Goal: Task Accomplishment & Management: Use online tool/utility

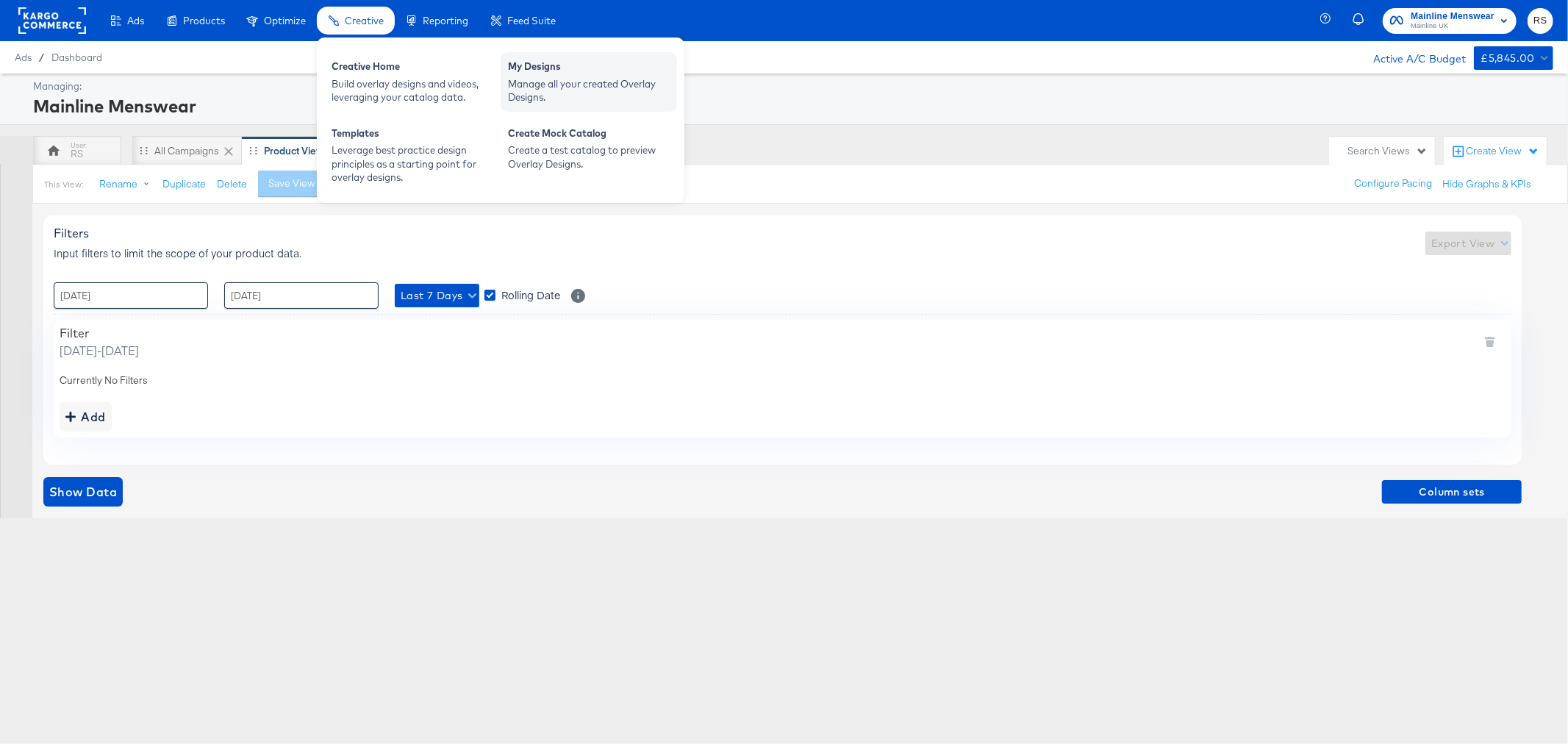
click at [657, 79] on div "Manage all your created Overlay Designs." at bounding box center [588, 91] width 162 height 27
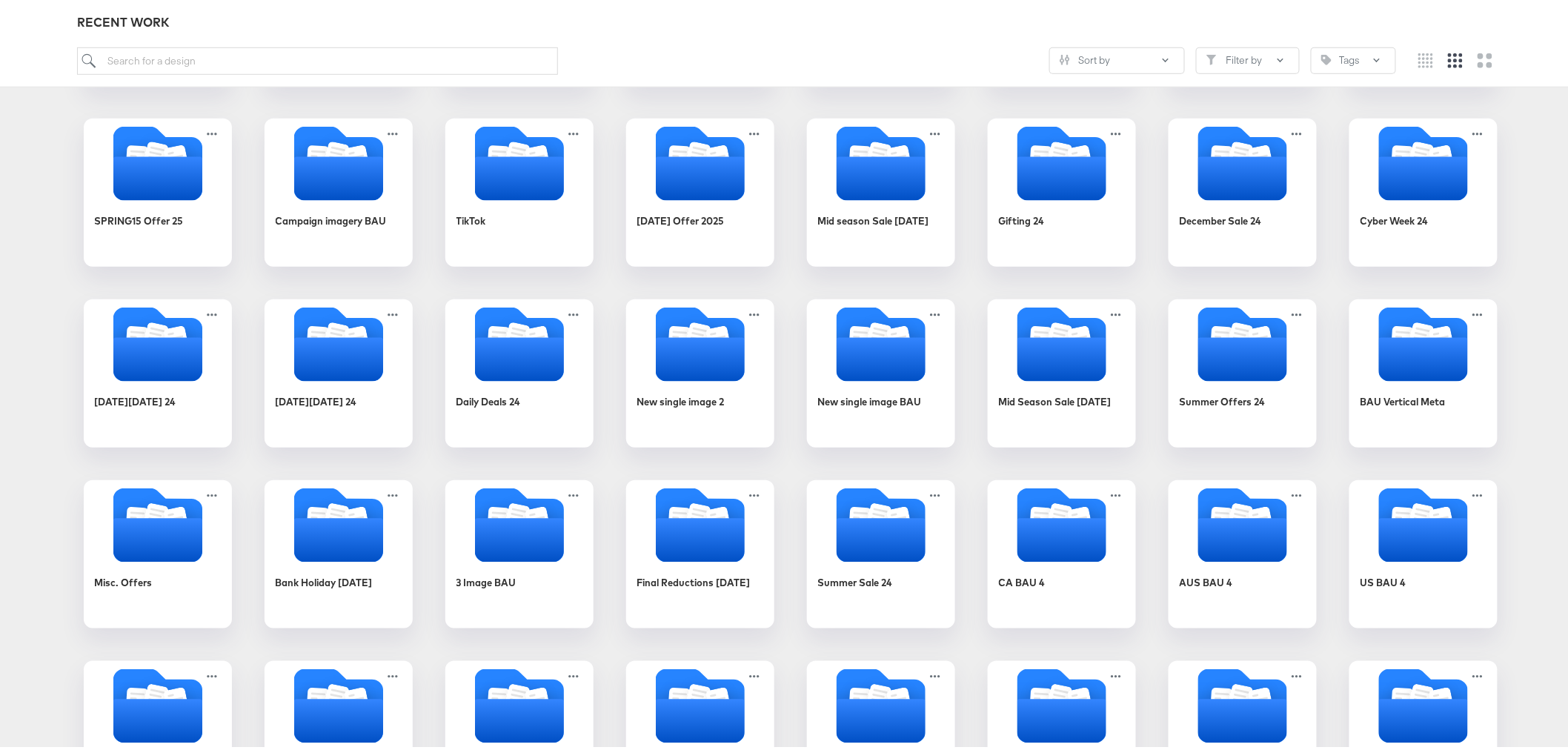
scroll to position [411, 0]
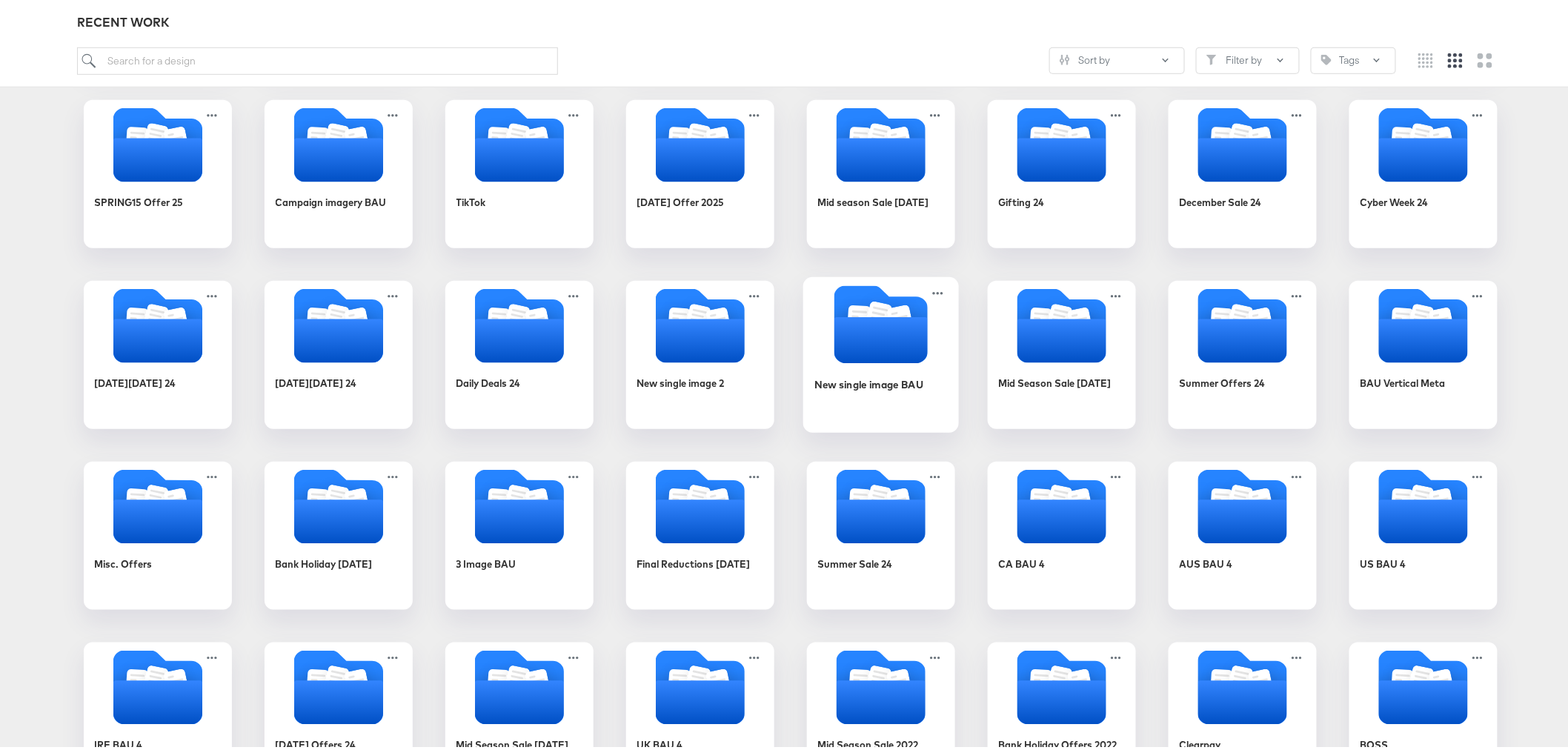
click at [891, 345] on icon "Folder" at bounding box center [880, 337] width 93 height 46
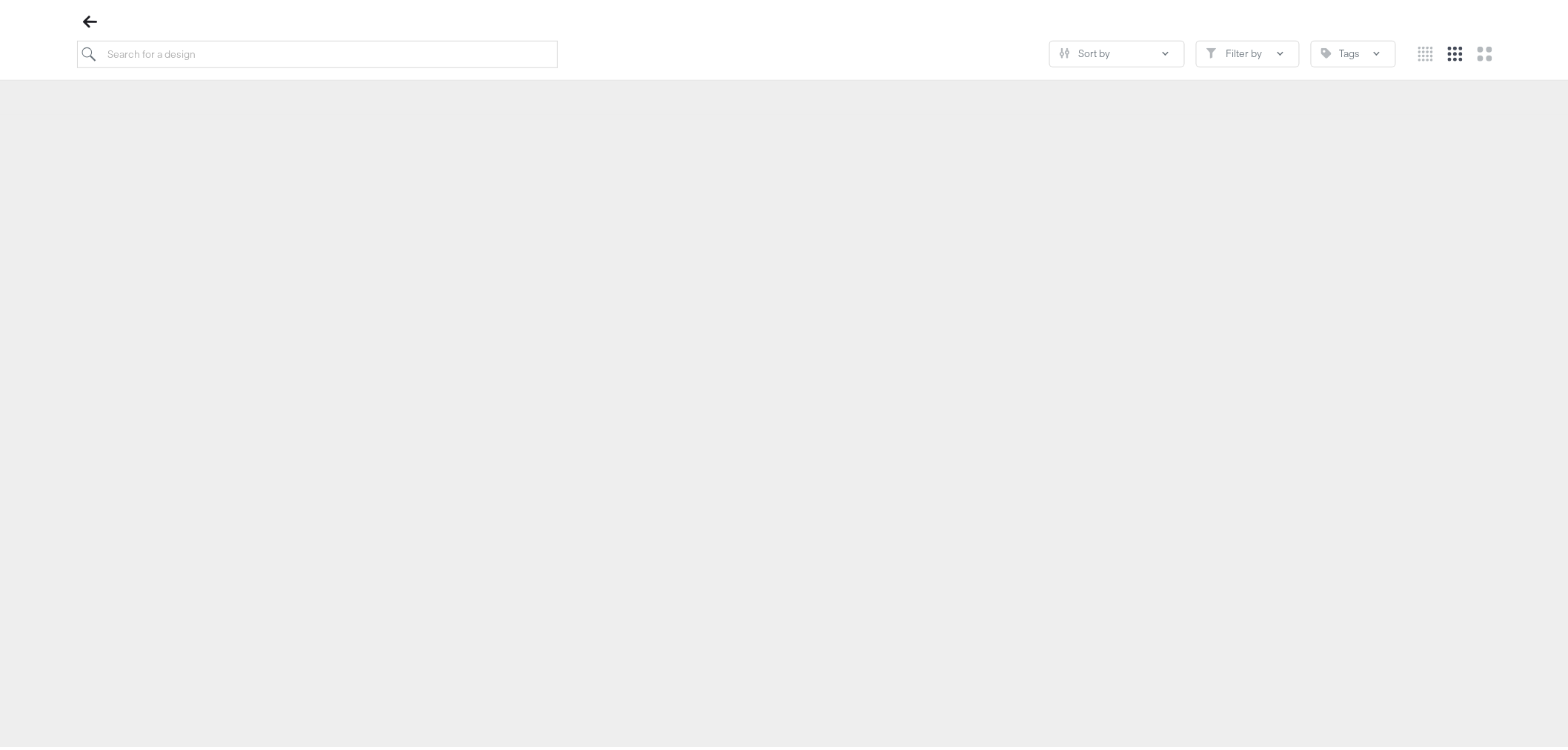
scroll to position [169, 0]
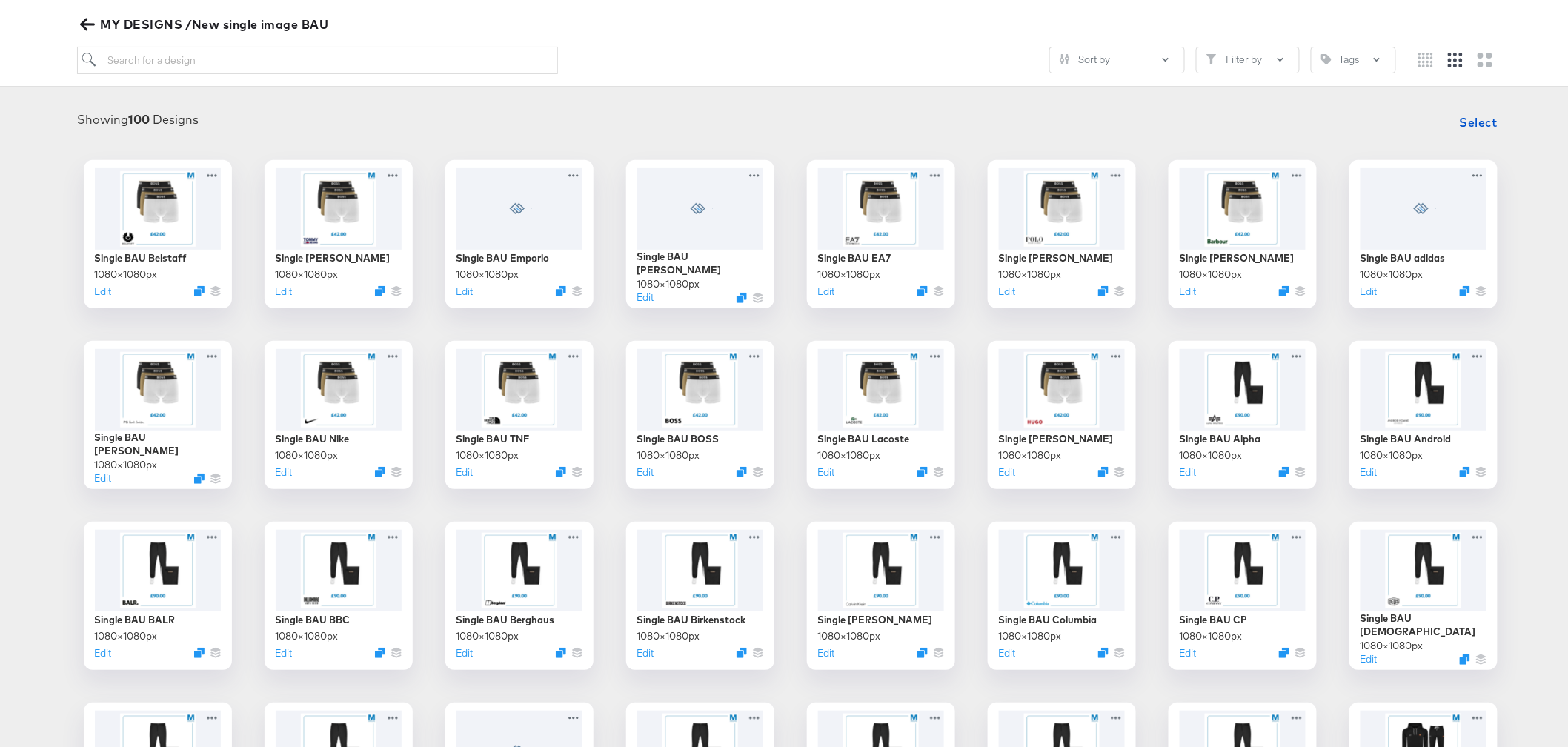
scroll to position [164, 0]
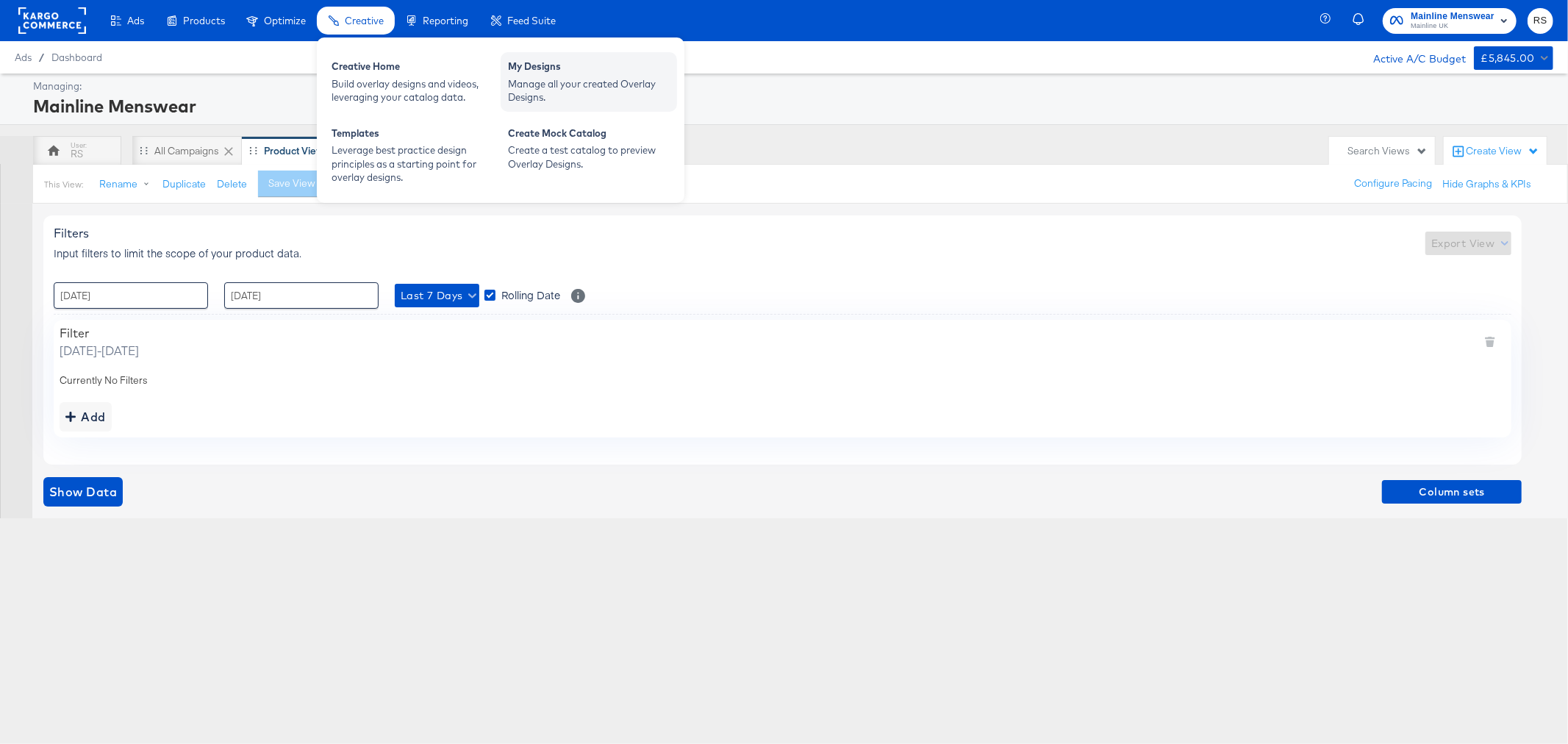
click at [501, 69] on div "My Designs Manage all your created Overlay Designs." at bounding box center [589, 82] width 176 height 60
click at [515, 79] on div "Manage all your created Overlay Designs." at bounding box center [588, 91] width 162 height 27
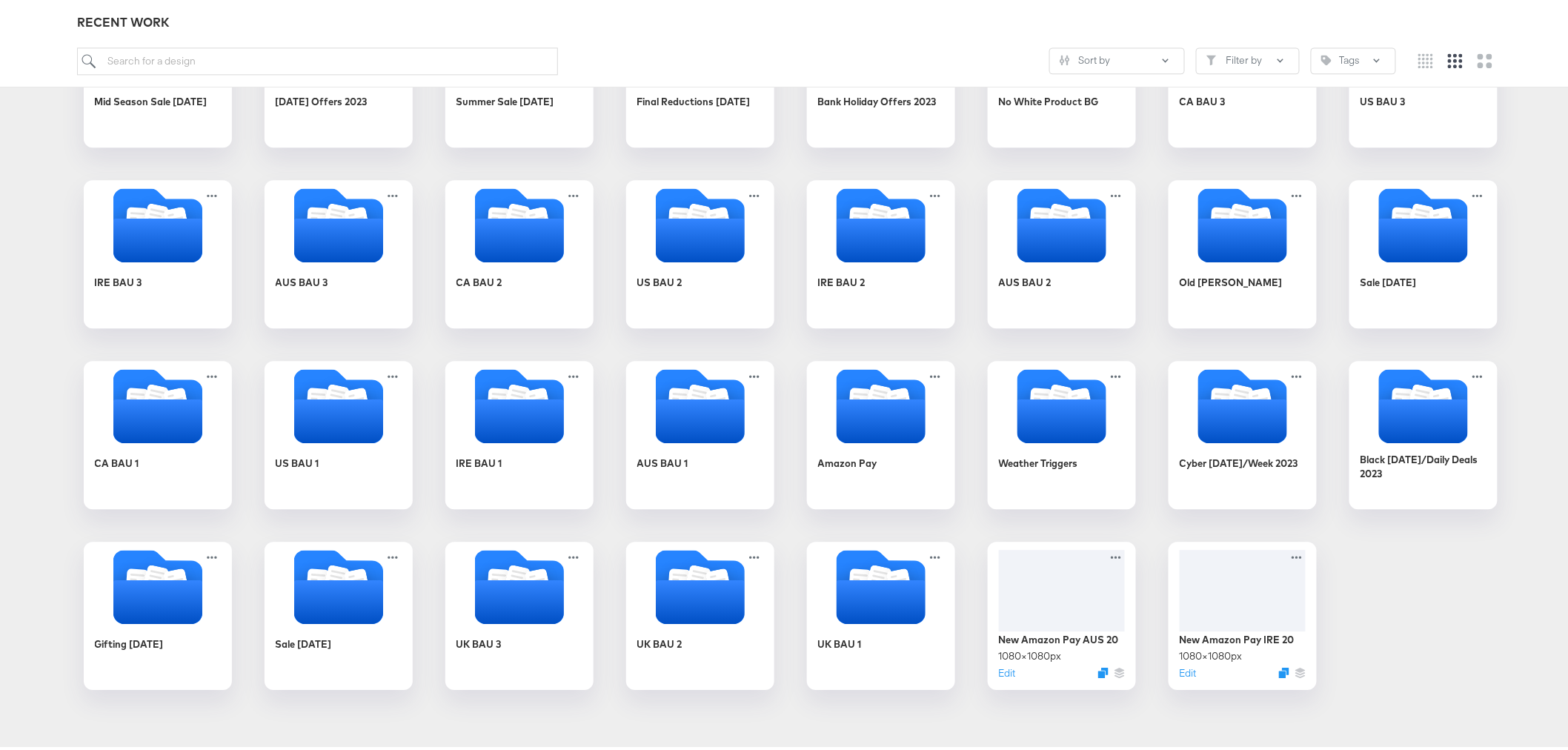
scroll to position [1425, 0]
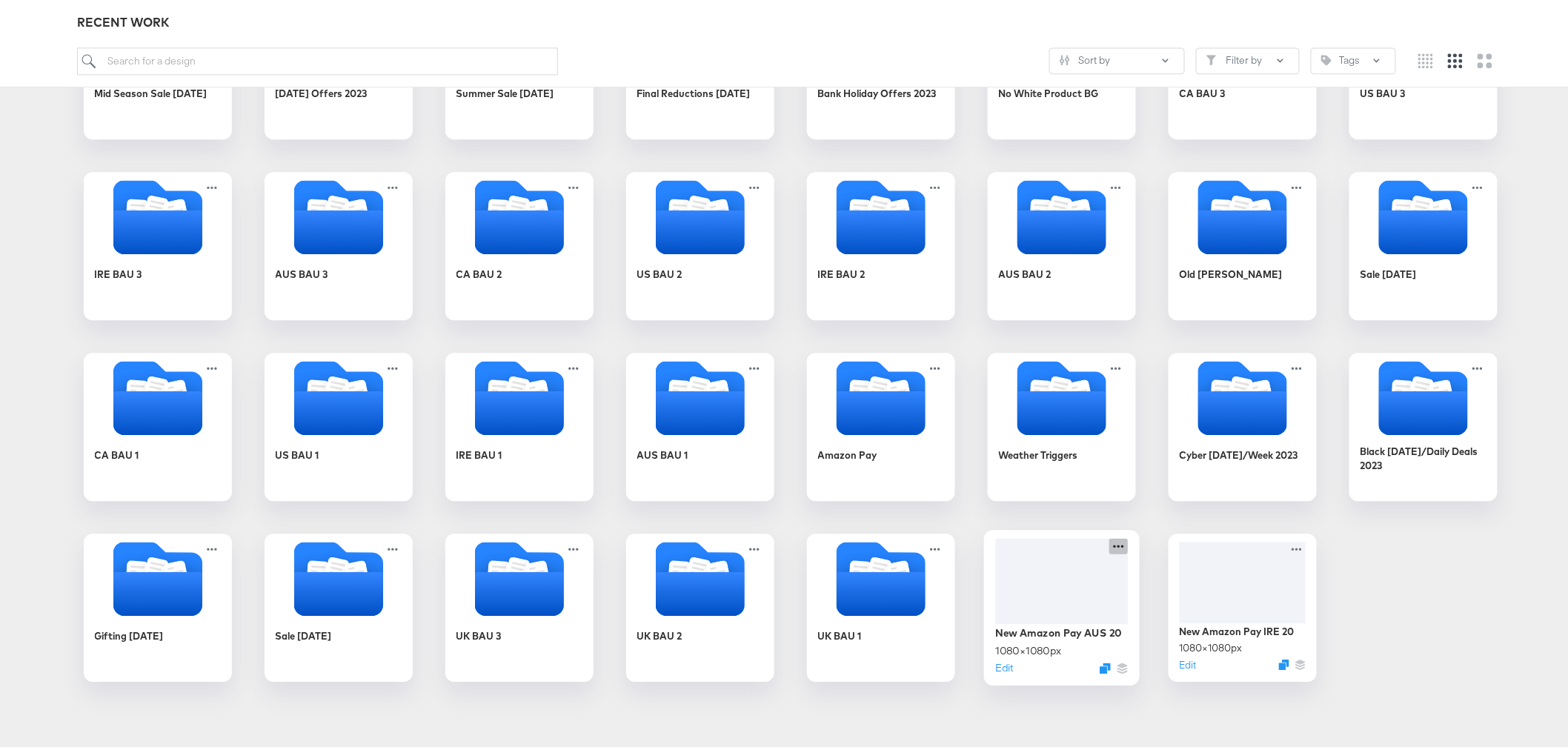
click at [1109, 542] on icon at bounding box center [1117, 543] width 18 height 16
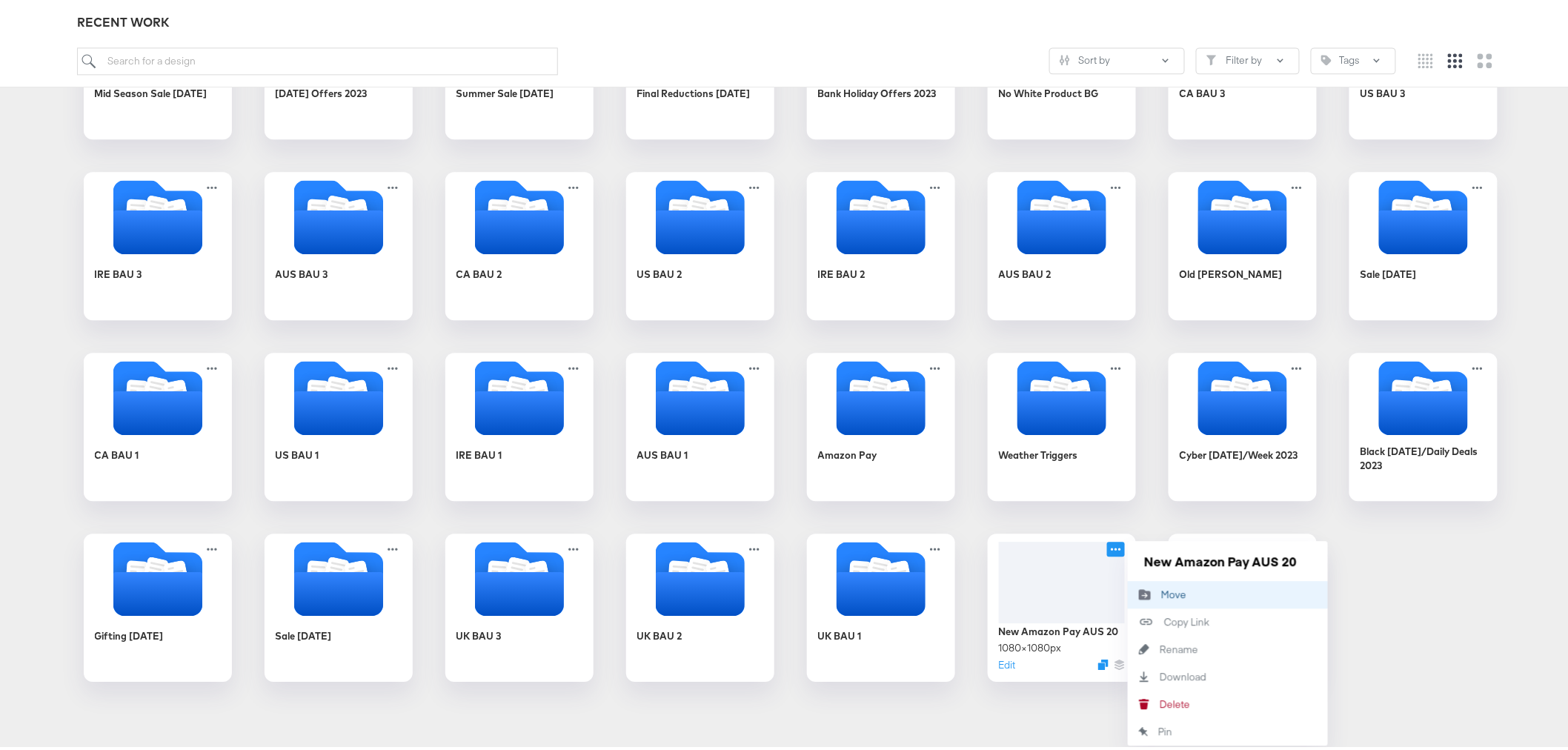
click at [1161, 571] on div "Move Move" at bounding box center [1161, 591] width 0 height 0
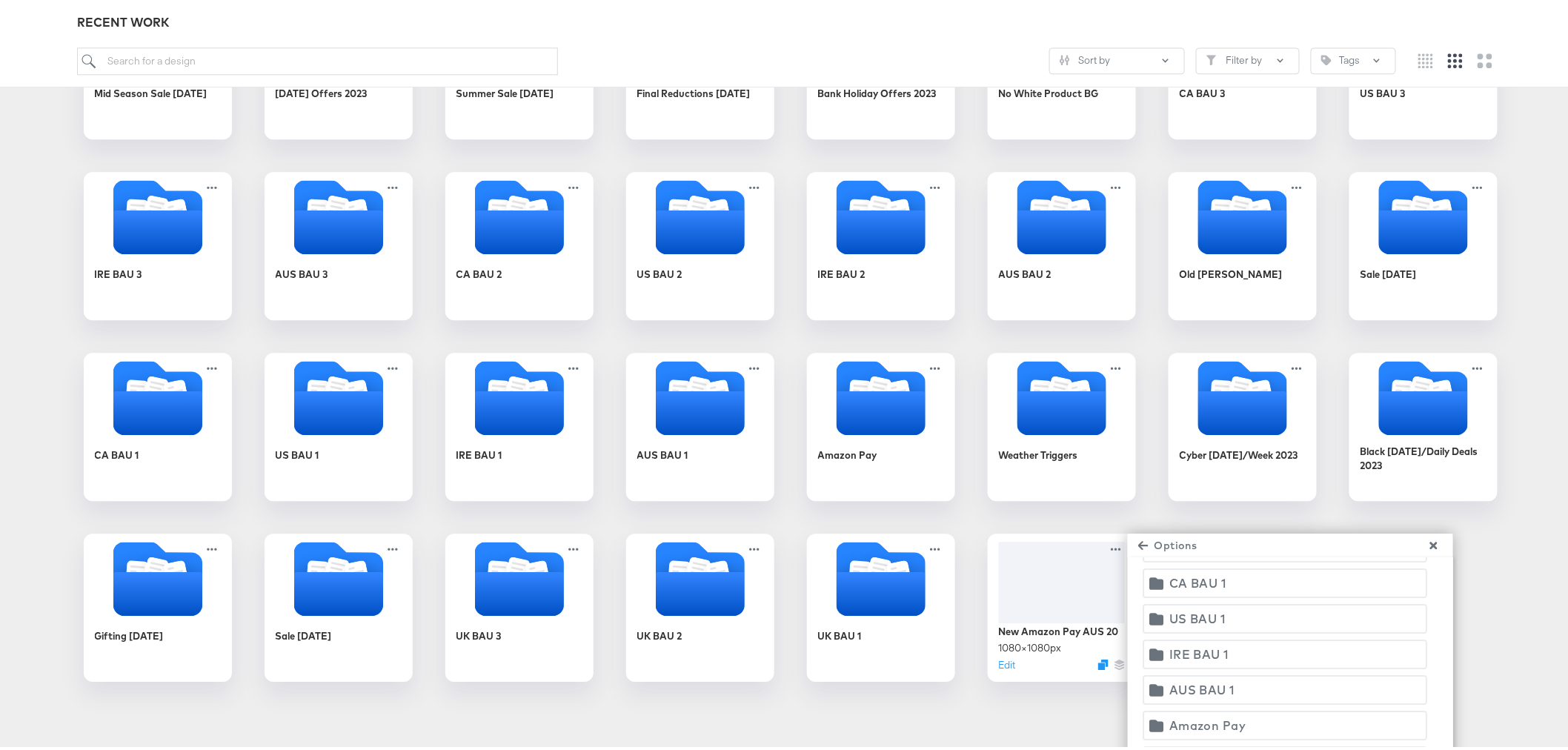
scroll to position [2306, 0]
click at [1211, 571] on div "Amazon Pay" at bounding box center [1207, 693] width 77 height 21
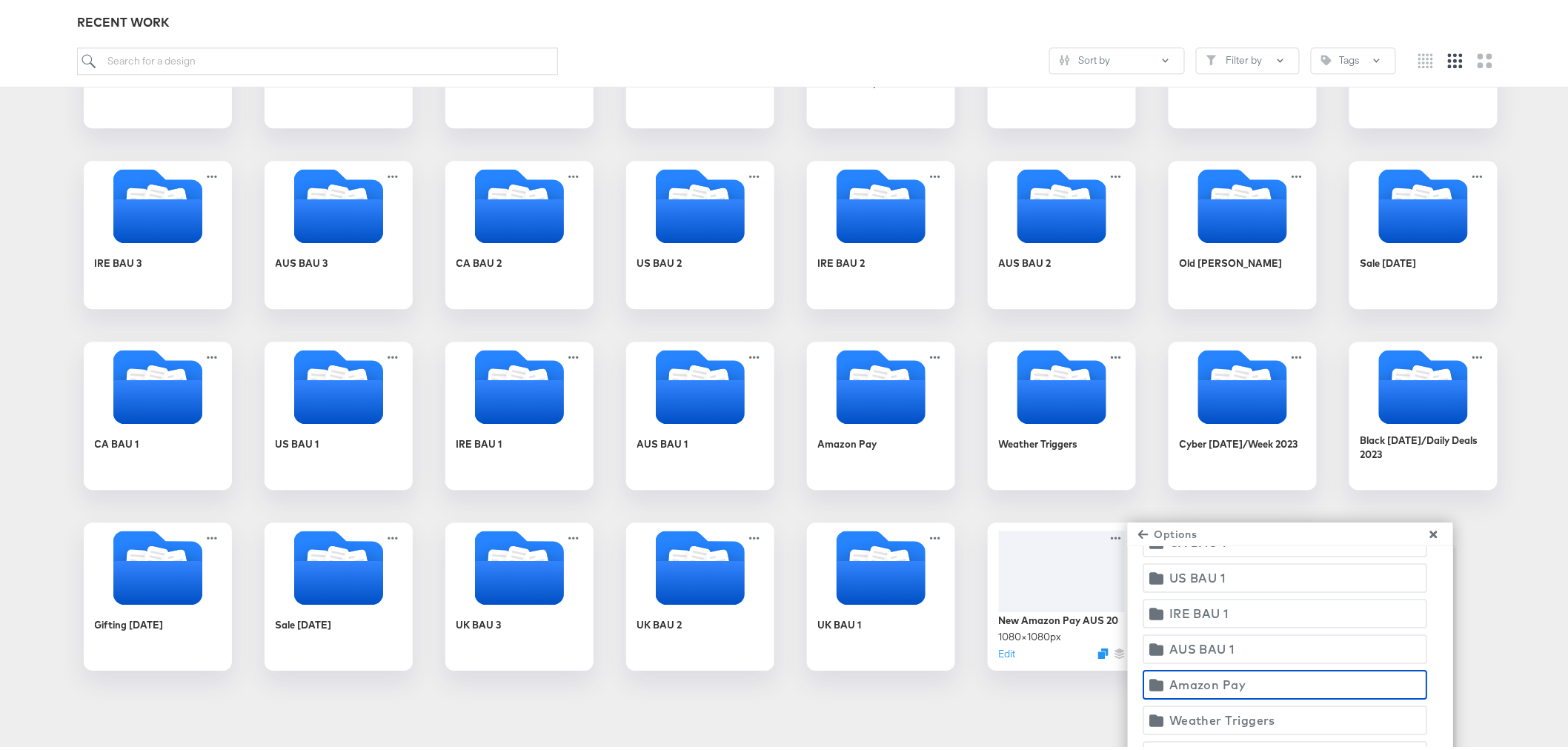
scroll to position [1475, 0]
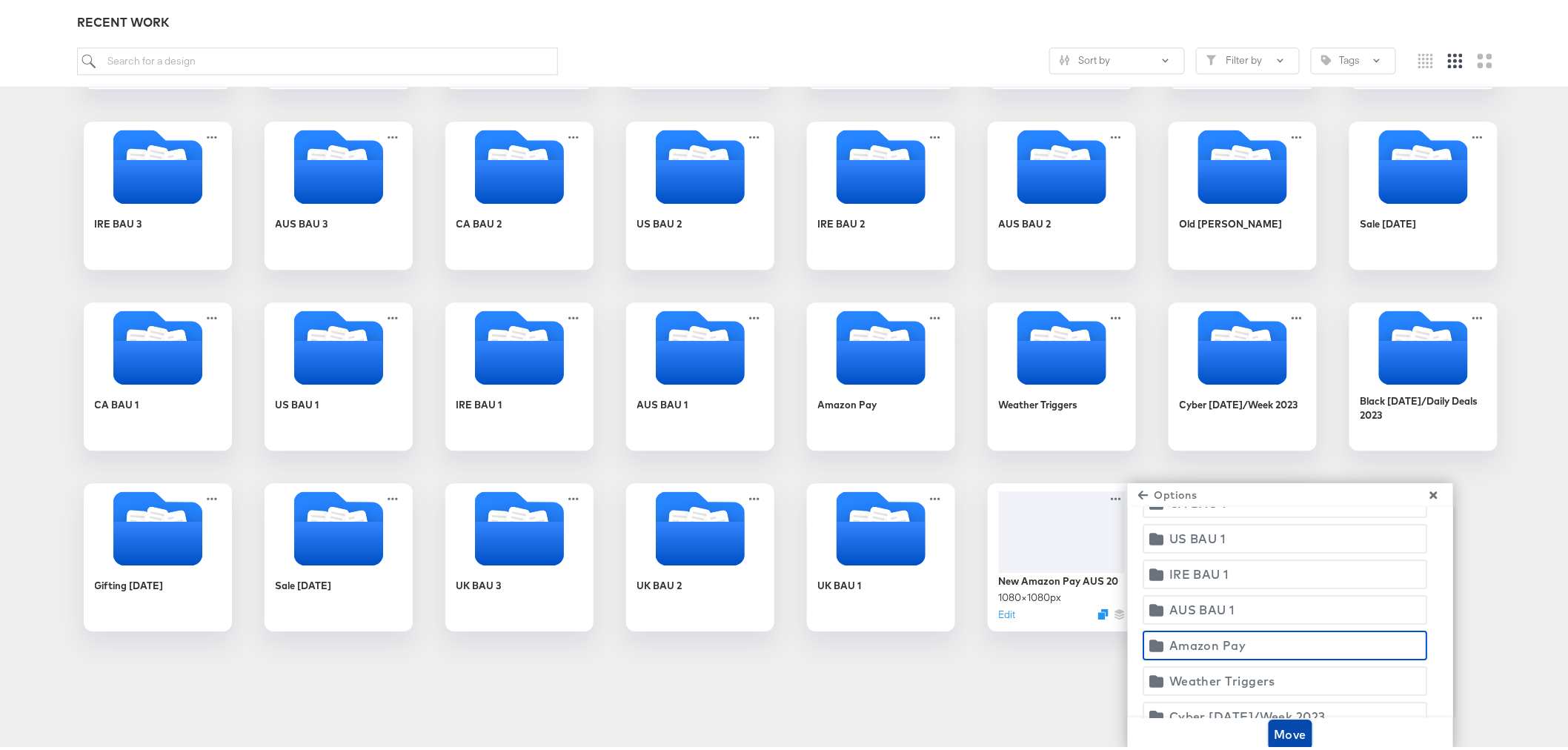
click at [1263, 571] on span "Move" at bounding box center [1291, 732] width 33 height 21
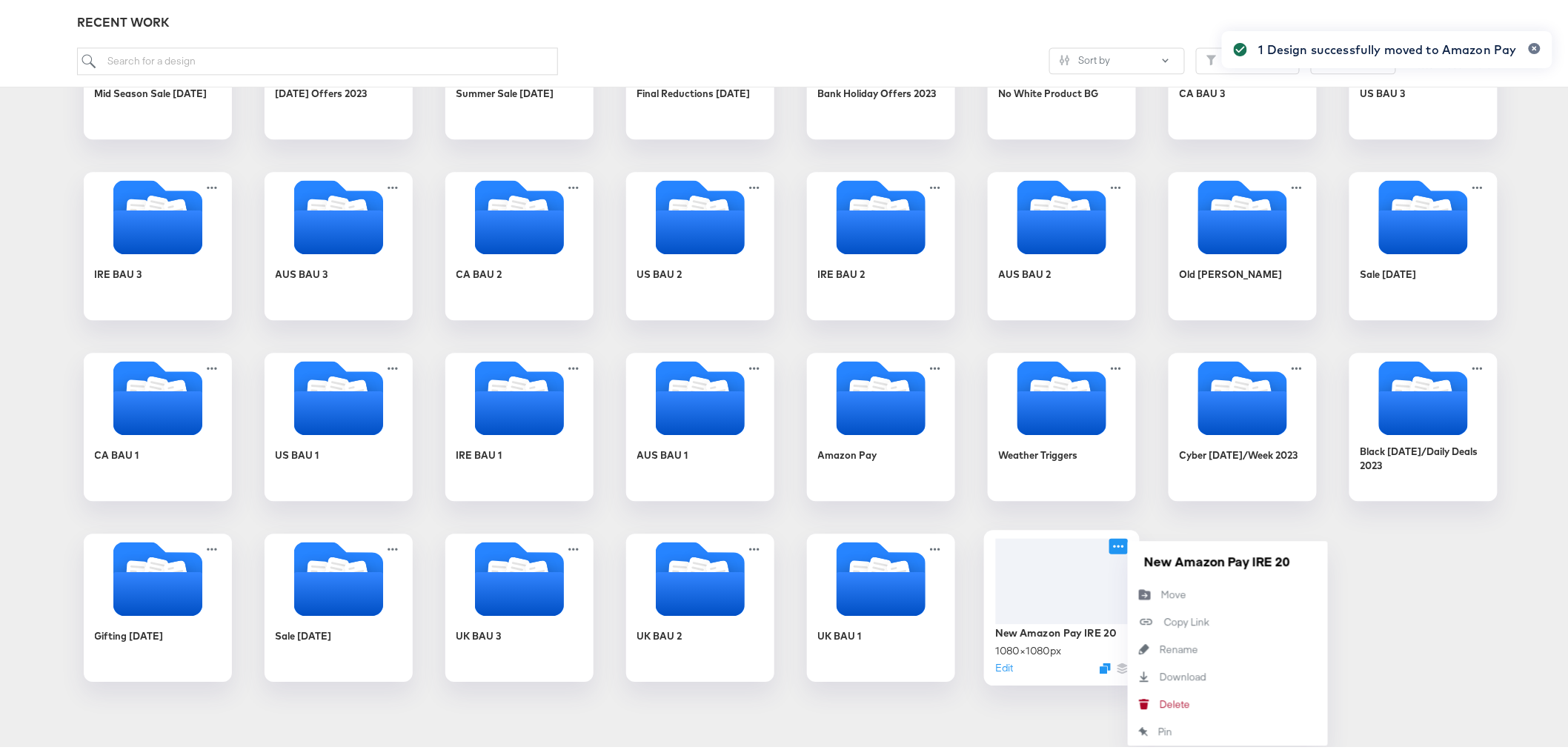
click at [1112, 545] on icon at bounding box center [1117, 543] width 18 height 16
click at [1167, 571] on button "Move Move" at bounding box center [1228, 592] width 200 height 28
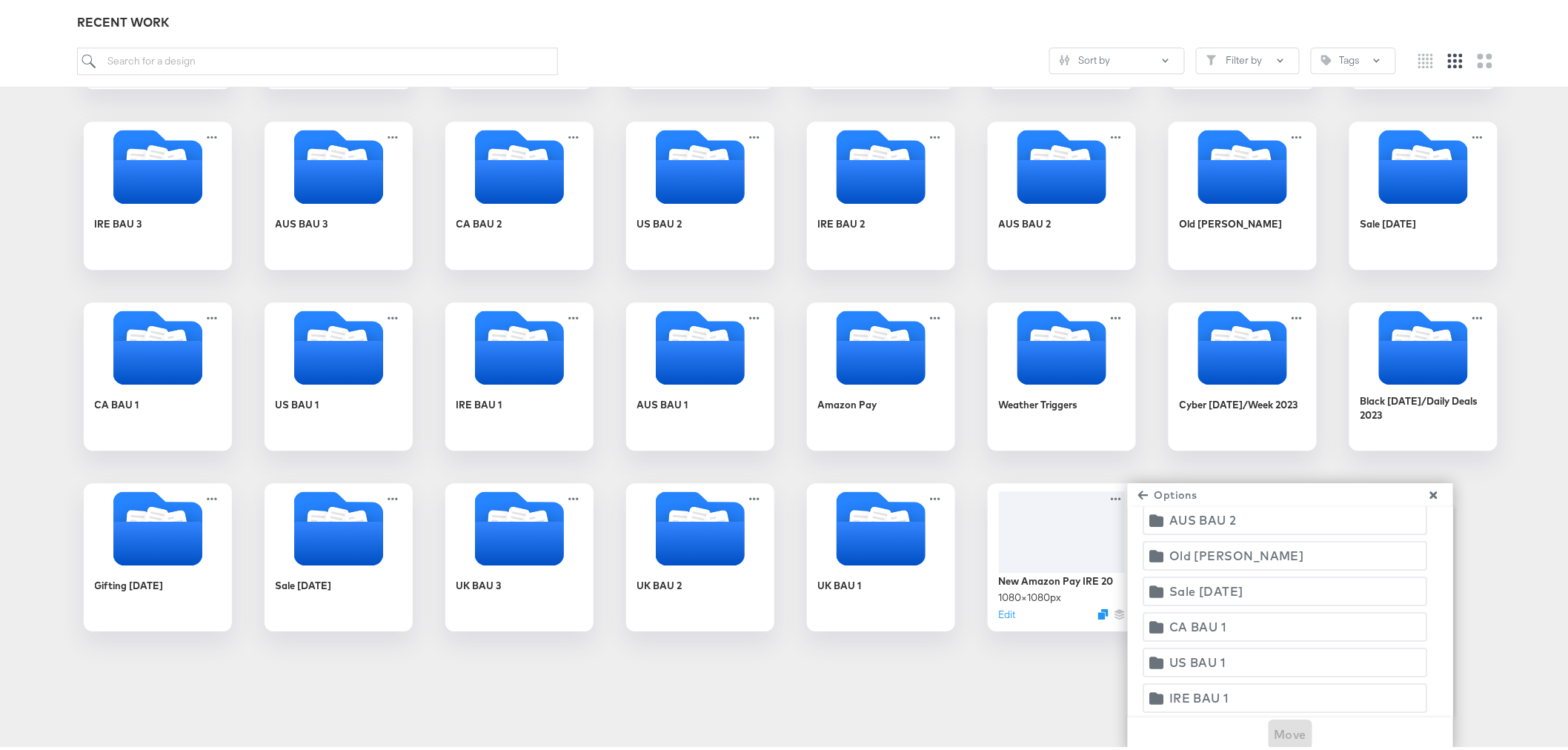
scroll to position [2224, 0]
click at [1223, 571] on div "Amazon Pay" at bounding box center [1207, 725] width 77 height 21
click at [1263, 571] on span "Move" at bounding box center [1291, 732] width 33 height 21
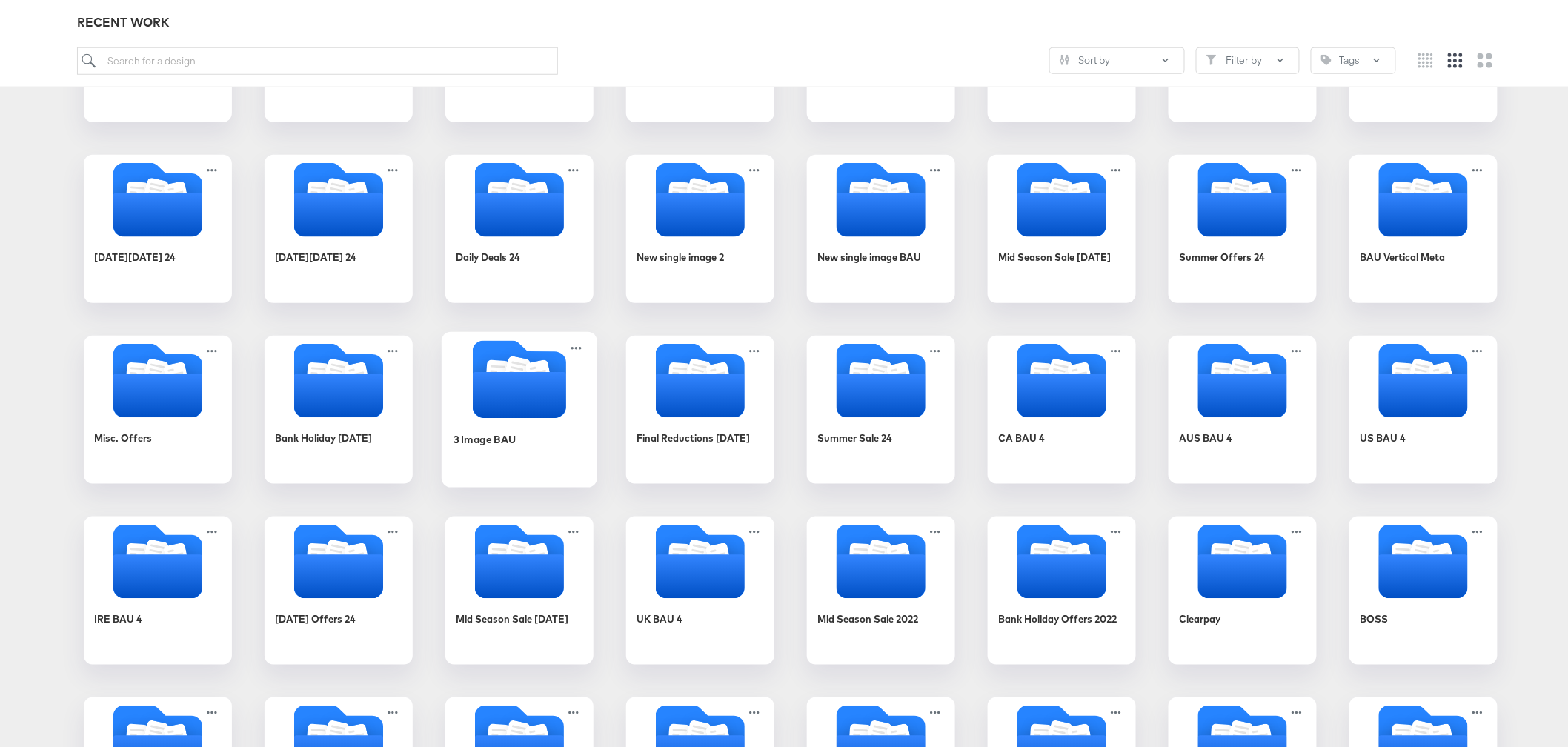
scroll to position [519, 0]
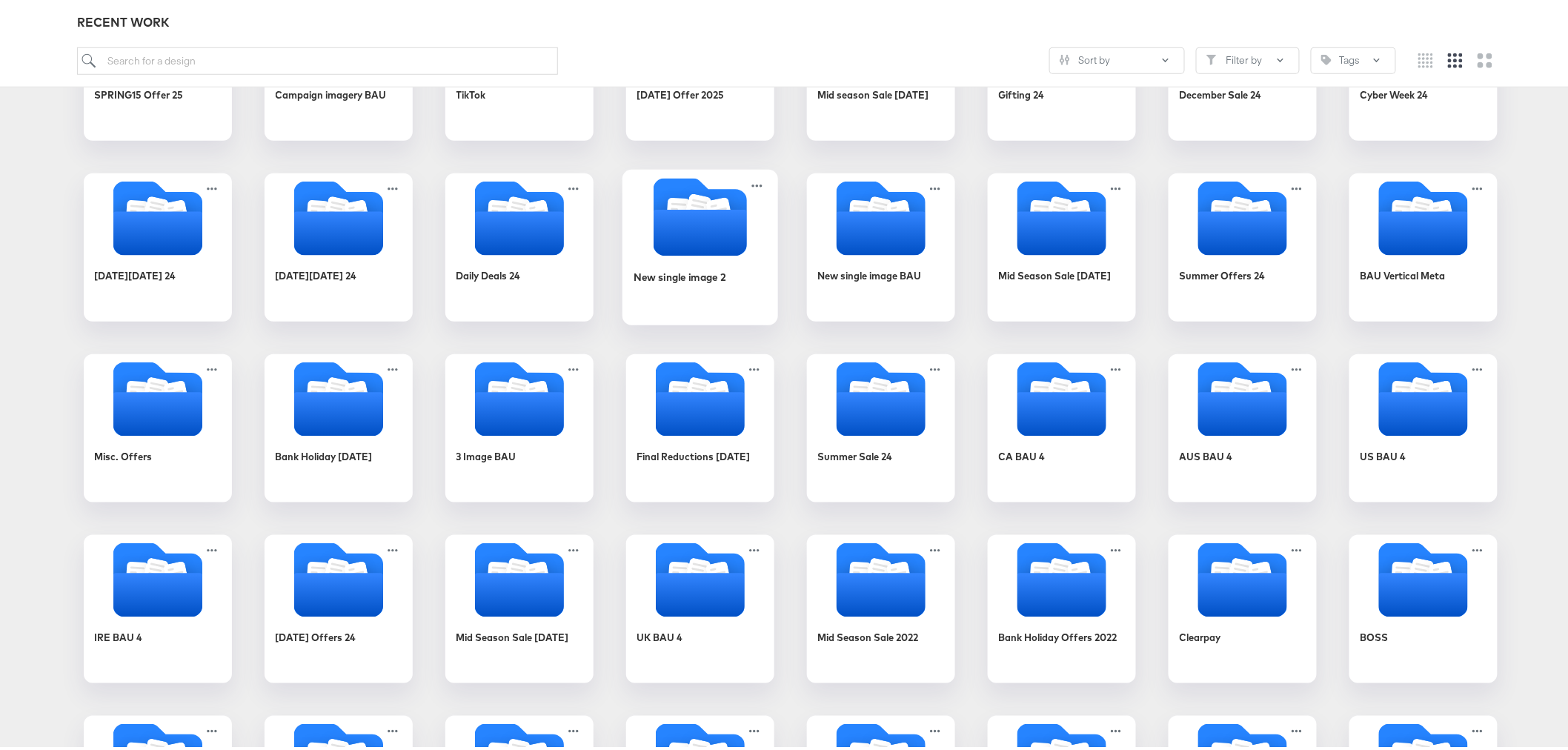
click at [681, 241] on icon "Folder" at bounding box center [700, 229] width 93 height 46
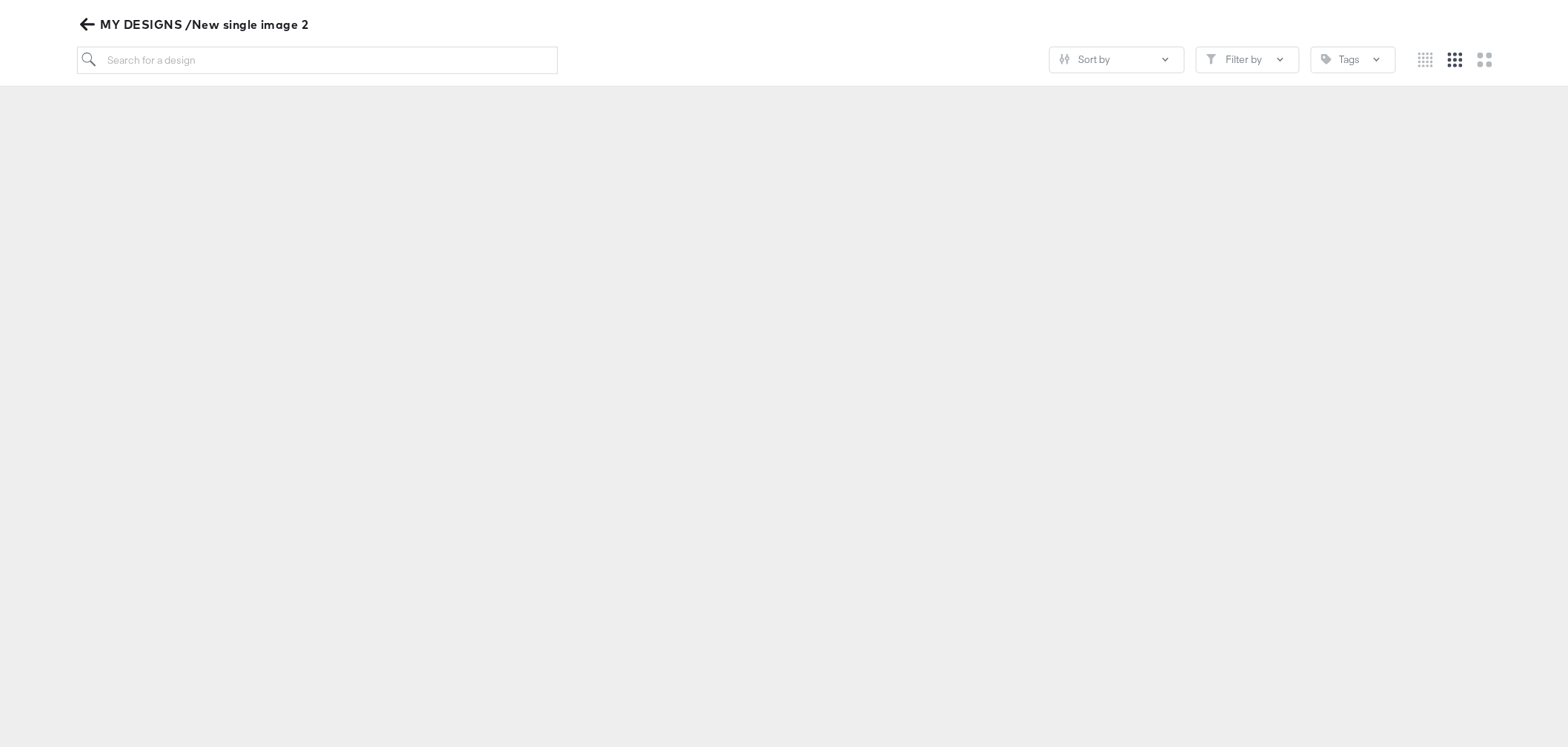
scroll to position [169, 0]
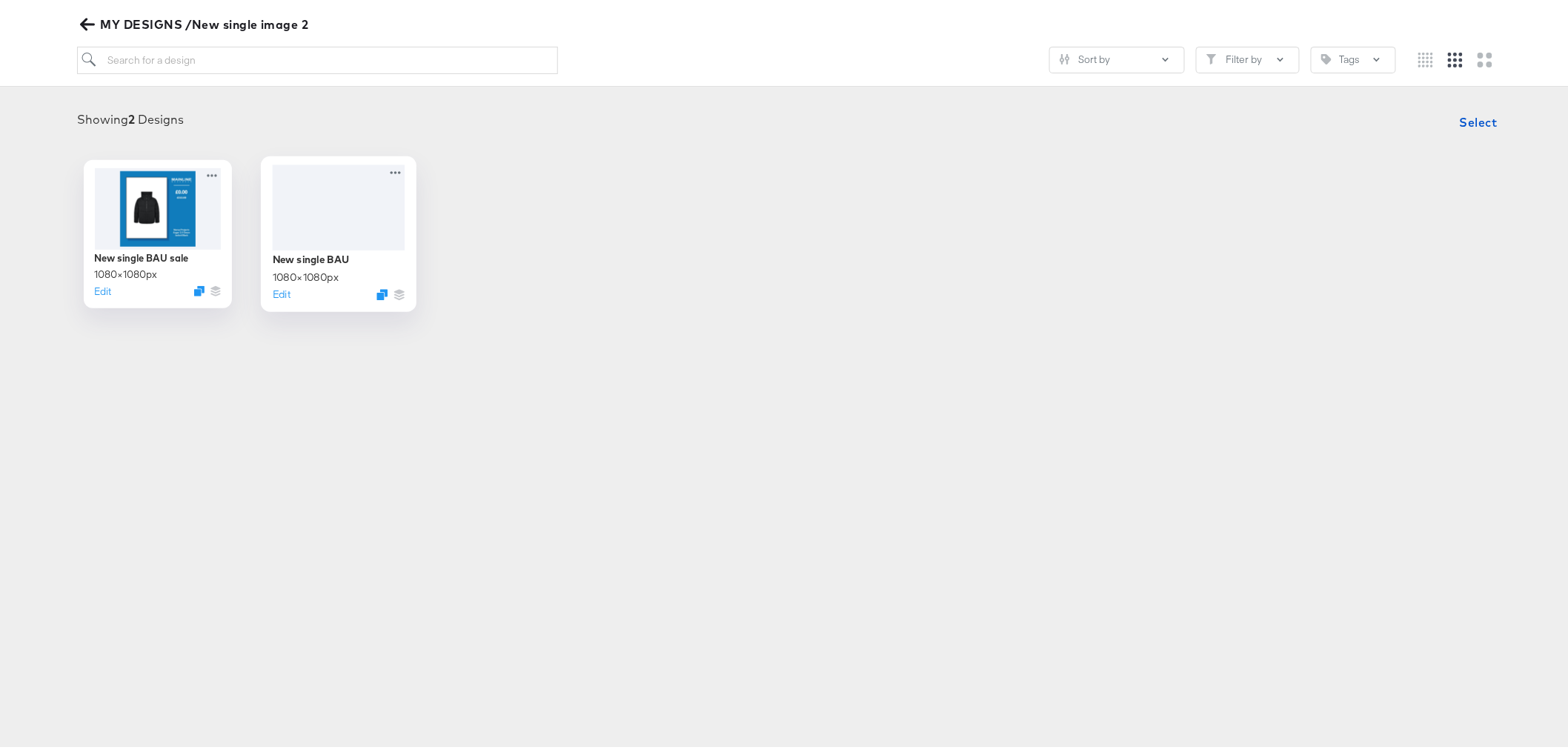
click at [276, 204] on div at bounding box center [339, 203] width 133 height 85
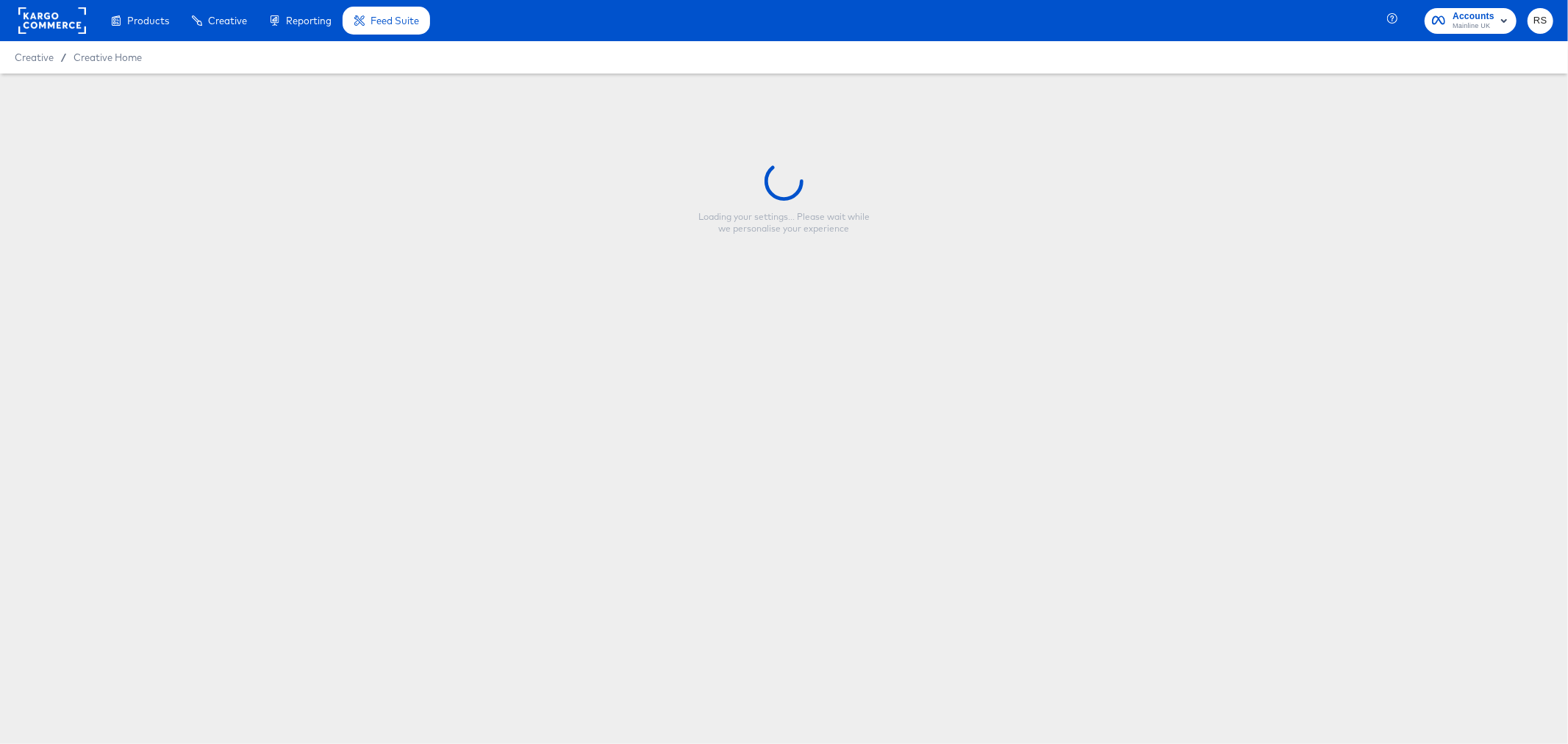
type input "New single BAU"
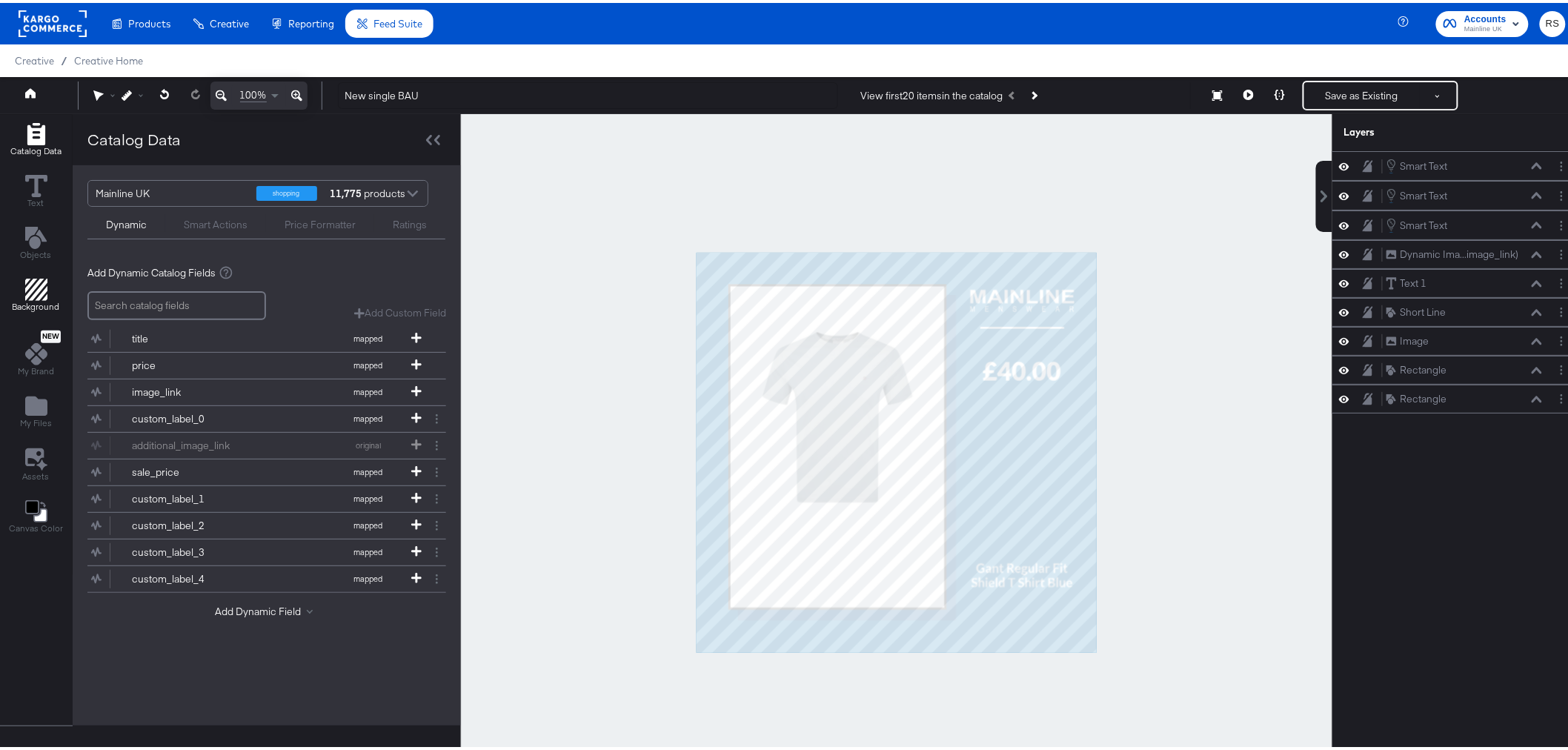
click at [26, 306] on span "Background" at bounding box center [36, 304] width 47 height 12
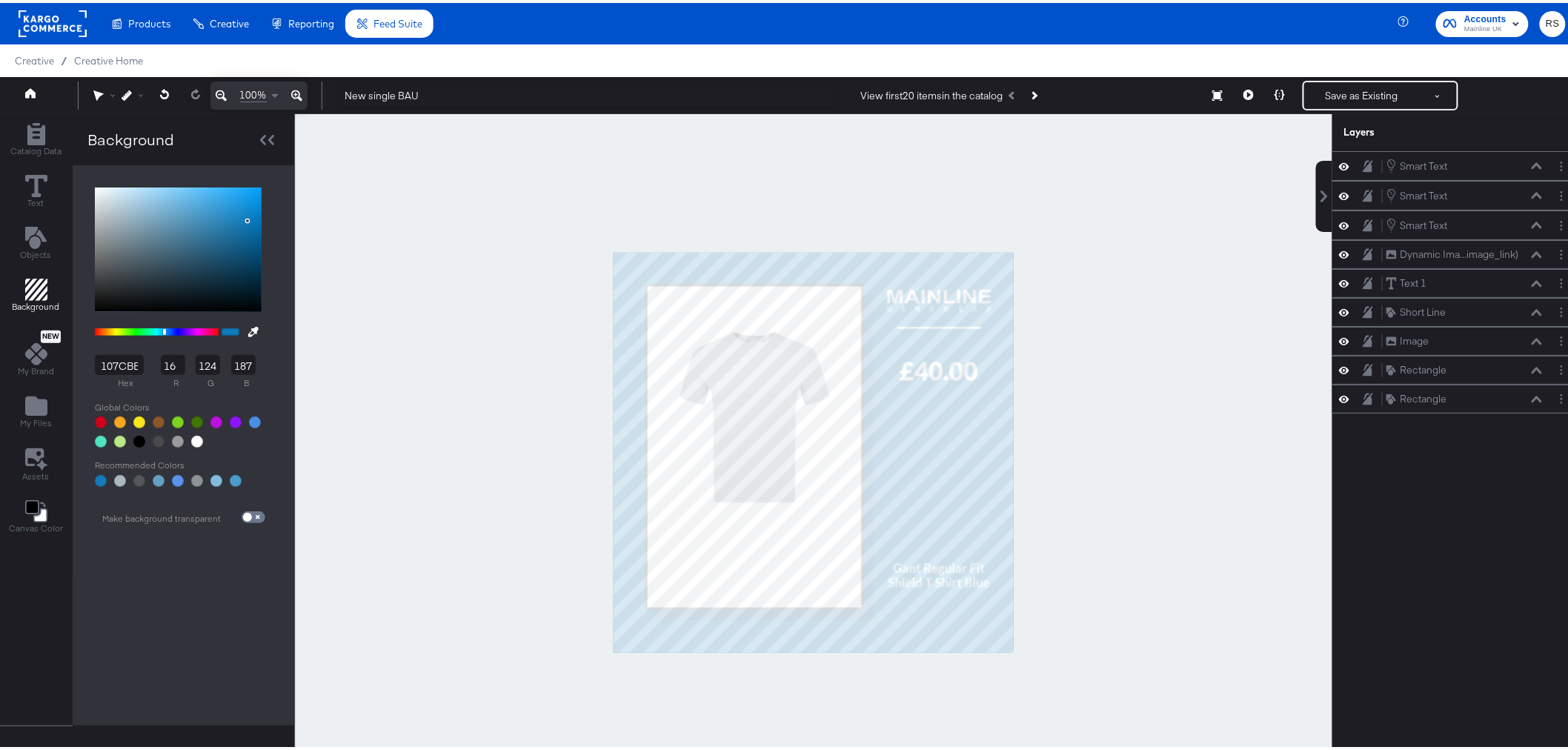
click at [137, 436] on div at bounding box center [140, 439] width 12 height 12
type input "000000"
type input "0"
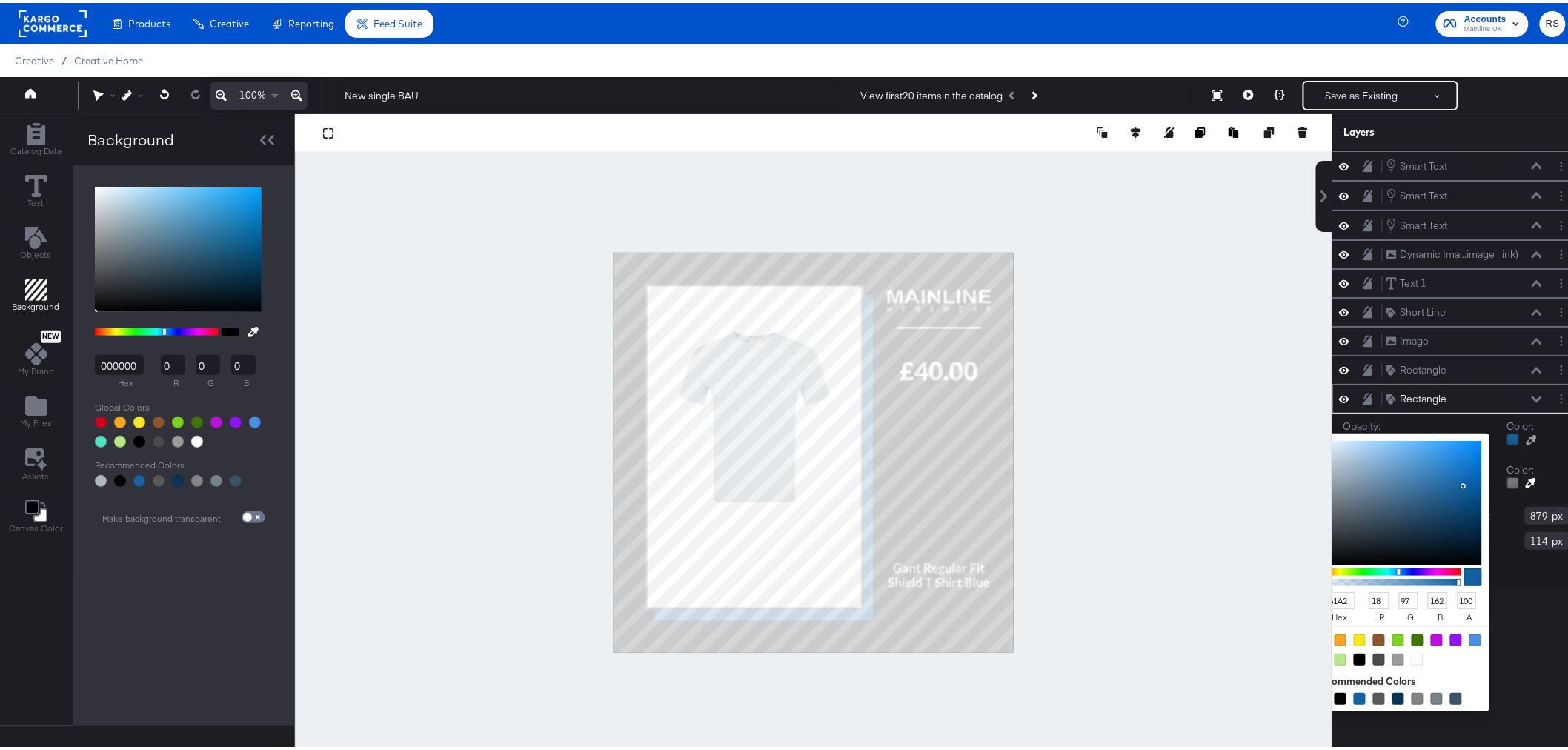
click at [1263, 440] on div at bounding box center [1513, 437] width 12 height 12
click at [1263, 571] on div at bounding box center [1378, 657] width 12 height 12
type input "4A4A4A"
type input "74"
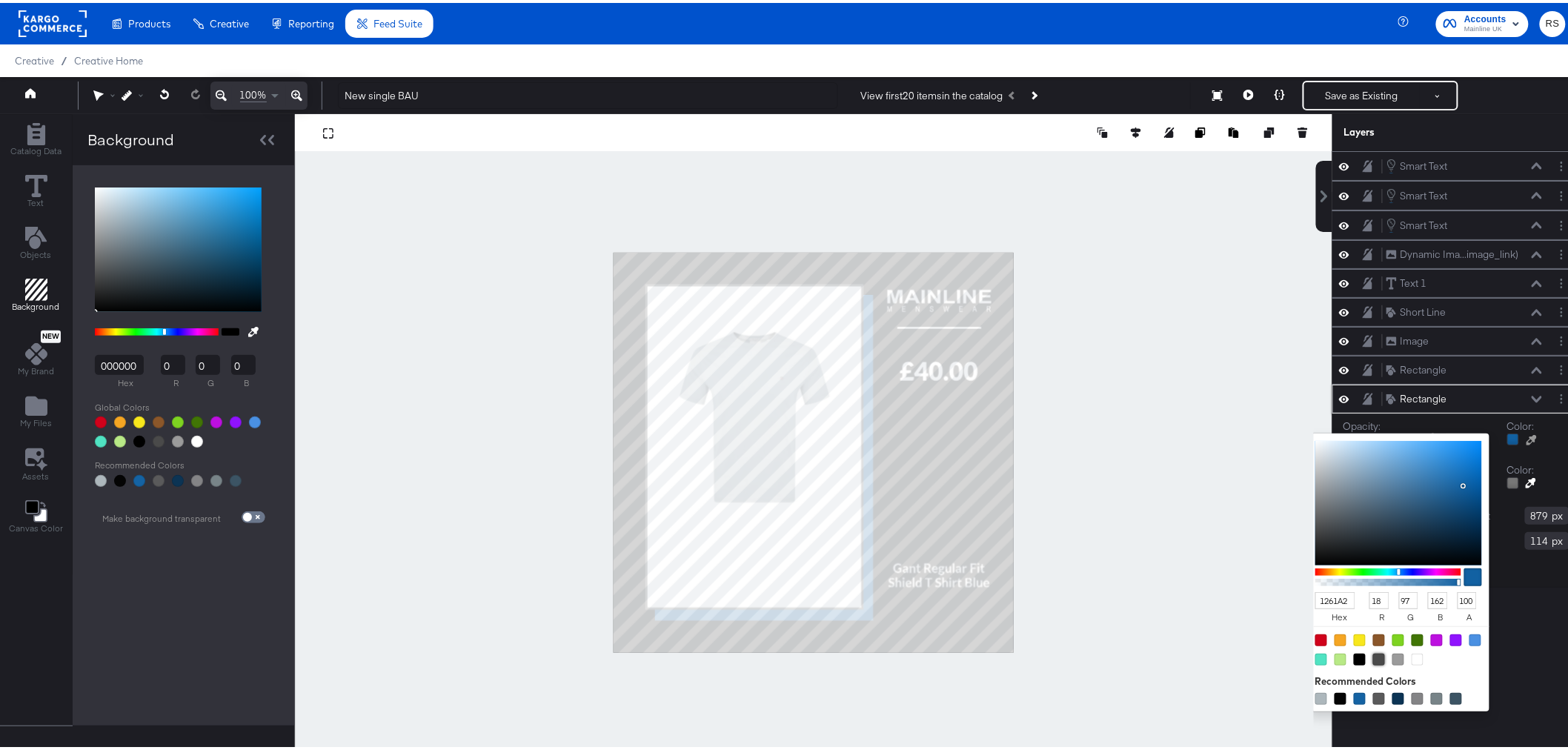
type input "74"
type input "EDF0F2"
type input "237"
type input "240"
type input "242"
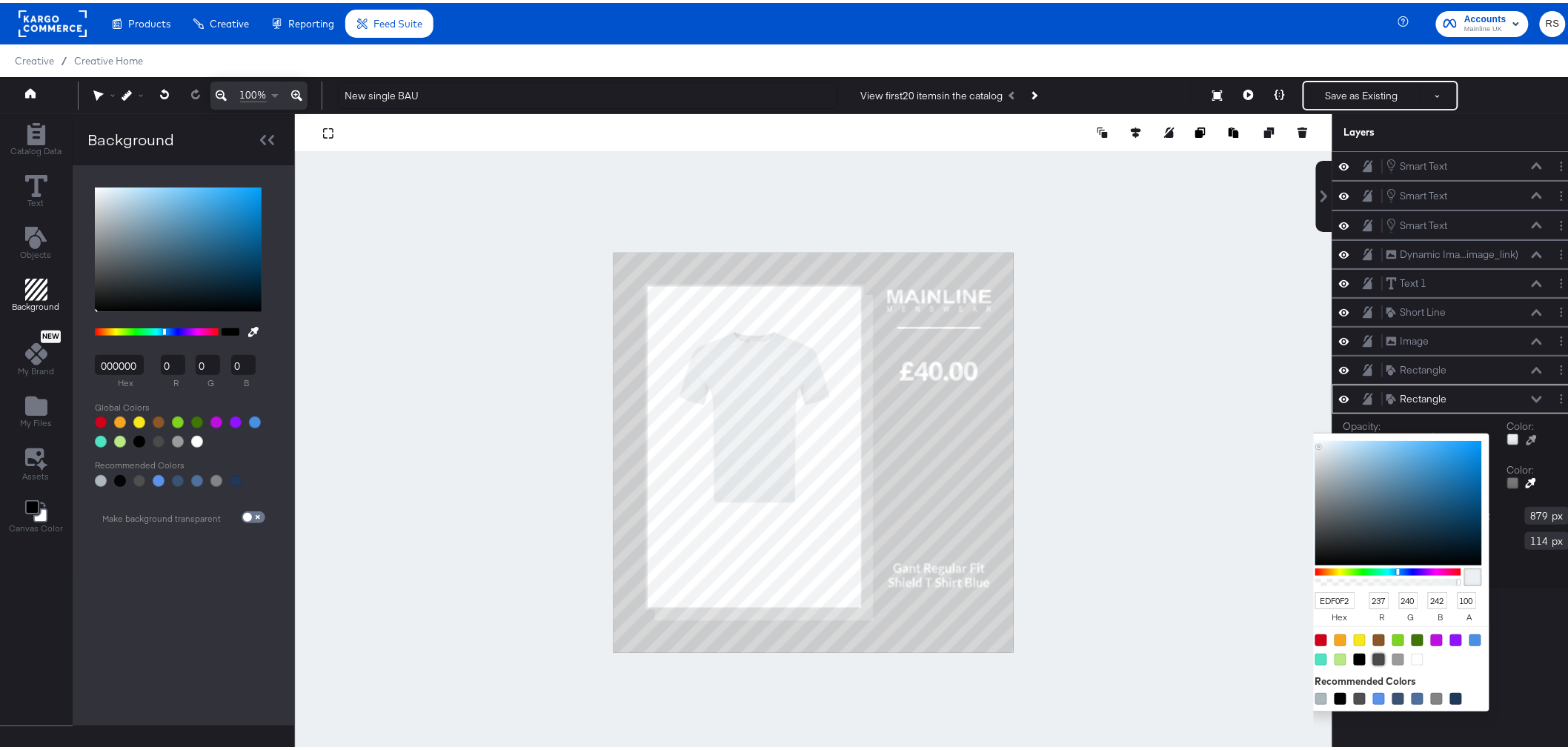
click at [1124, 439] on div at bounding box center [813, 449] width 1036 height 677
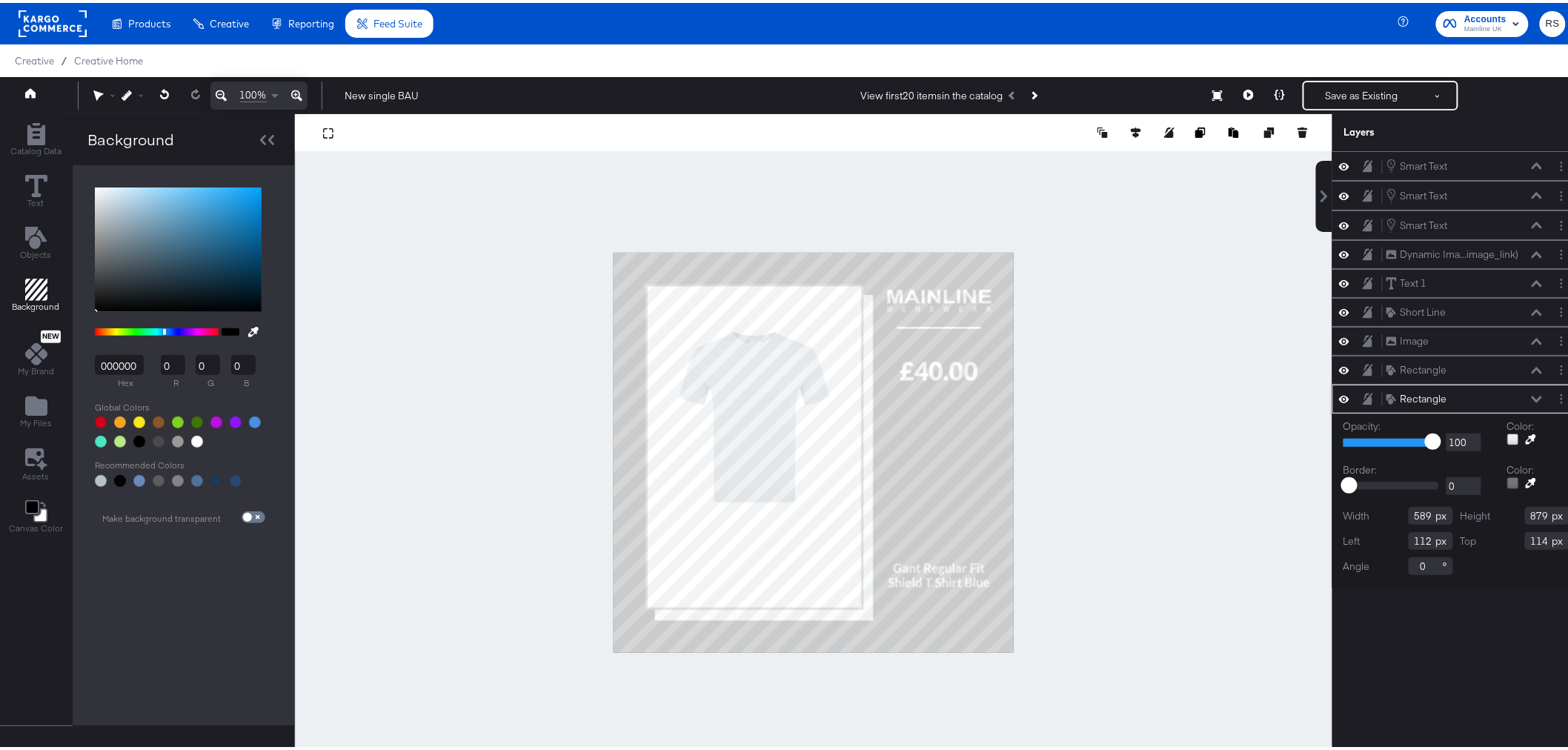
click at [1263, 426] on div "Color:" at bounding box center [1538, 432] width 62 height 32
click at [1263, 401] on icon "Layer Options" at bounding box center [1561, 396] width 3 height 9
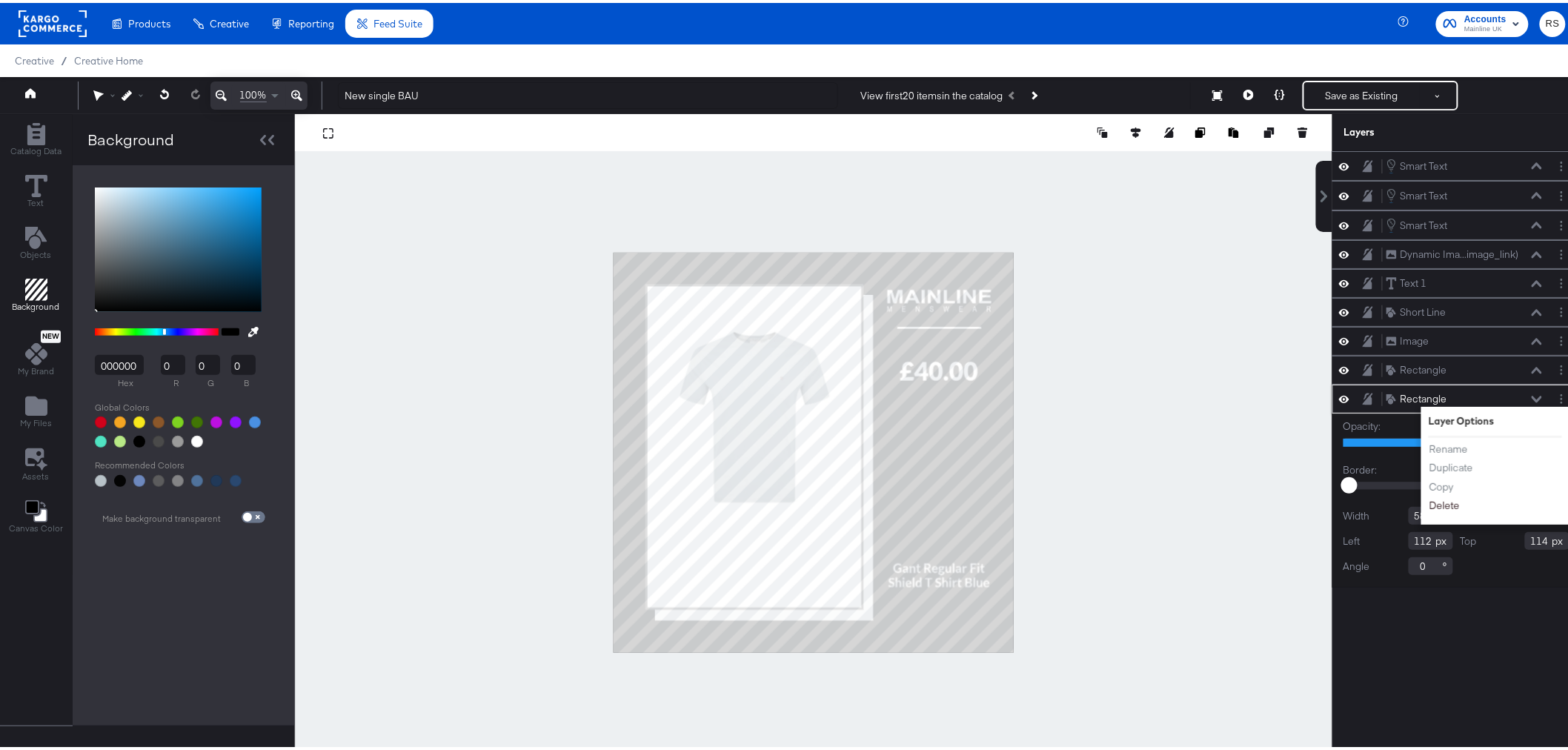
click at [1263, 500] on button "Delete" at bounding box center [1444, 503] width 32 height 16
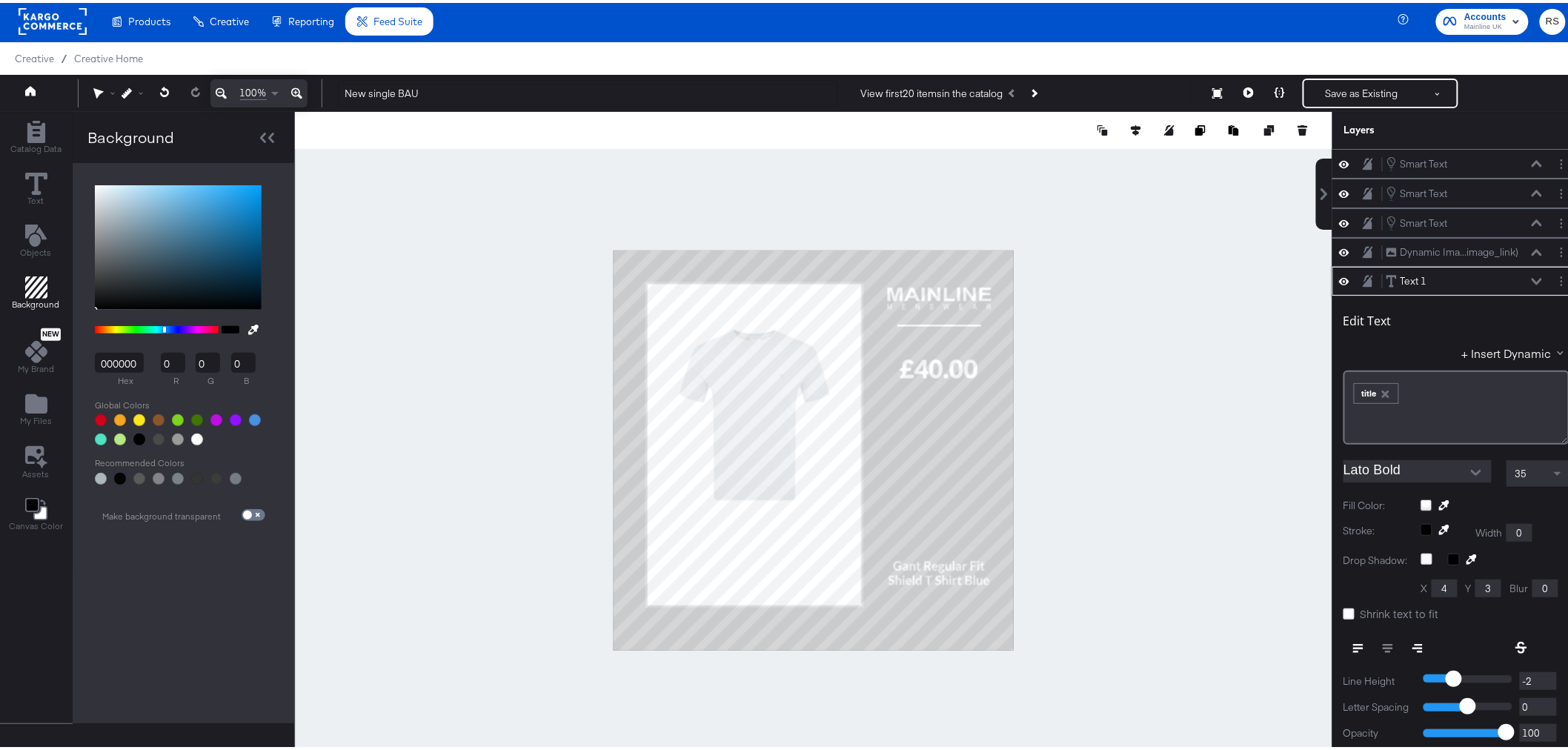
scroll to position [116, 0]
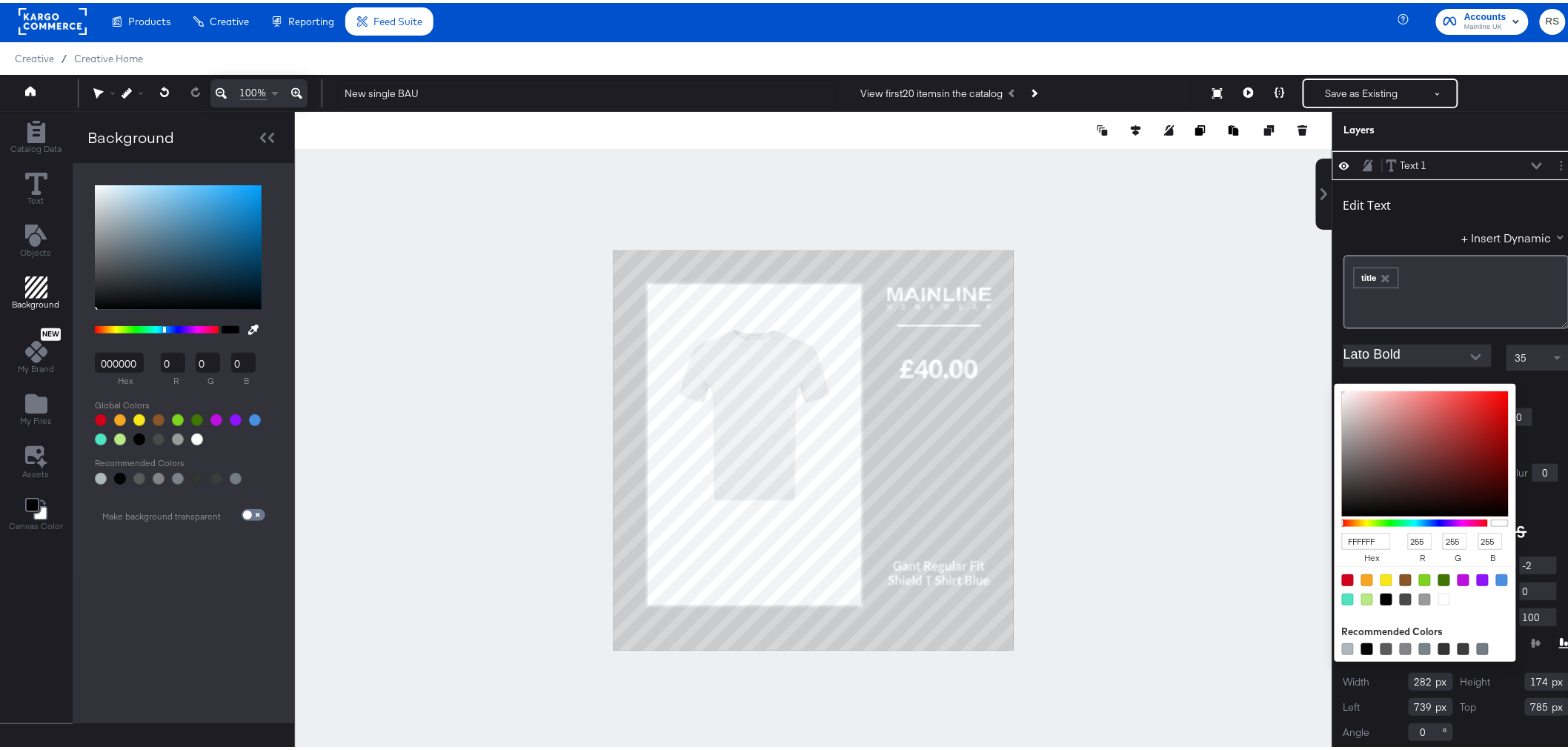
click at [1263, 390] on div "FFFFFF hex 255 r 255 g 255 b 100 a Recommended Colors" at bounding box center [1494, 387] width 149 height 12
click at [1263, 571] on div at bounding box center [1405, 597] width 12 height 12
type input "4A4A4A"
type input "74"
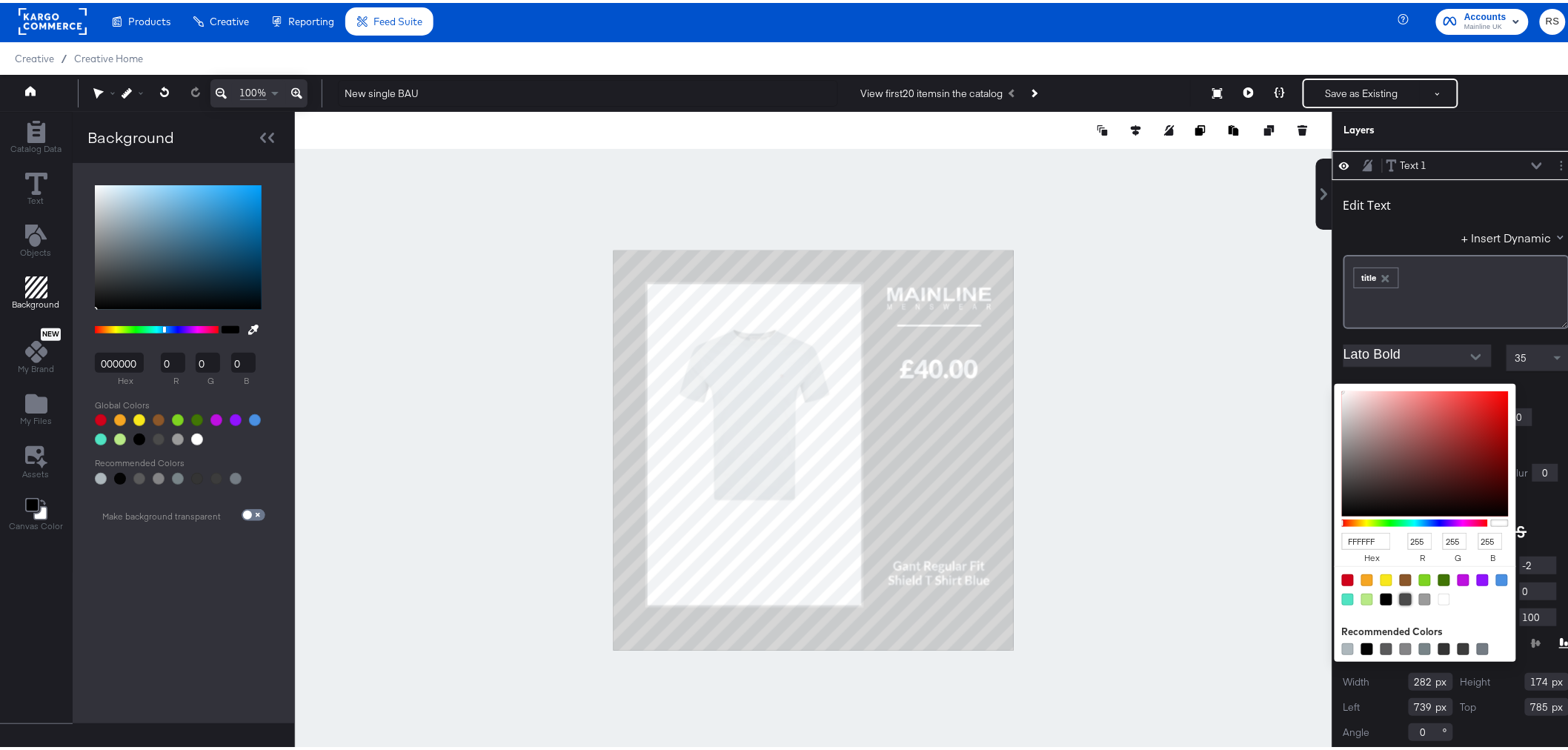
type input "74"
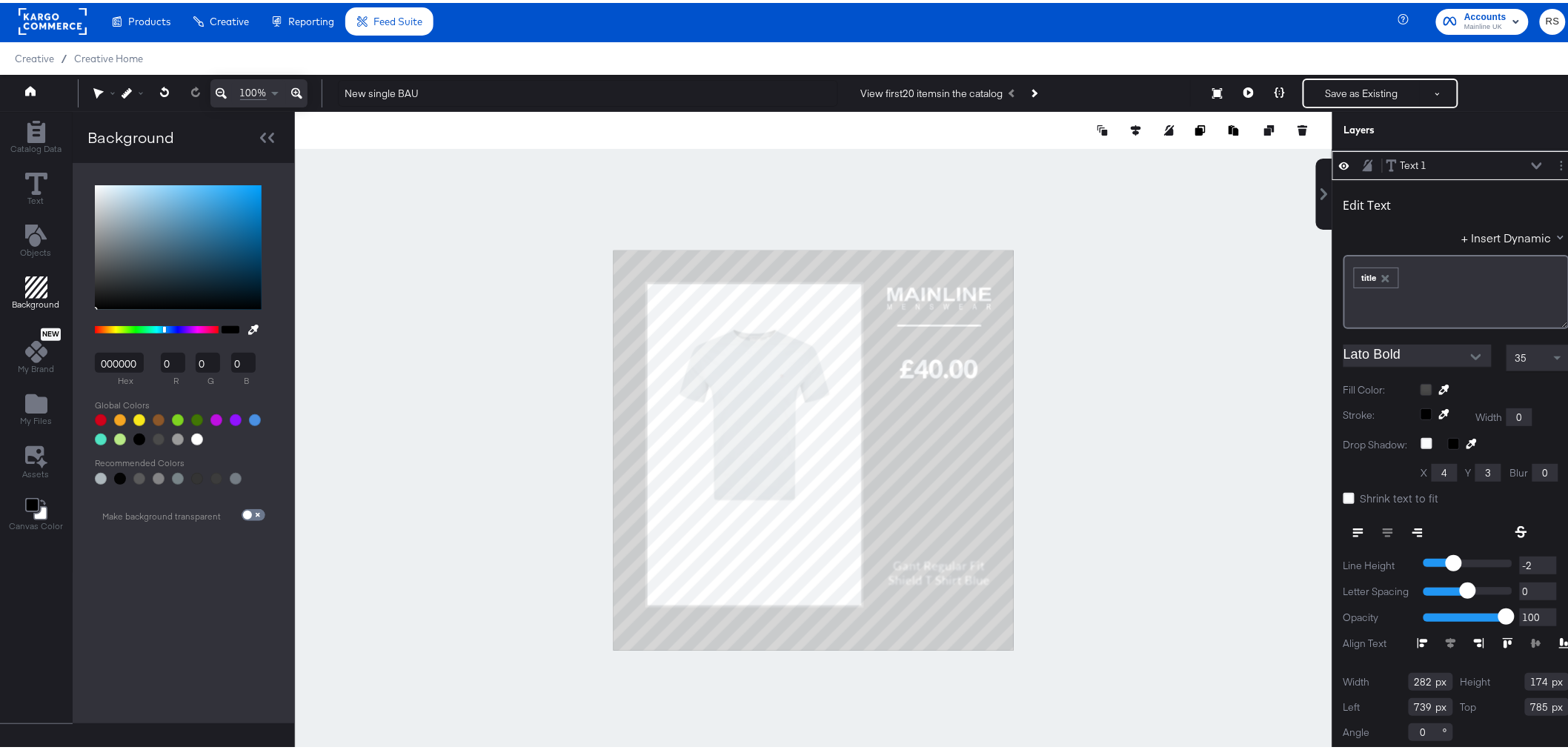
click at [1263, 384] on div at bounding box center [1494, 387] width 149 height 12
type input "240"
type input "777"
type input "345"
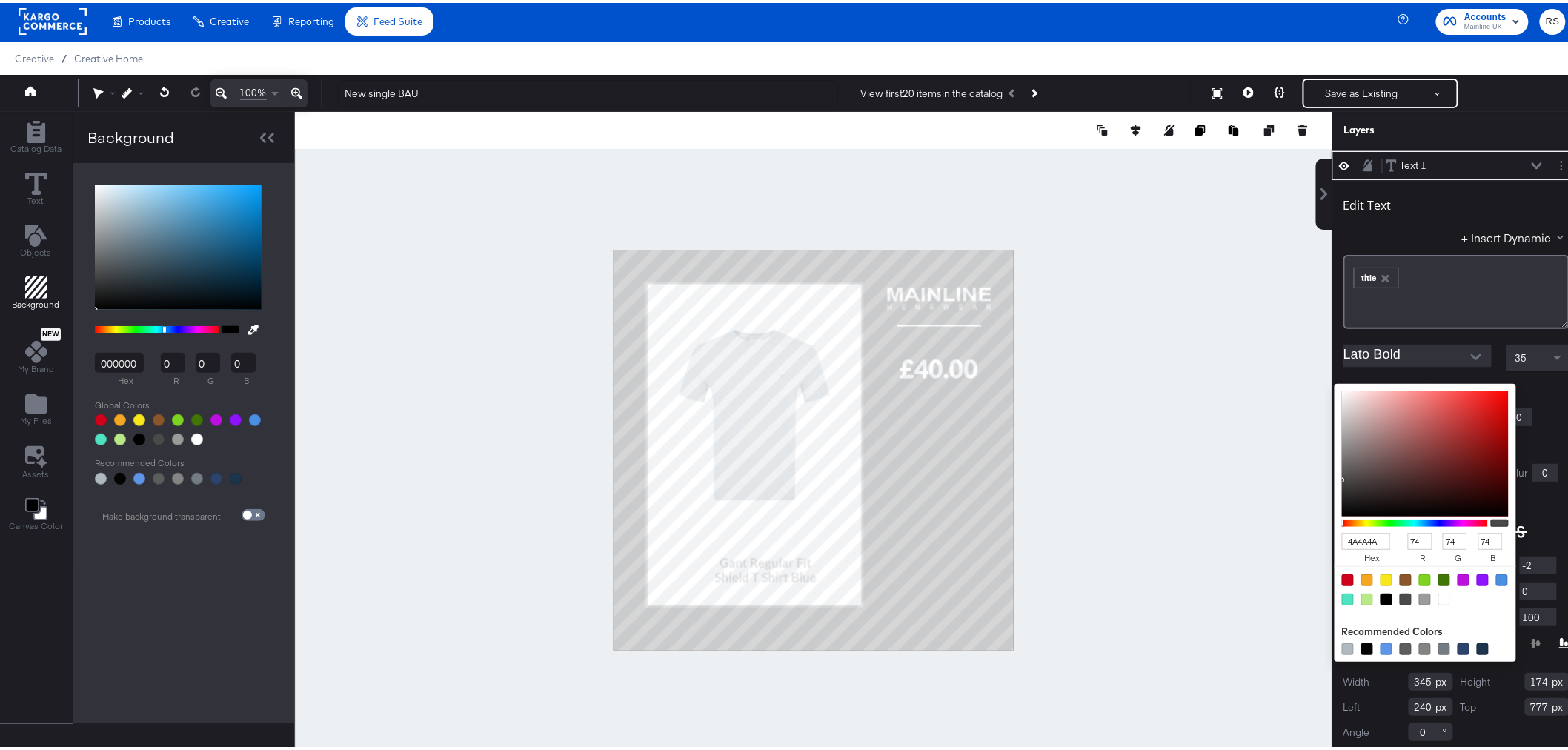
click at [1263, 387] on div "4A4A4A hex 74 r 74 g 74 b 100 a Recommended Colors" at bounding box center [1494, 387] width 149 height 12
click at [1263, 571] on div at bounding box center [1386, 597] width 12 height 12
type input "000000"
type input "0"
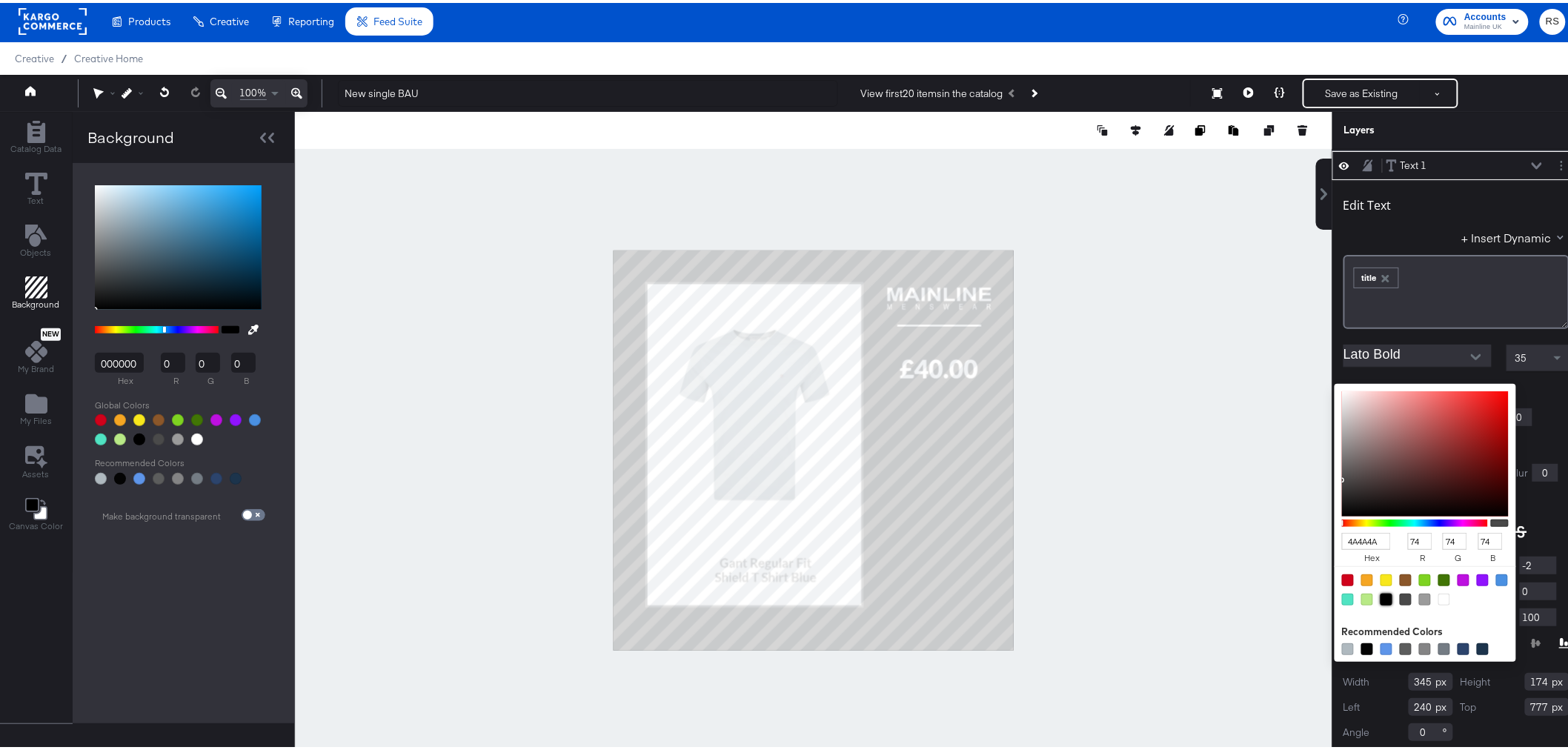
type input "0"
click at [1263, 403] on div "Edit Text + Insert Dynamic ﻿ ﻿ title ﻿ Lato Bold 35 Fill Color: 000000 hex 0 r …" at bounding box center [1456, 465] width 248 height 574
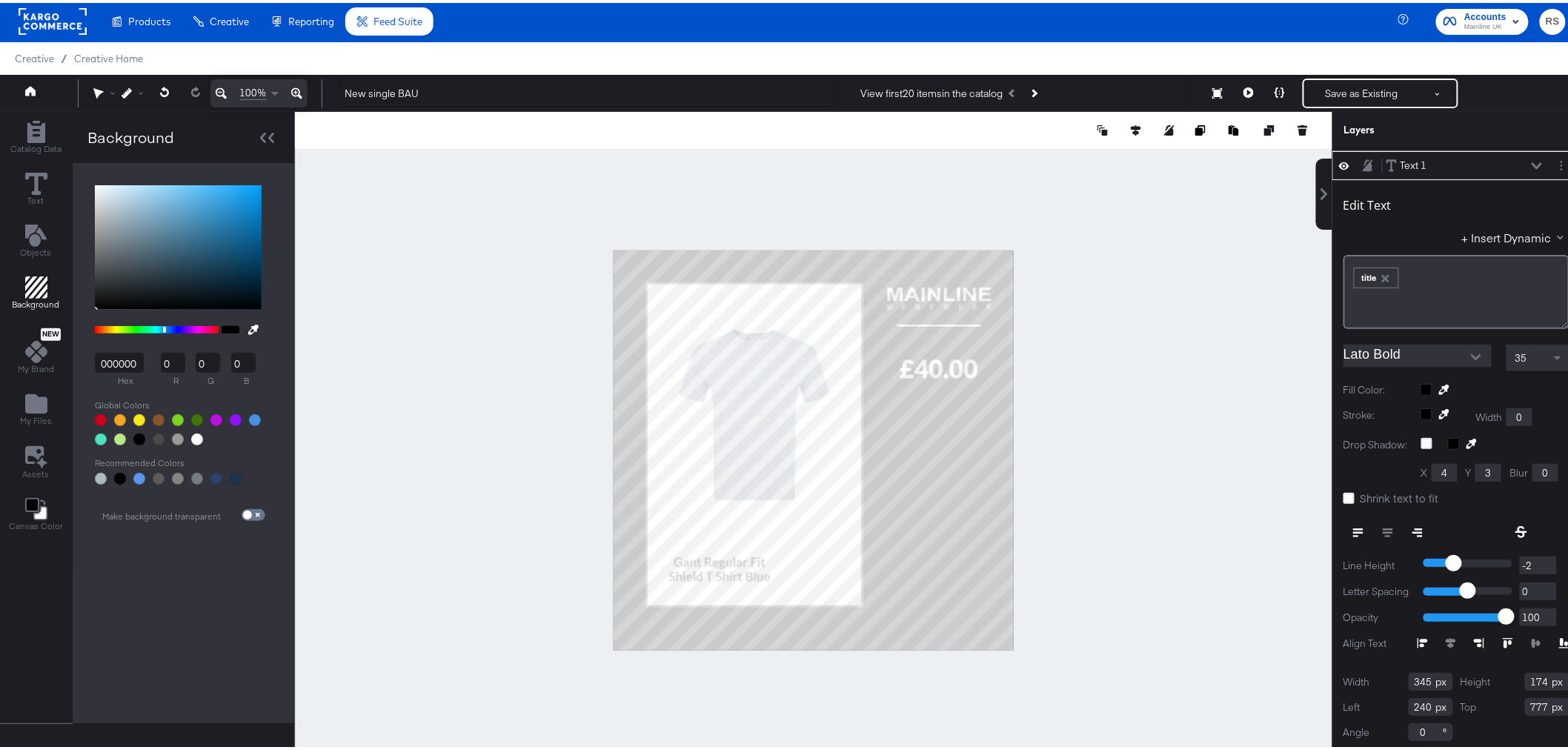
type input "116"
type input "775"
type input "501"
type input "130"
type input "749"
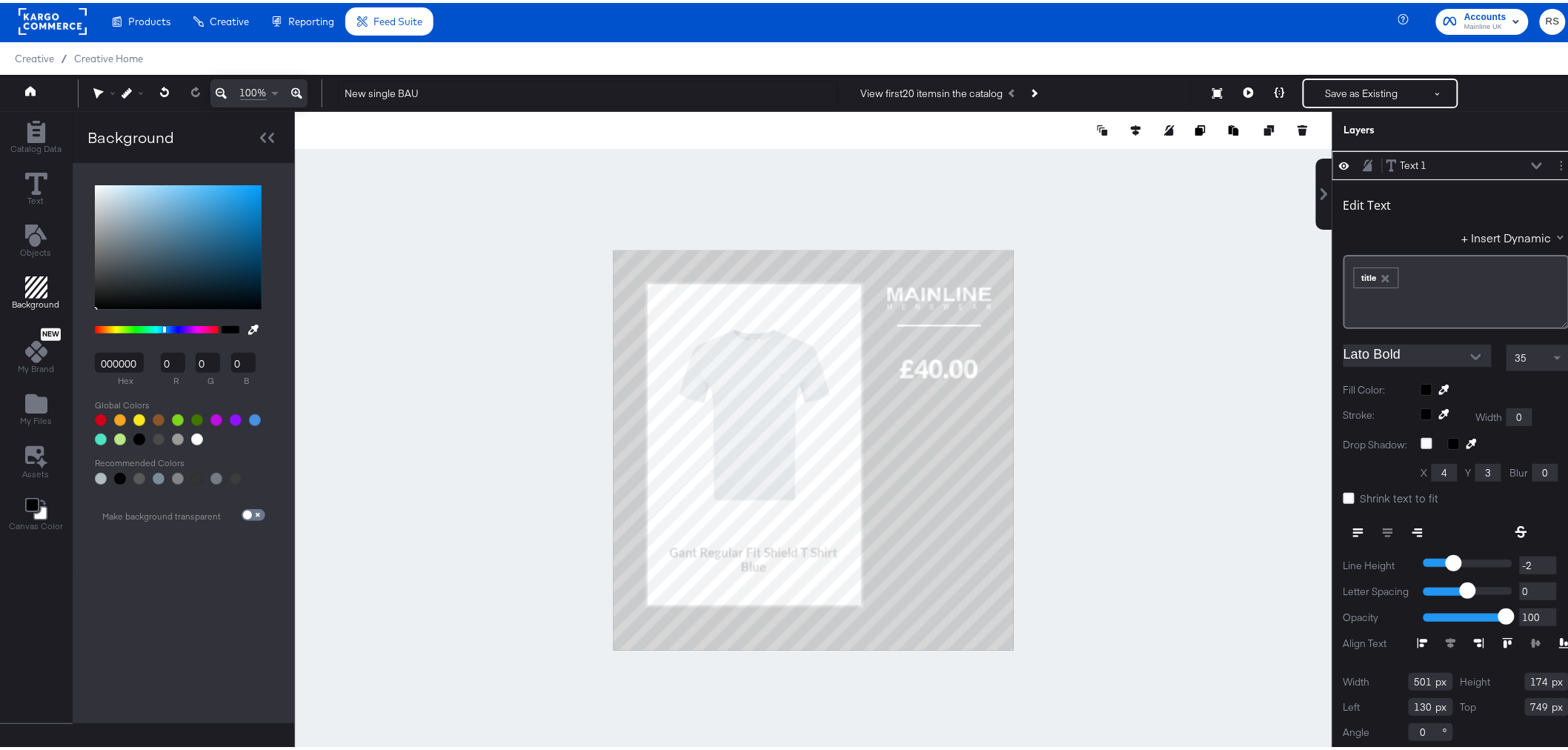
scroll to position [0, 0]
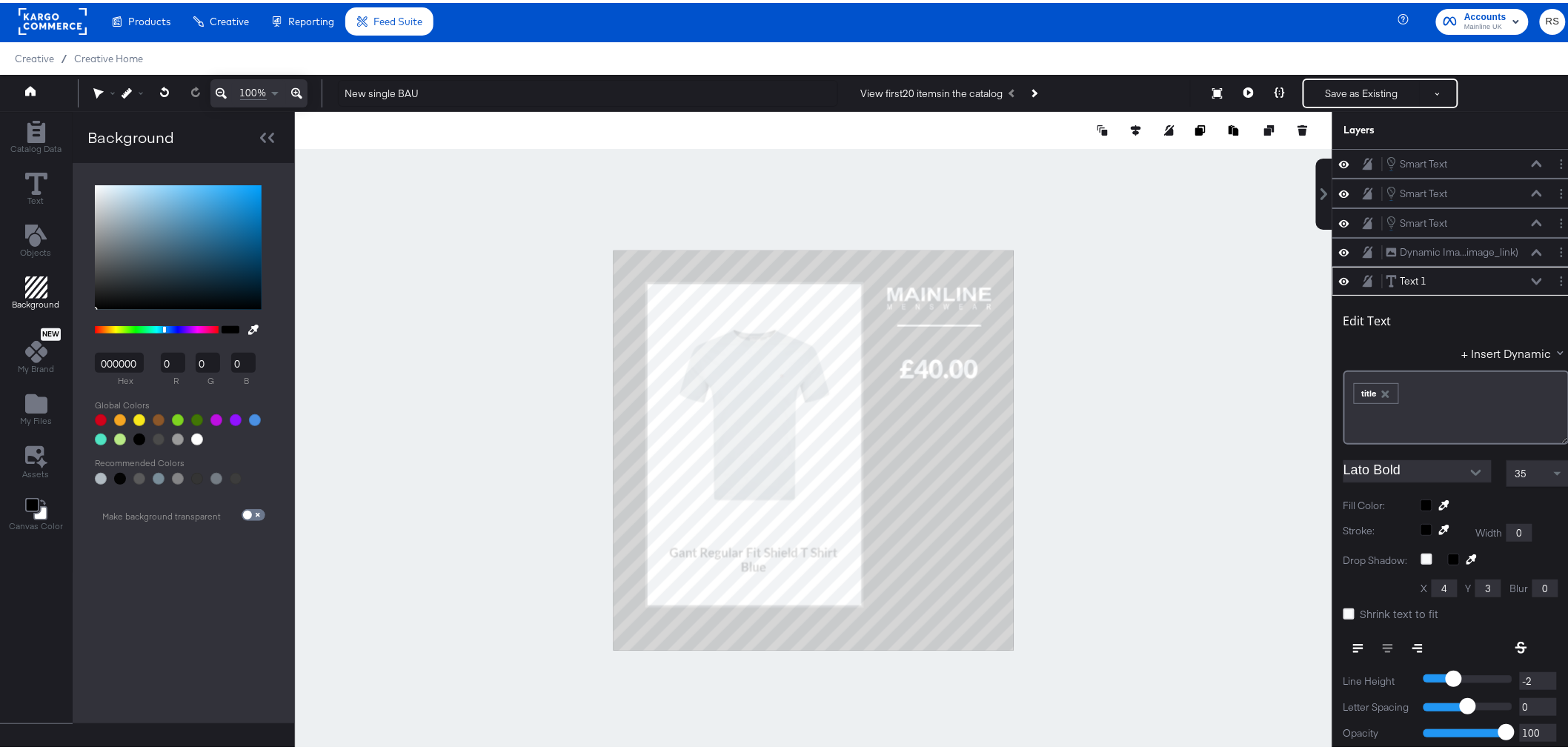
click at [1180, 434] on div at bounding box center [813, 447] width 1037 height 677
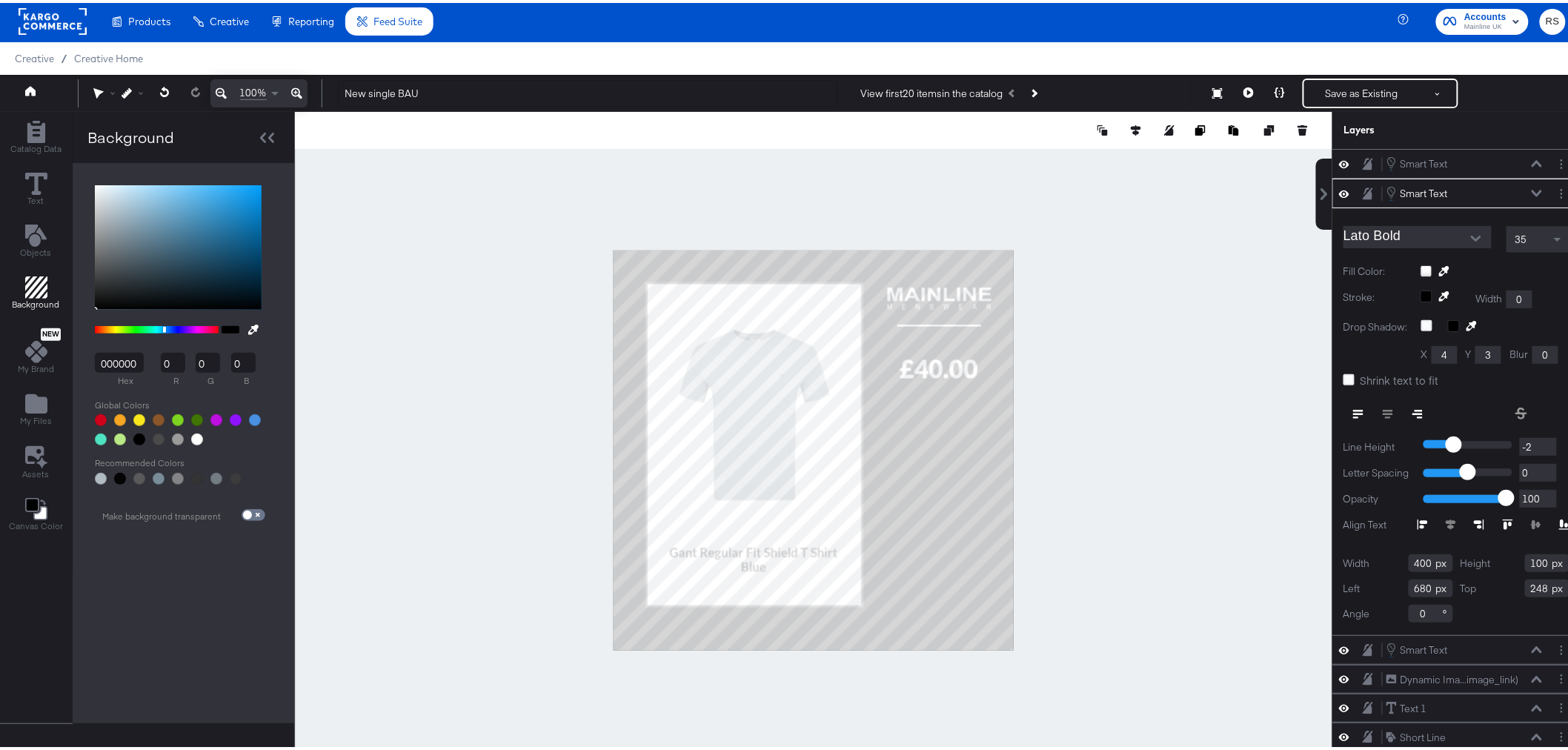
type input "324"
click at [157, 87] on button at bounding box center [165, 90] width 30 height 27
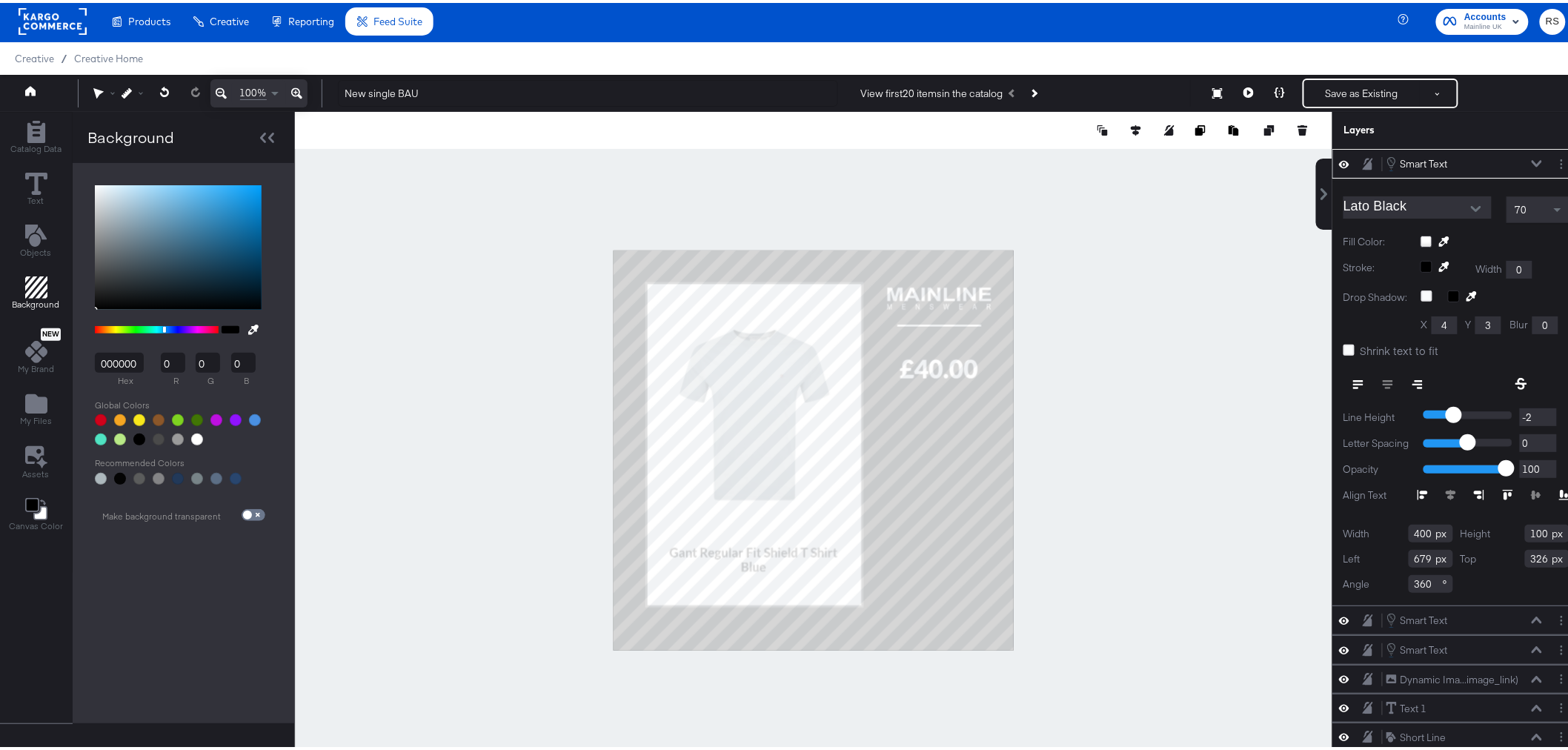
type input "918"
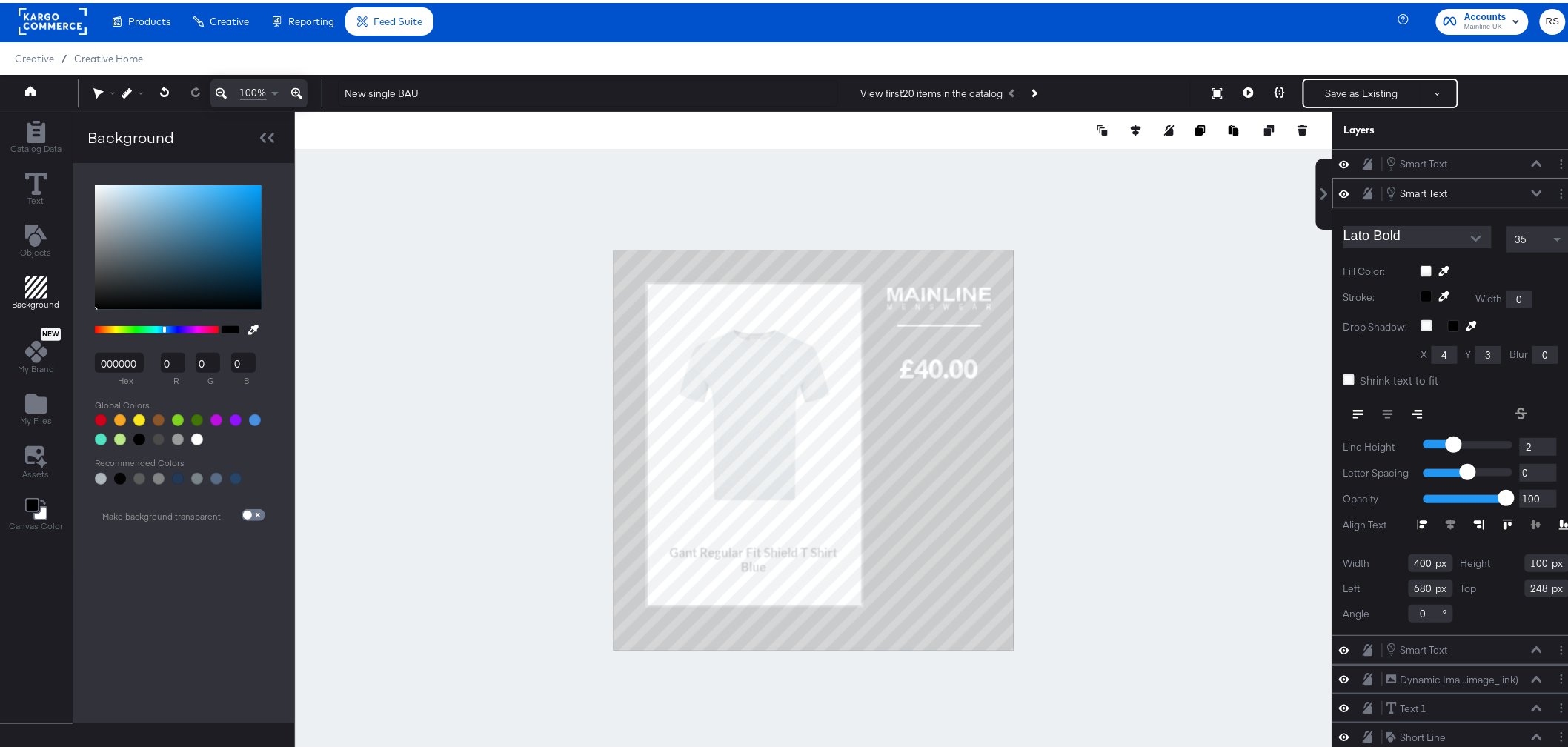
type input "860"
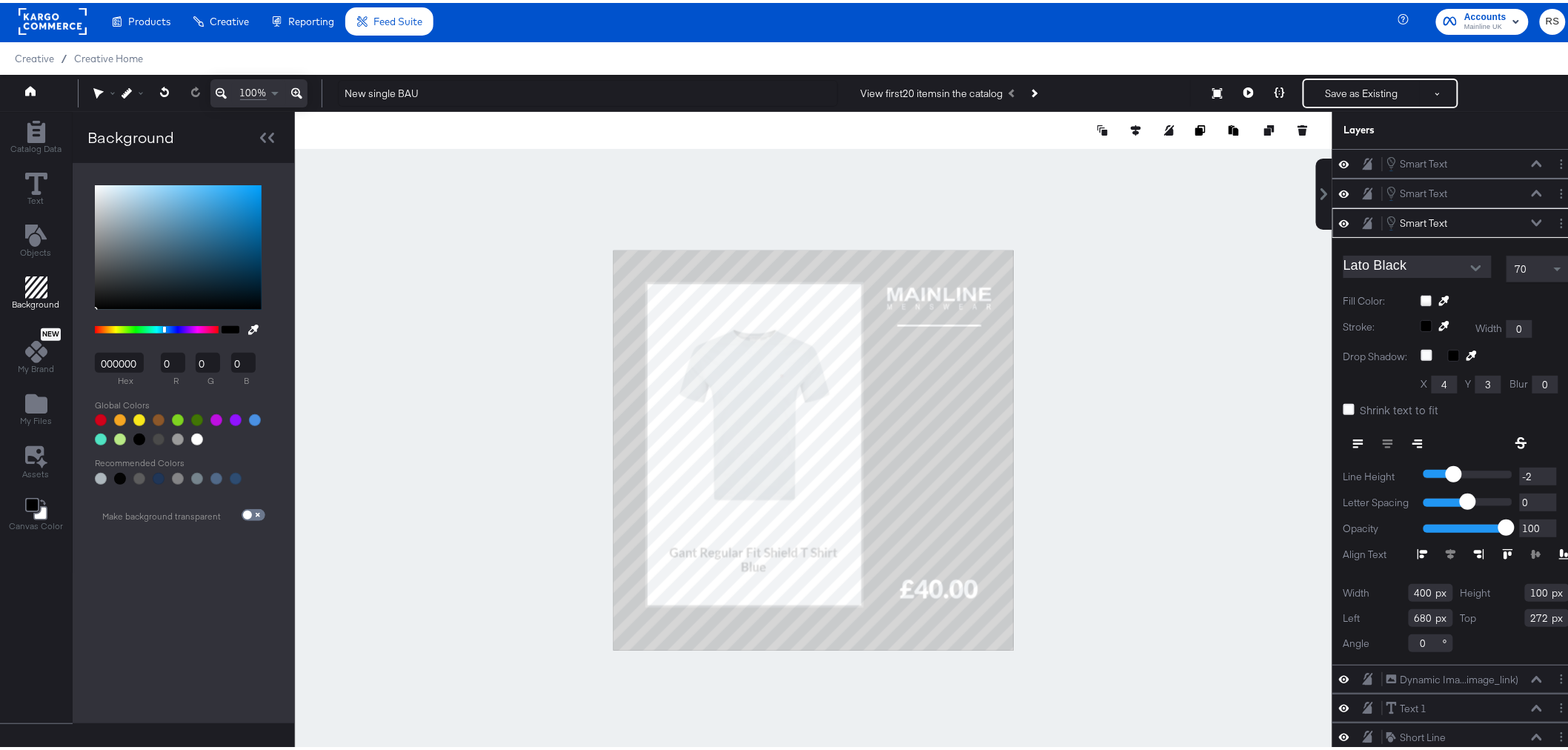
type input "866"
click at [1157, 443] on div at bounding box center [813, 447] width 1037 height 677
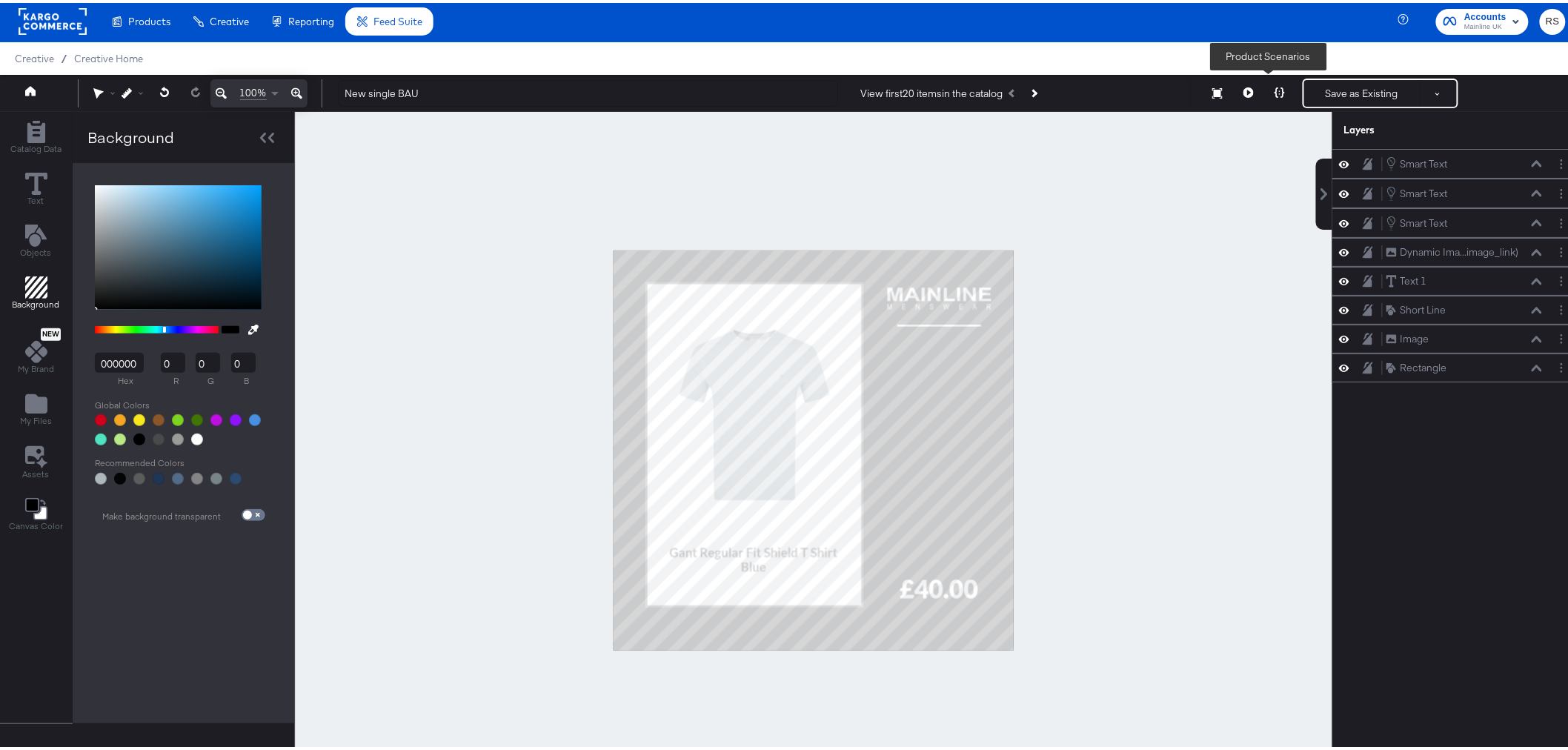
click at [1263, 87] on icon at bounding box center [1279, 90] width 10 height 10
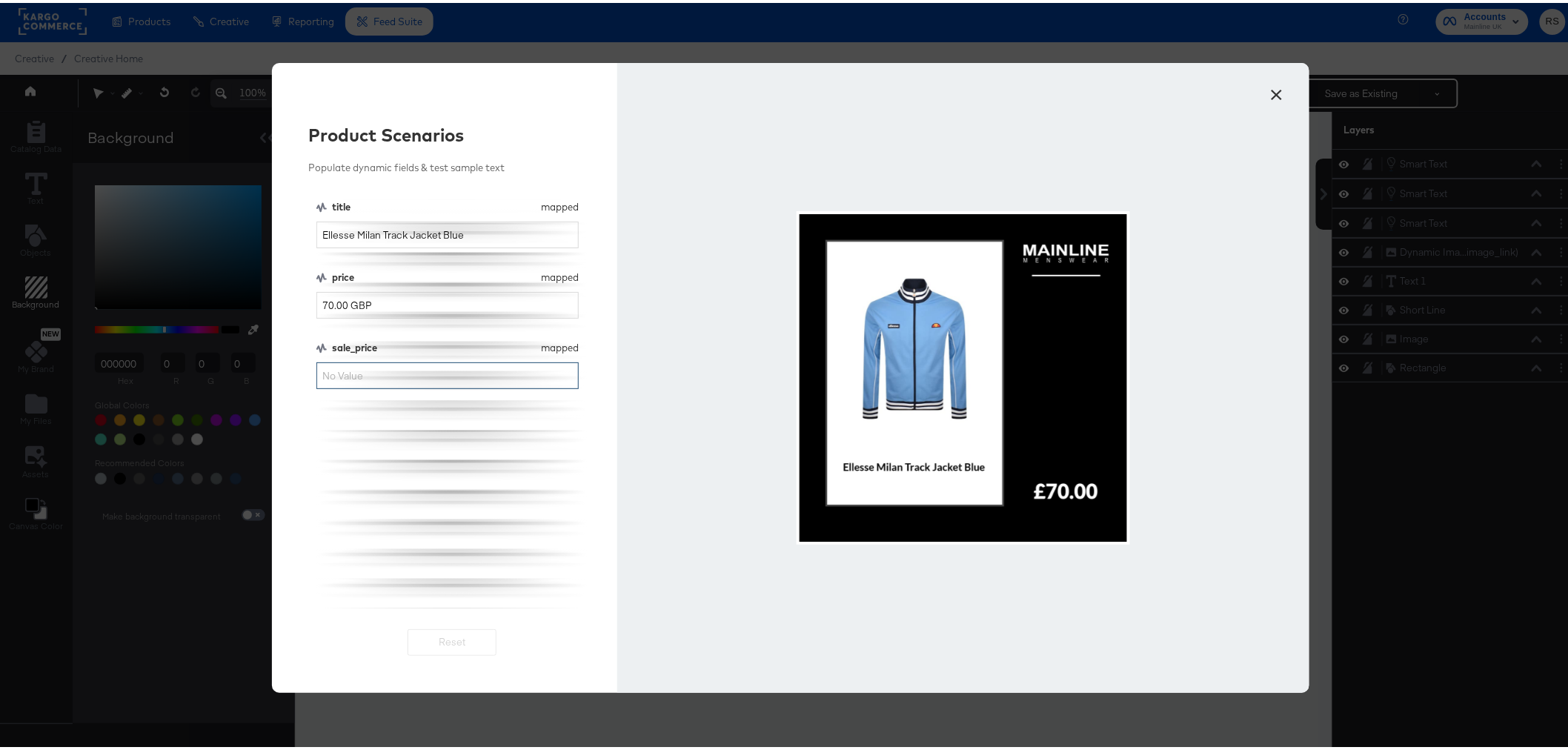
click at [426, 376] on input "sale_price" at bounding box center [447, 373] width 263 height 28
type input "50"
click at [1263, 89] on button "×" at bounding box center [1277, 88] width 27 height 27
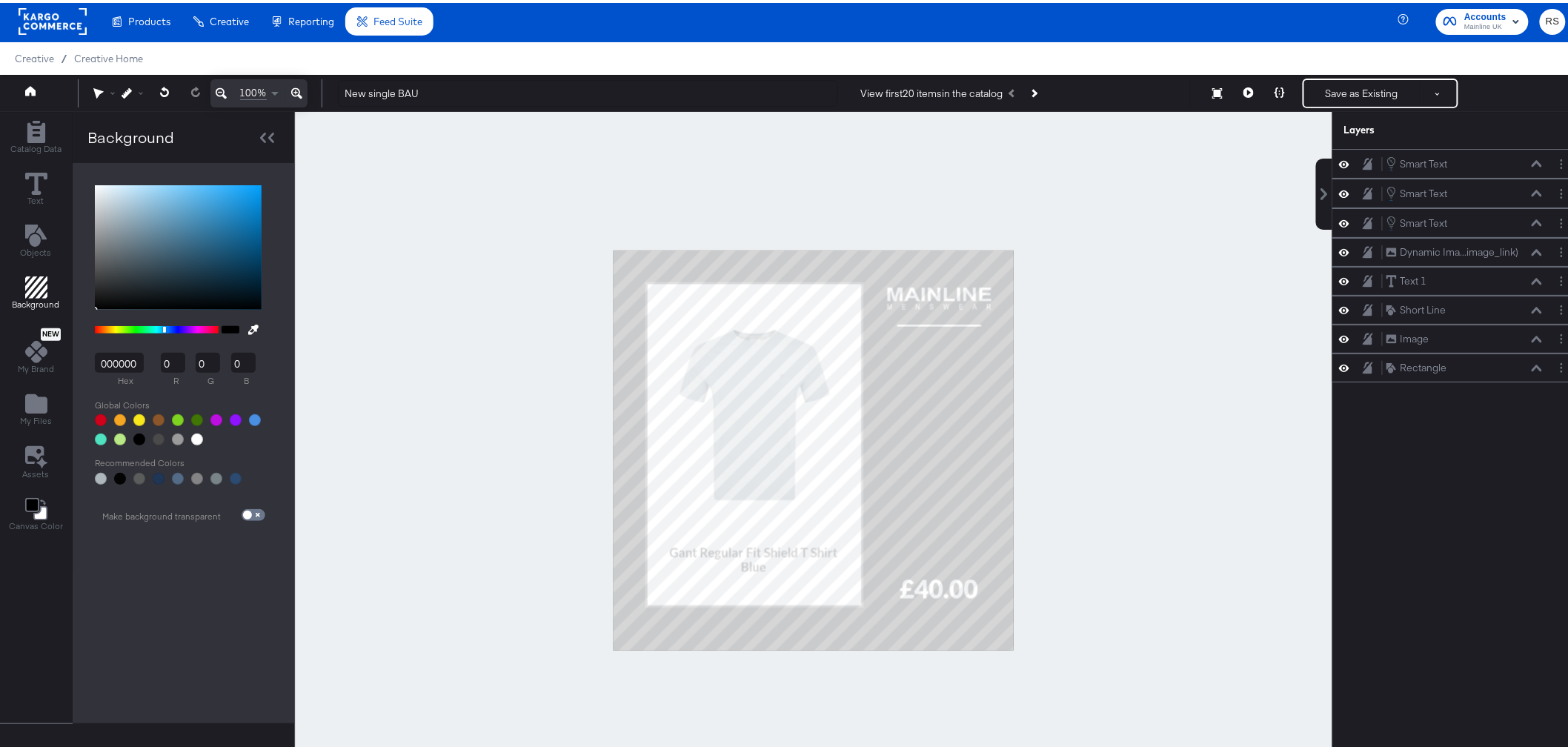
click at [1061, 543] on div at bounding box center [813, 447] width 1037 height 677
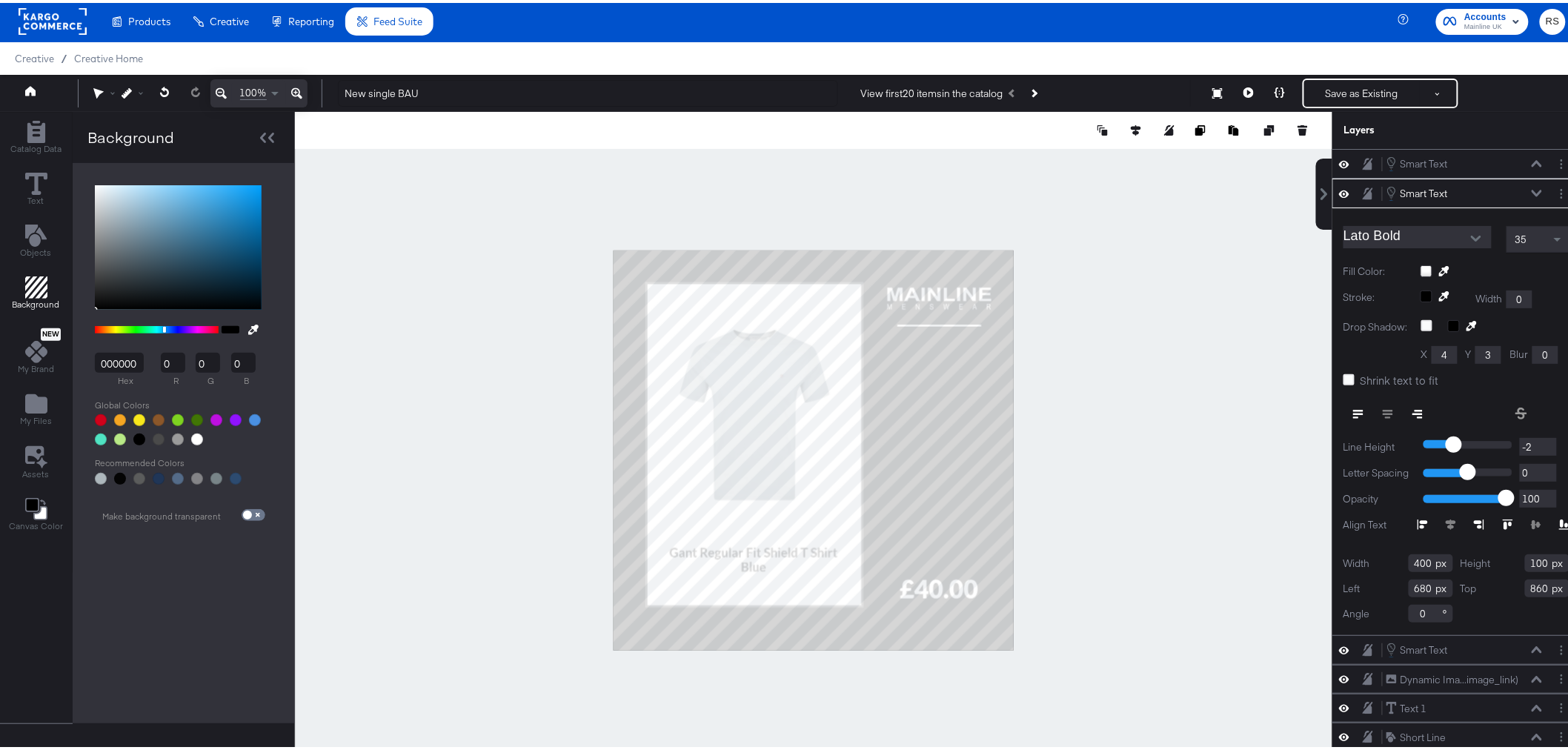
type input "830"
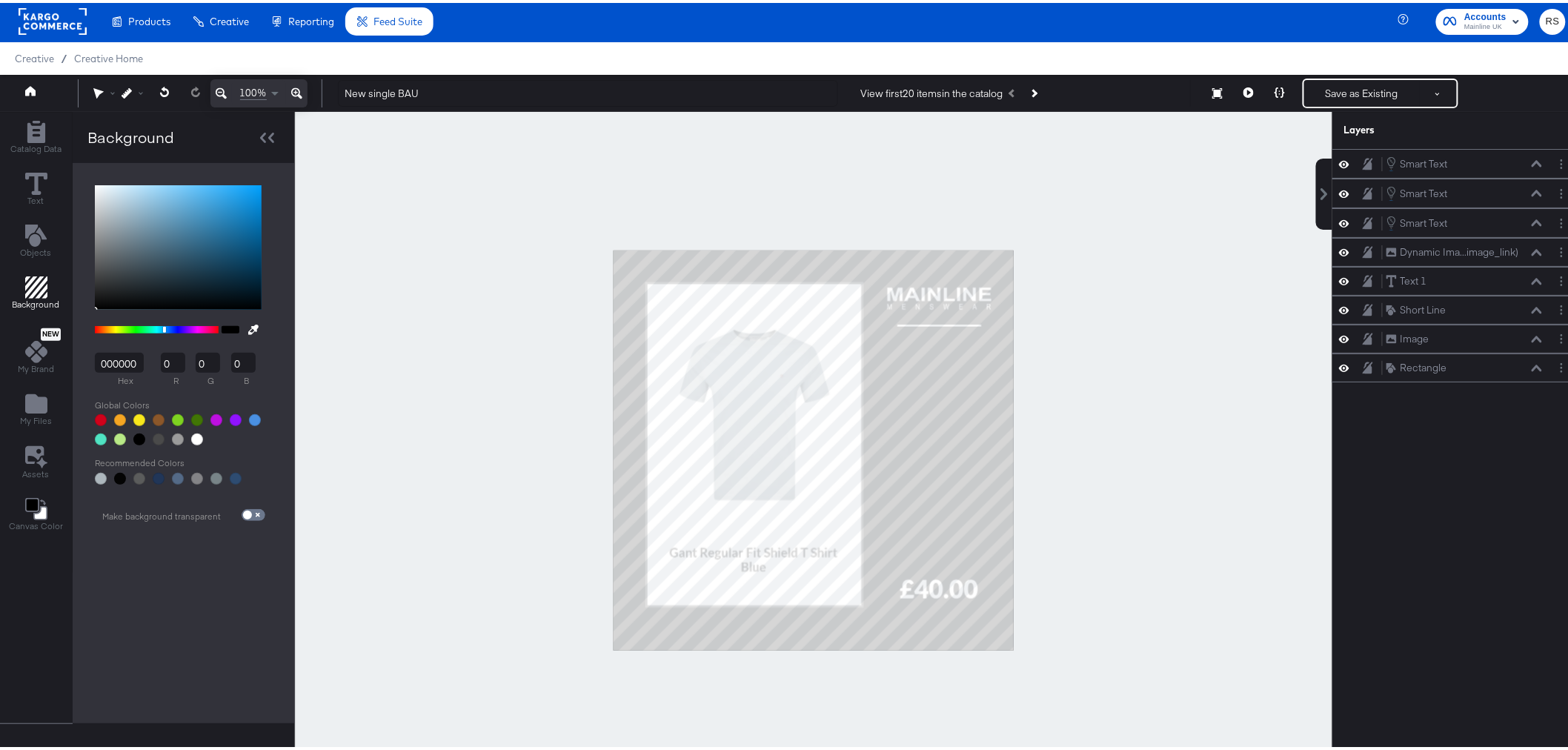
click at [1100, 571] on div at bounding box center [813, 447] width 1037 height 677
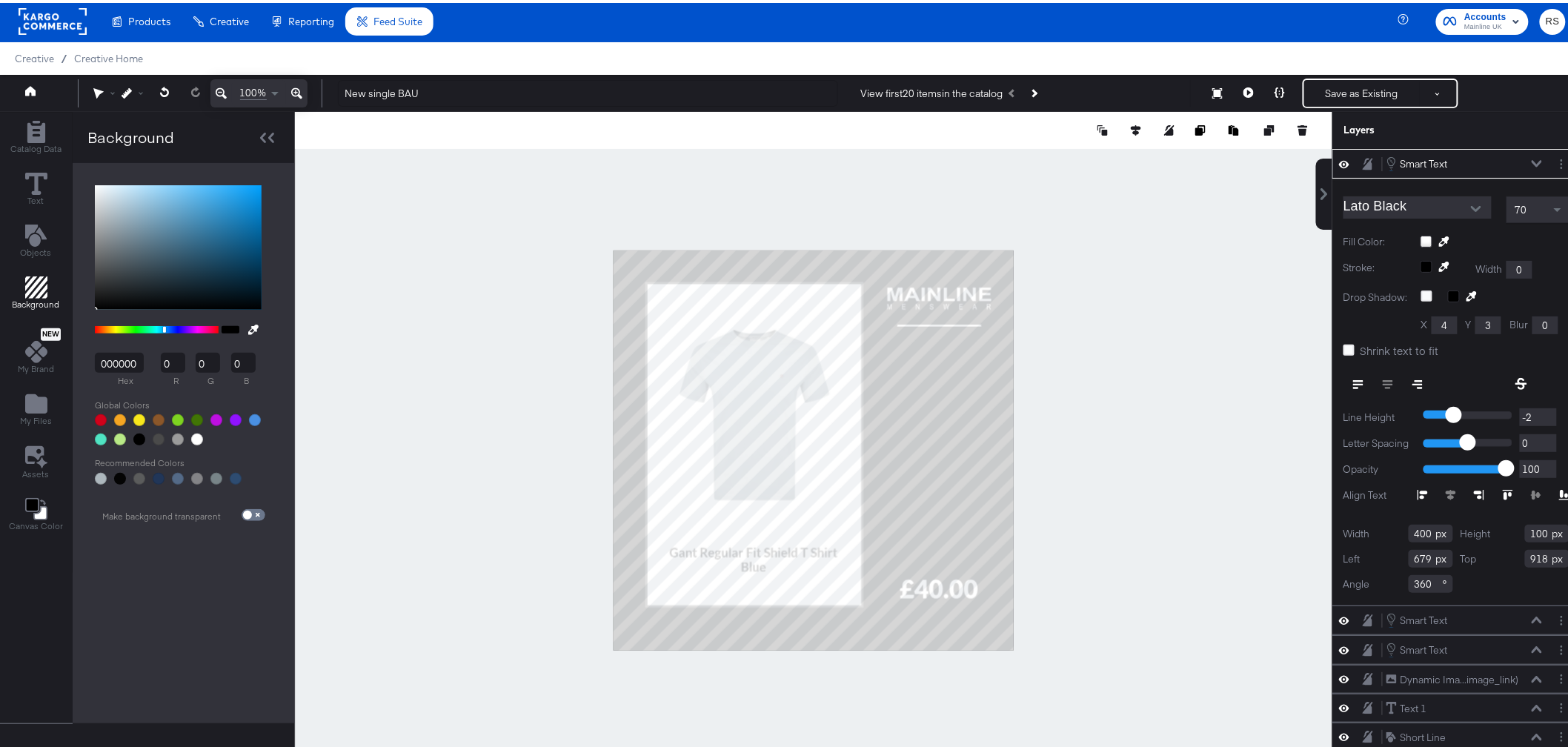
type input "898"
click at [1069, 571] on div at bounding box center [813, 447] width 1037 height 677
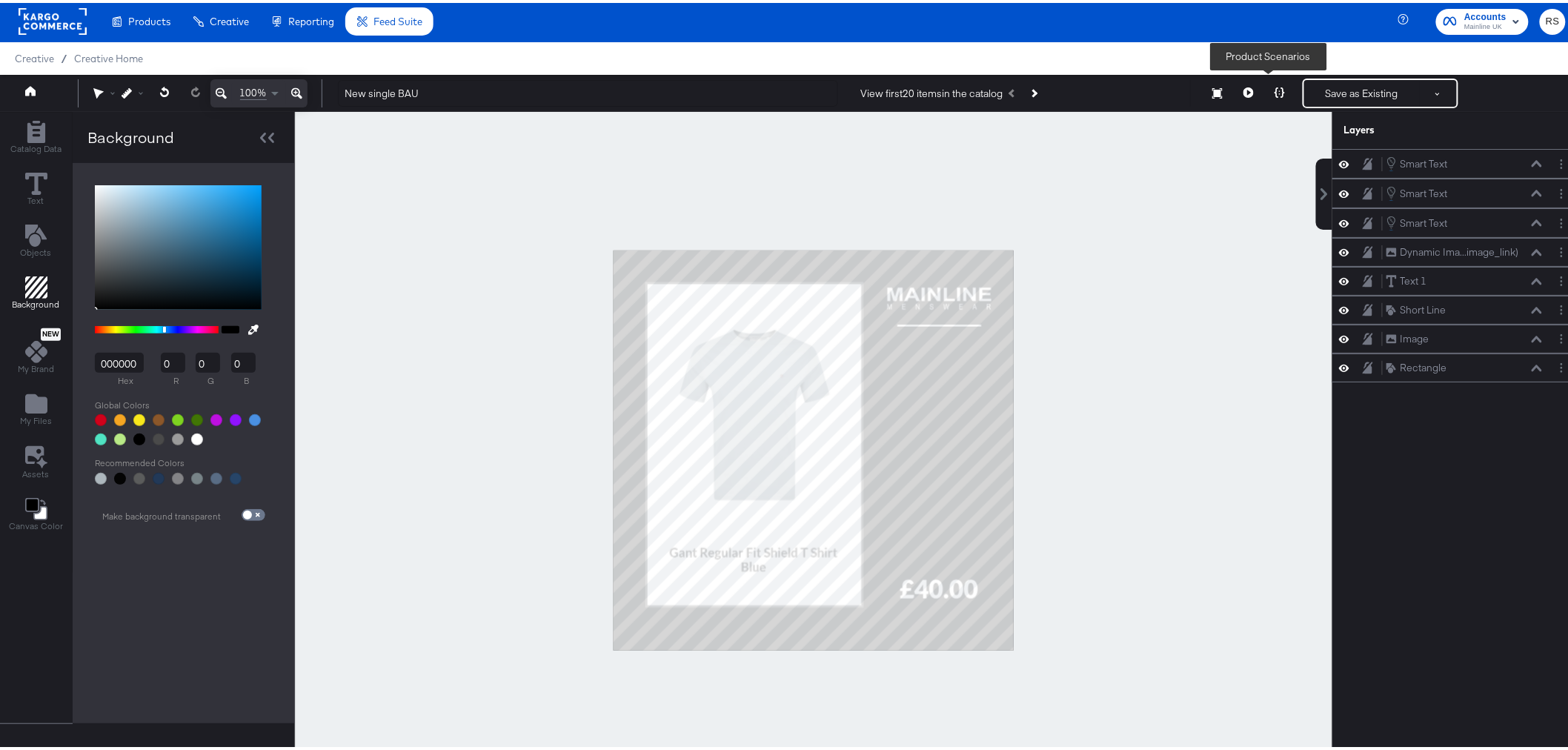
click at [1263, 90] on button at bounding box center [1279, 91] width 31 height 29
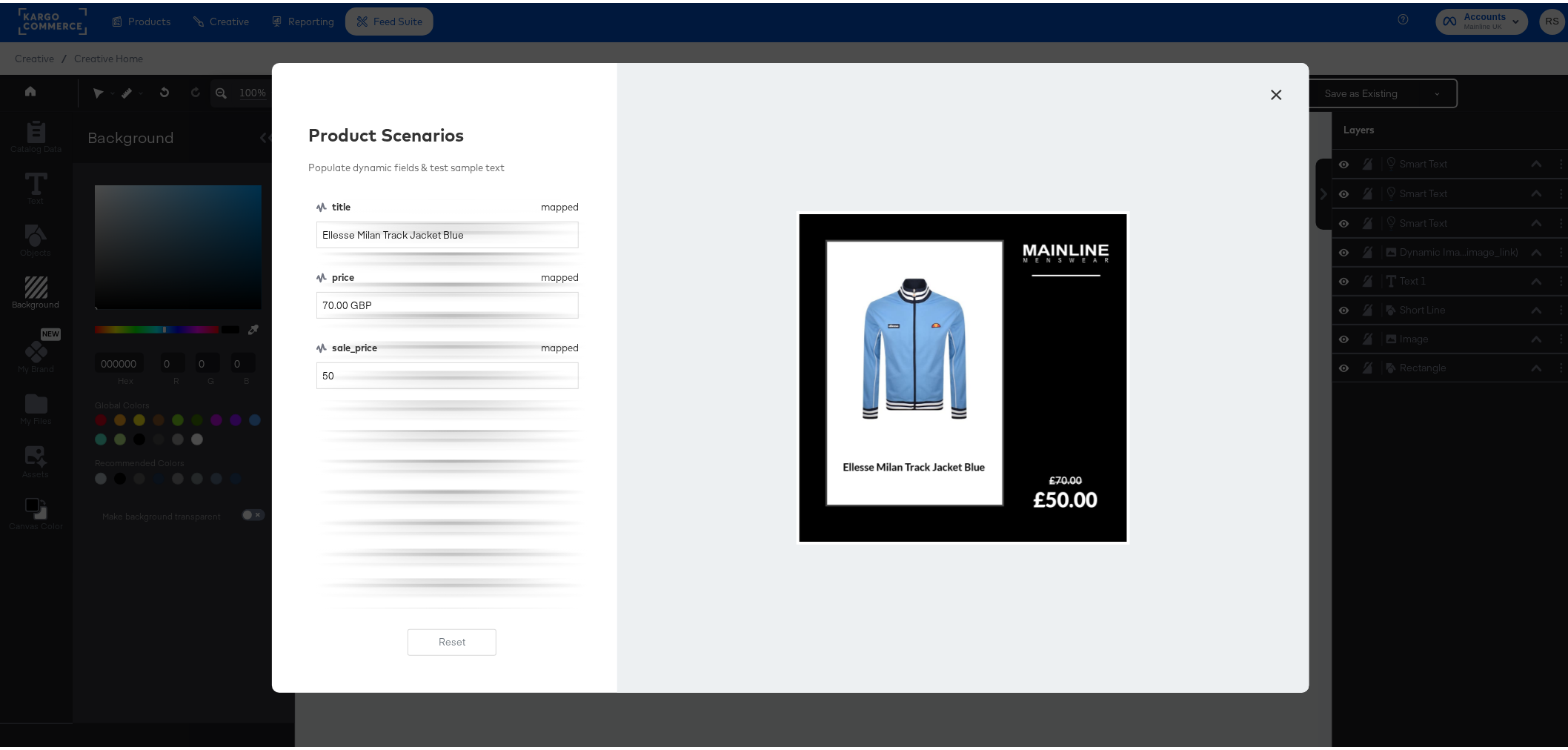
click at [1263, 92] on button "×" at bounding box center [1277, 88] width 27 height 27
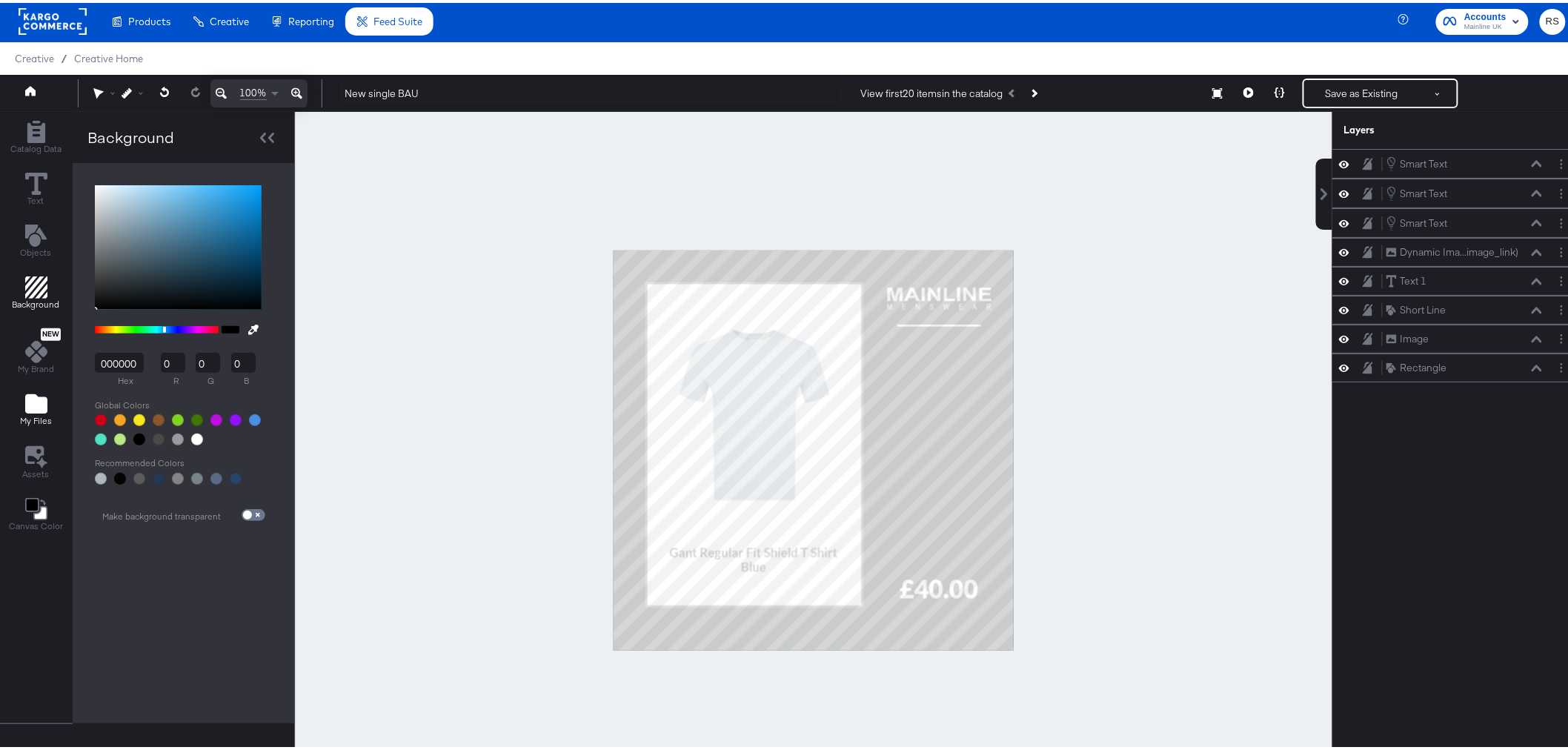
click at [33, 417] on span "My Files" at bounding box center [35, 418] width 32 height 12
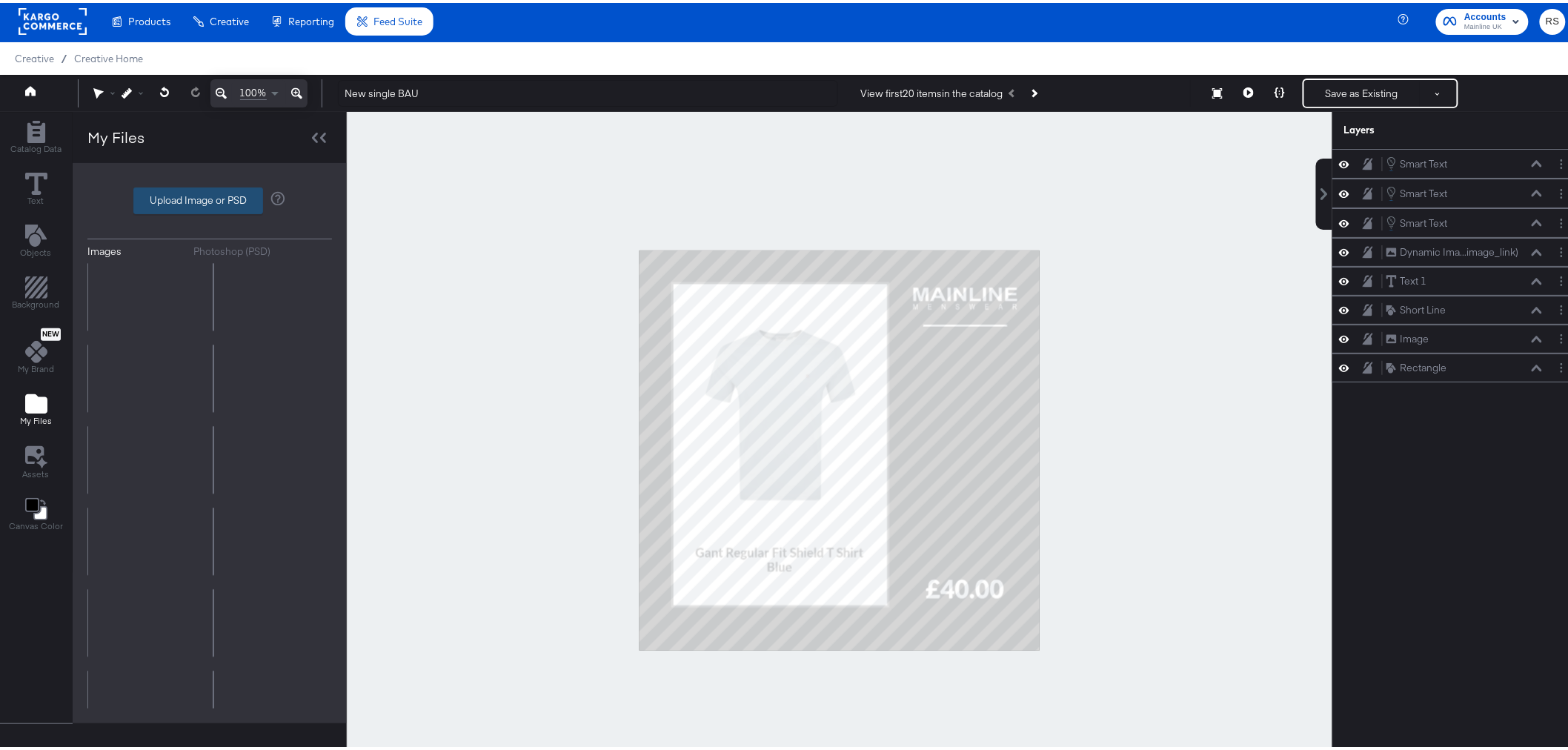
click at [167, 196] on label "Upload Image or PSD" at bounding box center [198, 197] width 128 height 25
click at [209, 198] on input "Upload Image or PSD" at bounding box center [209, 198] width 0 height 0
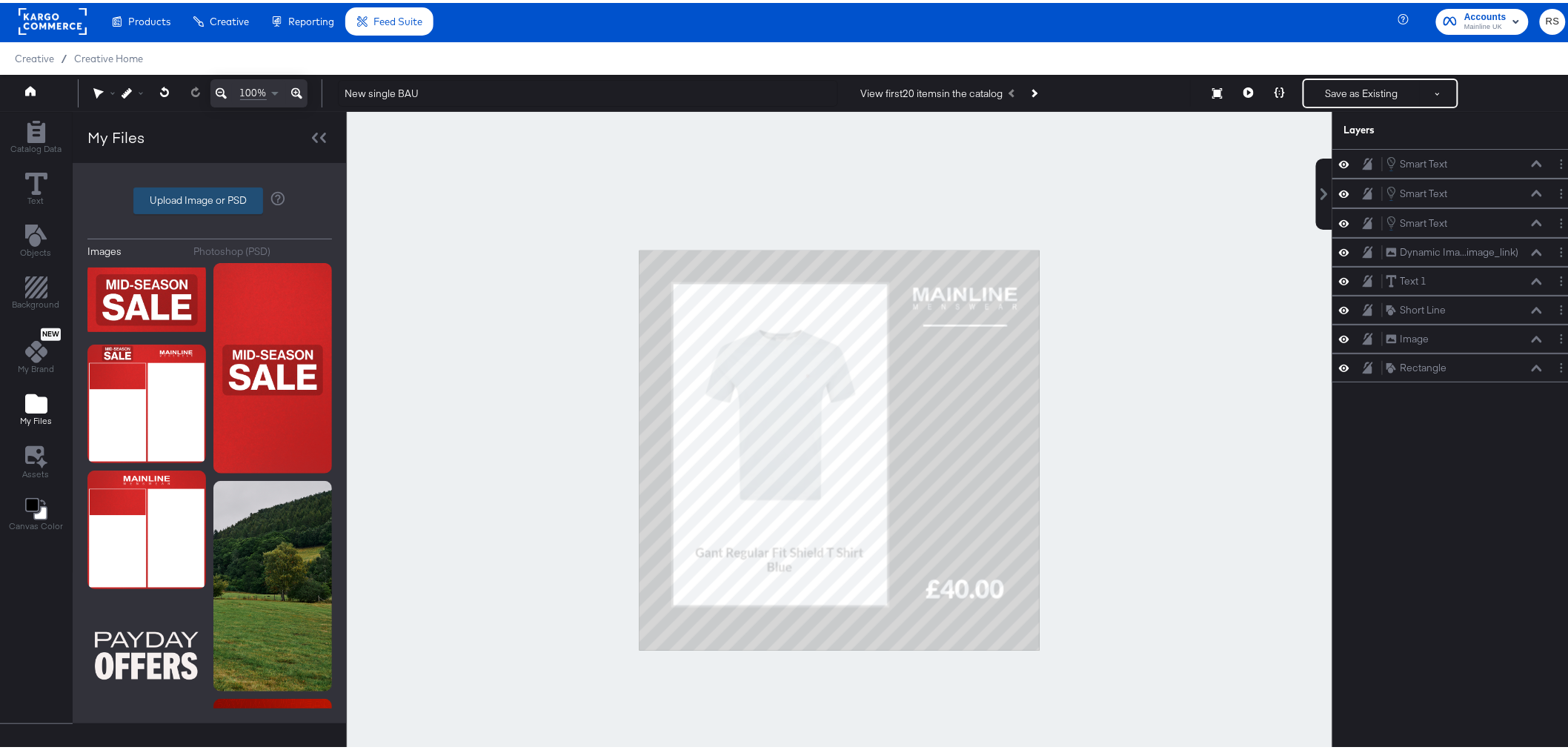
type input "C:\fakepath\ORI_Trefoil_Logo_BWr.png"
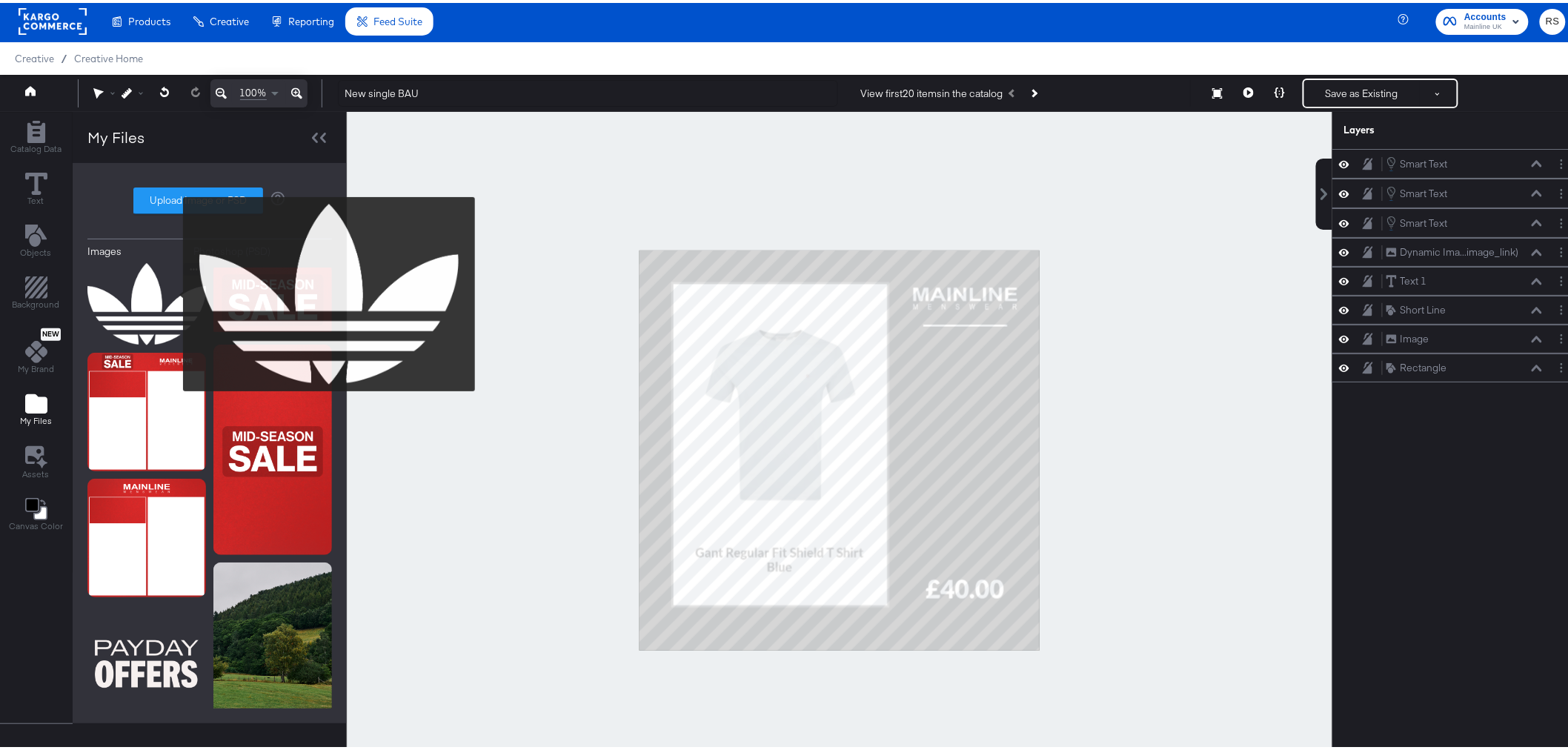
click at [173, 291] on img at bounding box center [146, 302] width 119 height 83
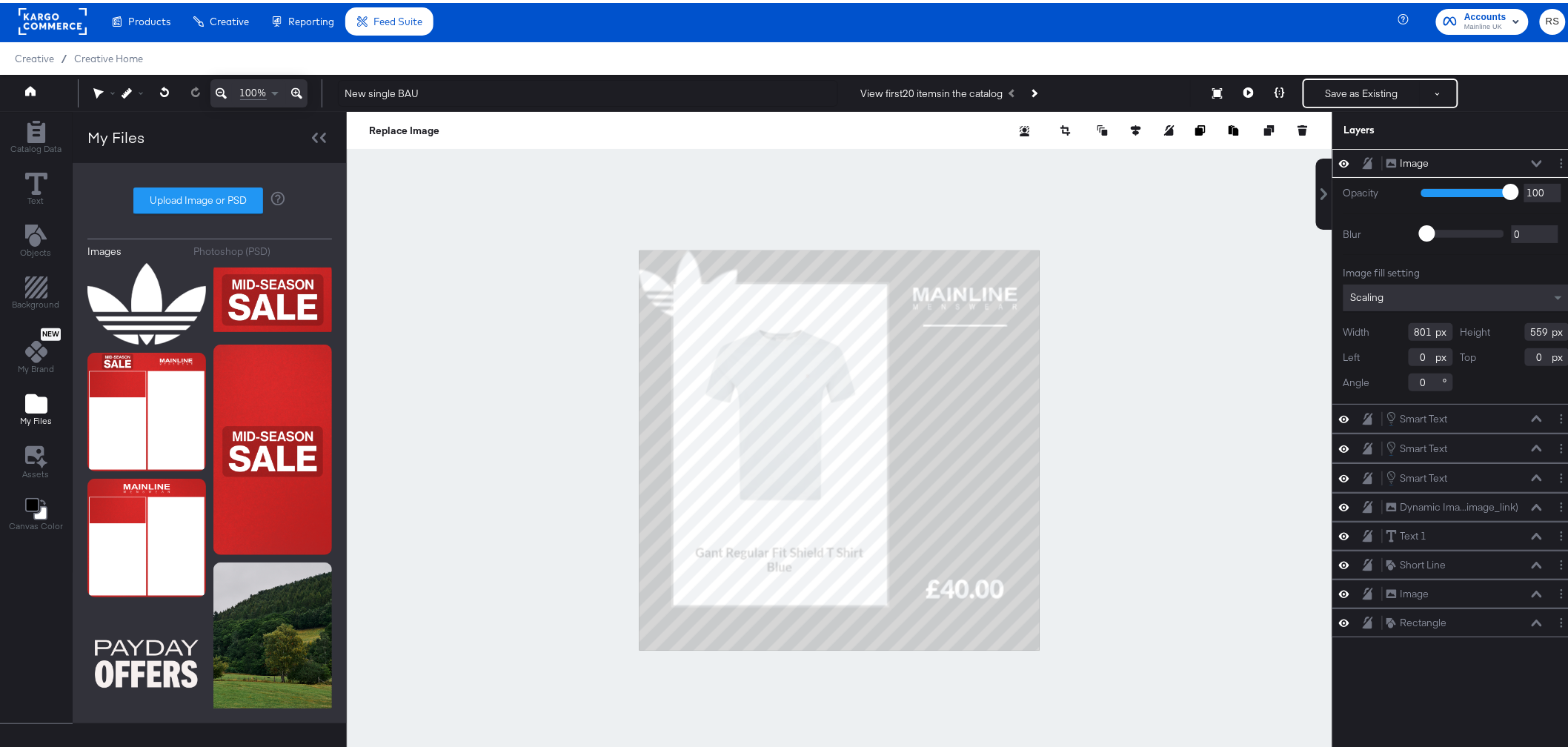
type input "265"
type input "185"
type input "433"
type input "148"
type input "747"
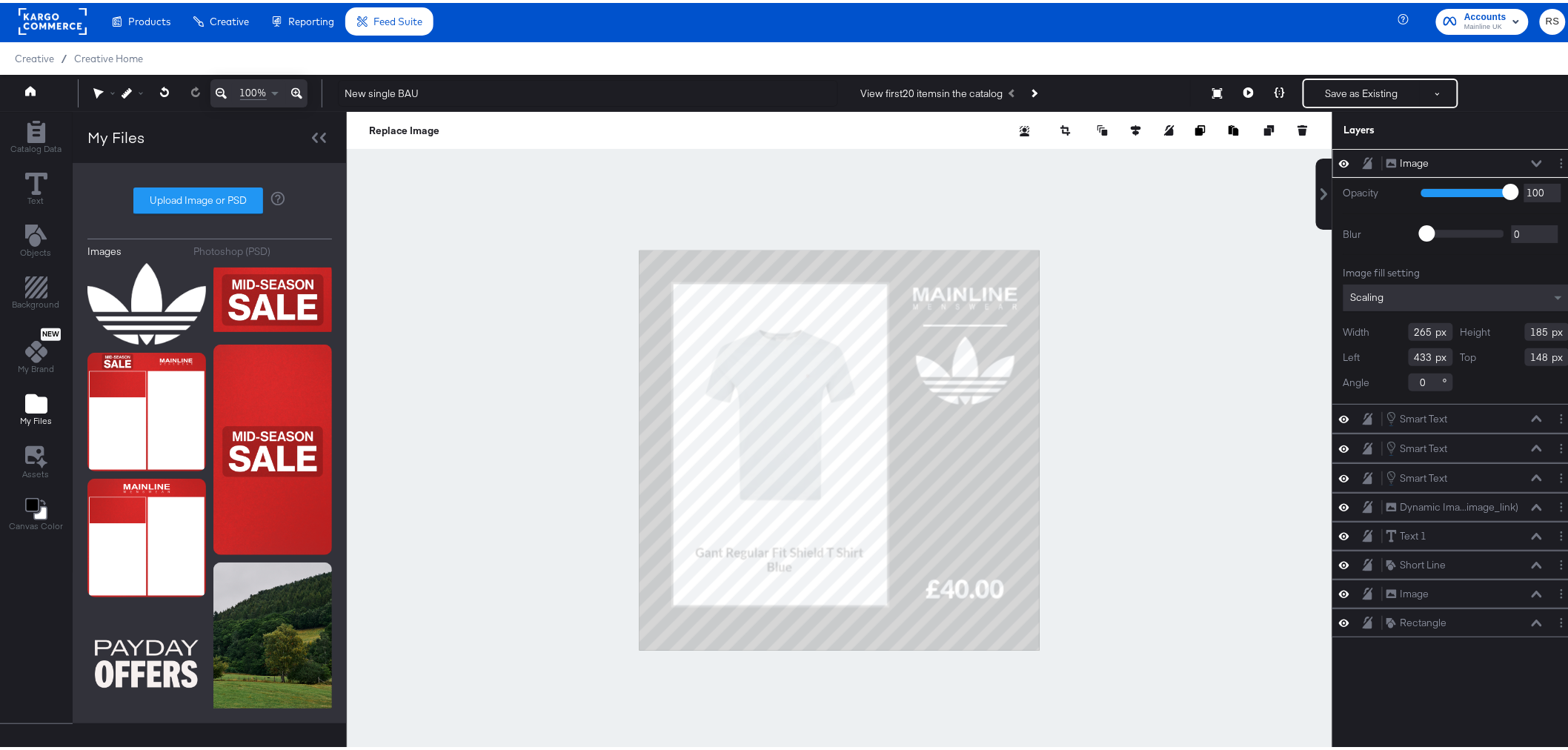
type input "232"
type input "187"
type input "130"
type input "786"
type input "236"
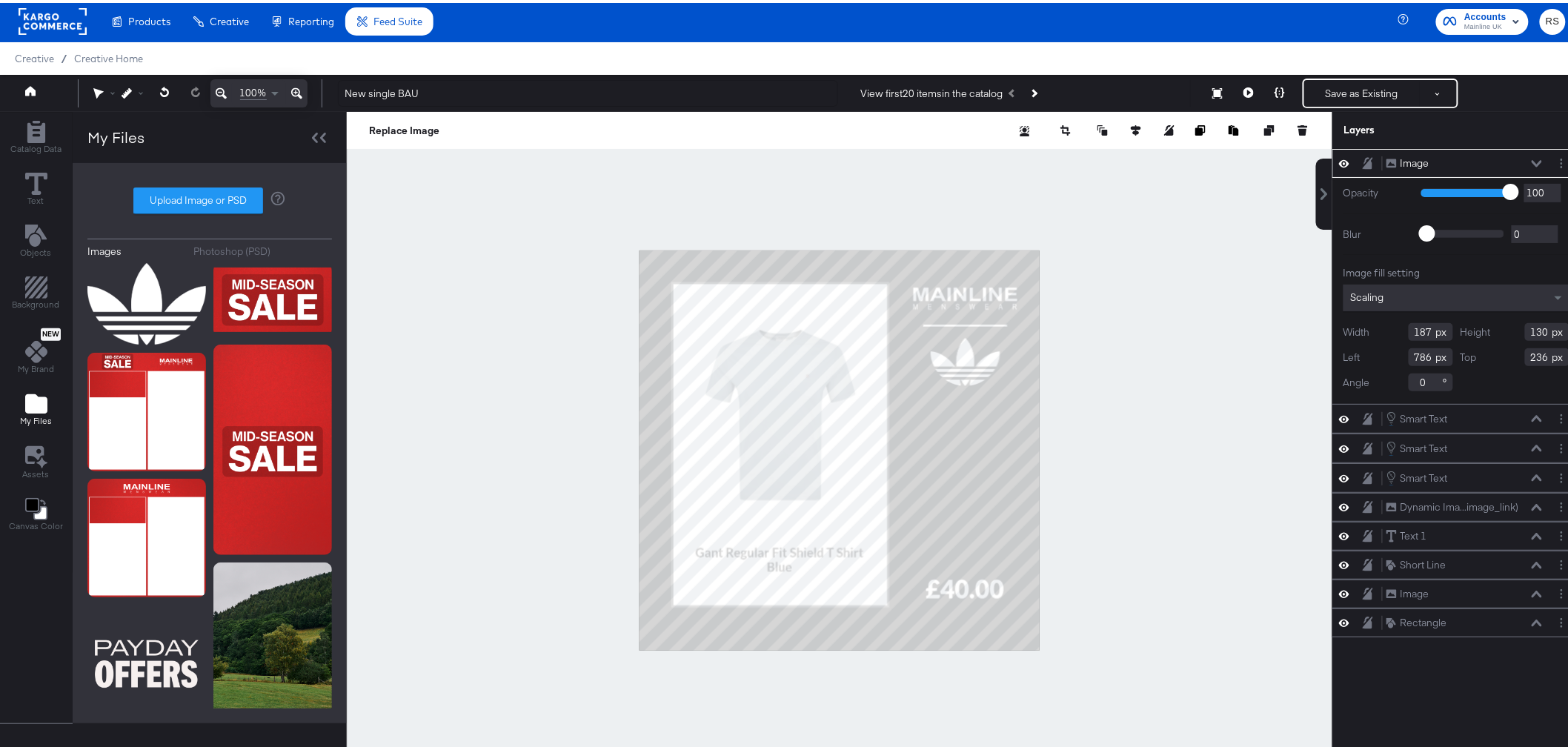
click at [1152, 297] on div at bounding box center [839, 447] width 986 height 677
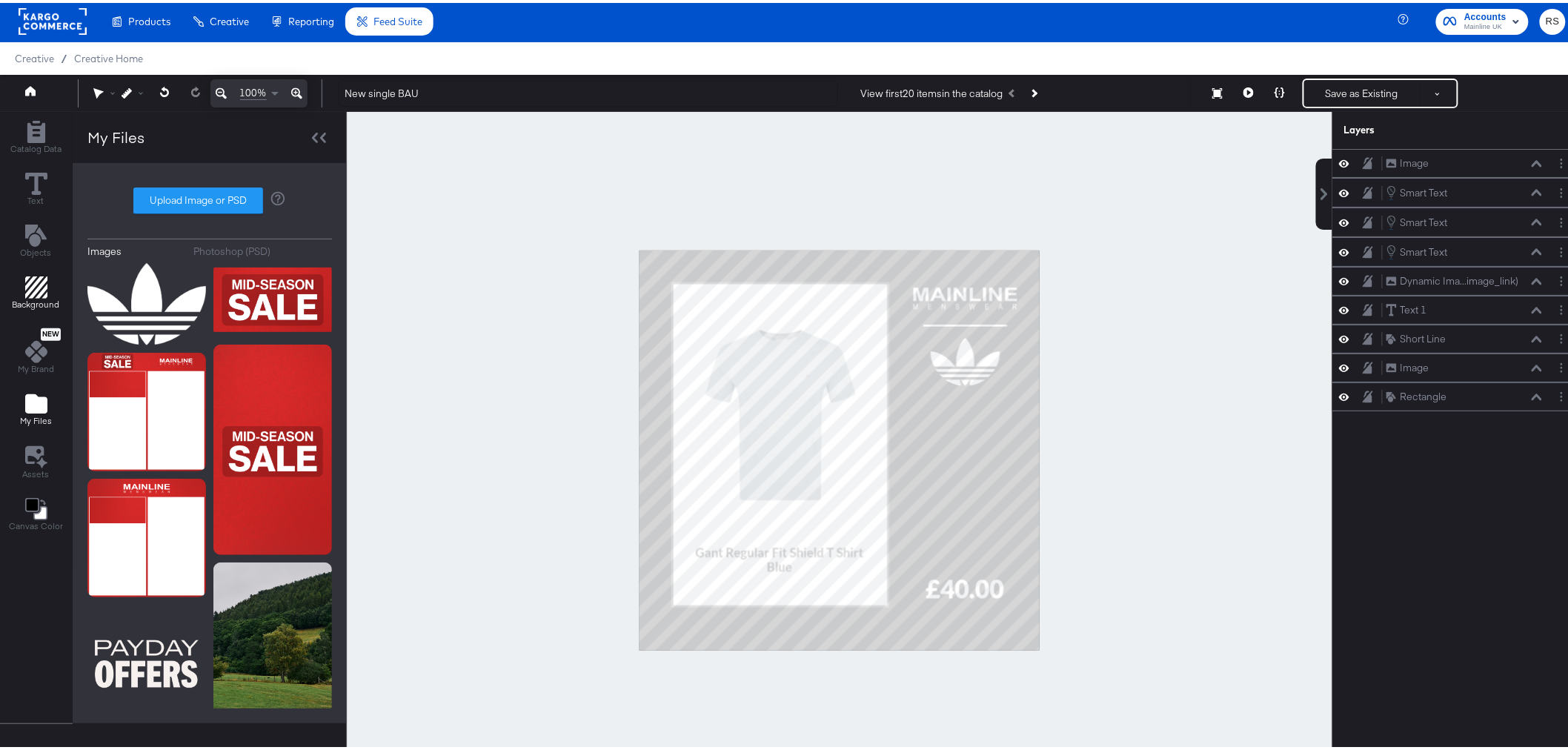
click at [37, 298] on span "Background" at bounding box center [36, 302] width 47 height 12
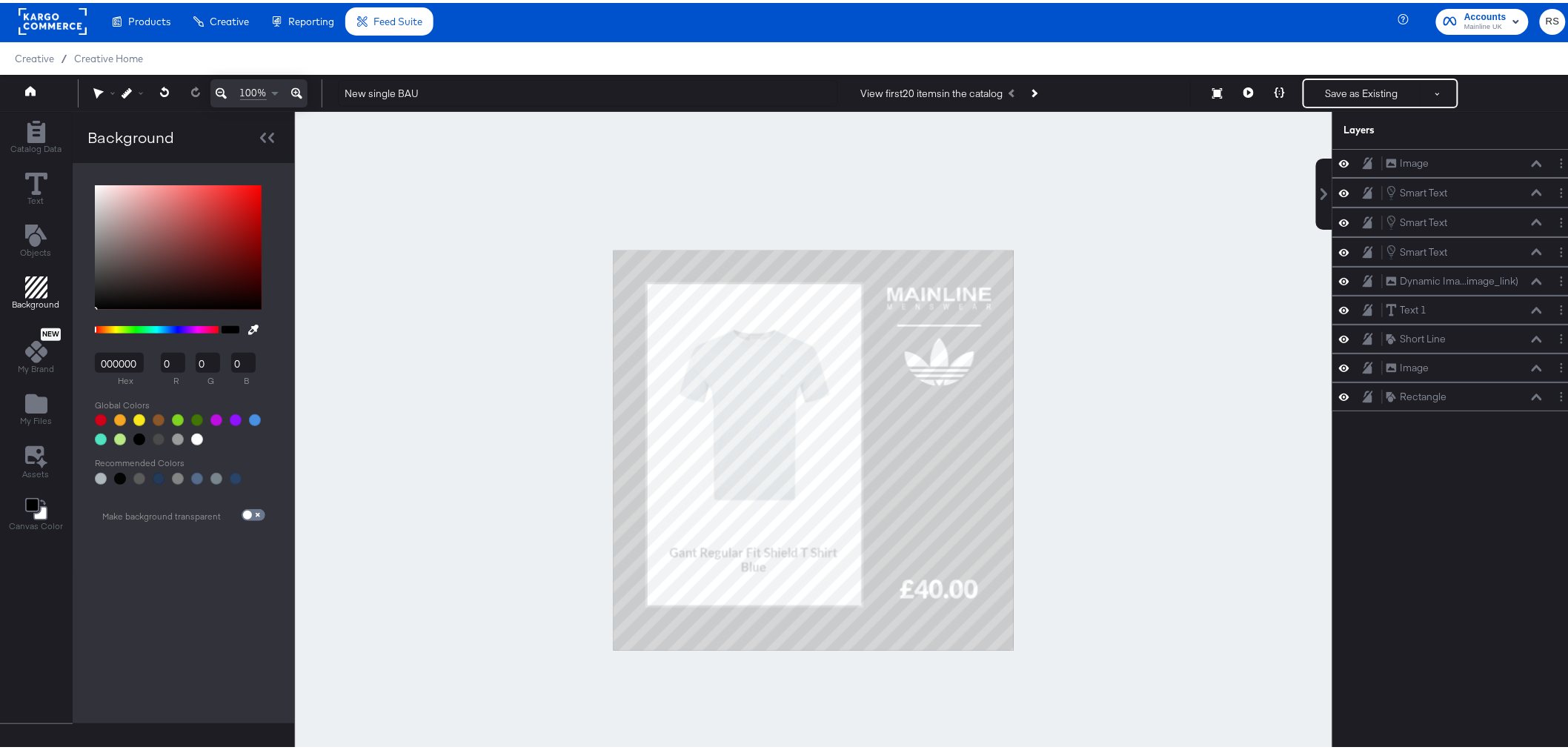
click at [152, 436] on div at bounding box center [159, 437] width 12 height 12
type input "4A4A4A"
type input "74"
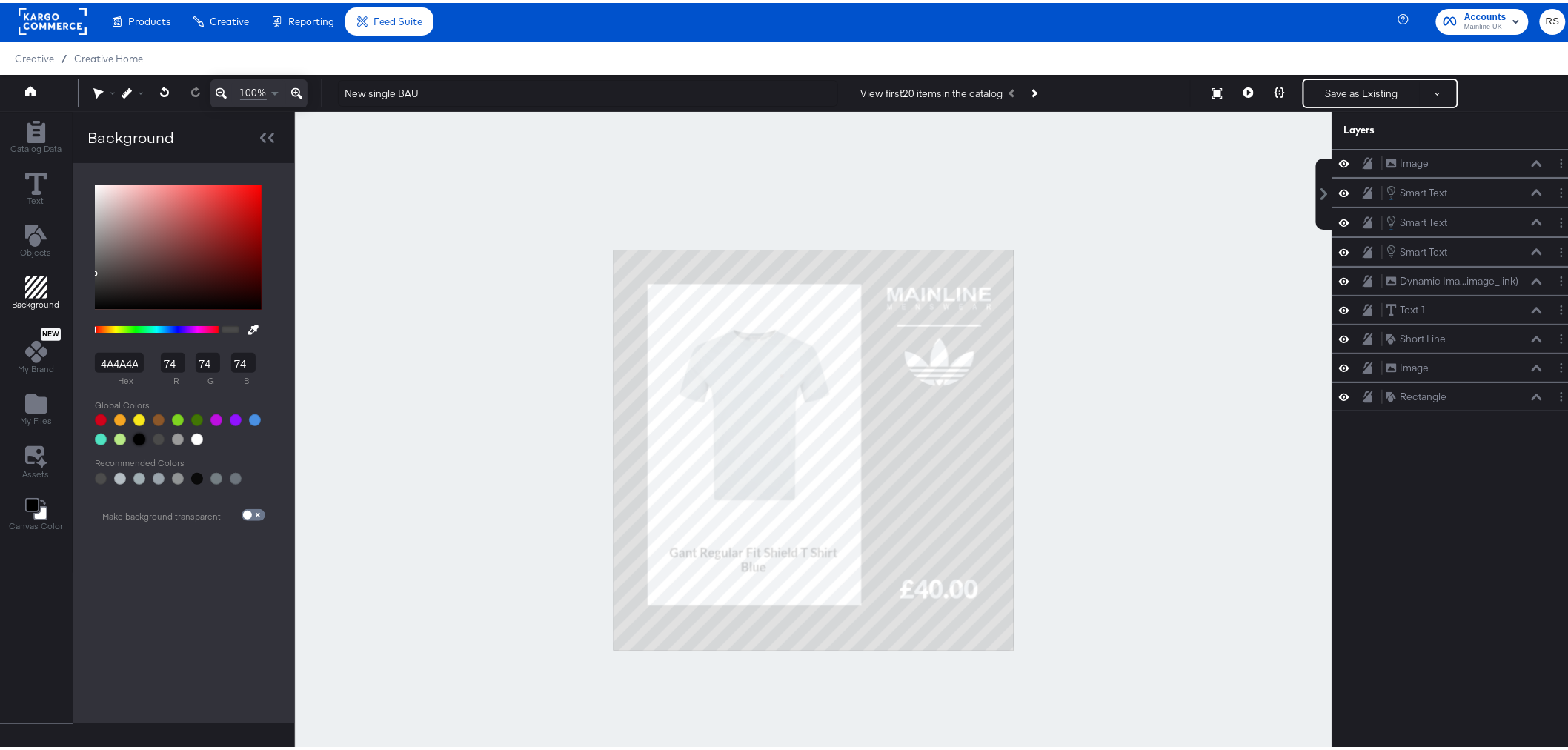
click at [135, 434] on div at bounding box center [140, 437] width 12 height 12
type input "000000"
type input "0"
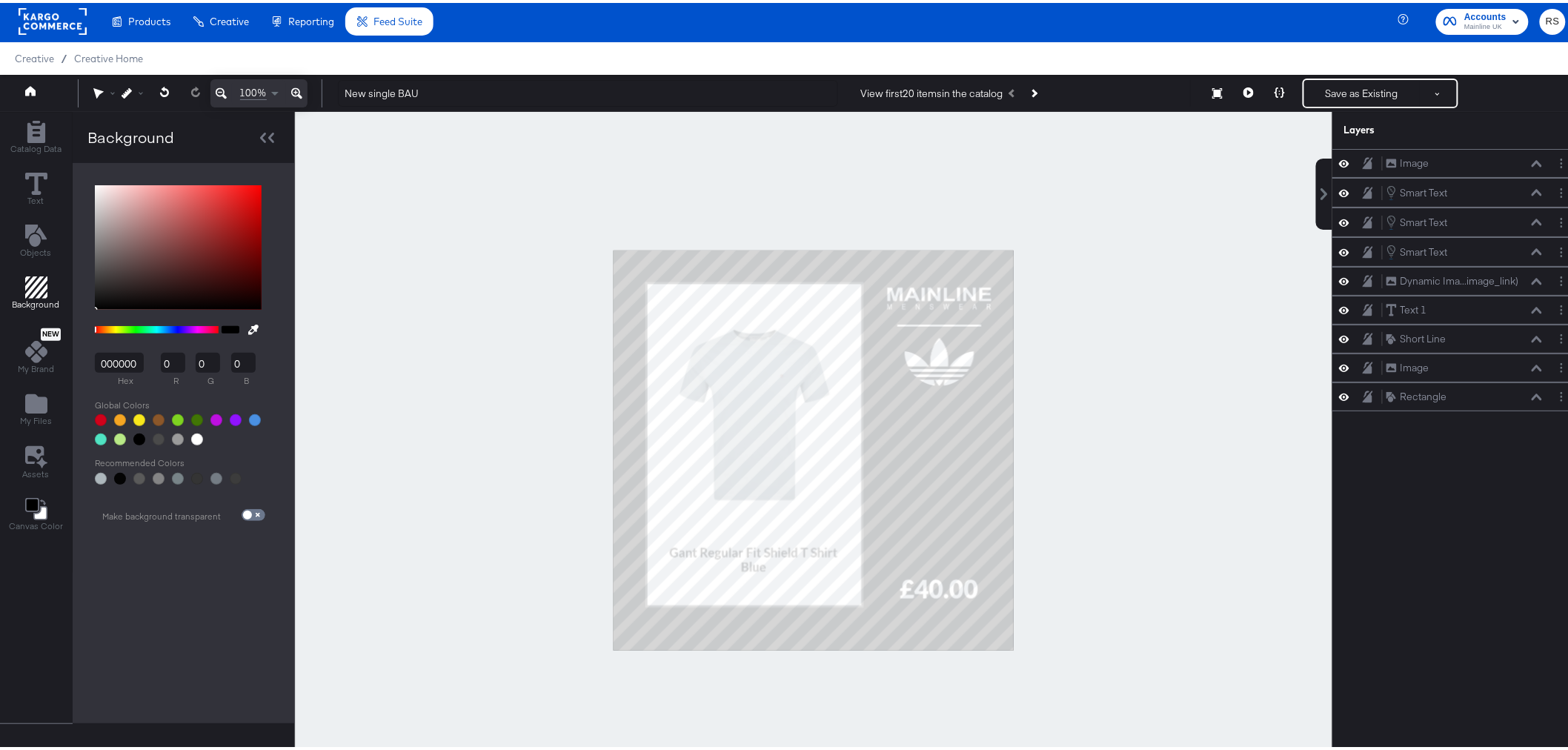
drag, startPoint x: 92, startPoint y: 302, endPoint x: 101, endPoint y: 301, distance: 9.1
click at [101, 301] on div "000000 hex 0 r 0 g 0 b 100 a" at bounding box center [177, 312] width 182 height 275
drag, startPoint x: 92, startPoint y: 304, endPoint x: 103, endPoint y: 304, distance: 11.0
click at [103, 304] on div "000000 hex 0 r 0 g 0 b 100 a" at bounding box center [177, 312] width 182 height 275
type input "050505"
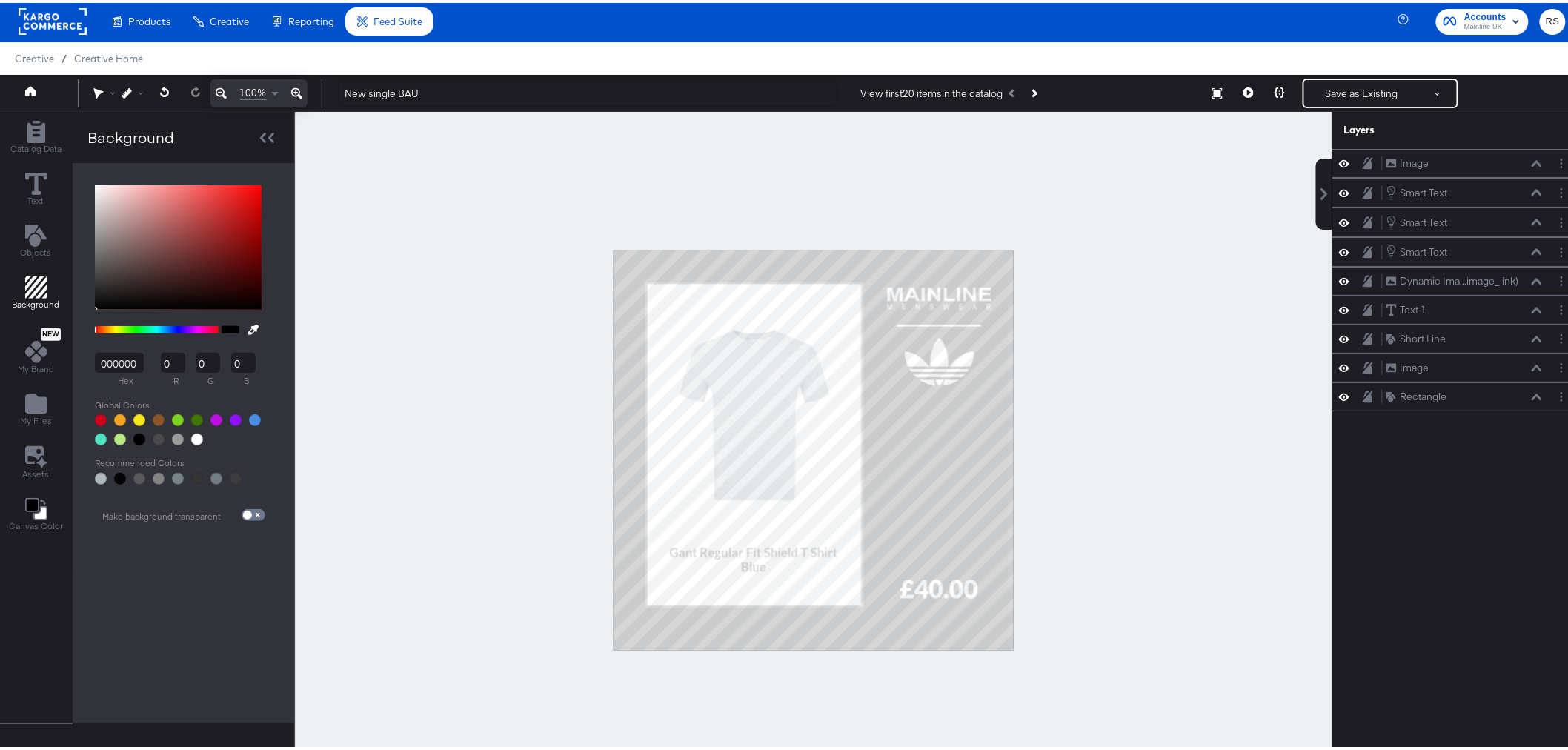
type input "5"
type input "080808"
type input "8"
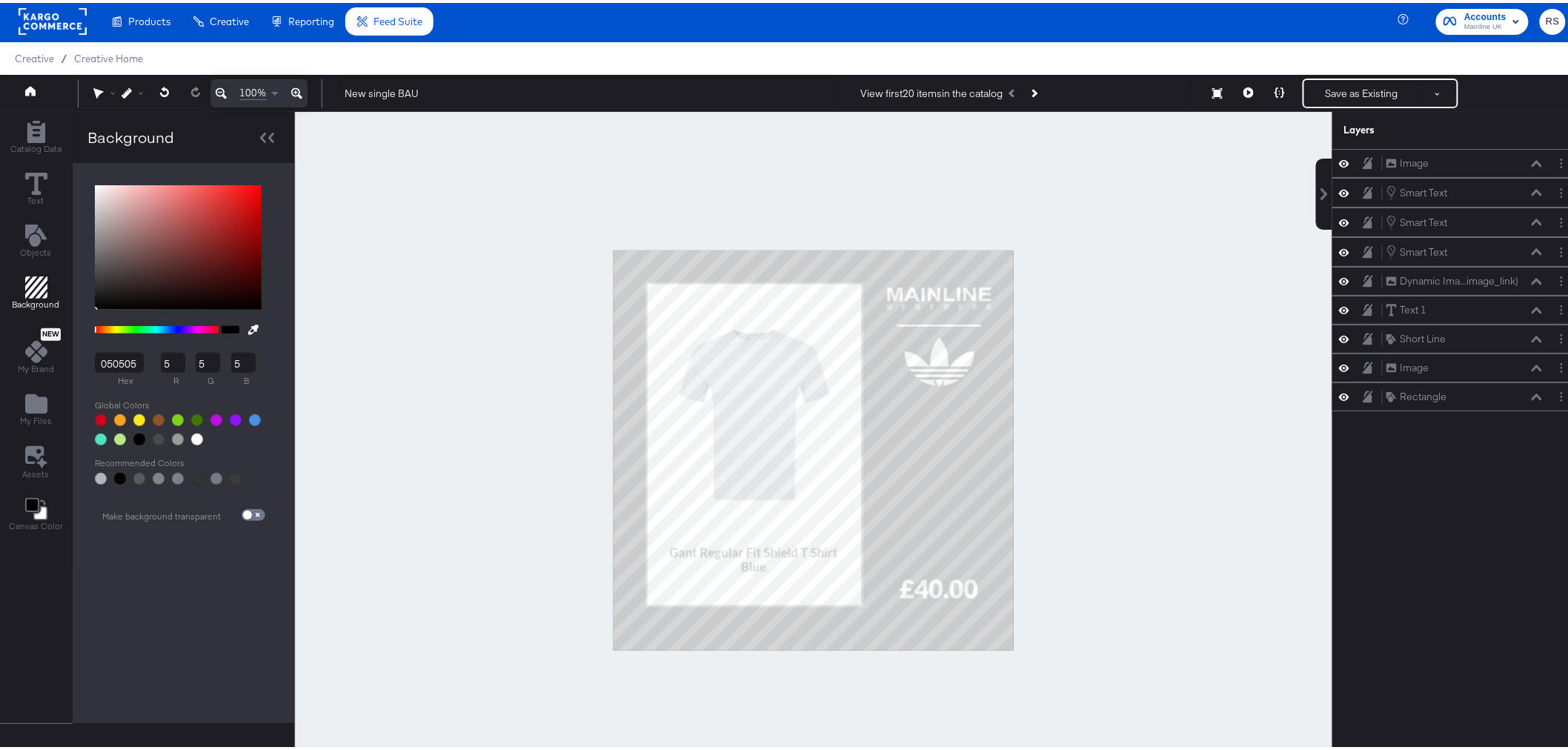
type input "8"
type input "0E0E0E"
type input "14"
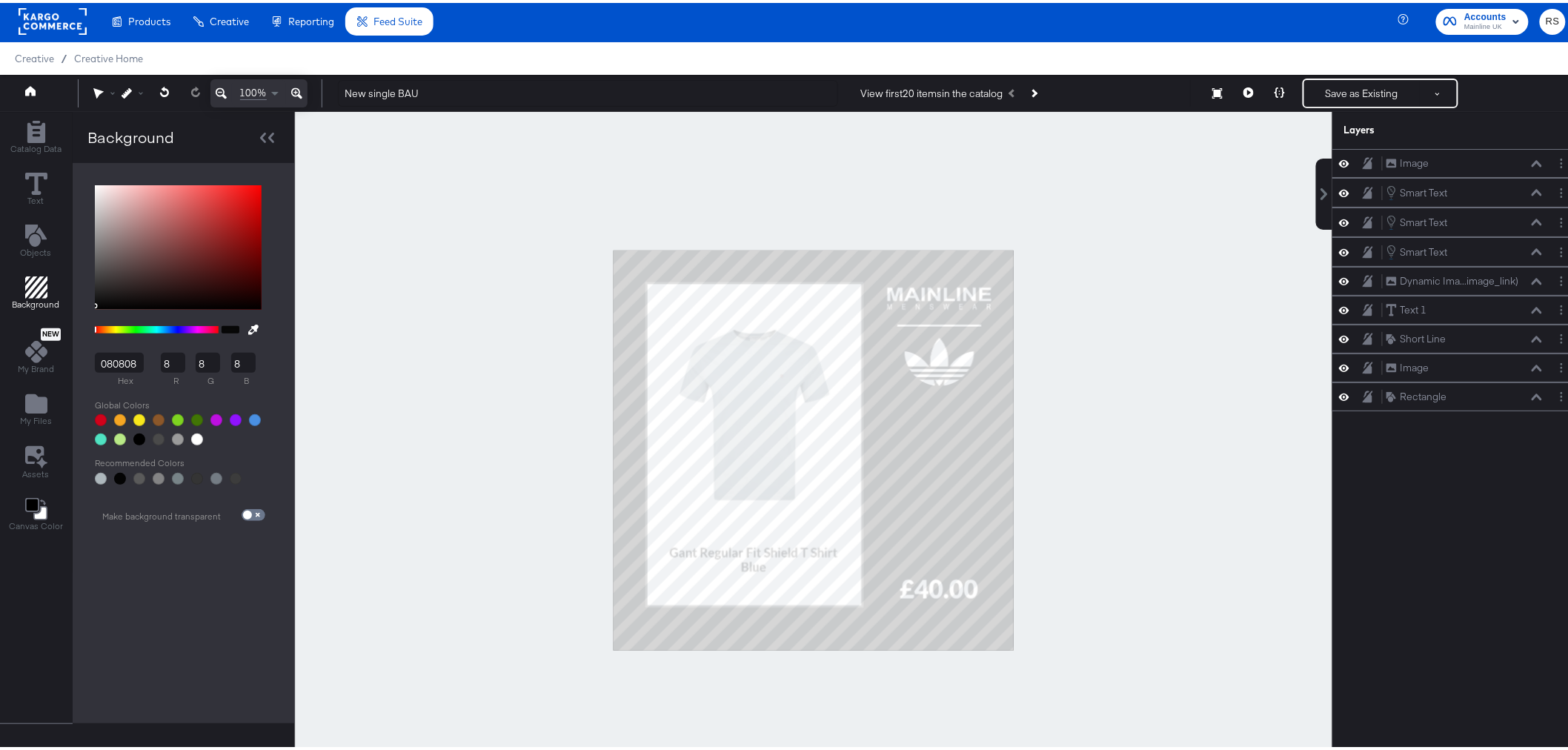
type input "14"
type input "0E0D0D"
type input "13"
type input "100F0F"
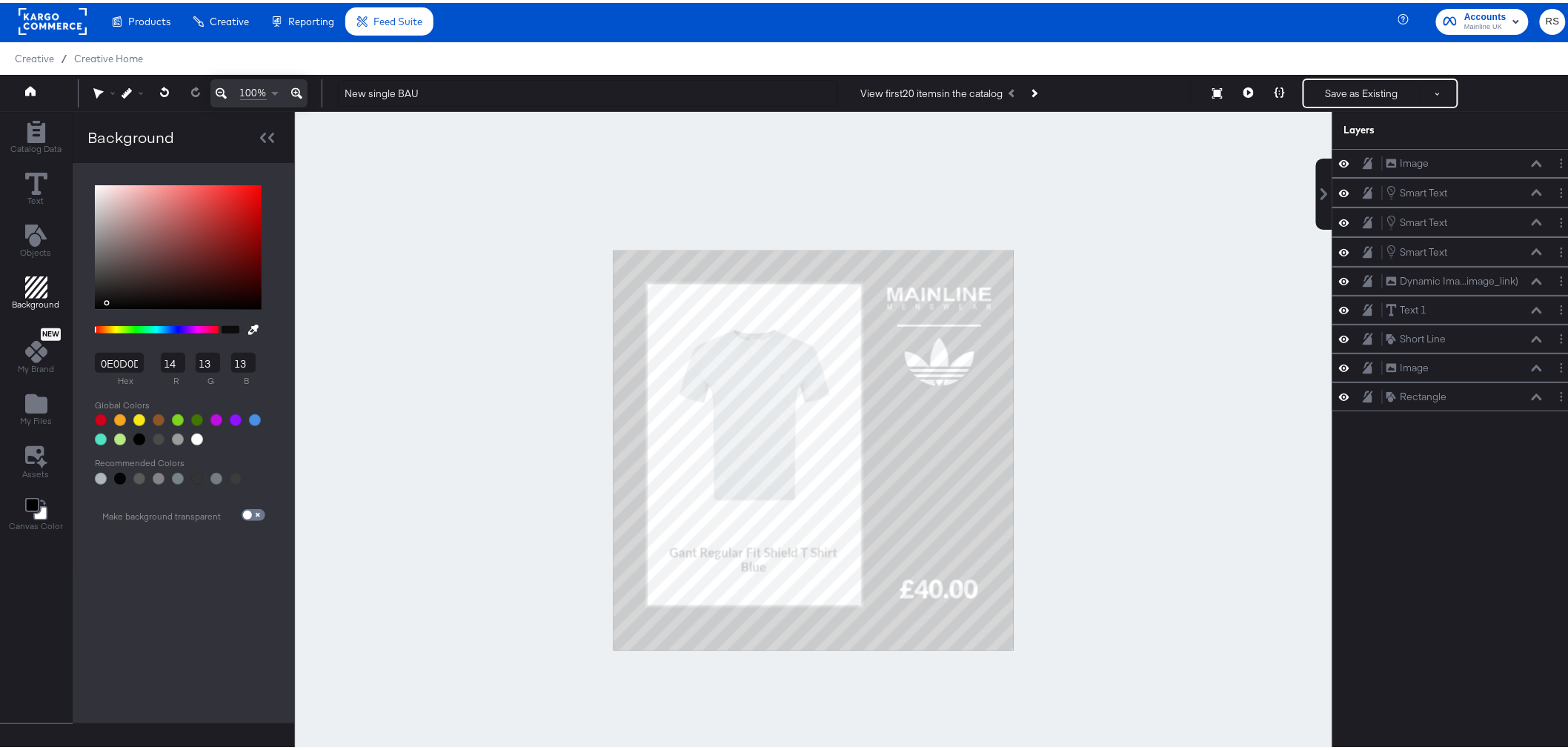
type input "16"
type input "15"
type input "131212"
type input "19"
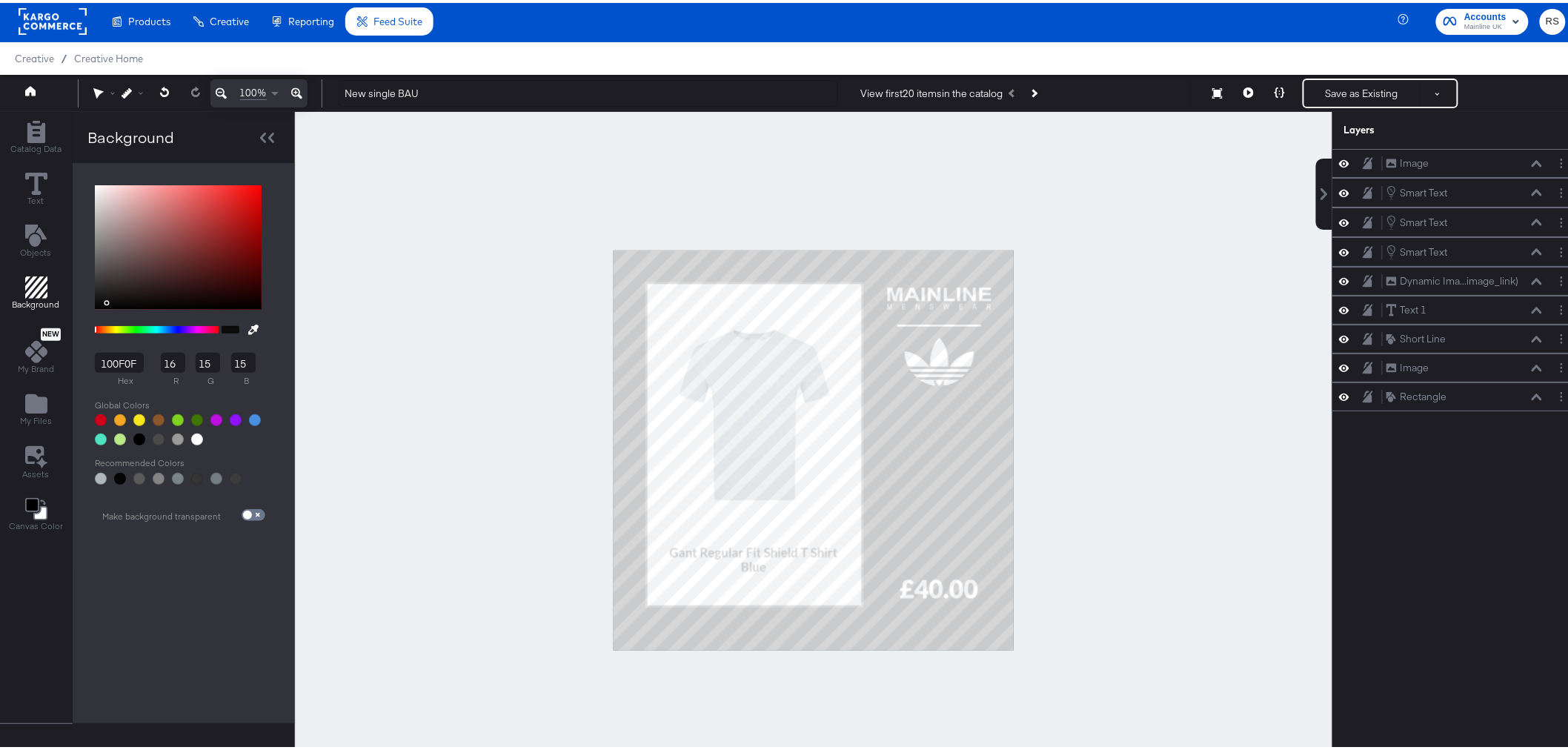
type input "18"
type input "171616"
type input "23"
type input "22"
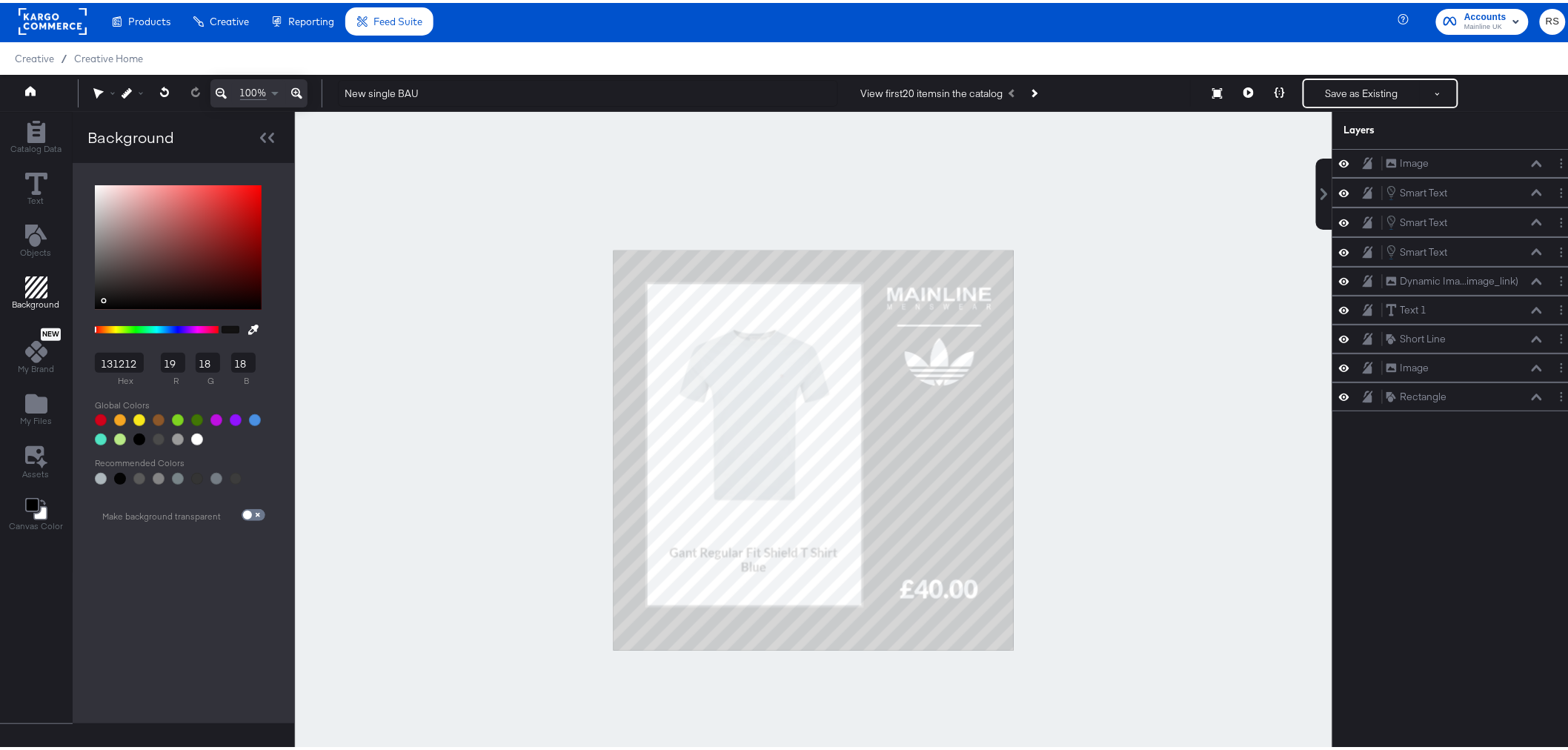
type input "22"
type input "1D1C1C"
type input "29"
type input "28"
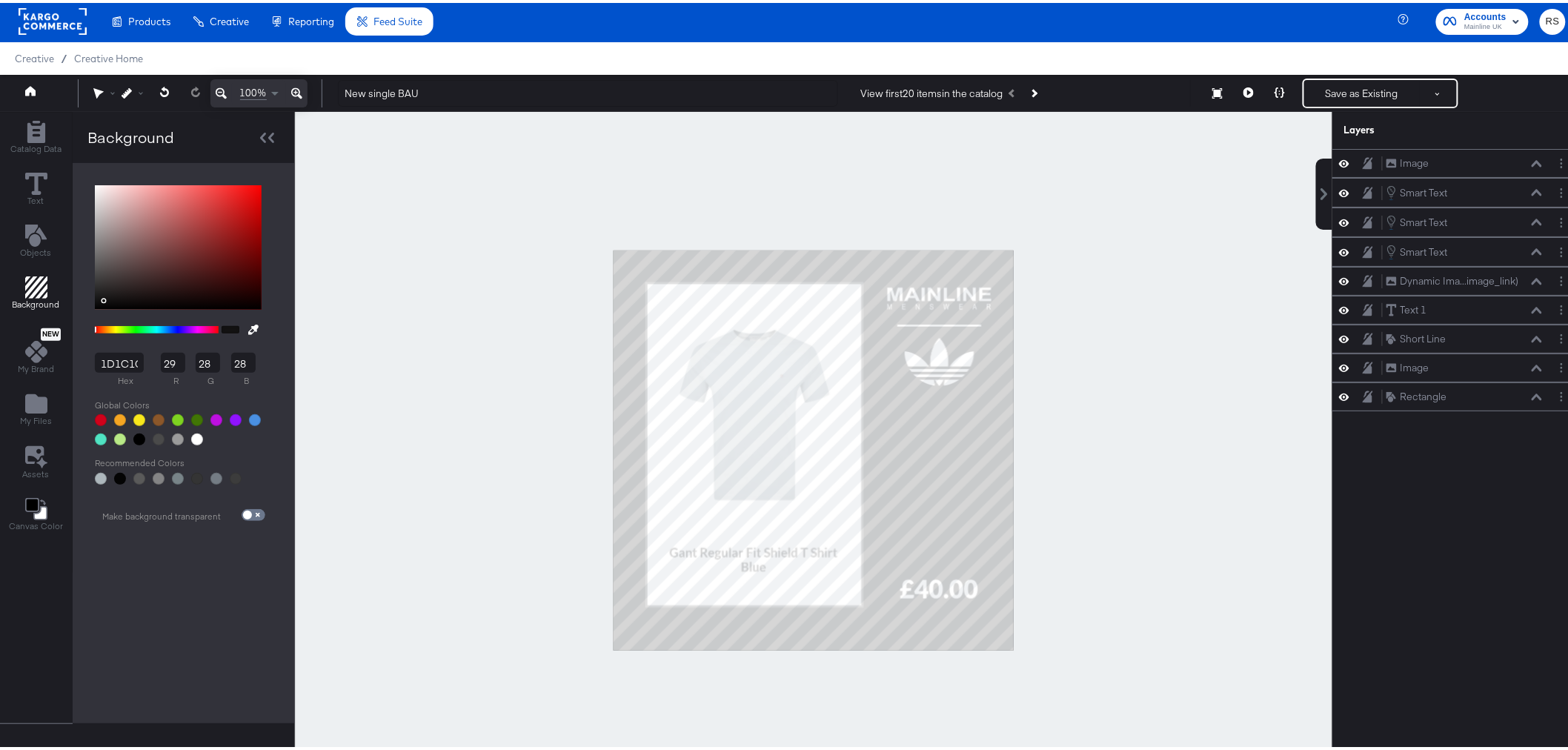
type input "1F1E1E"
type input "31"
type input "30"
type input "201F1F"
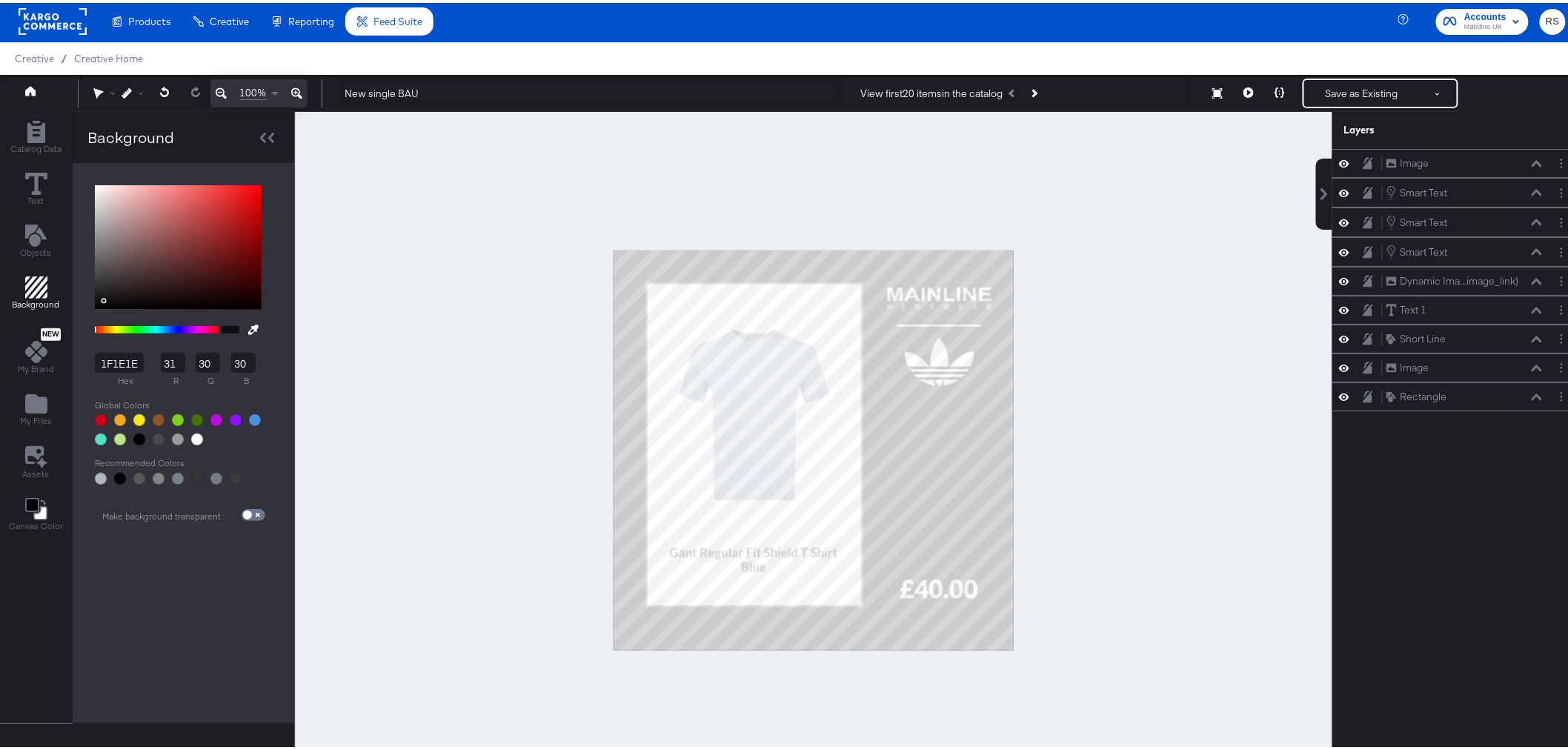
type input "32"
type input "31"
drag, startPoint x: 96, startPoint y: 304, endPoint x: 97, endPoint y: 291, distance: 13.0
click at [97, 291] on div at bounding box center [177, 245] width 166 height 125
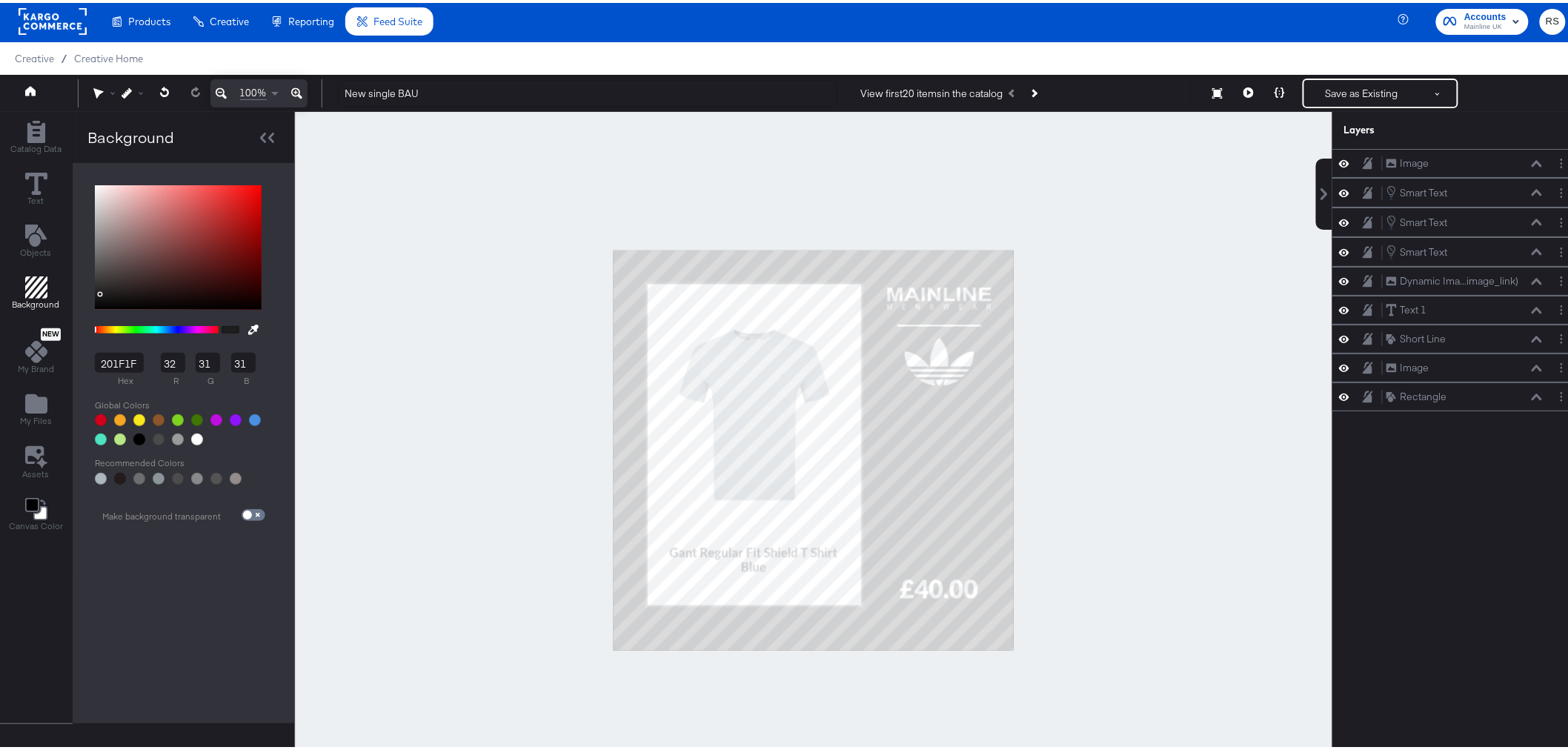
click at [1143, 347] on div at bounding box center [813, 447] width 1037 height 677
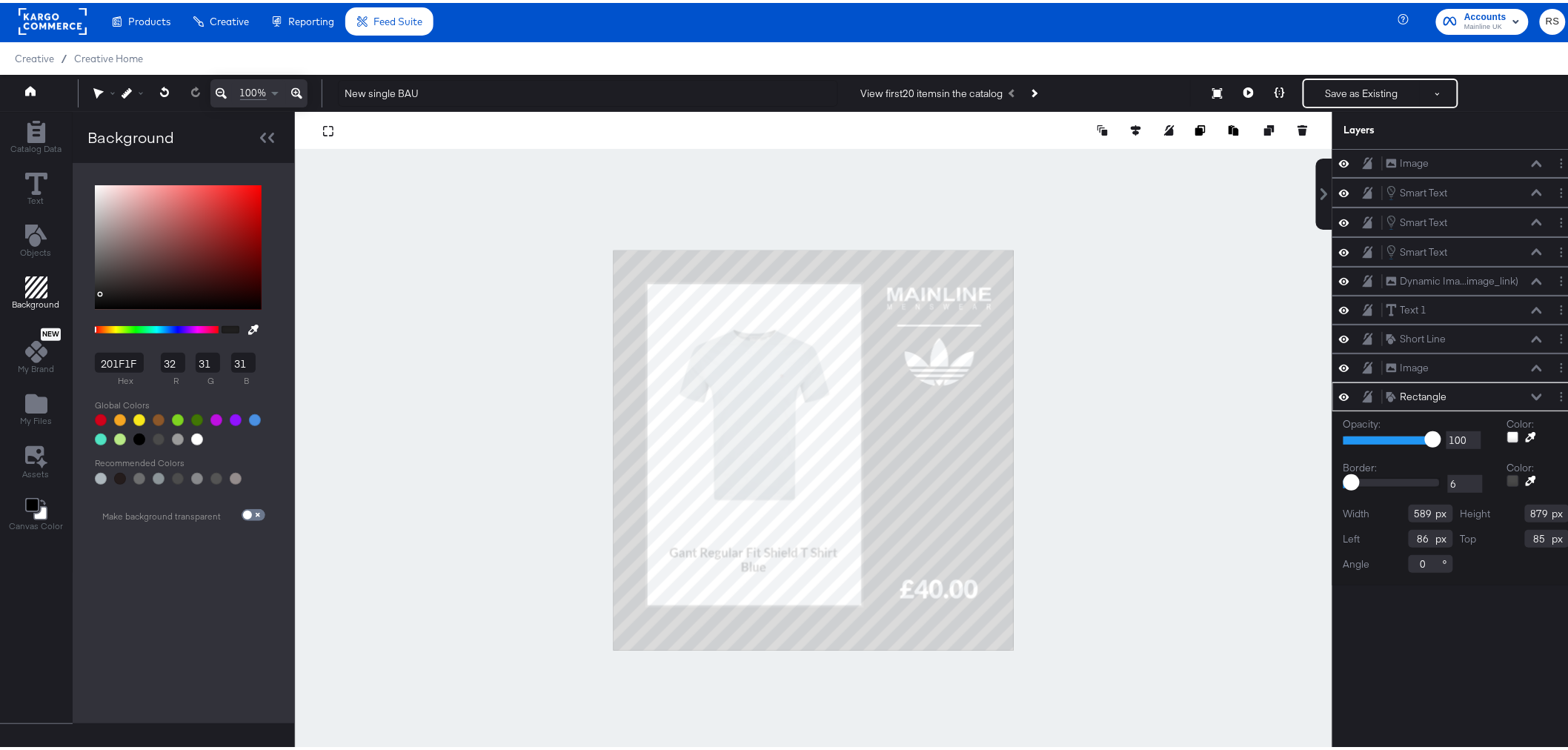
type input "0"
drag, startPoint x: 1337, startPoint y: 479, endPoint x: 1305, endPoint y: 476, distance: 32.1
type input "0"
click at [1263, 476] on input "range" at bounding box center [1391, 479] width 97 height 9
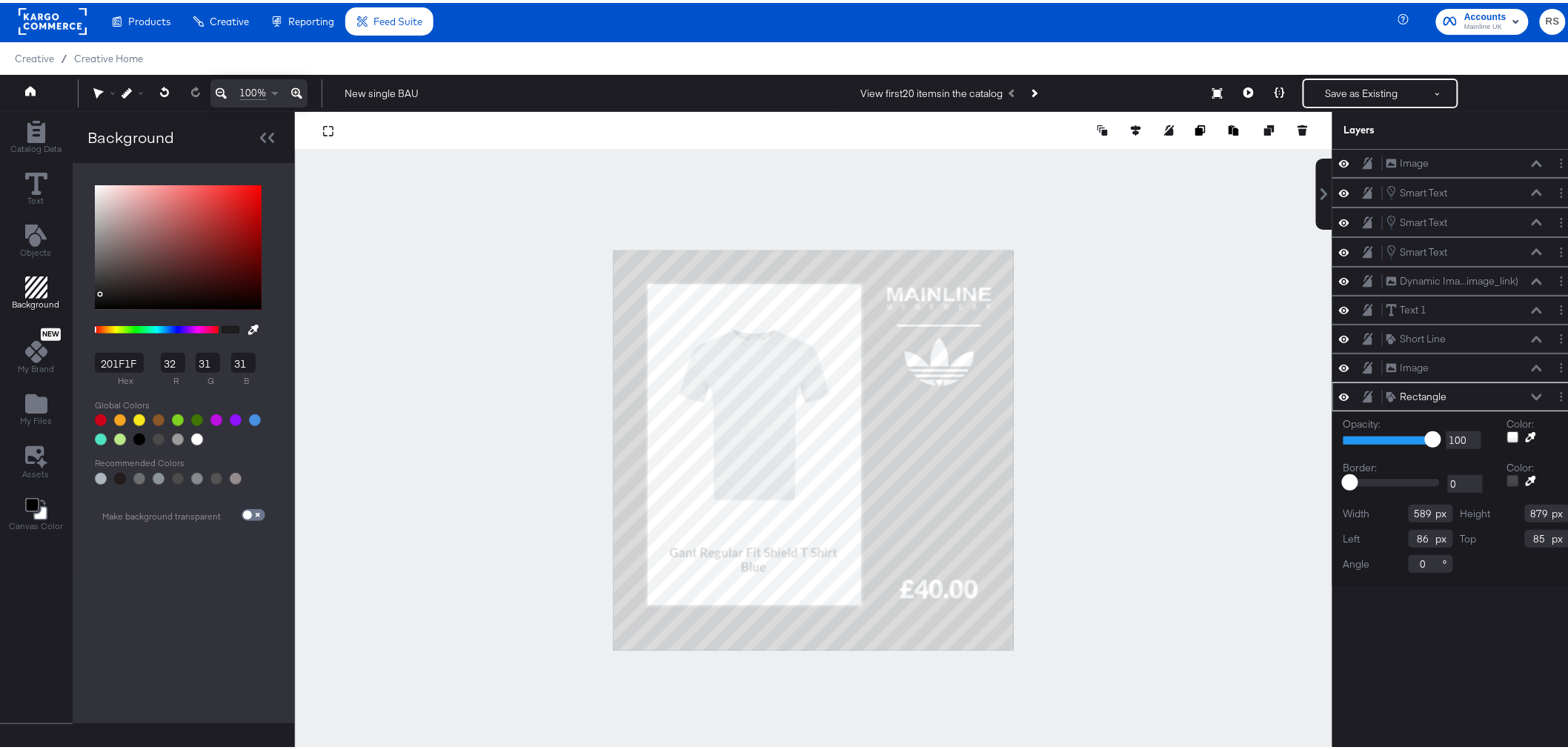
type input "589"
type input "879"
click at [1263, 571] on div "Image Image Smart Text Smart Text Smart Text Smart Text Smart Text Smart Text D…" at bounding box center [1456, 453] width 248 height 616
click at [1180, 548] on div at bounding box center [813, 447] width 1037 height 677
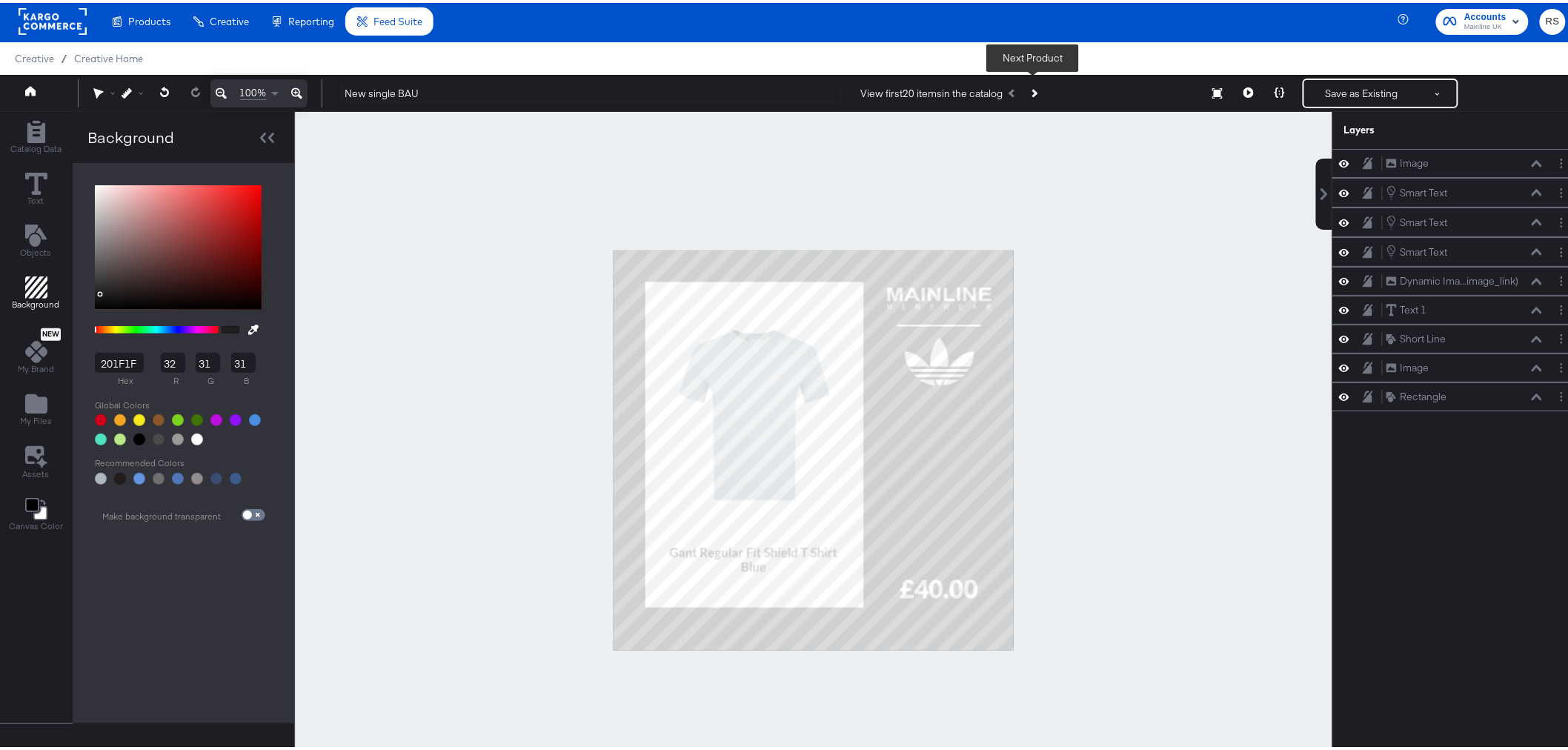
click at [1033, 92] on icon "Next Product" at bounding box center [1032, 90] width 8 height 8
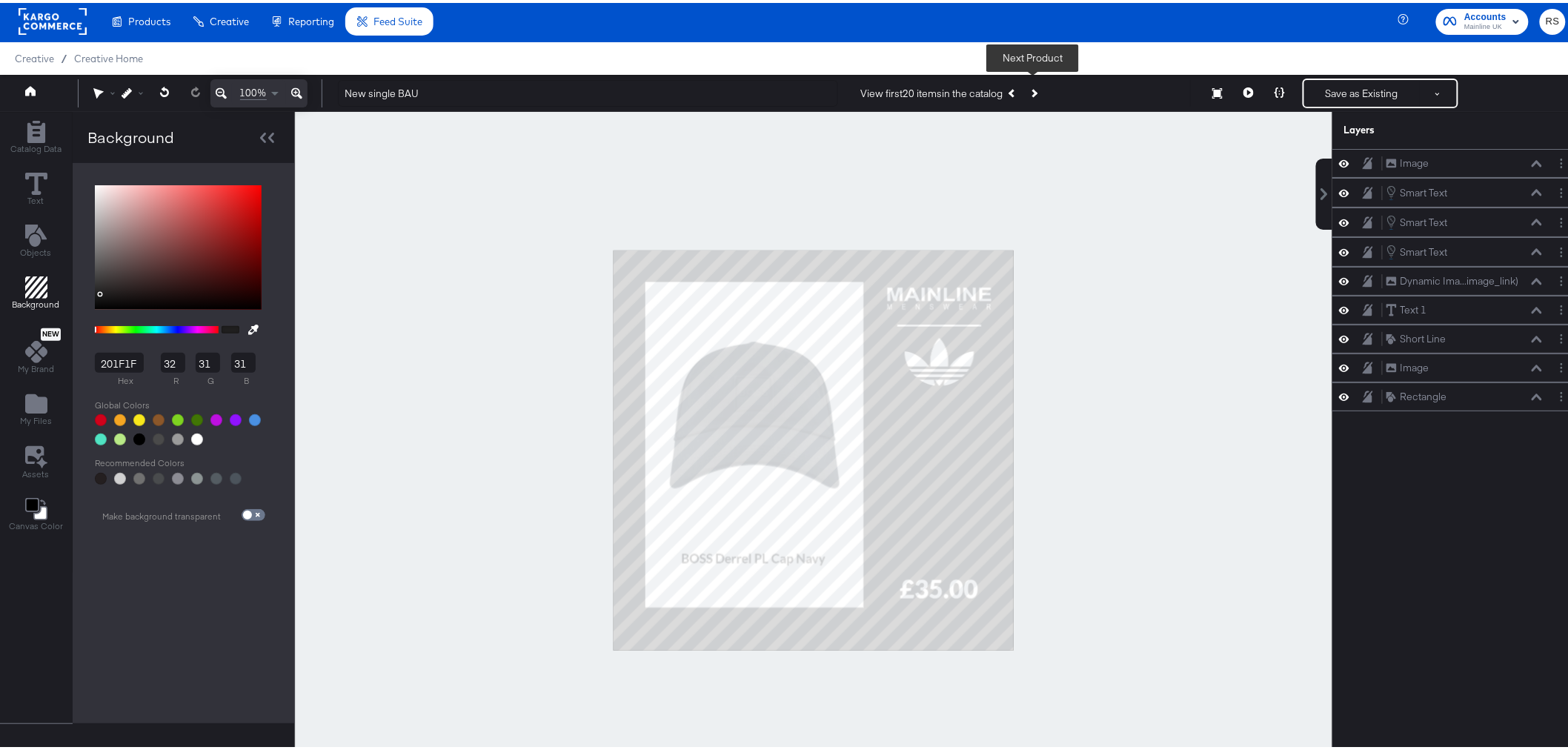
click at [1034, 90] on icon "Next Product" at bounding box center [1032, 90] width 8 height 8
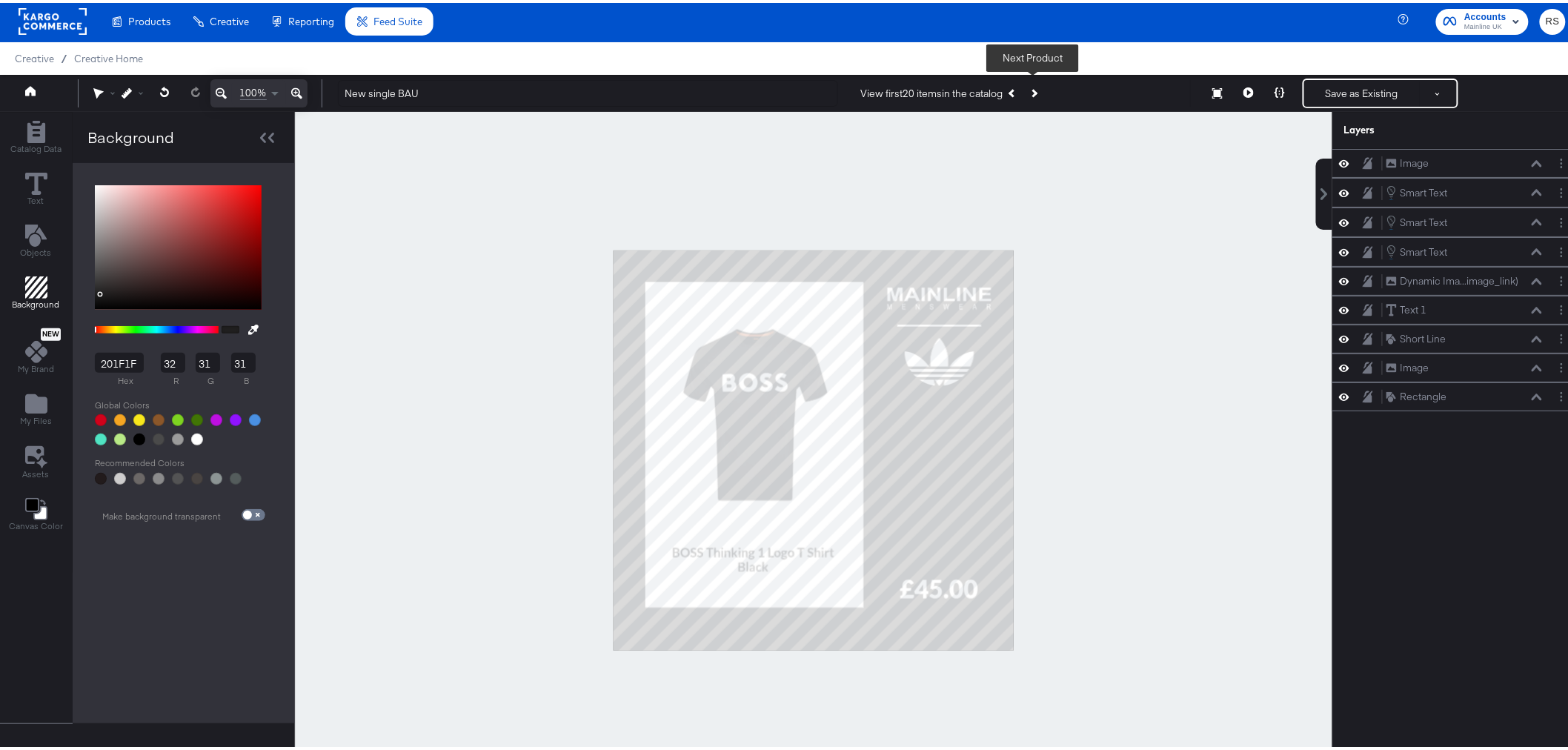
click at [1034, 90] on icon "Next Product" at bounding box center [1032, 90] width 8 height 8
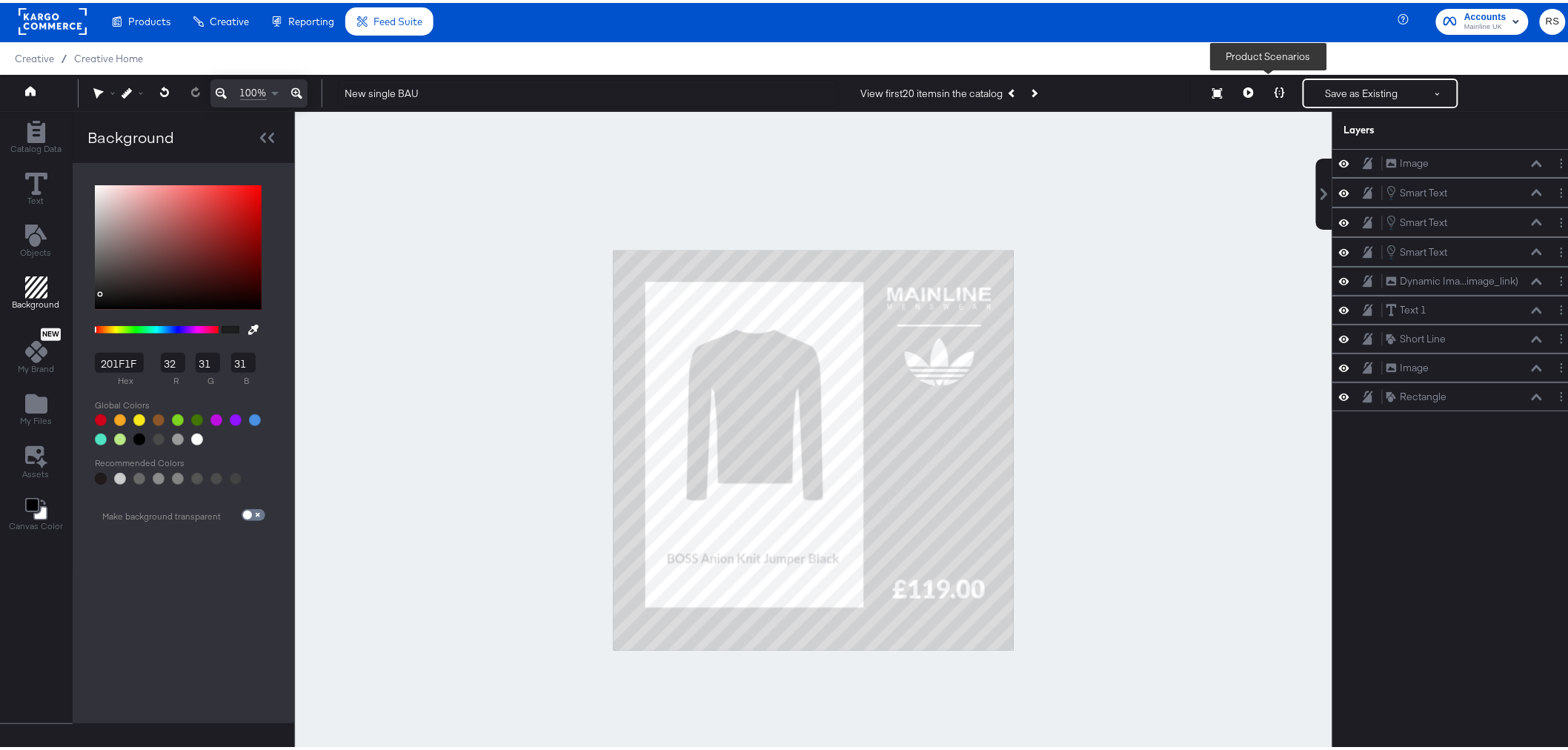
click at [1263, 87] on icon at bounding box center [1279, 90] width 10 height 10
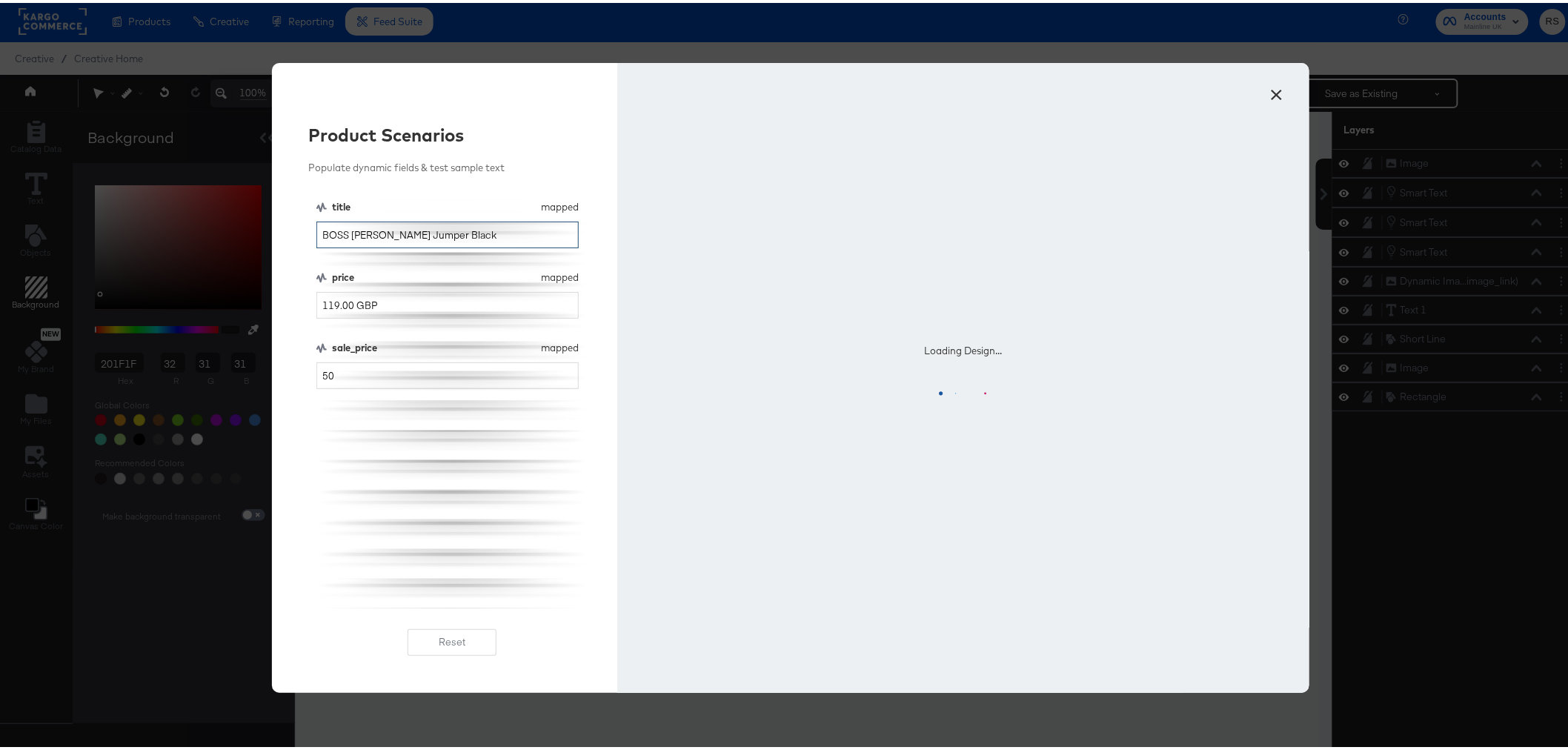
click at [364, 239] on input "BOSS Anion Knit Jumper Black" at bounding box center [447, 233] width 263 height 28
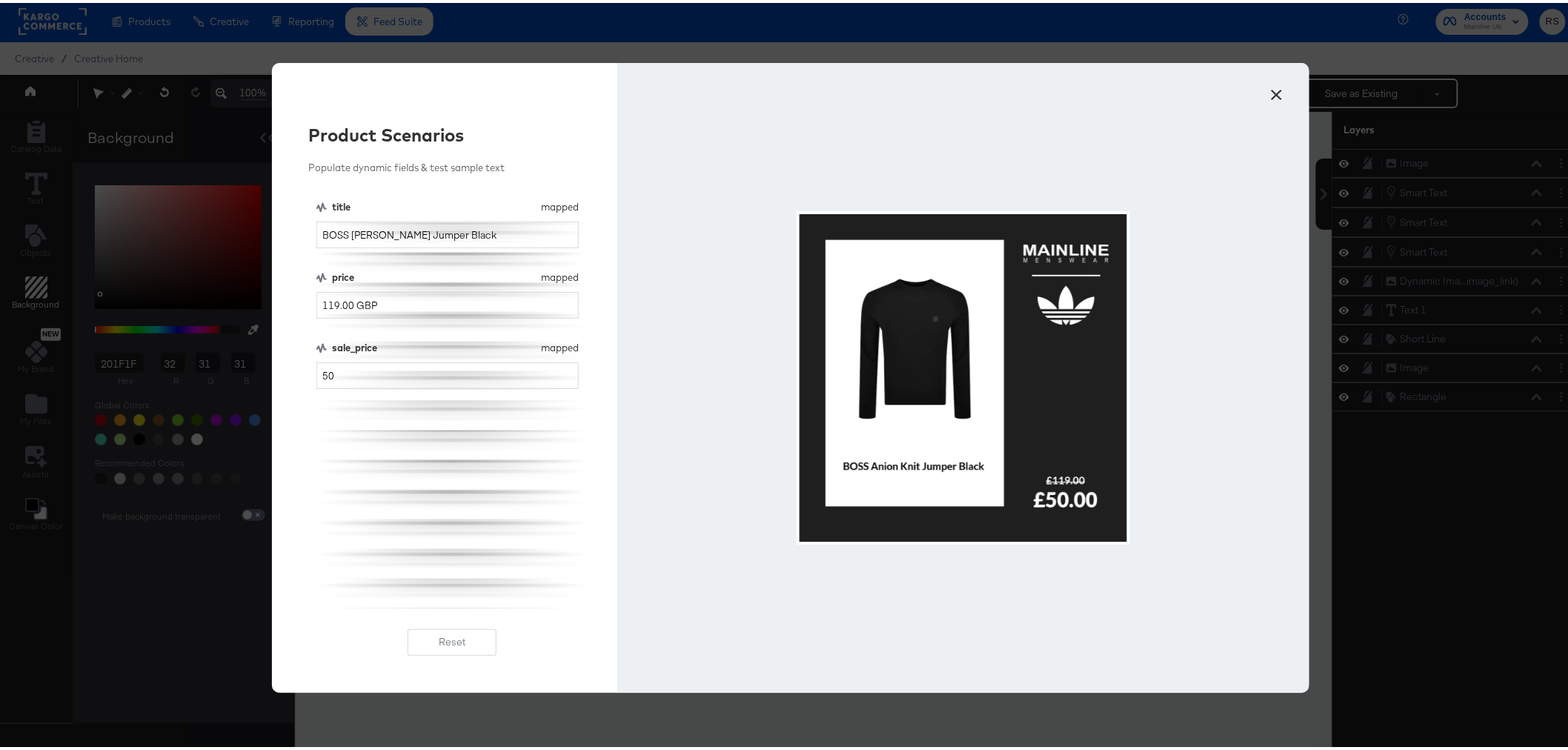
click at [1263, 90] on button "×" at bounding box center [1277, 88] width 27 height 27
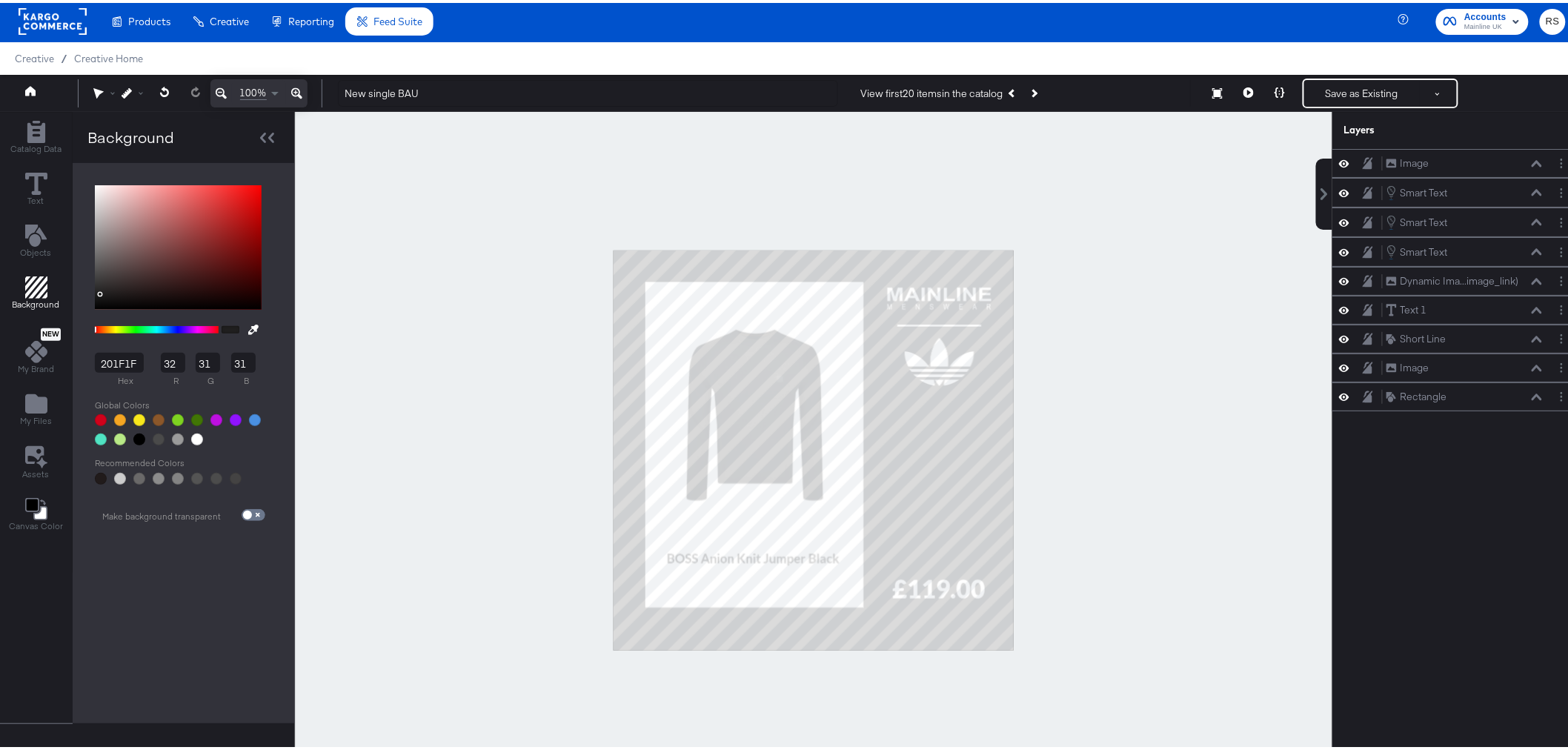
type input "232222"
type input "35"
type input "34"
type input "262525"
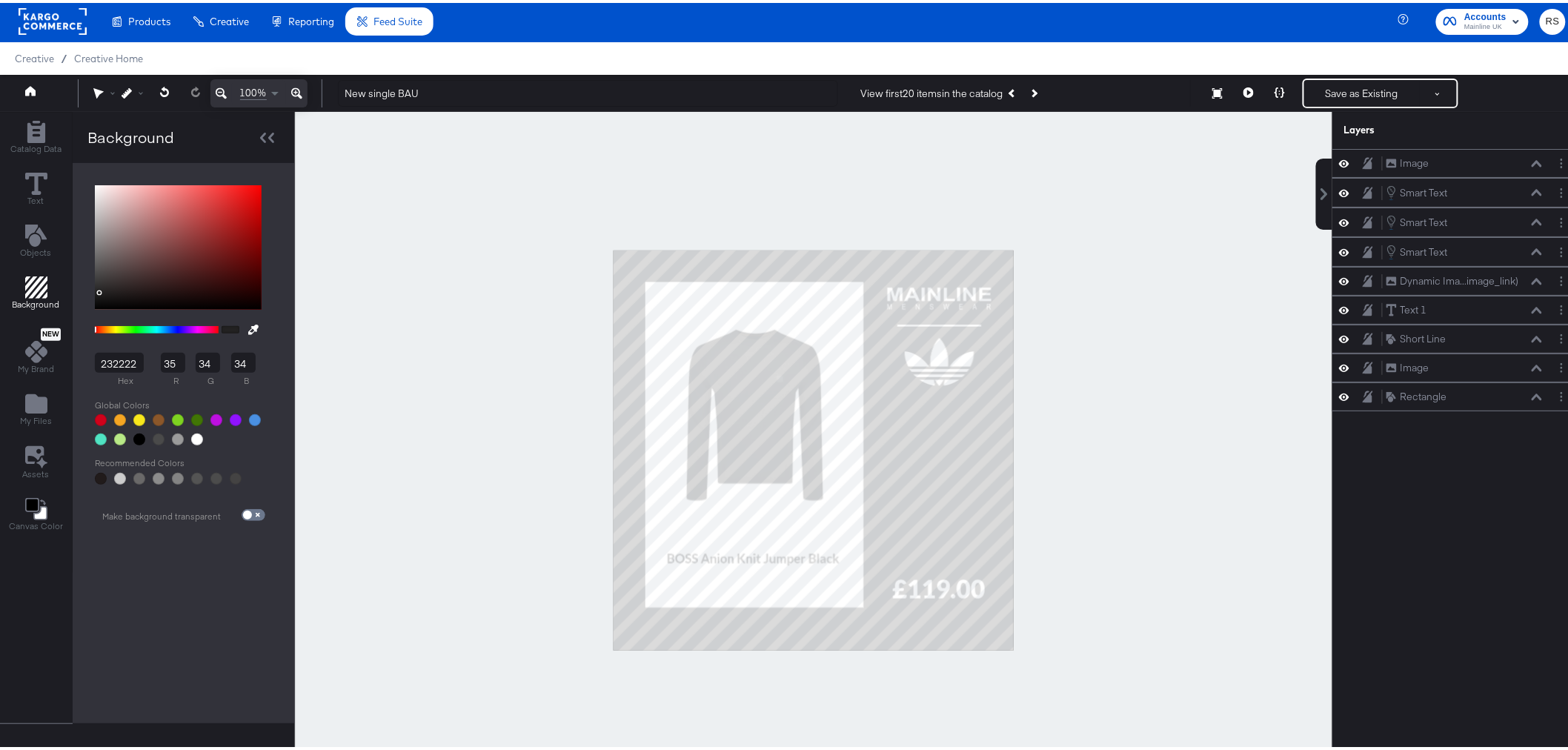
type input "38"
type input "37"
type input "282626"
type input "40"
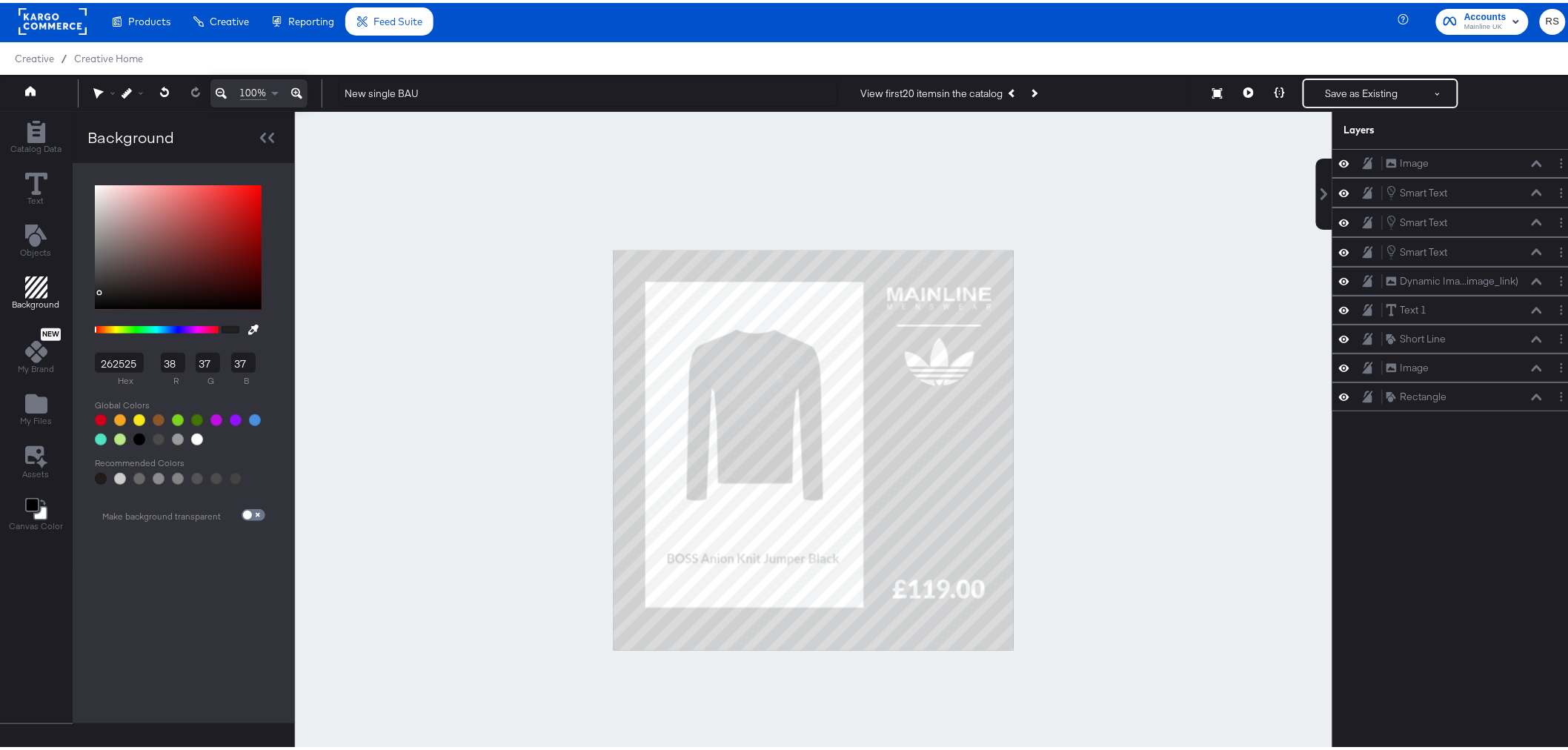
type input "38"
click at [102, 287] on div at bounding box center [103, 287] width 3 height 3
type input "292727"
type input "41"
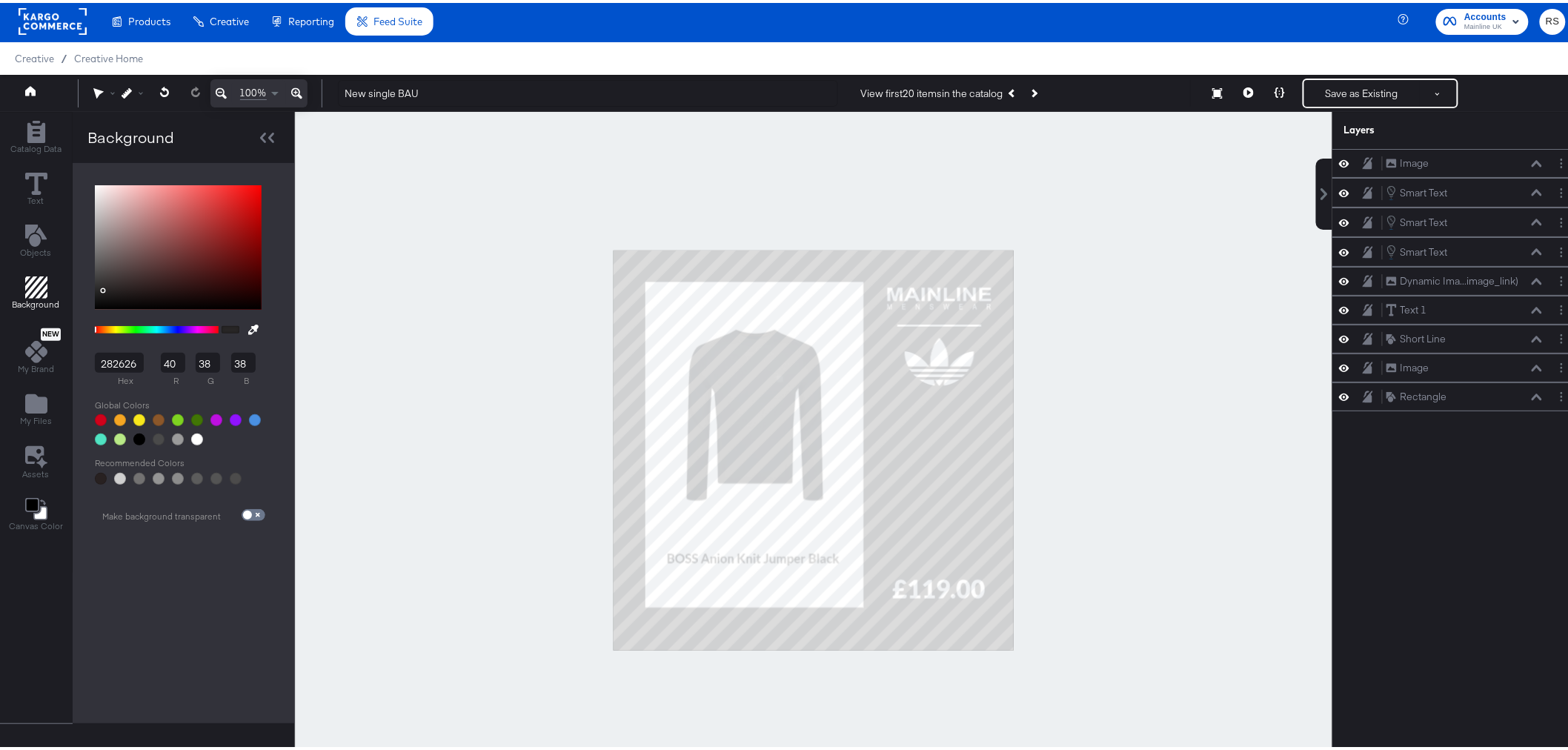
type input "39"
type input "2F2D2D"
type input "47"
type input "45"
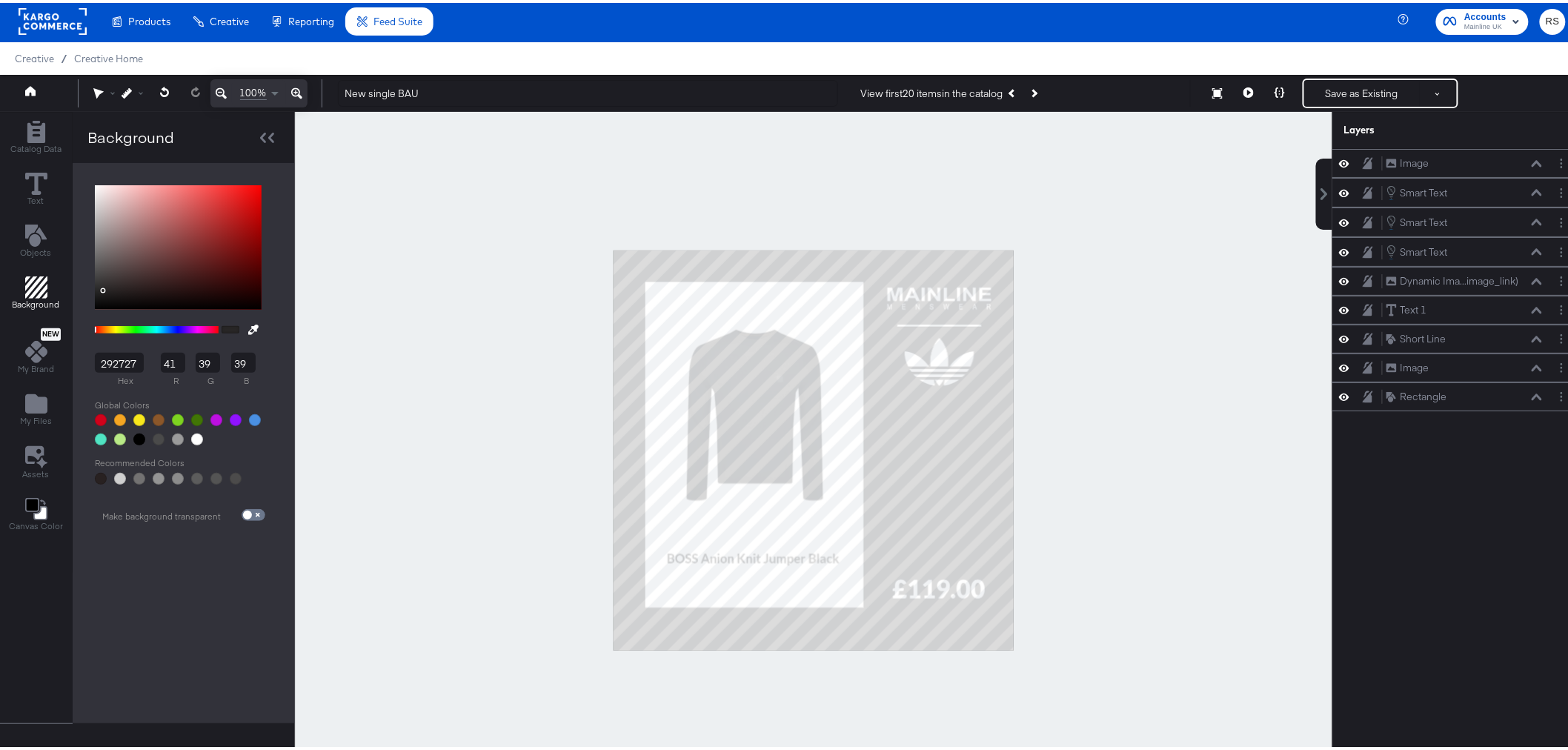
type input "45"
type input "312E2E"
type input "49"
type input "46"
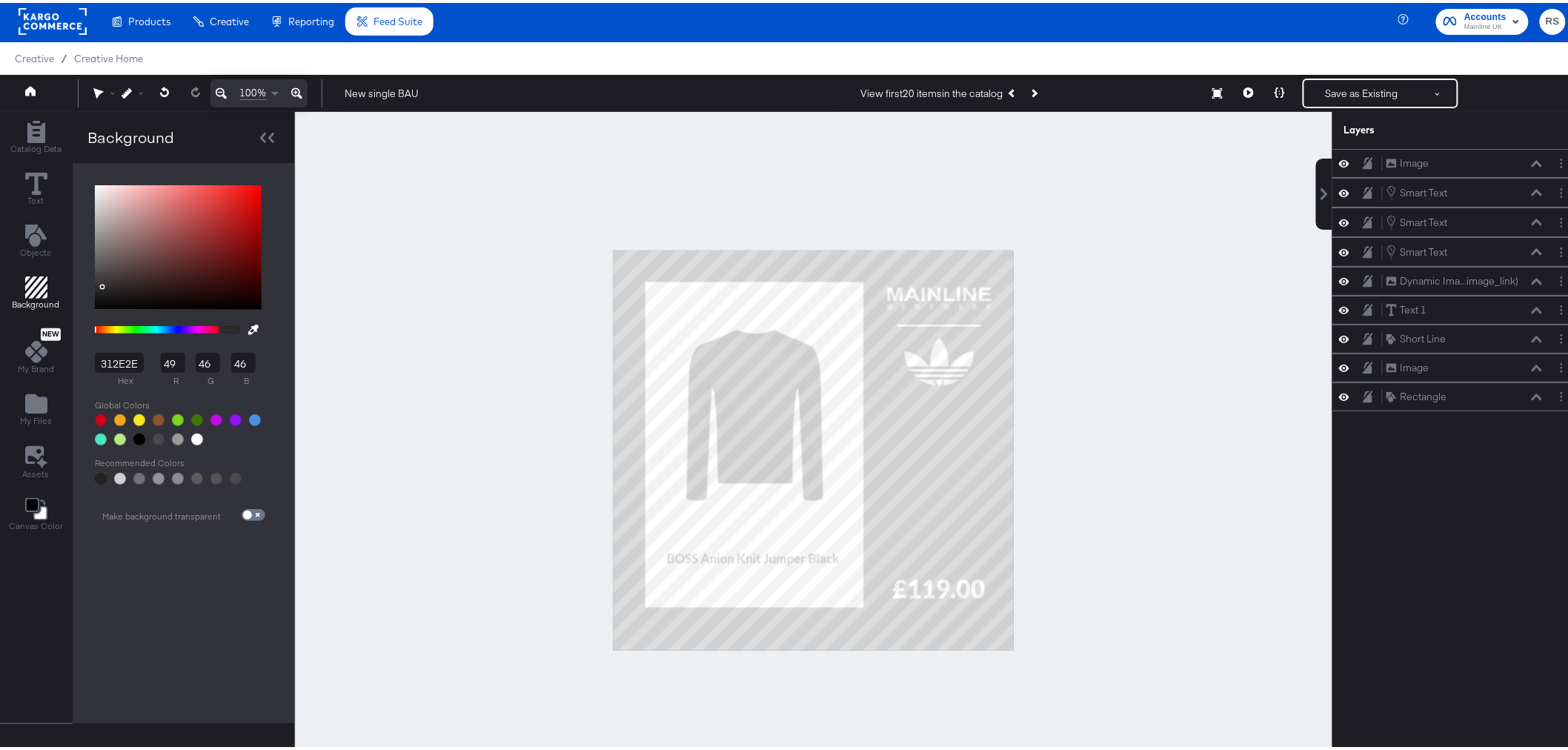
type input "343131"
type input "52"
type input "49"
type input "353232"
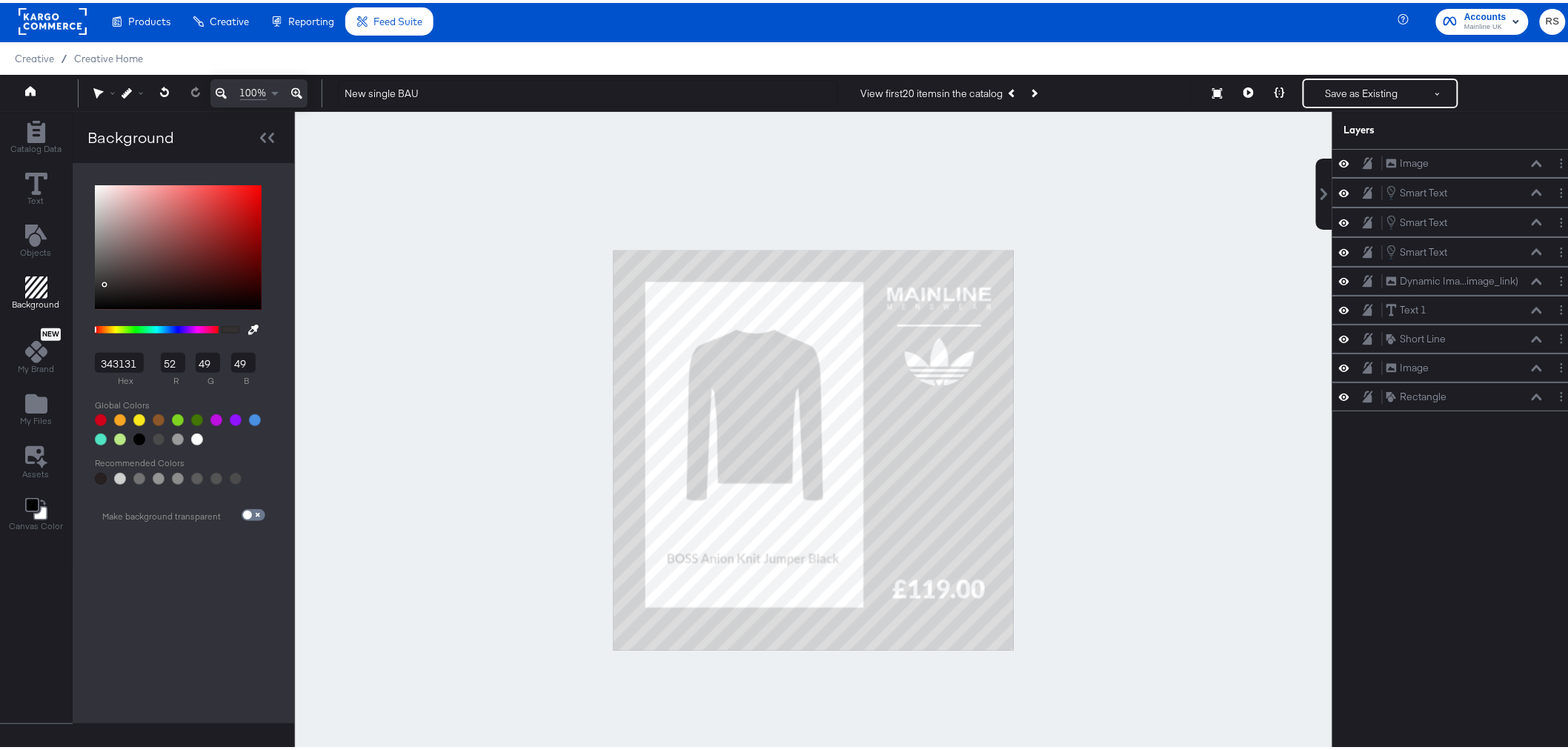
type input "53"
type input "50"
type input "373434"
type input "55"
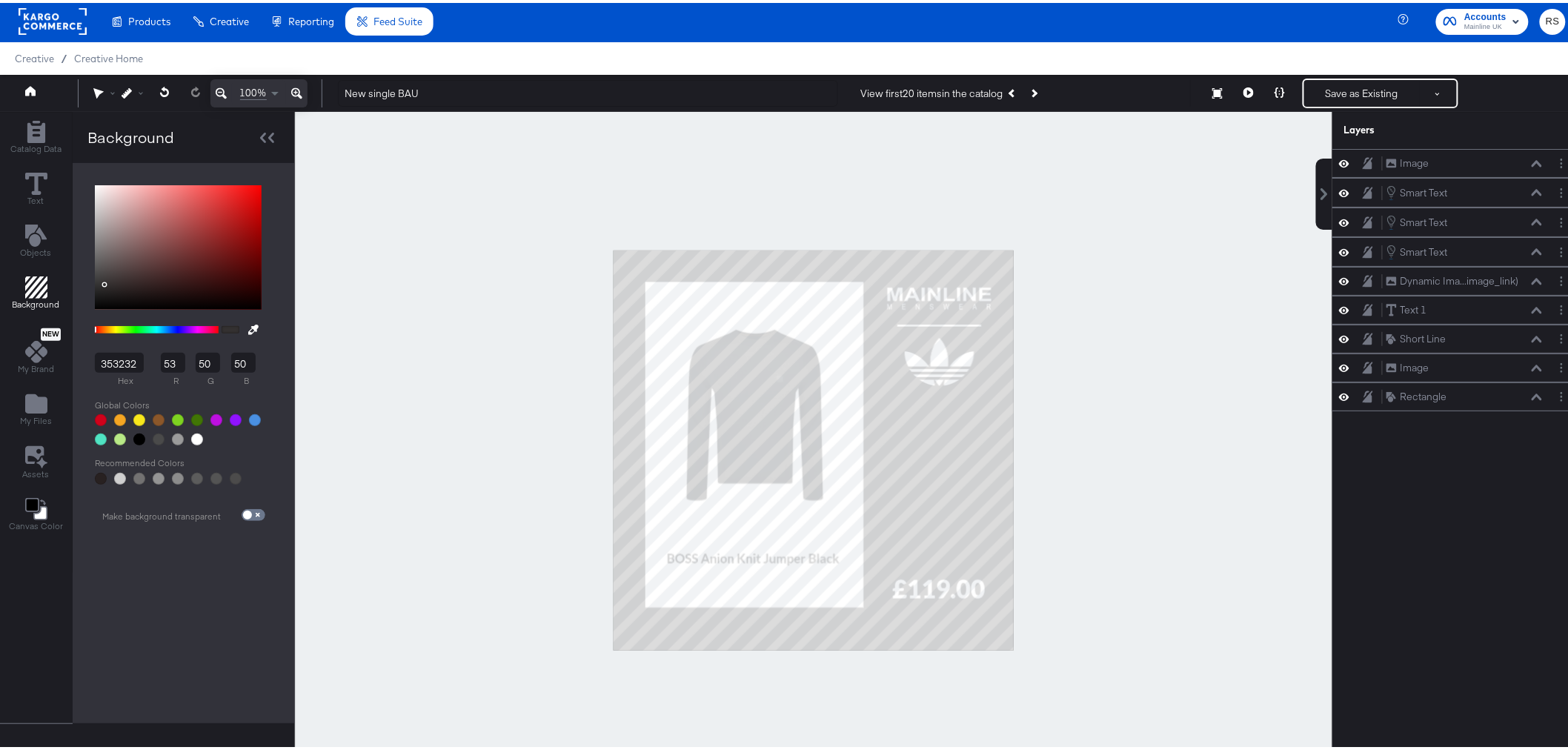
type input "52"
type input "373333"
type input "51"
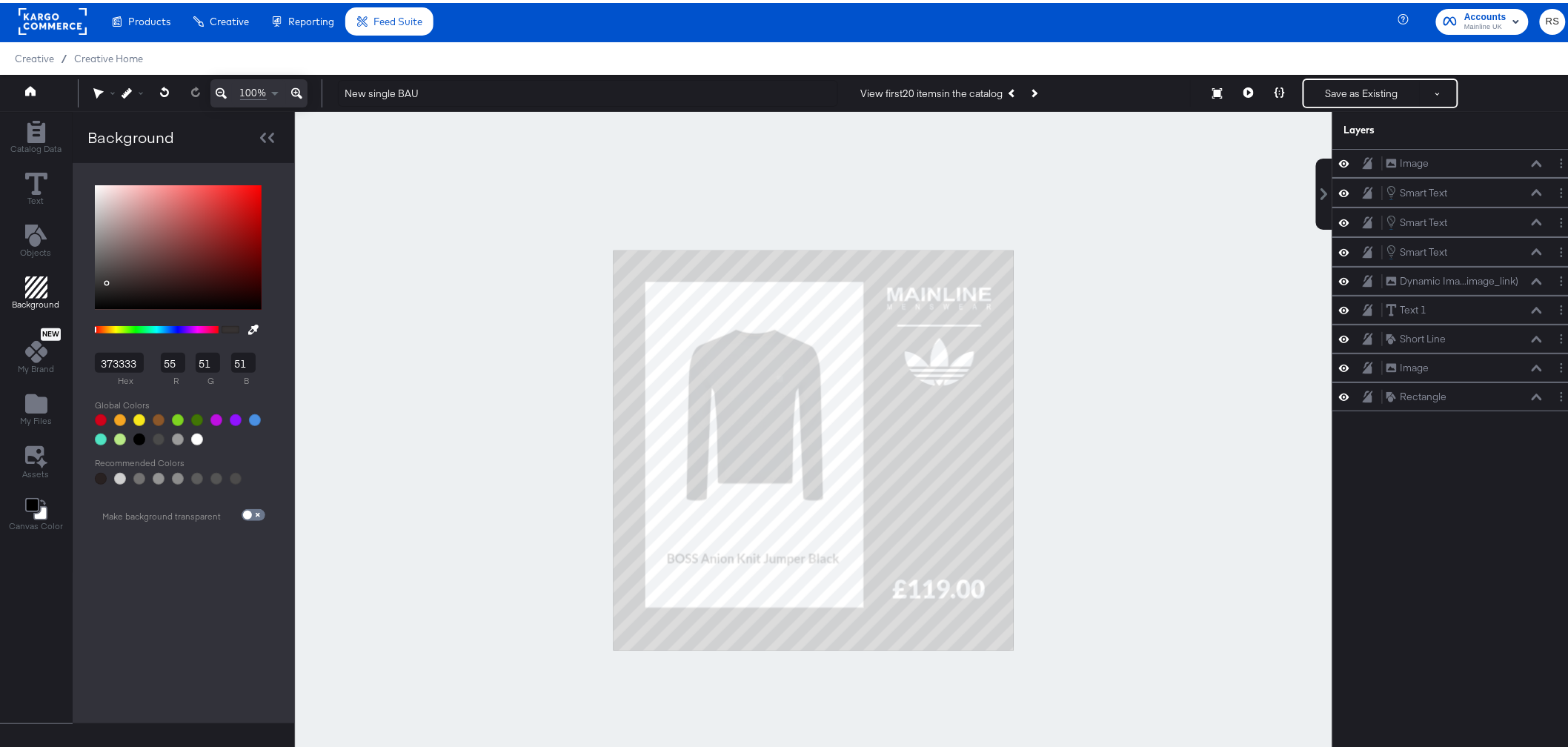
drag, startPoint x: 101, startPoint y: 287, endPoint x: 103, endPoint y: 279, distance: 8.2
click at [105, 279] on div at bounding box center [106, 279] width 3 height 3
click at [1031, 89] on icon "Next Product" at bounding box center [1032, 90] width 8 height 8
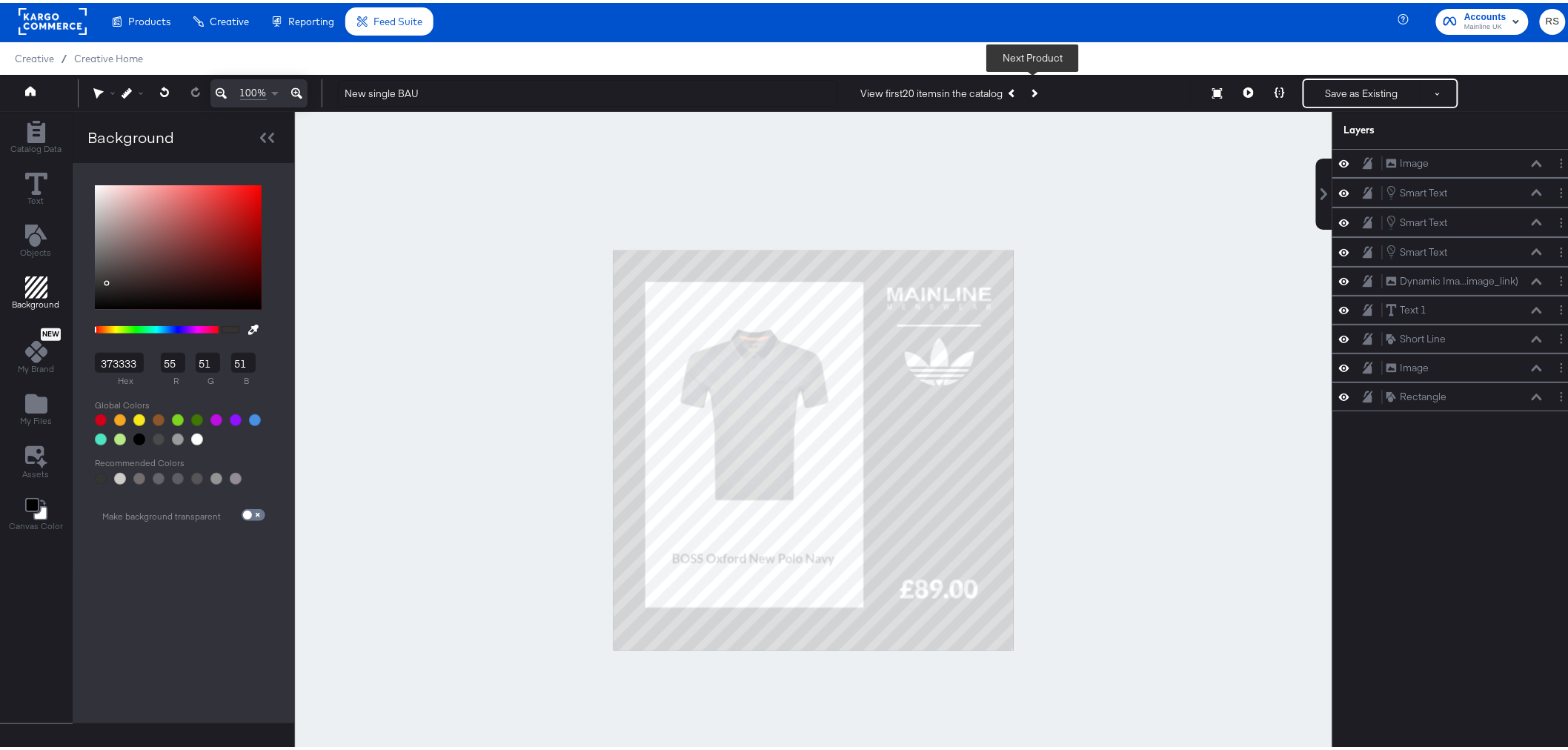
click at [1031, 89] on icon "Next Product" at bounding box center [1032, 90] width 8 height 8
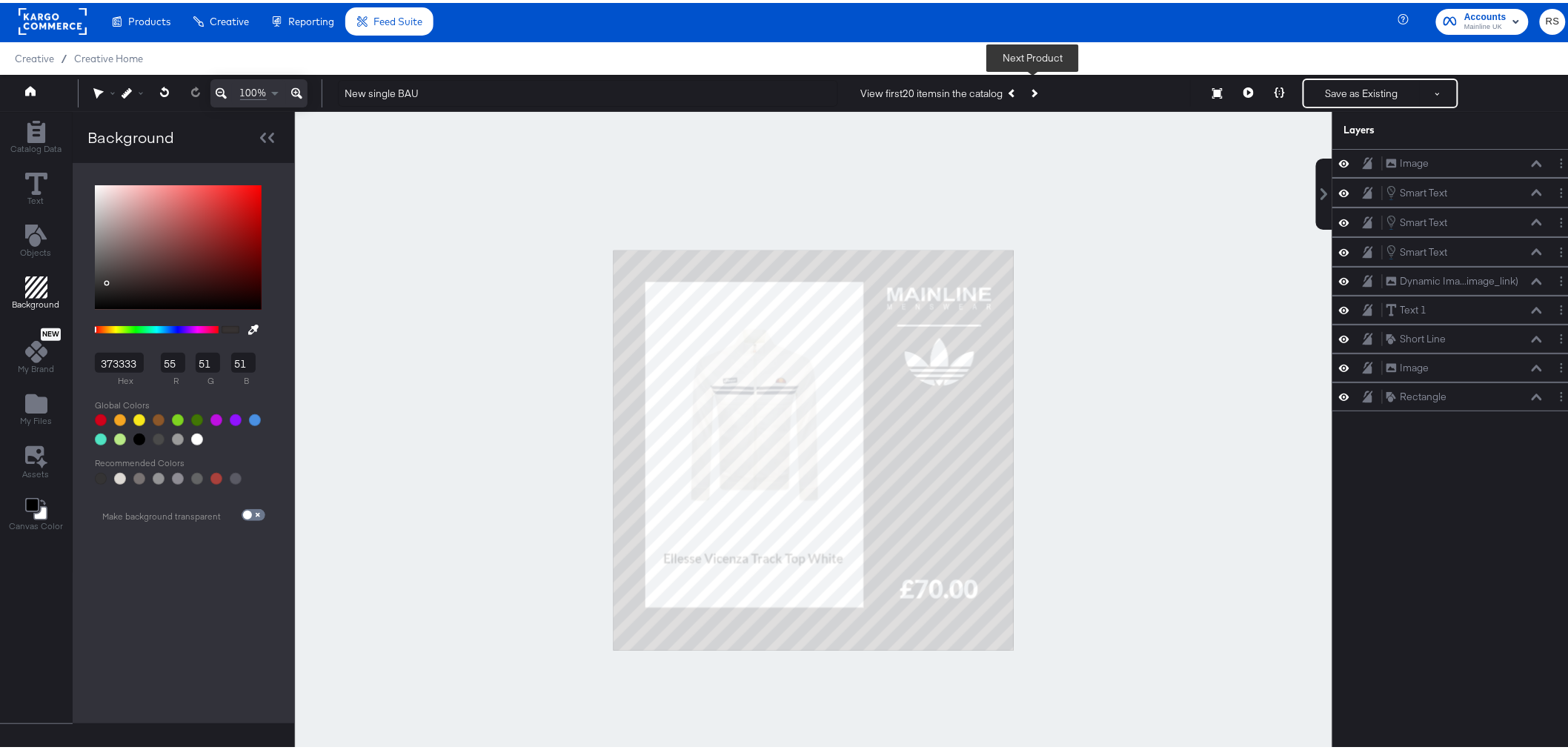
click at [1031, 89] on icon "Next Product" at bounding box center [1032, 90] width 8 height 8
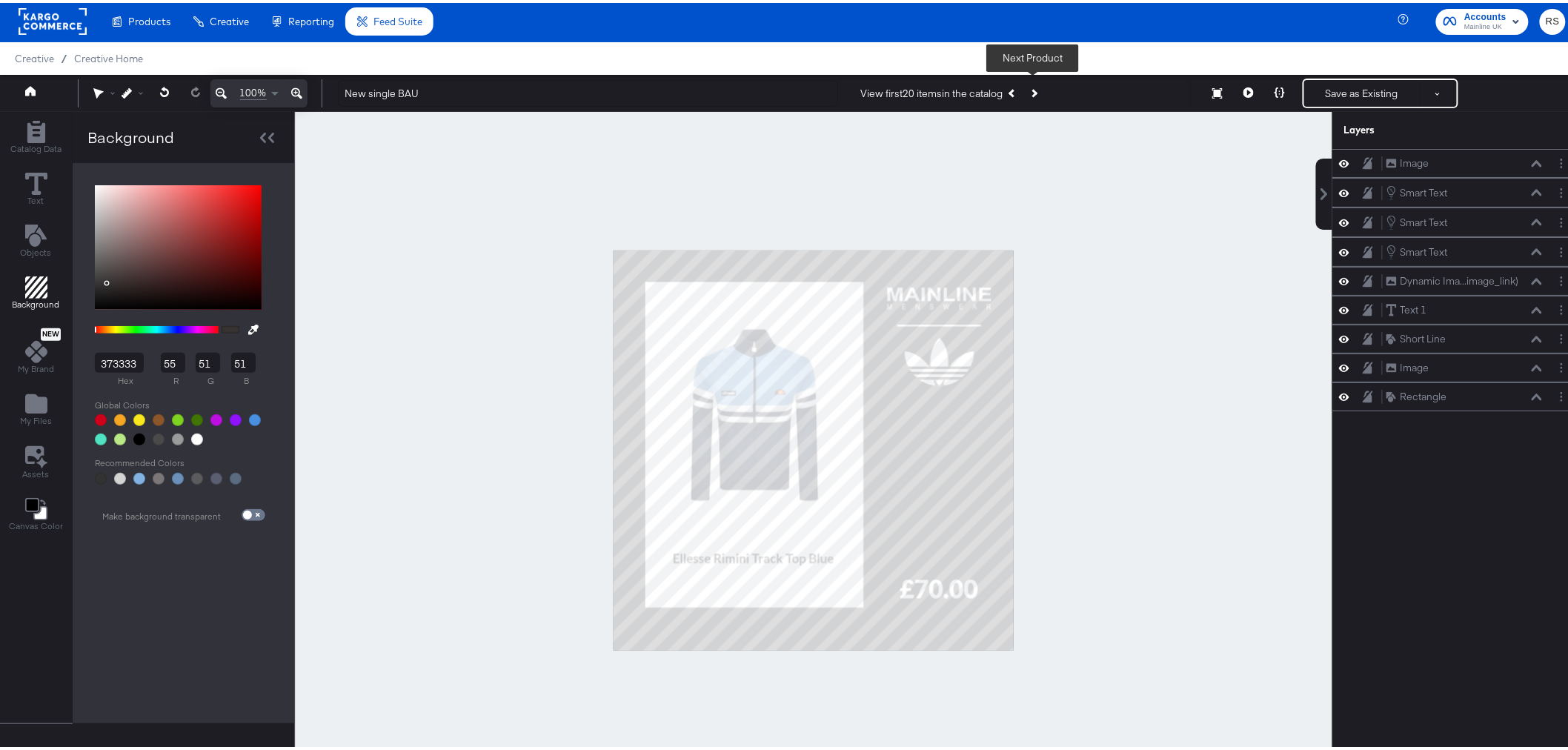
click at [1031, 89] on icon "Next Product" at bounding box center [1032, 90] width 8 height 8
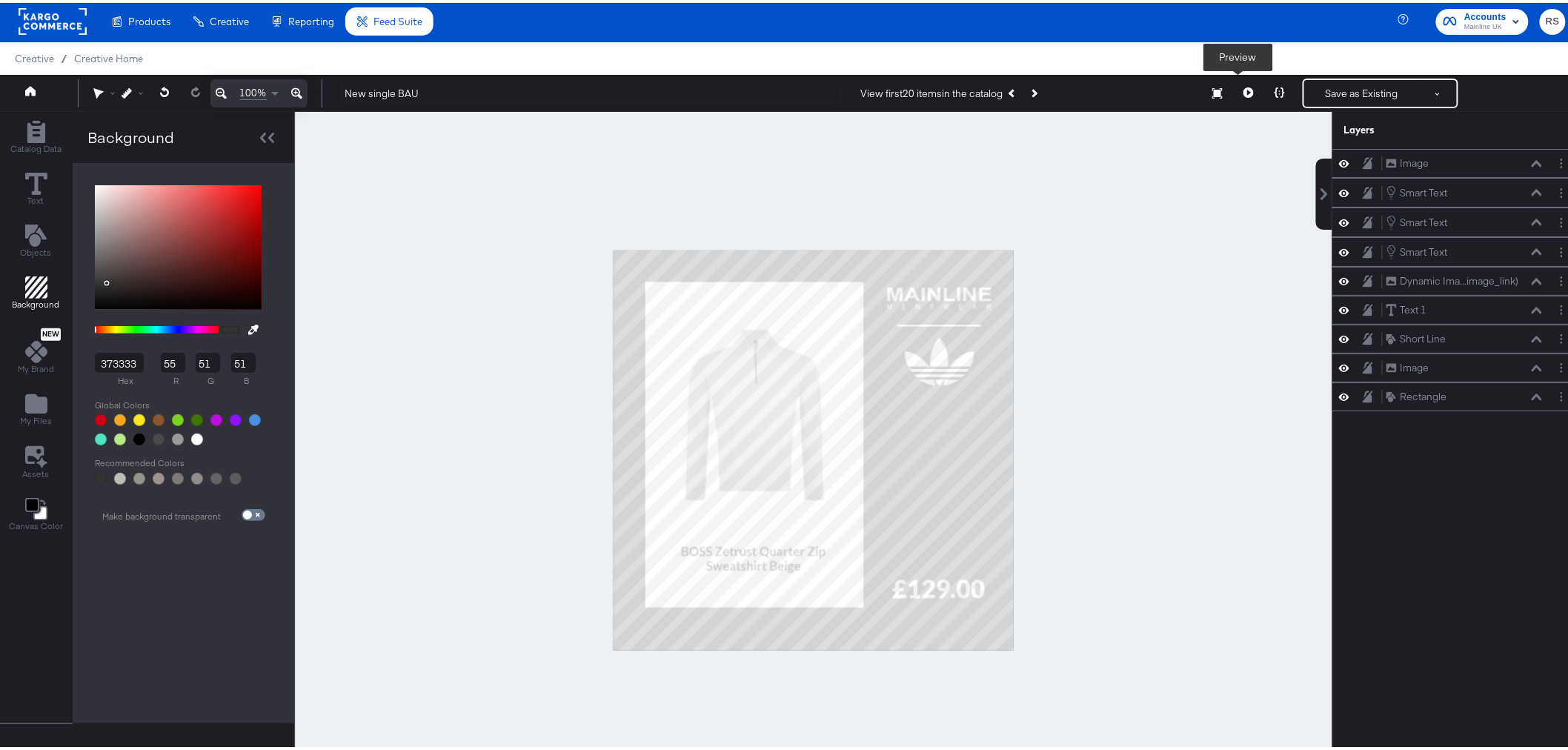
click at [1243, 91] on icon at bounding box center [1248, 90] width 10 height 10
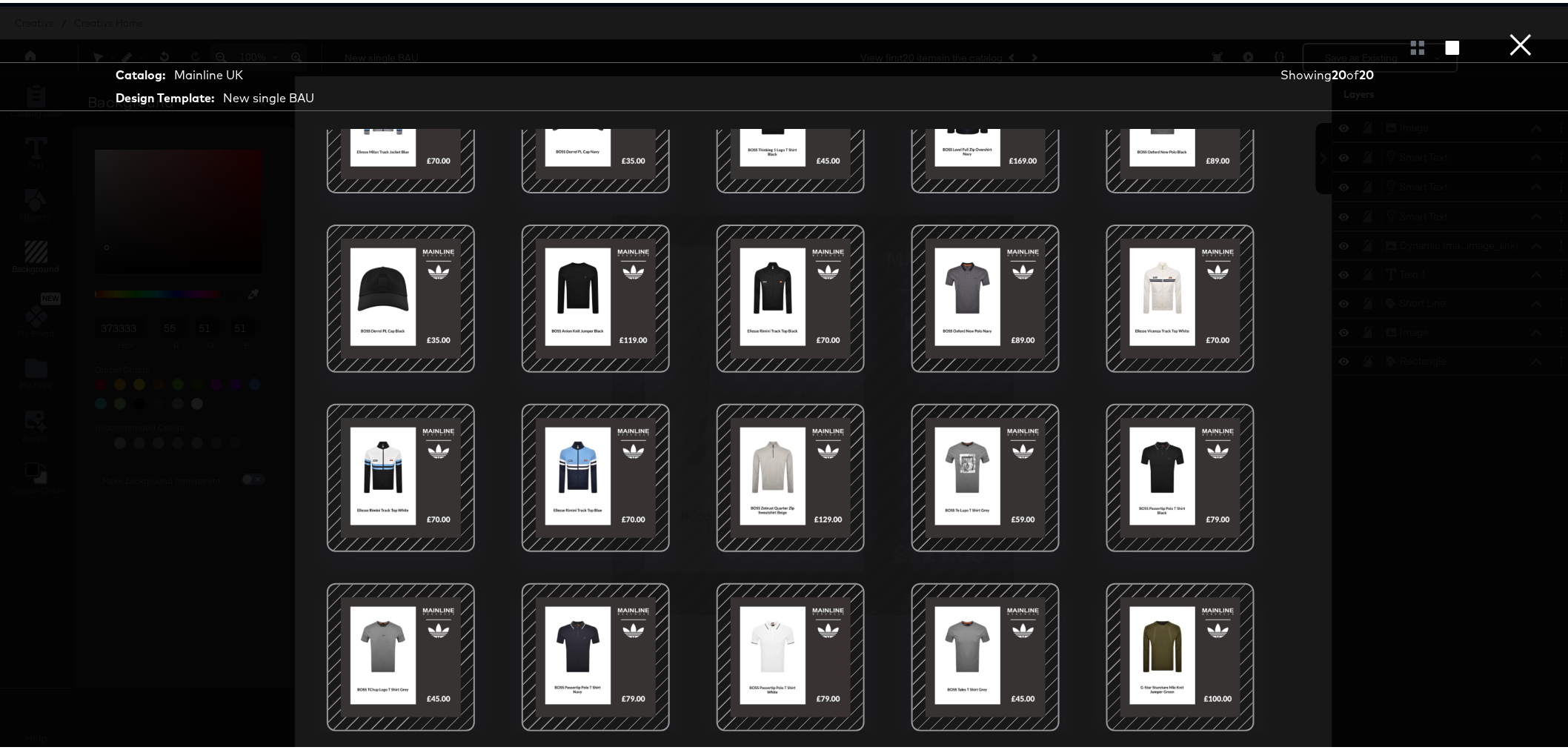
scroll to position [97, 0]
click at [1409, 50] on div at bounding box center [1417, 44] width 26 height 15
click at [1404, 47] on div at bounding box center [1417, 44] width 26 height 15
click at [1446, 38] on icon "button" at bounding box center [1453, 45] width 14 height 14
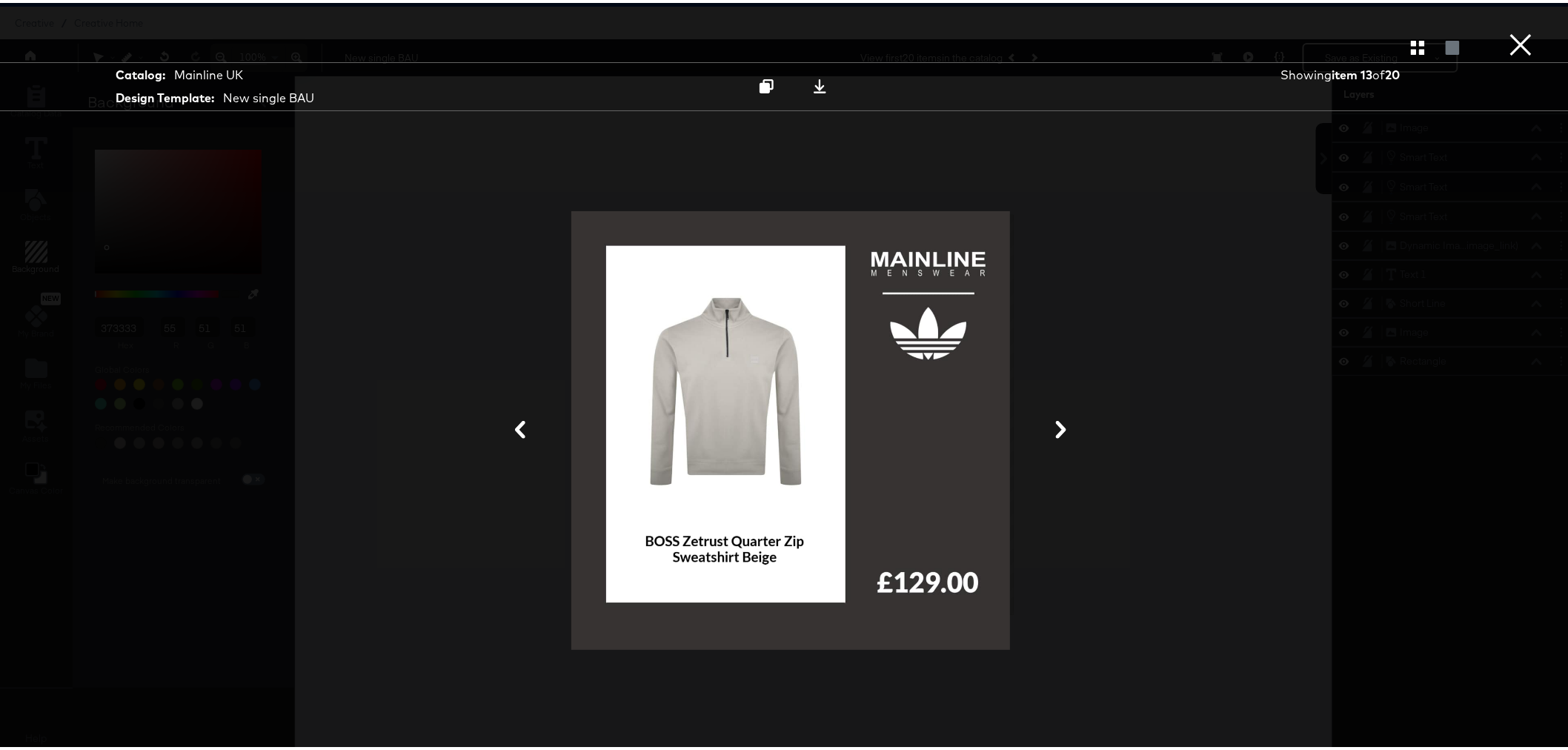
click at [1052, 430] on icon at bounding box center [1061, 427] width 18 height 18
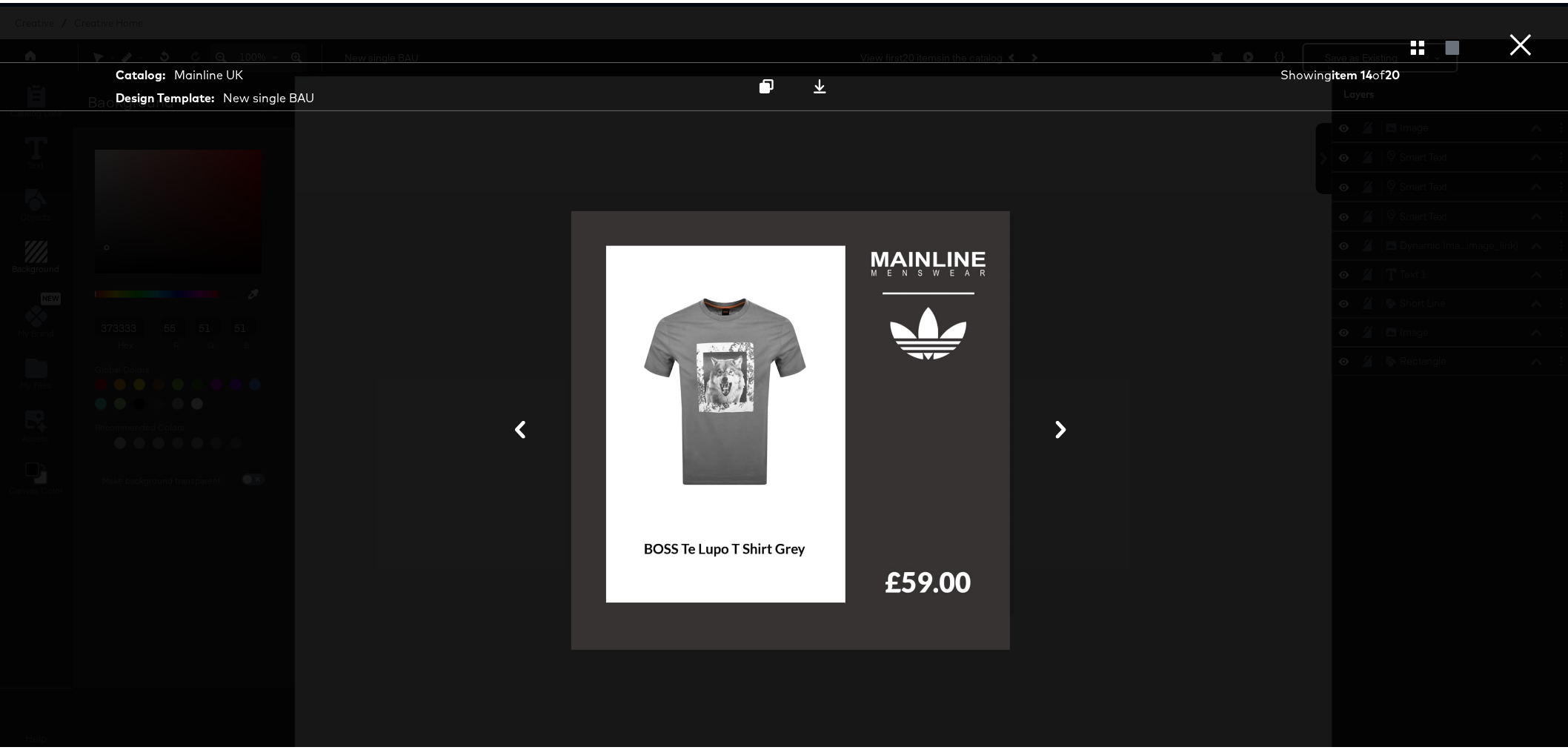
click at [1052, 430] on icon at bounding box center [1061, 427] width 18 height 18
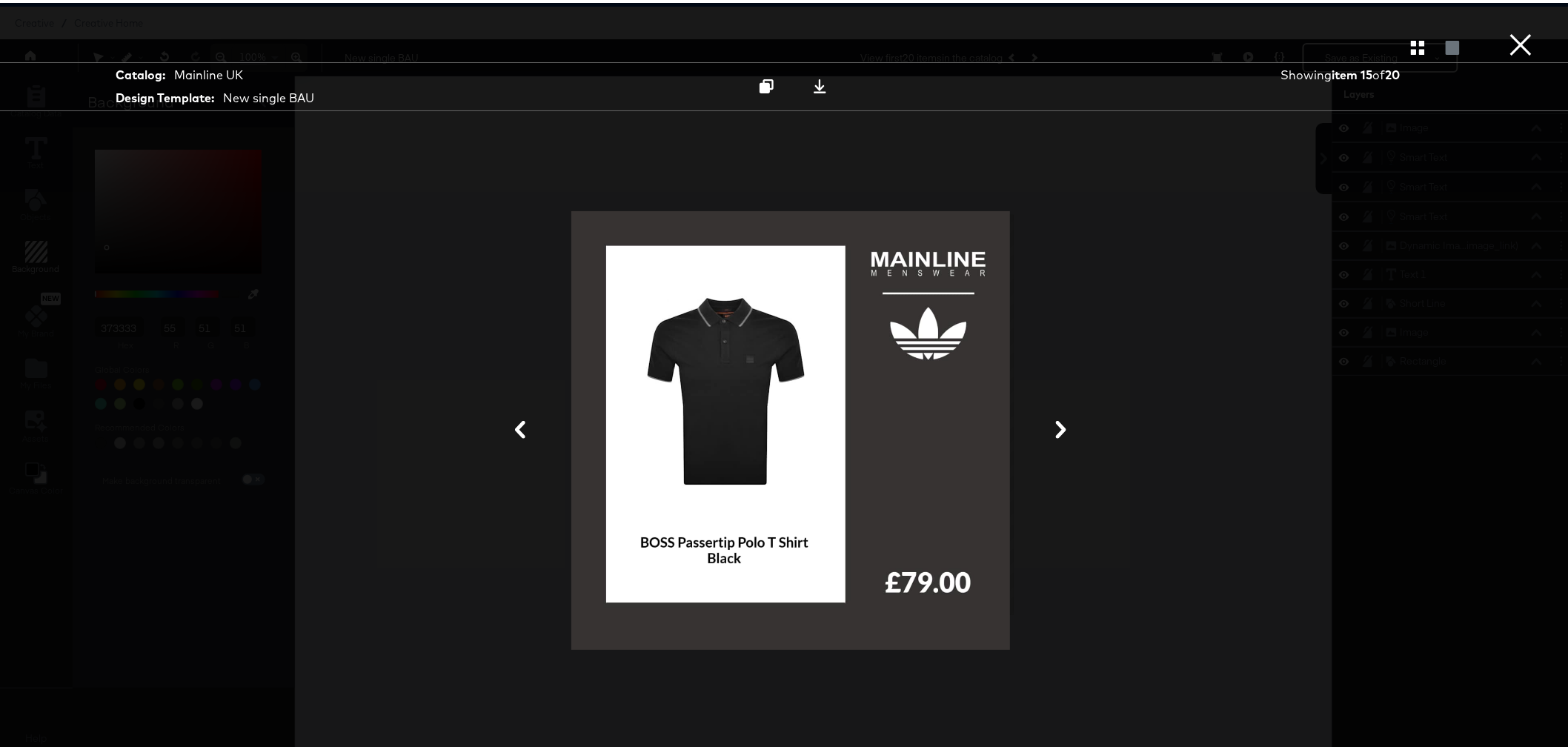
click at [1052, 430] on icon at bounding box center [1061, 427] width 18 height 18
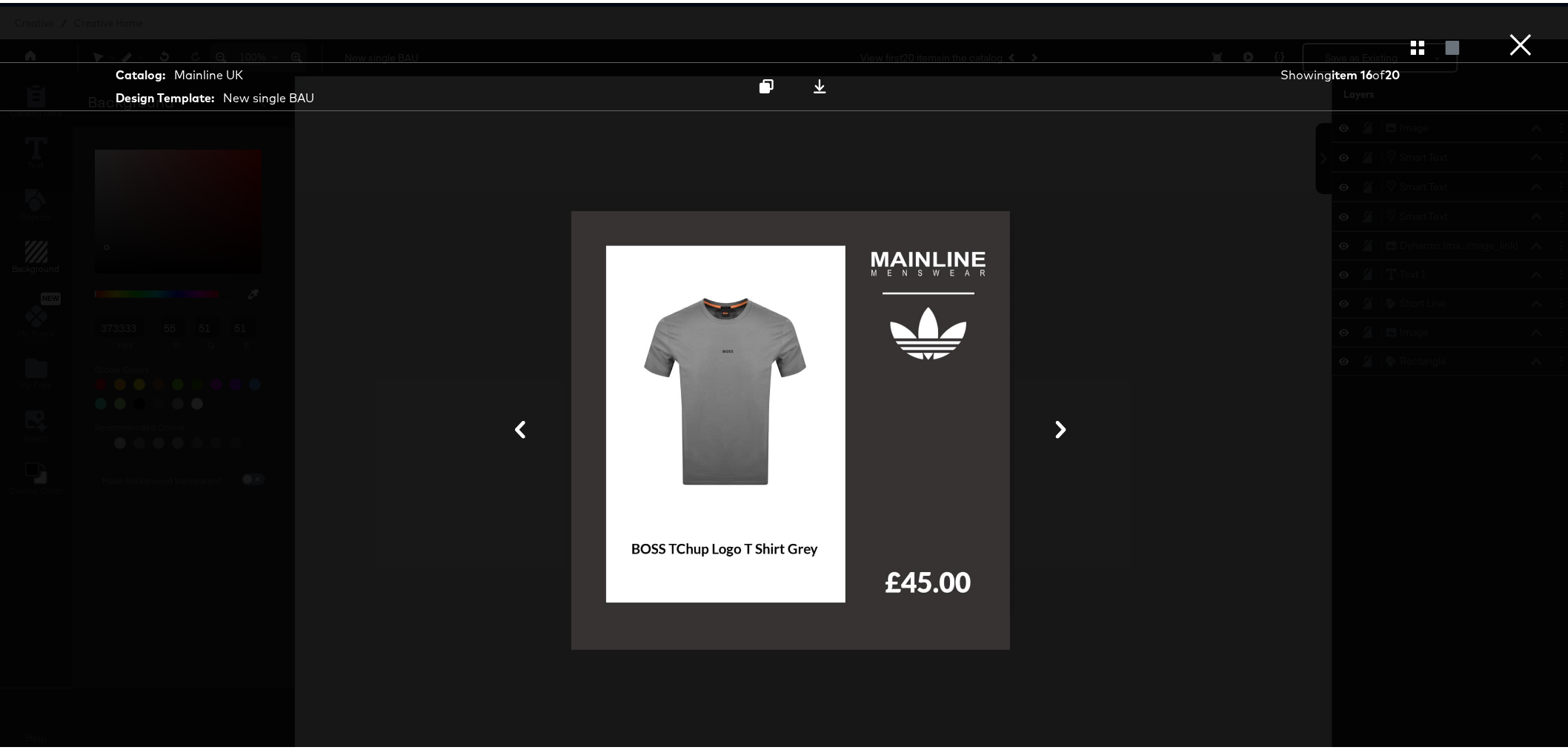
click at [1052, 430] on icon at bounding box center [1061, 427] width 18 height 18
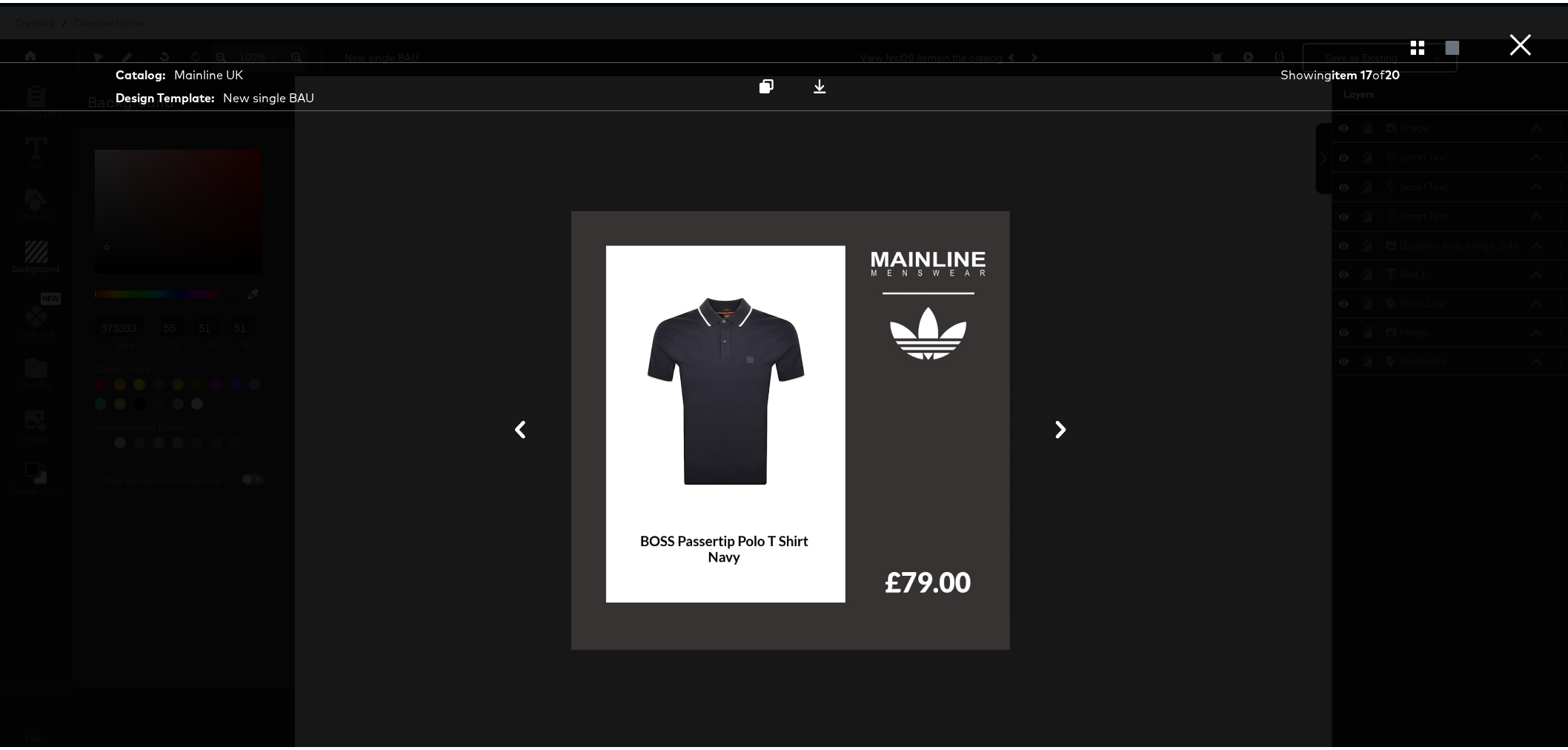
click at [1052, 430] on icon at bounding box center [1061, 427] width 18 height 18
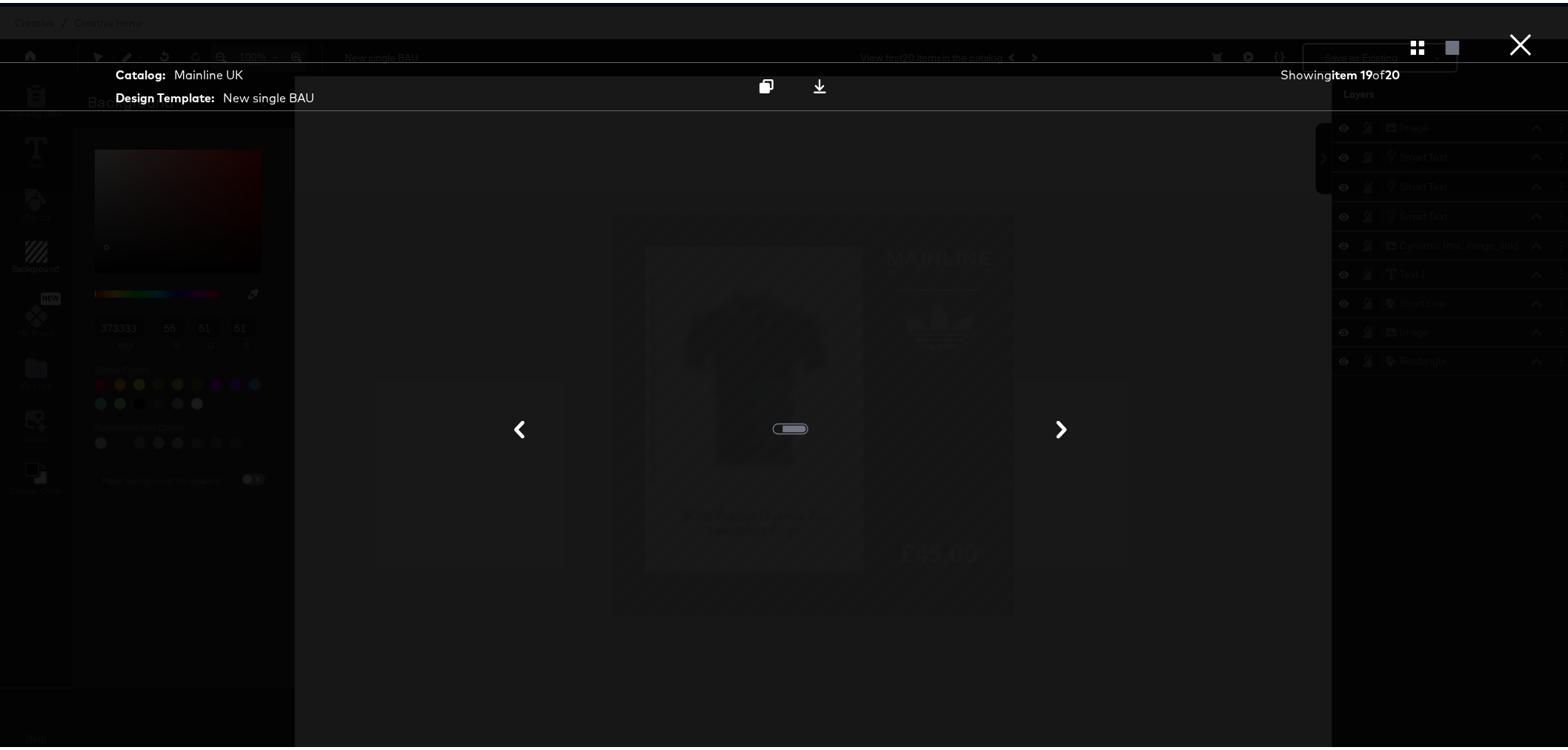
click at [1053, 430] on icon at bounding box center [1061, 427] width 18 height 18
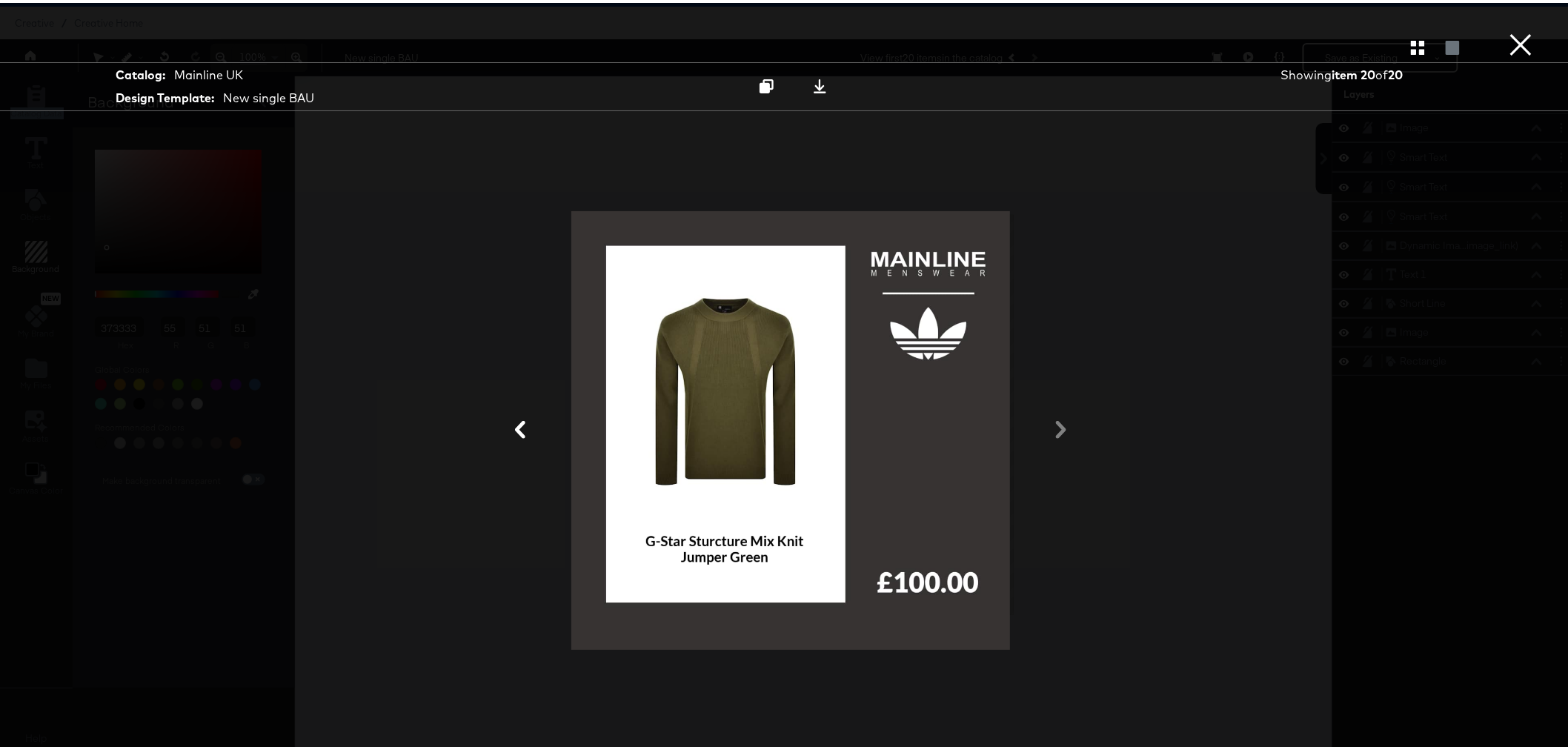
click at [1050, 430] on div at bounding box center [791, 428] width 1111 height 602
click at [1507, 29] on button "×" at bounding box center [1521, 15] width 29 height 29
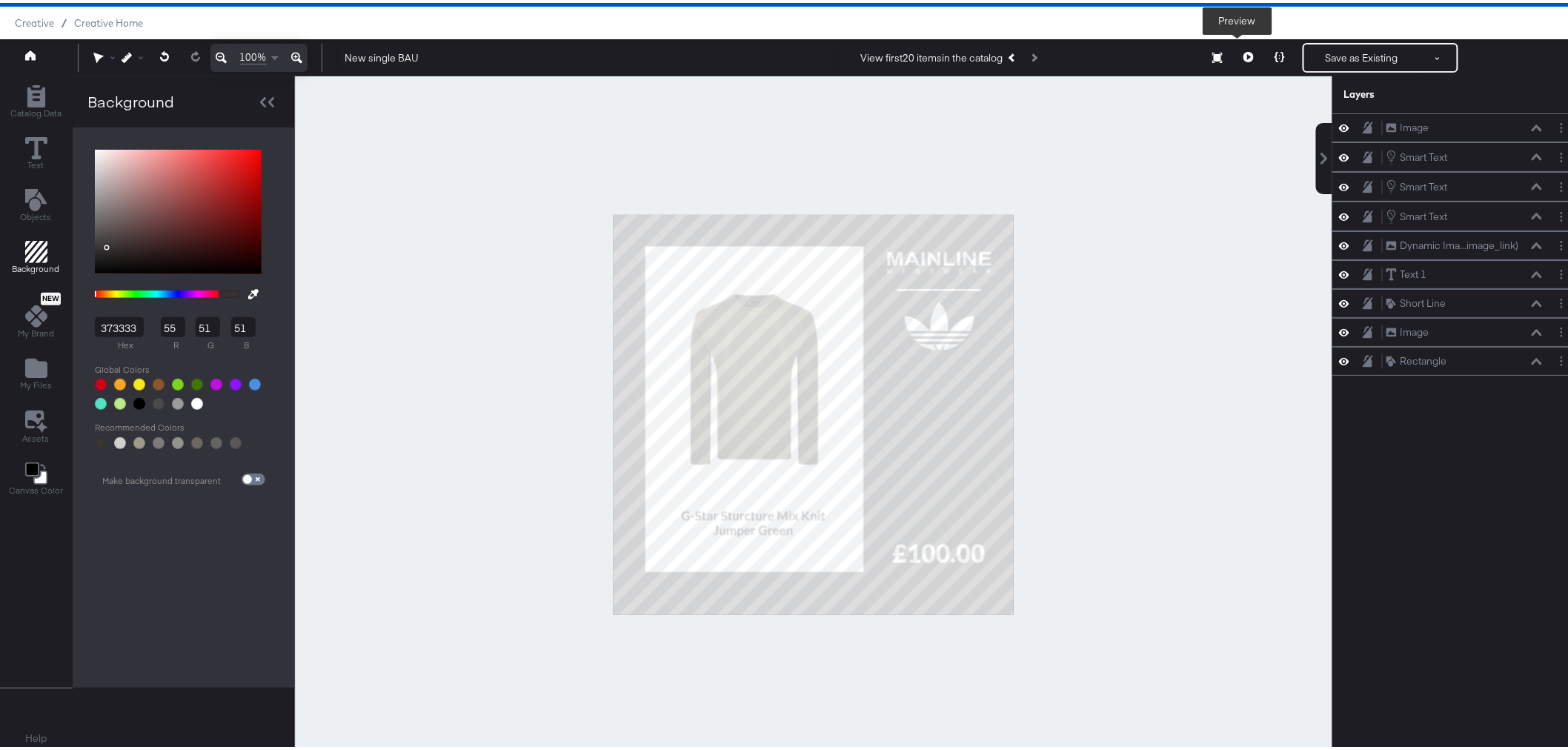
click at [1243, 56] on icon at bounding box center [1248, 54] width 10 height 10
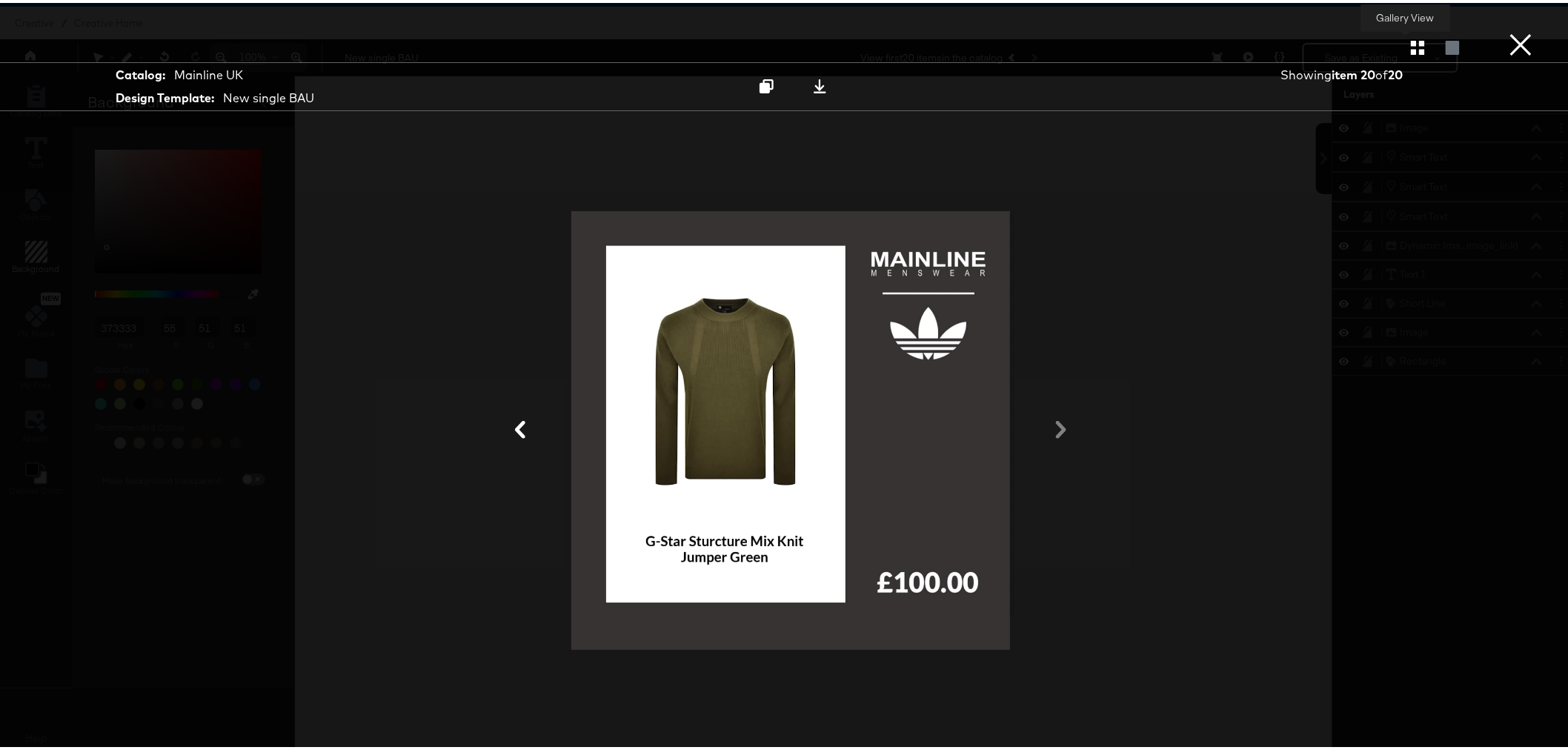
click at [1410, 45] on icon "button" at bounding box center [1417, 45] width 14 height 14
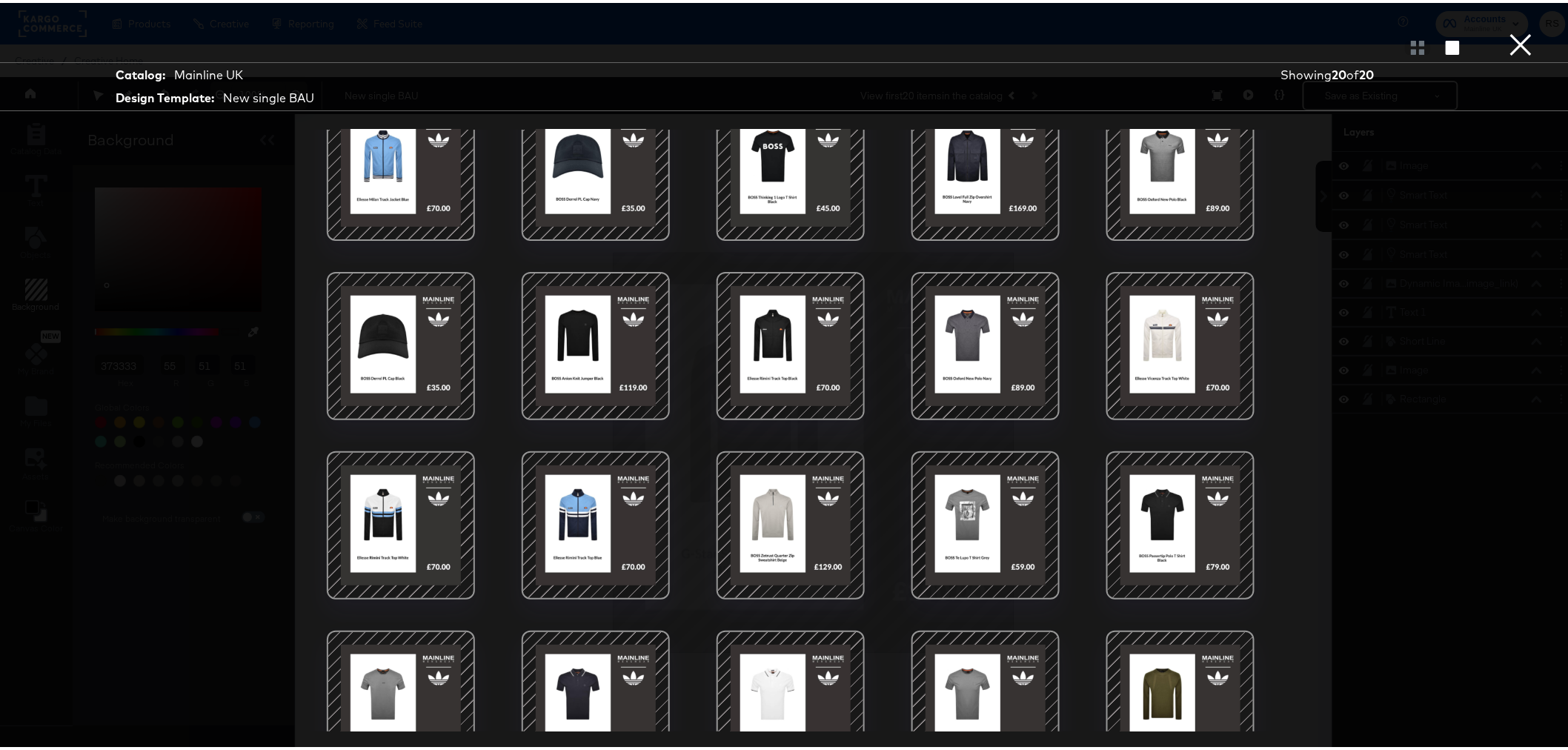
scroll to position [0, 0]
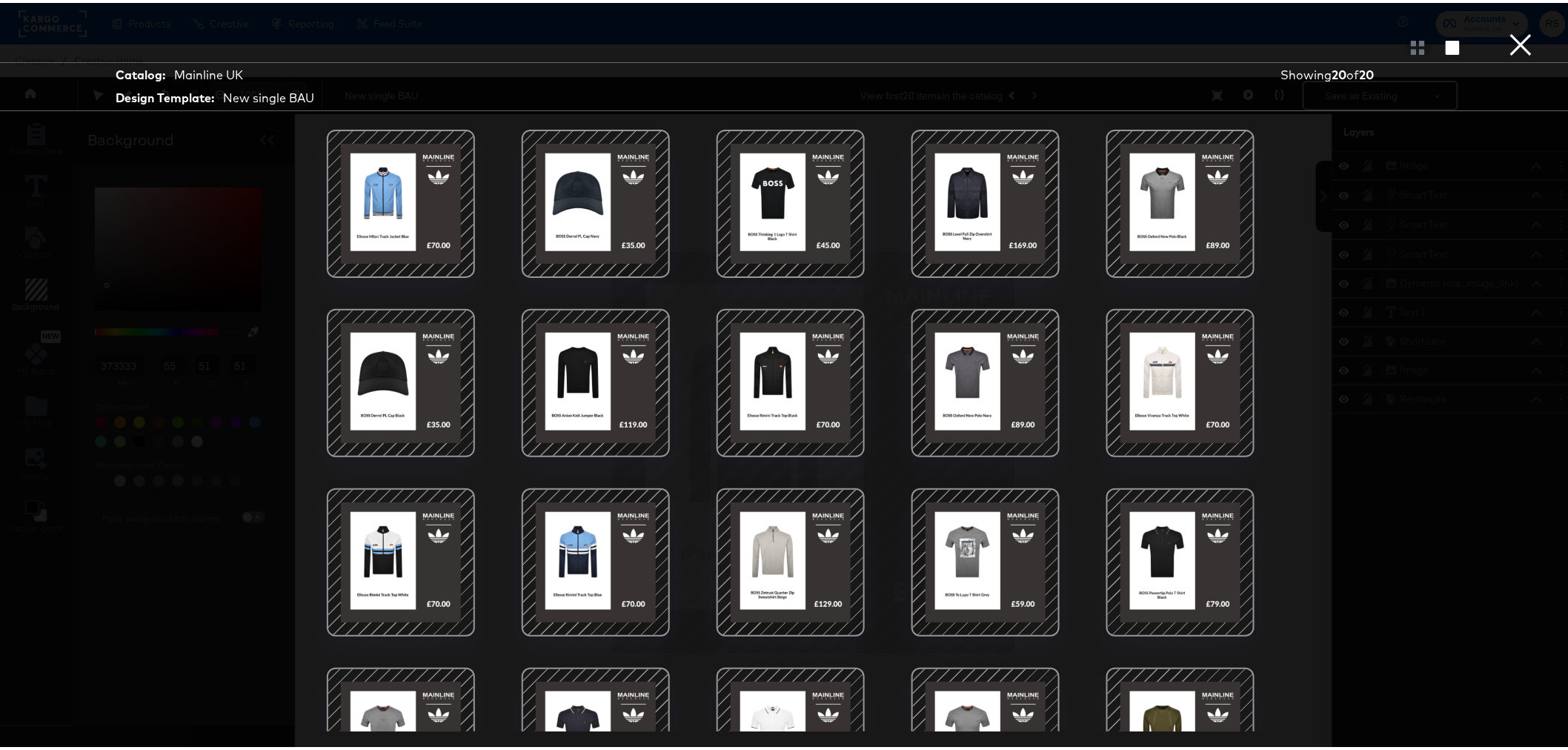
click at [1513, 29] on button "×" at bounding box center [1521, 15] width 29 height 29
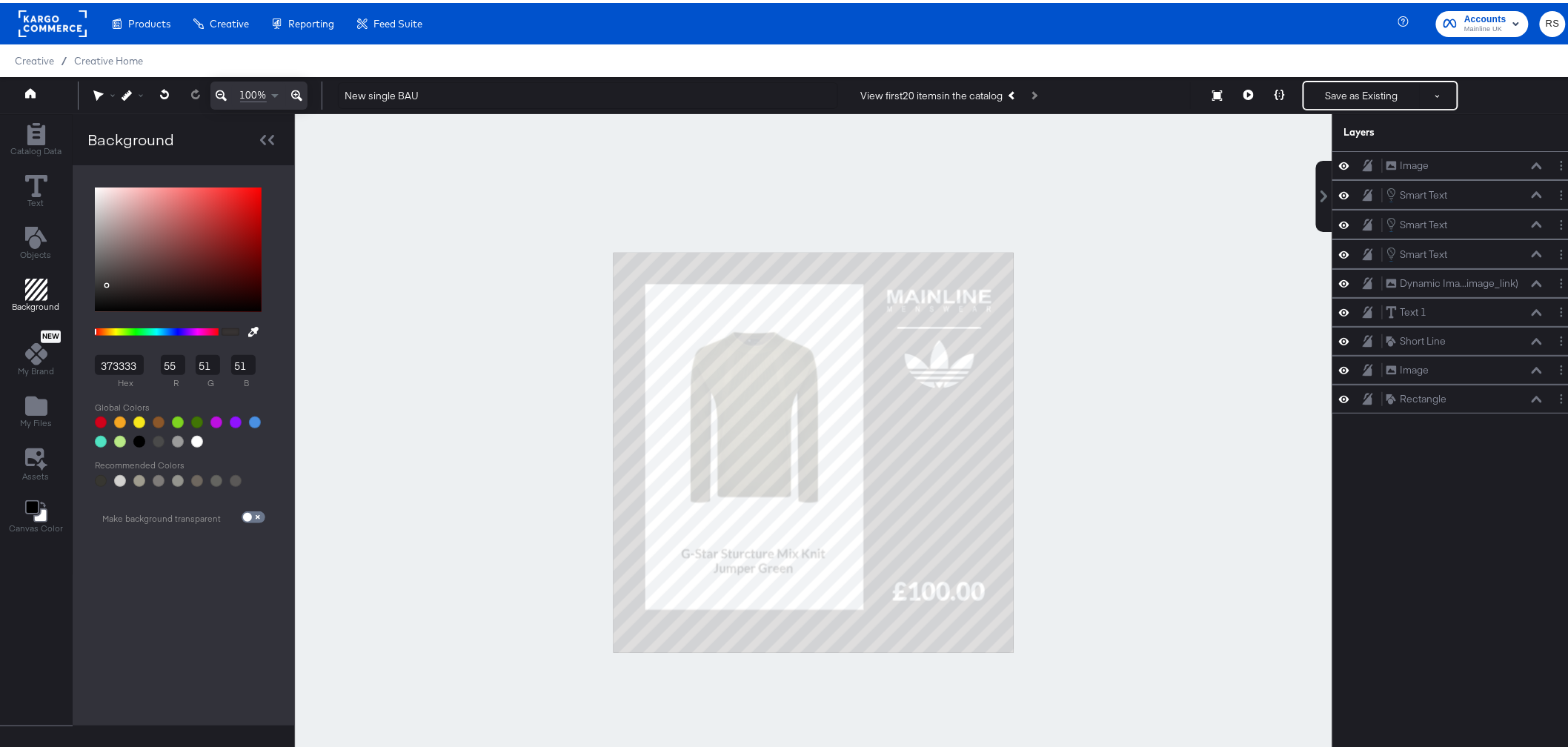
click at [1235, 382] on div at bounding box center [813, 449] width 1037 height 677
click at [1274, 87] on icon at bounding box center [1279, 92] width 10 height 10
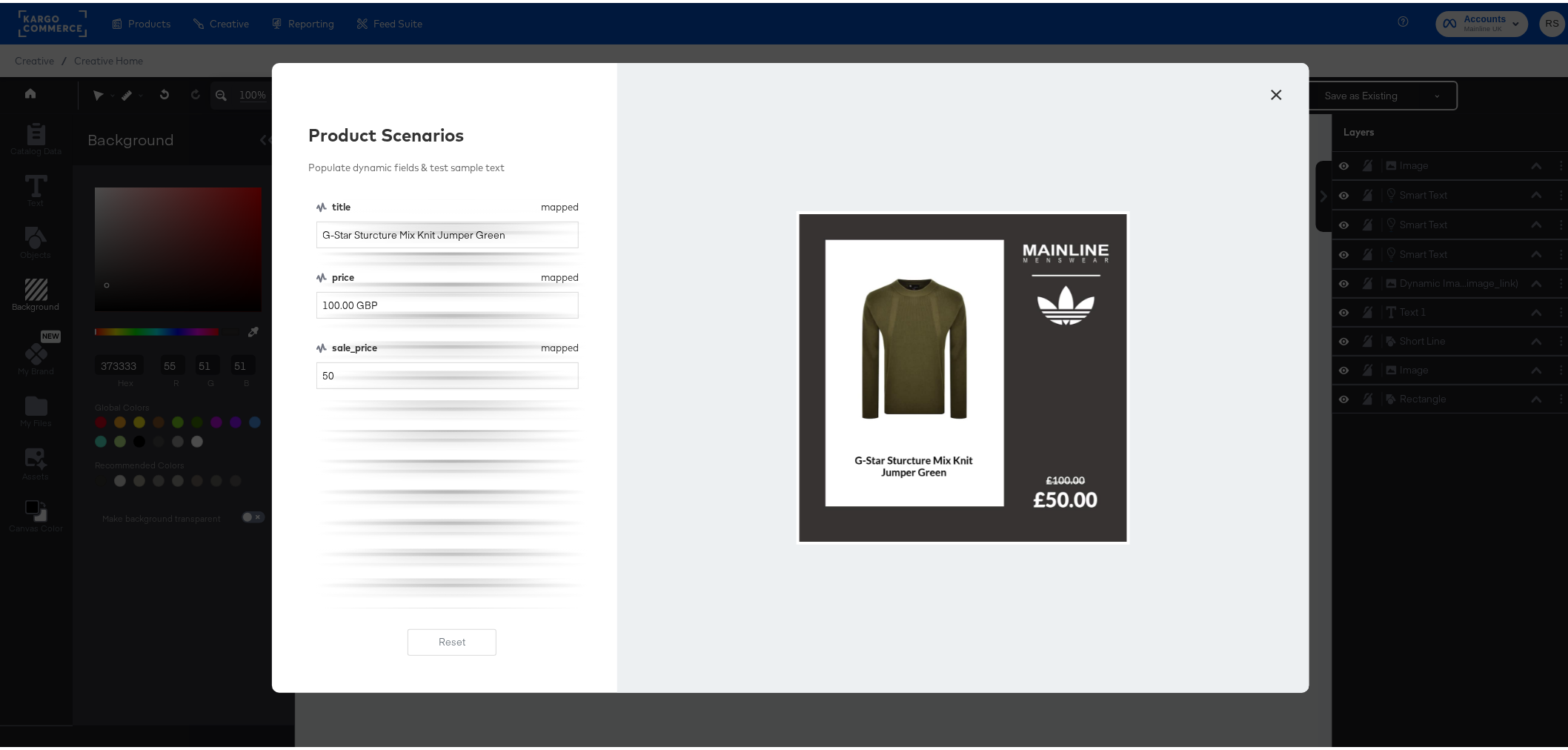
click at [1270, 87] on button "×" at bounding box center [1277, 88] width 27 height 27
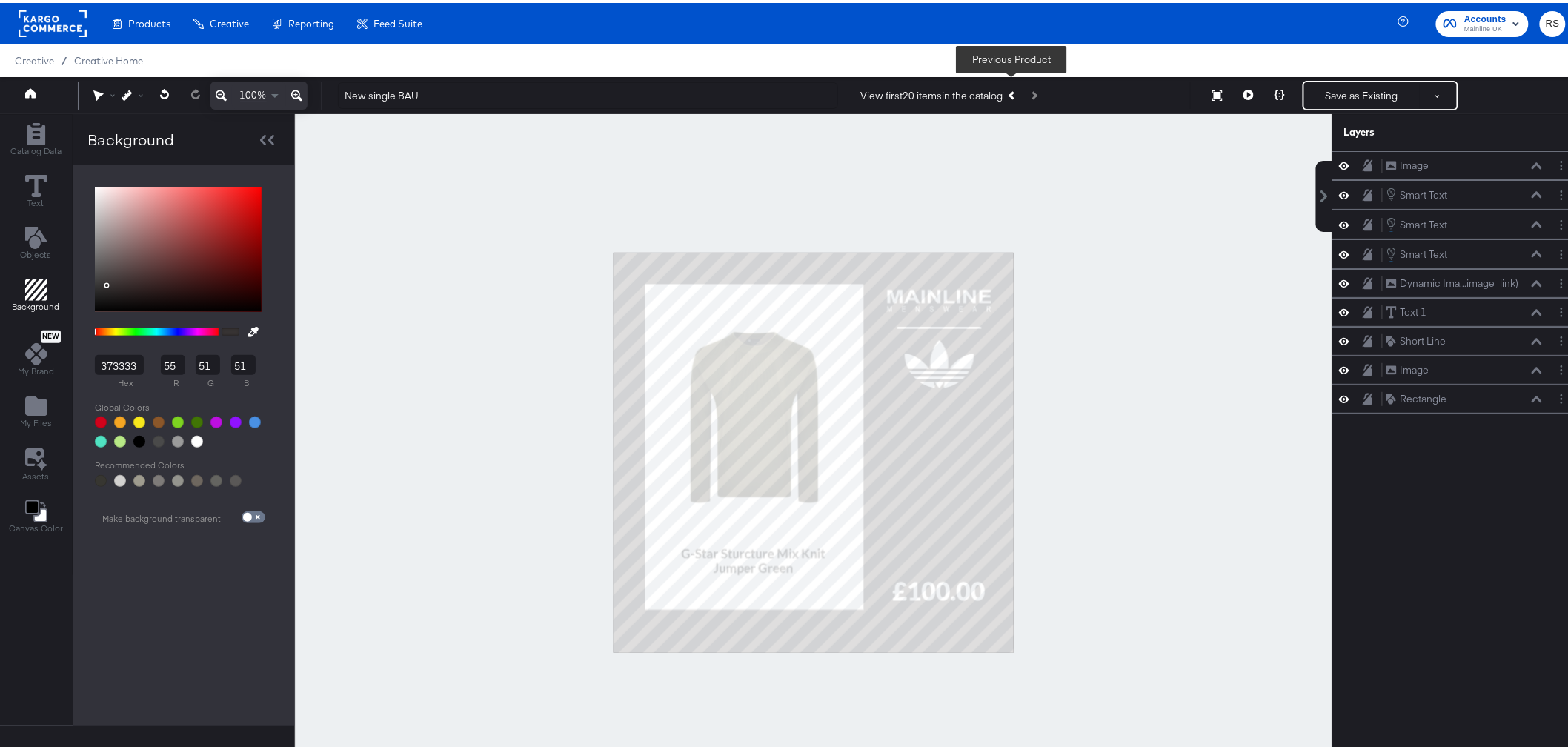
click at [1010, 90] on icon "Previous Product" at bounding box center [1011, 91] width 8 height 8
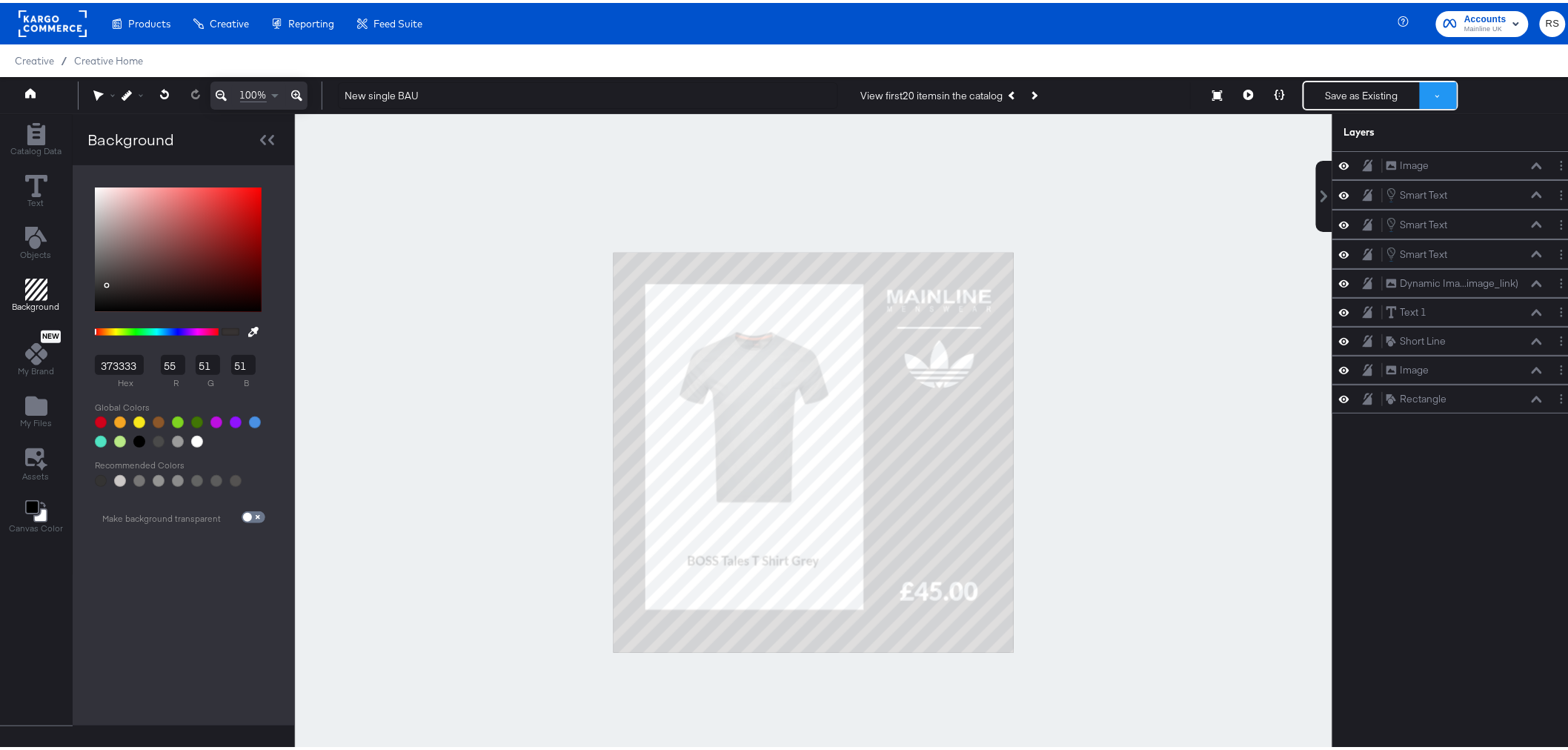
click at [1434, 83] on button at bounding box center [1438, 92] width 37 height 27
click at [1351, 151] on button "Save as New Design" at bounding box center [1388, 146] width 154 height 27
click at [1373, 102] on button "Save as New Design" at bounding box center [1361, 92] width 115 height 27
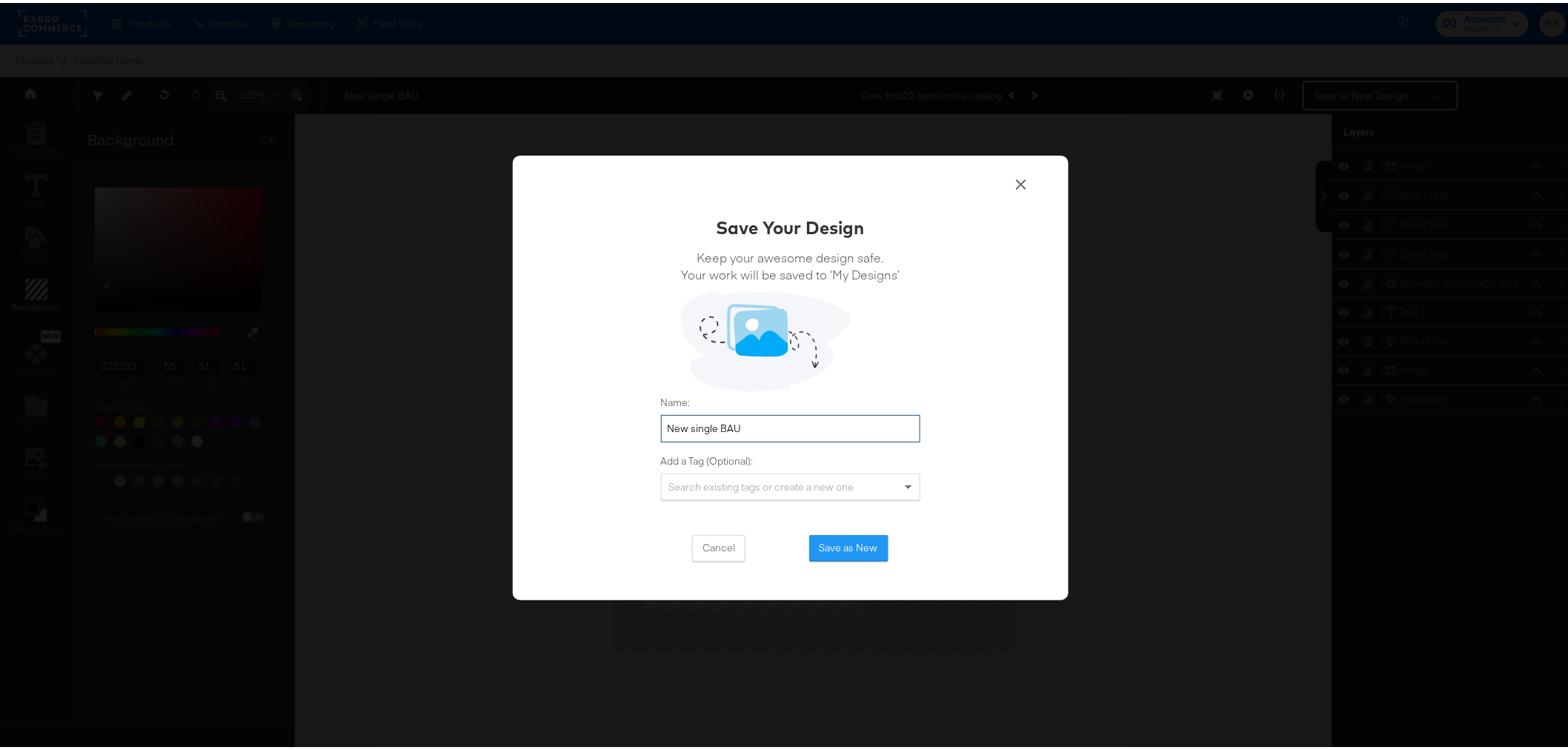
drag, startPoint x: 784, startPoint y: 426, endPoint x: 613, endPoint y: 449, distance: 172.5
click at [613, 450] on div "Save Your Design Keep your awesome design safe. Your work will be saved to ‘My …" at bounding box center [790, 375] width 556 height 446
type input "New adidas DPA UK"
click at [836, 552] on button "Save as New" at bounding box center [849, 545] width 79 height 27
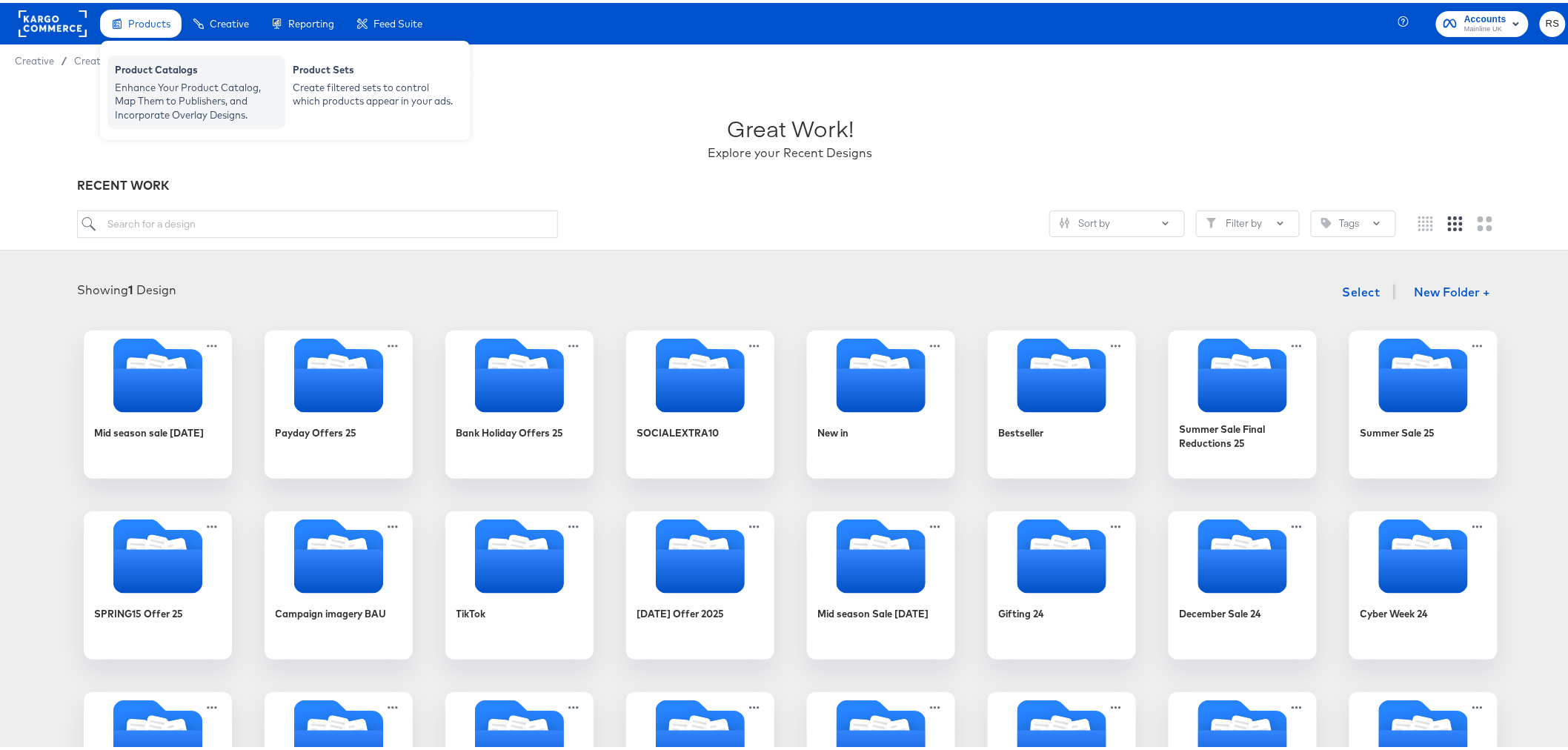
click at [176, 69] on div "Product Catalogs" at bounding box center [196, 69] width 163 height 18
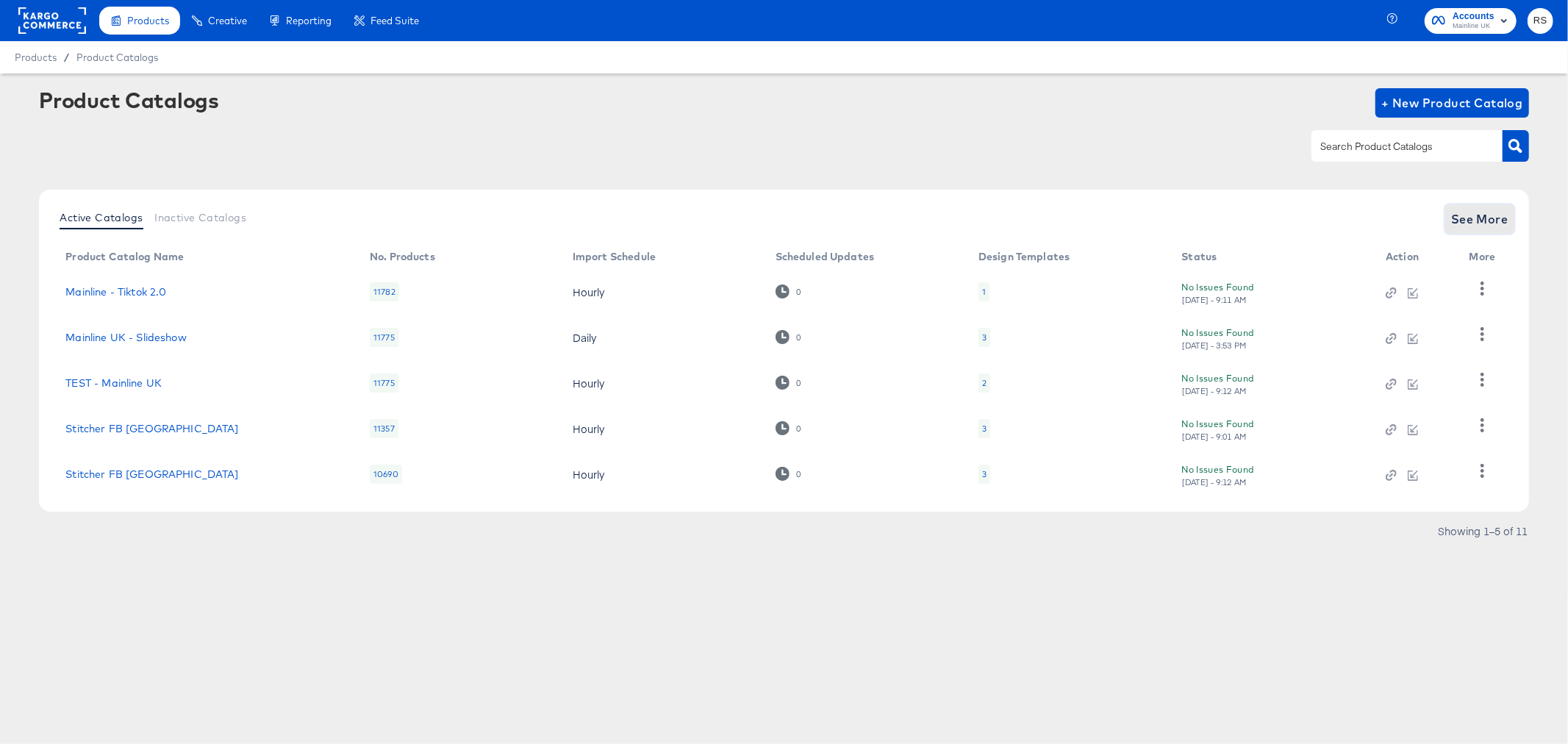
click at [1465, 213] on span "See More" at bounding box center [1479, 219] width 57 height 21
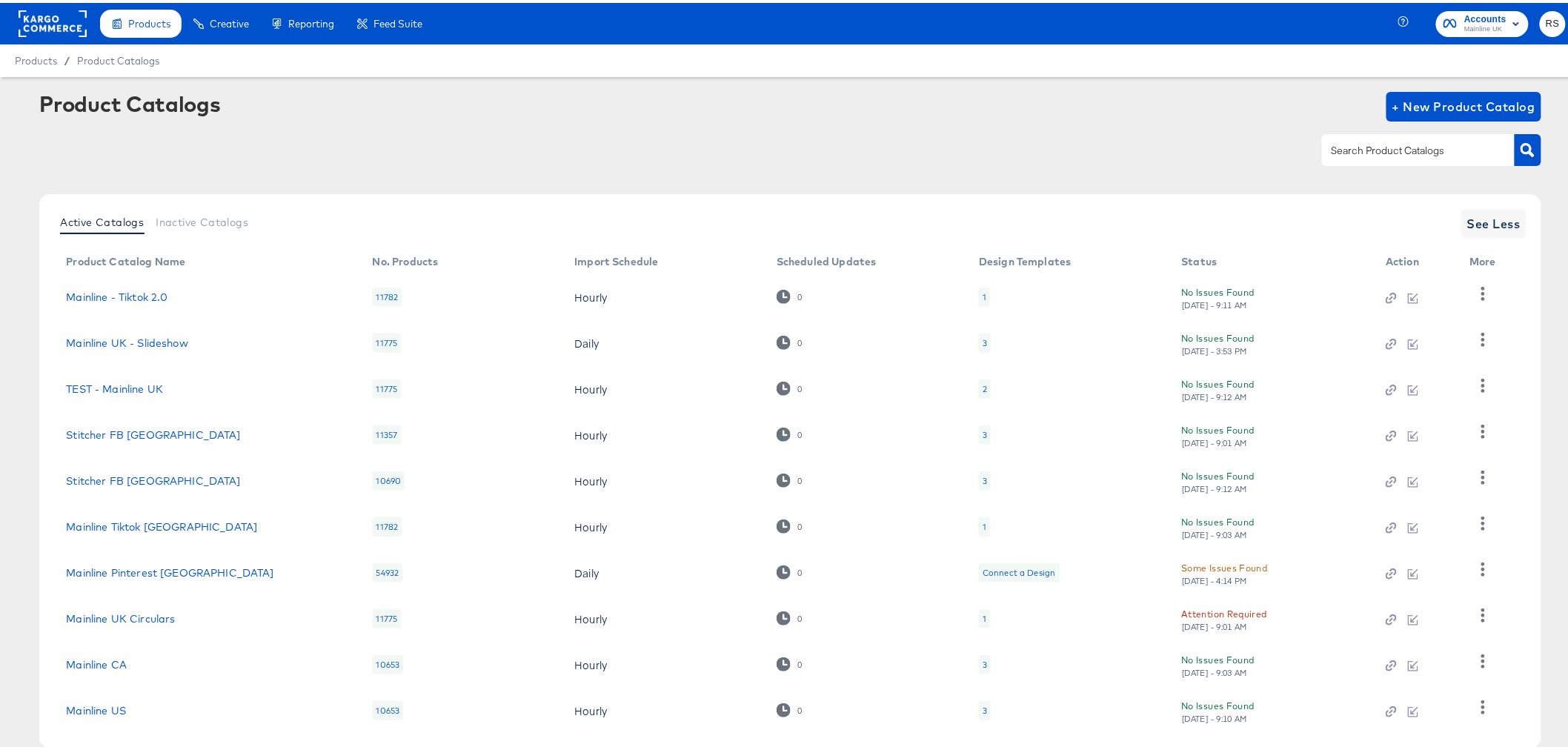
scroll to position [78, 0]
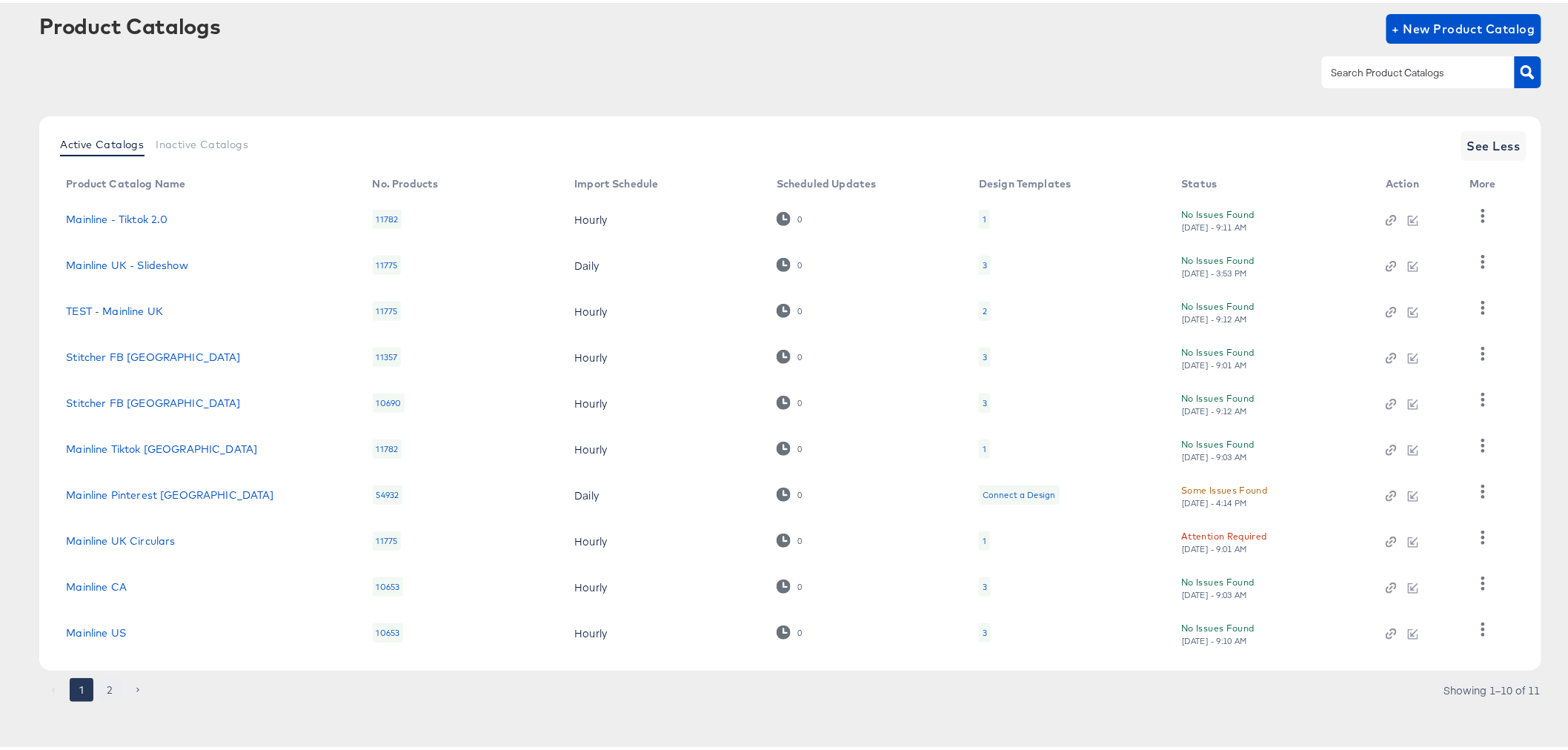
click at [111, 691] on button "2" at bounding box center [110, 687] width 24 height 24
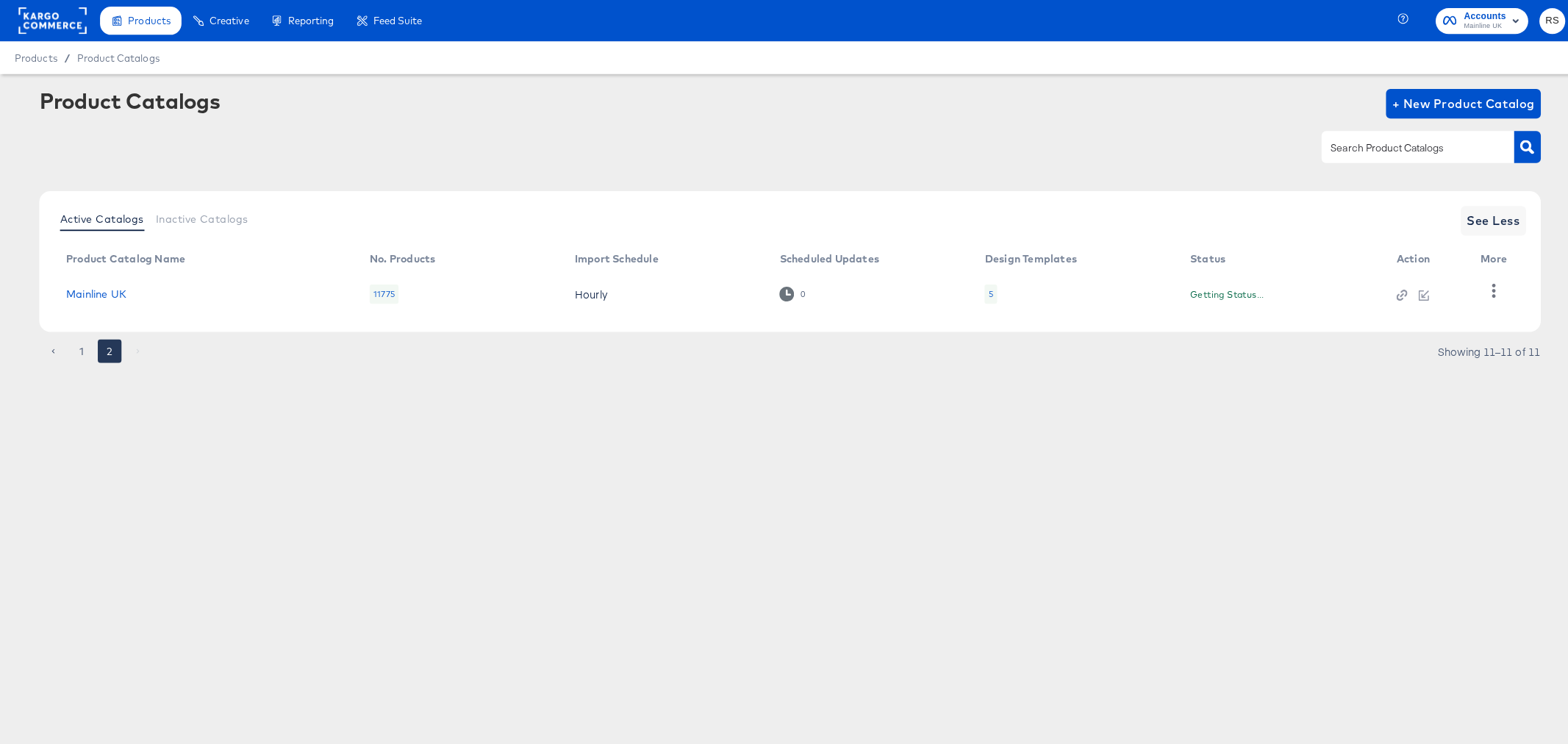
scroll to position [0, 0]
click at [120, 292] on link "Mainline UK" at bounding box center [96, 292] width 61 height 12
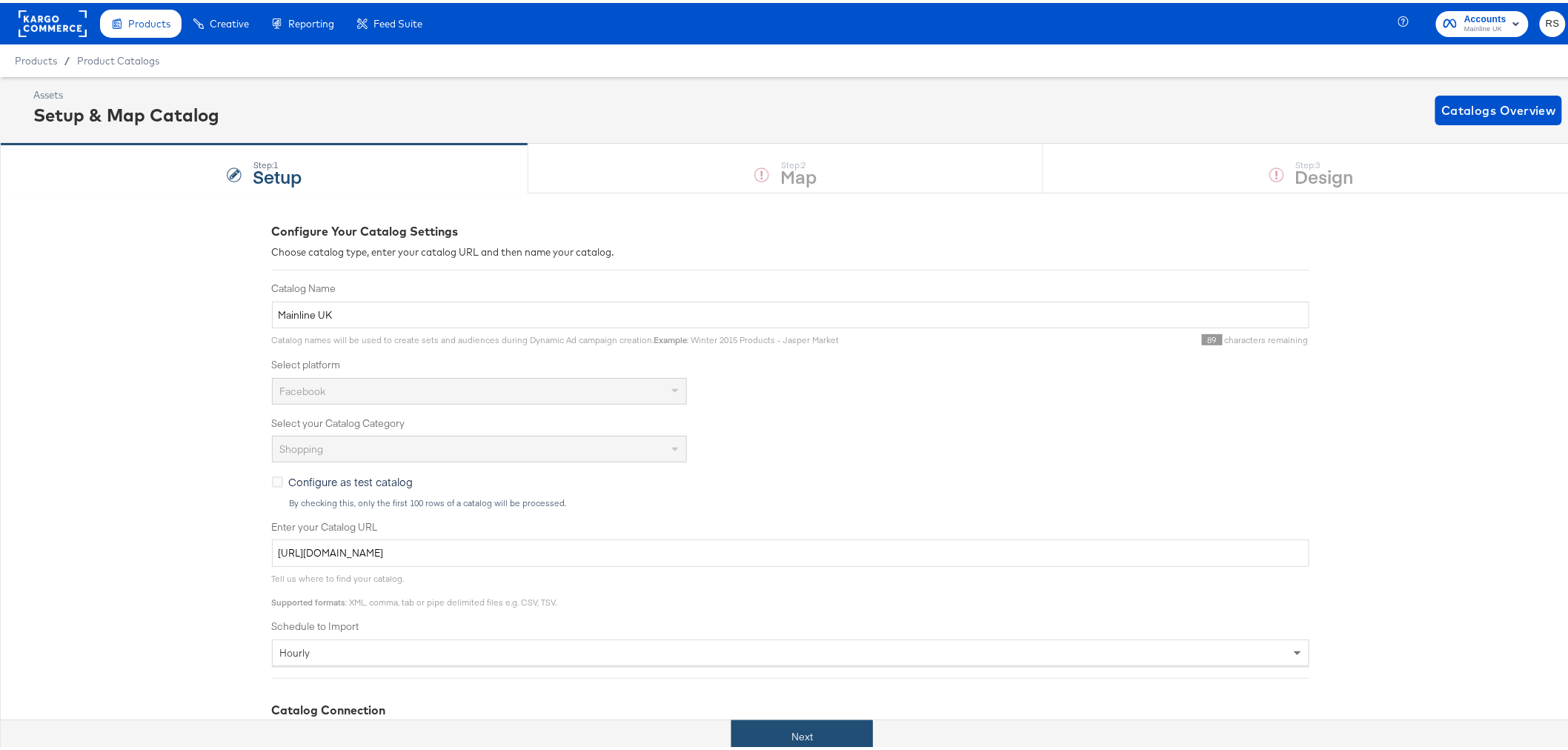
click at [827, 731] on button "Next" at bounding box center [802, 734] width 141 height 34
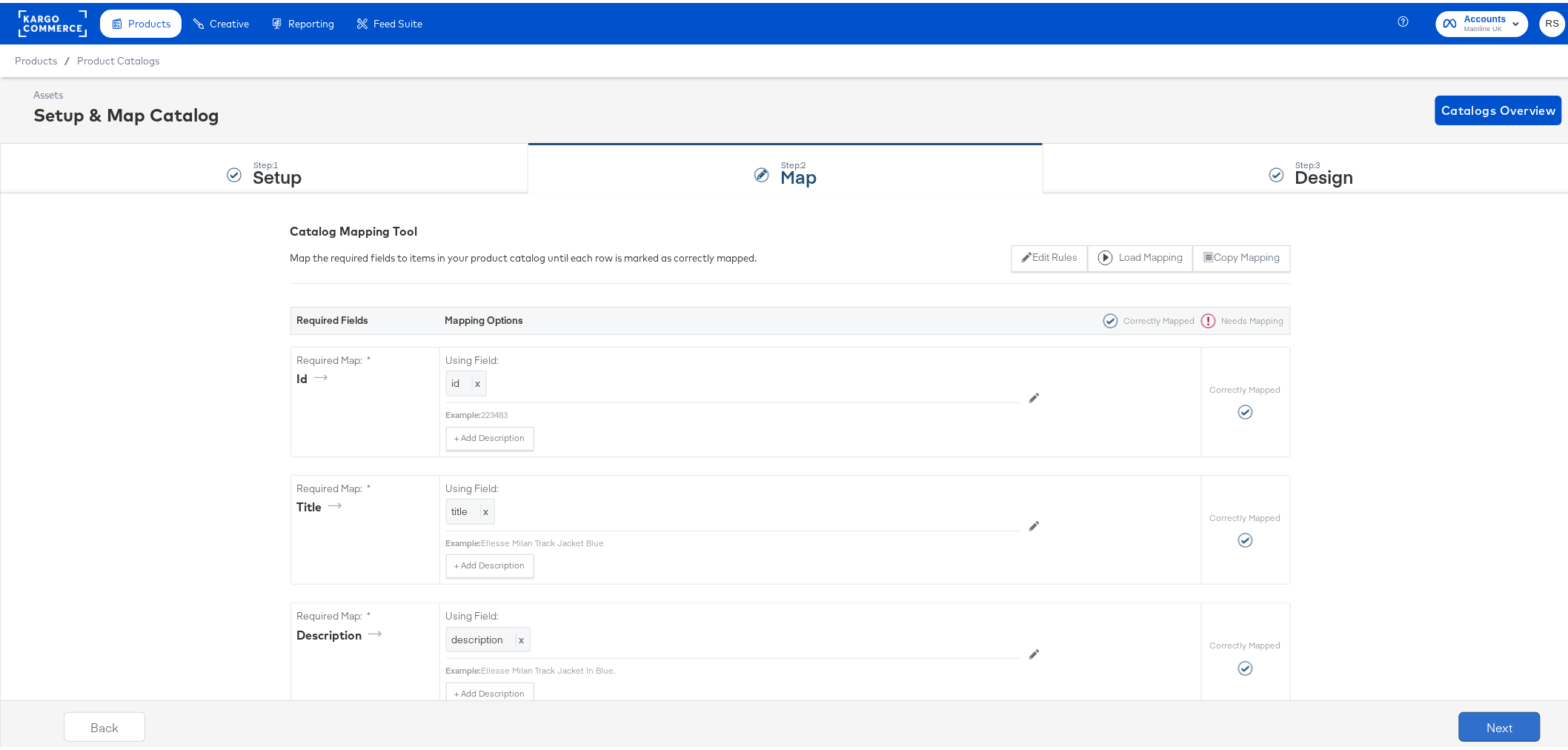
click at [1484, 729] on button "Next" at bounding box center [1499, 724] width 82 height 29
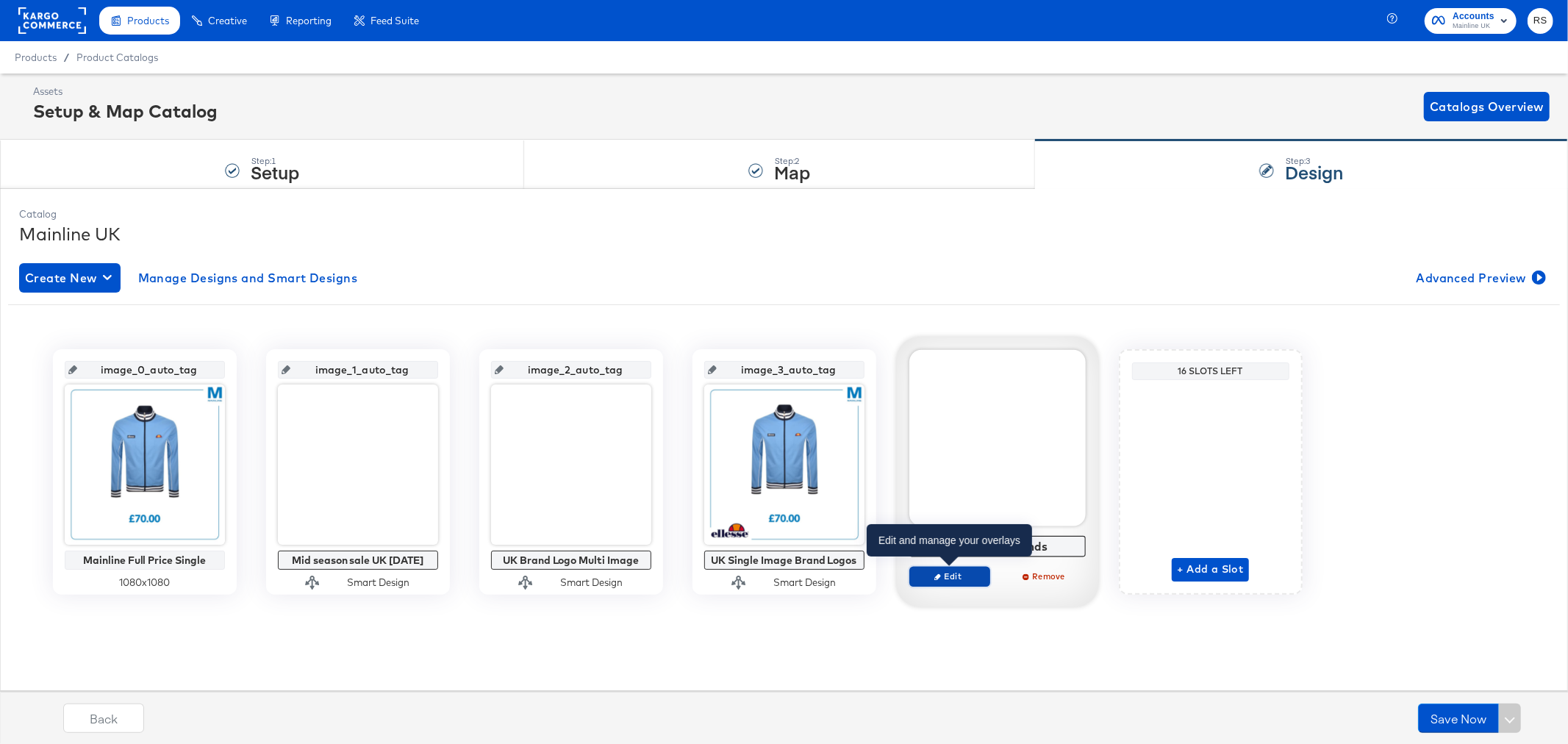
click at [942, 575] on span "Edit" at bounding box center [949, 576] width 68 height 11
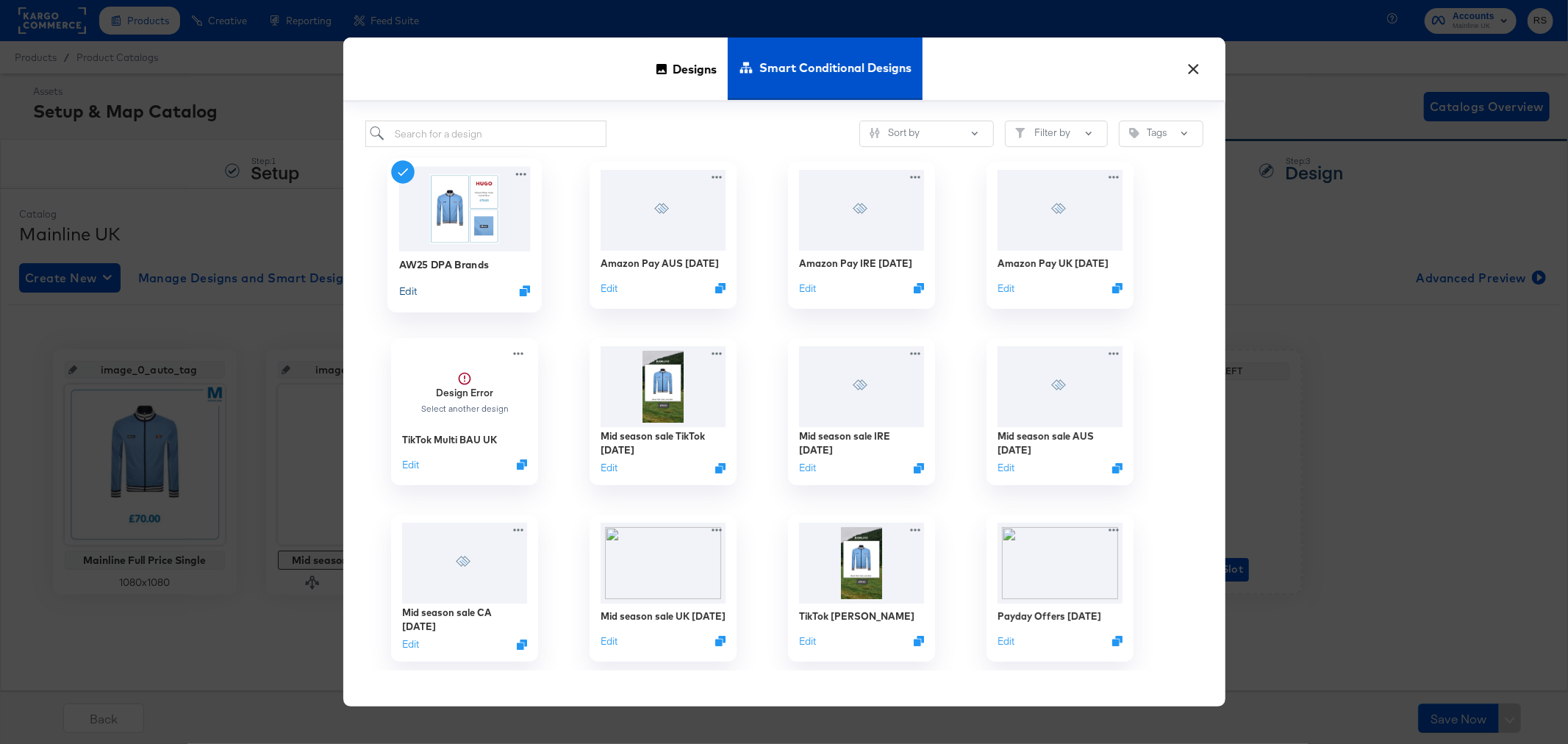
click at [407, 289] on button "Edit" at bounding box center [407, 291] width 18 height 14
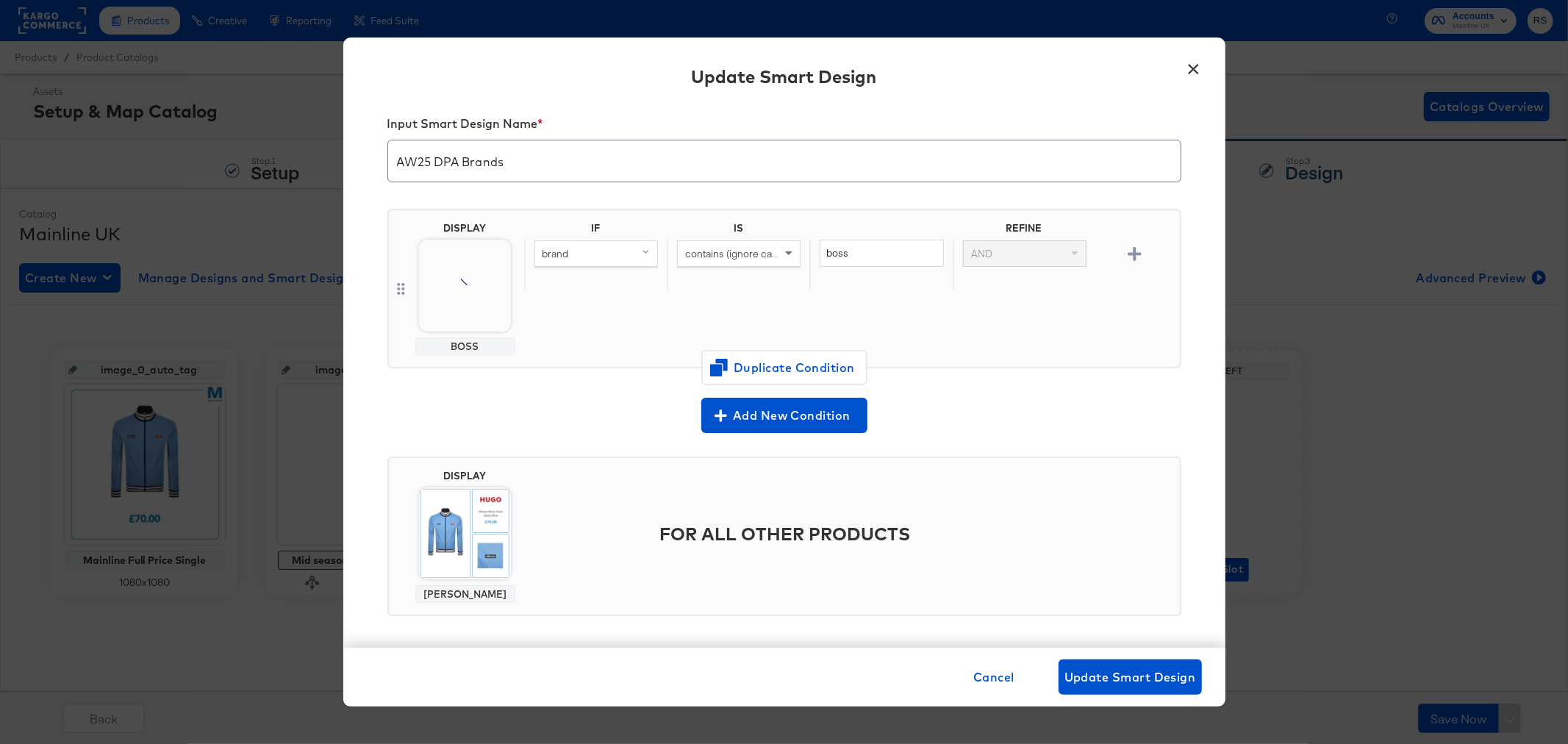
scroll to position [19, 0]
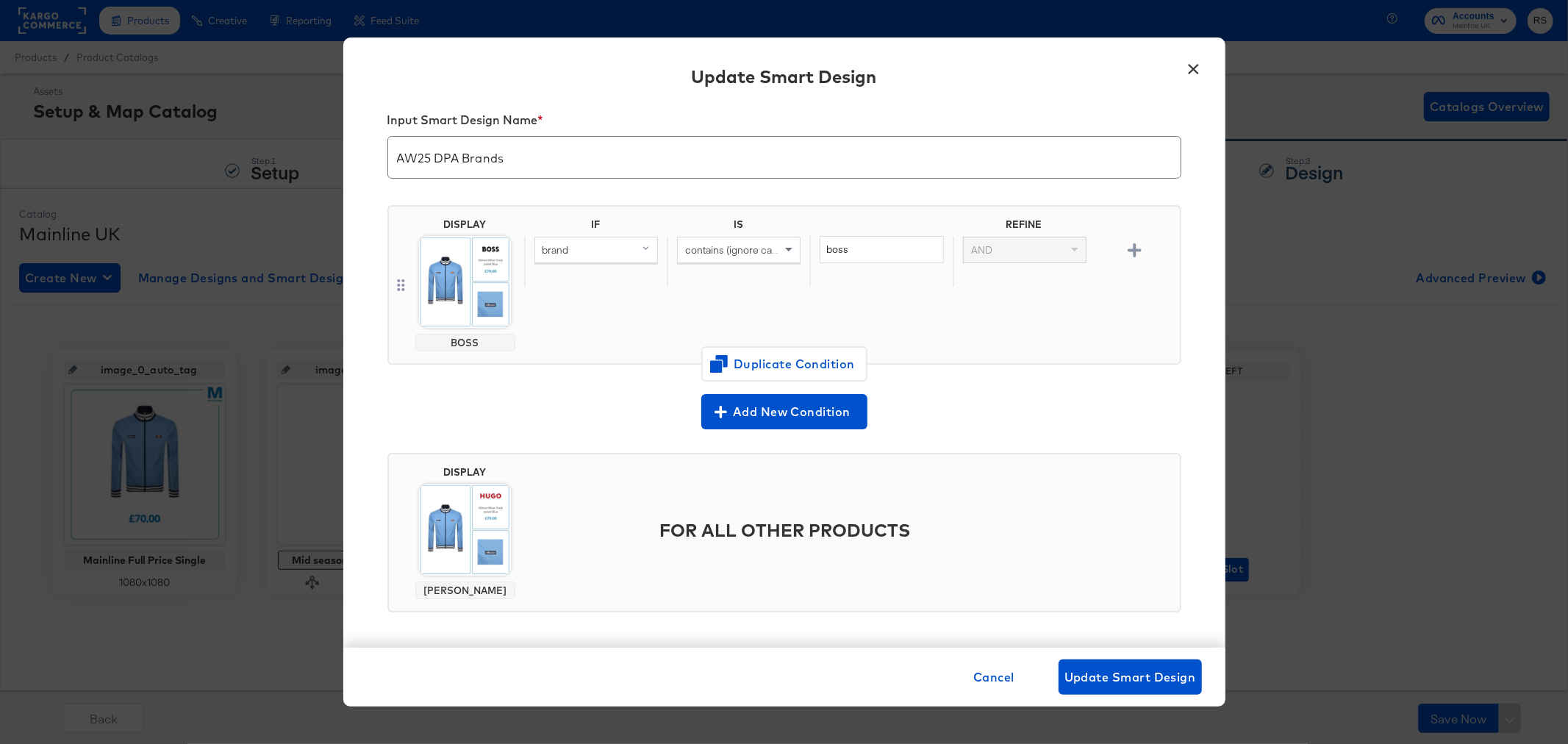
click at [1199, 68] on button "×" at bounding box center [1194, 65] width 27 height 27
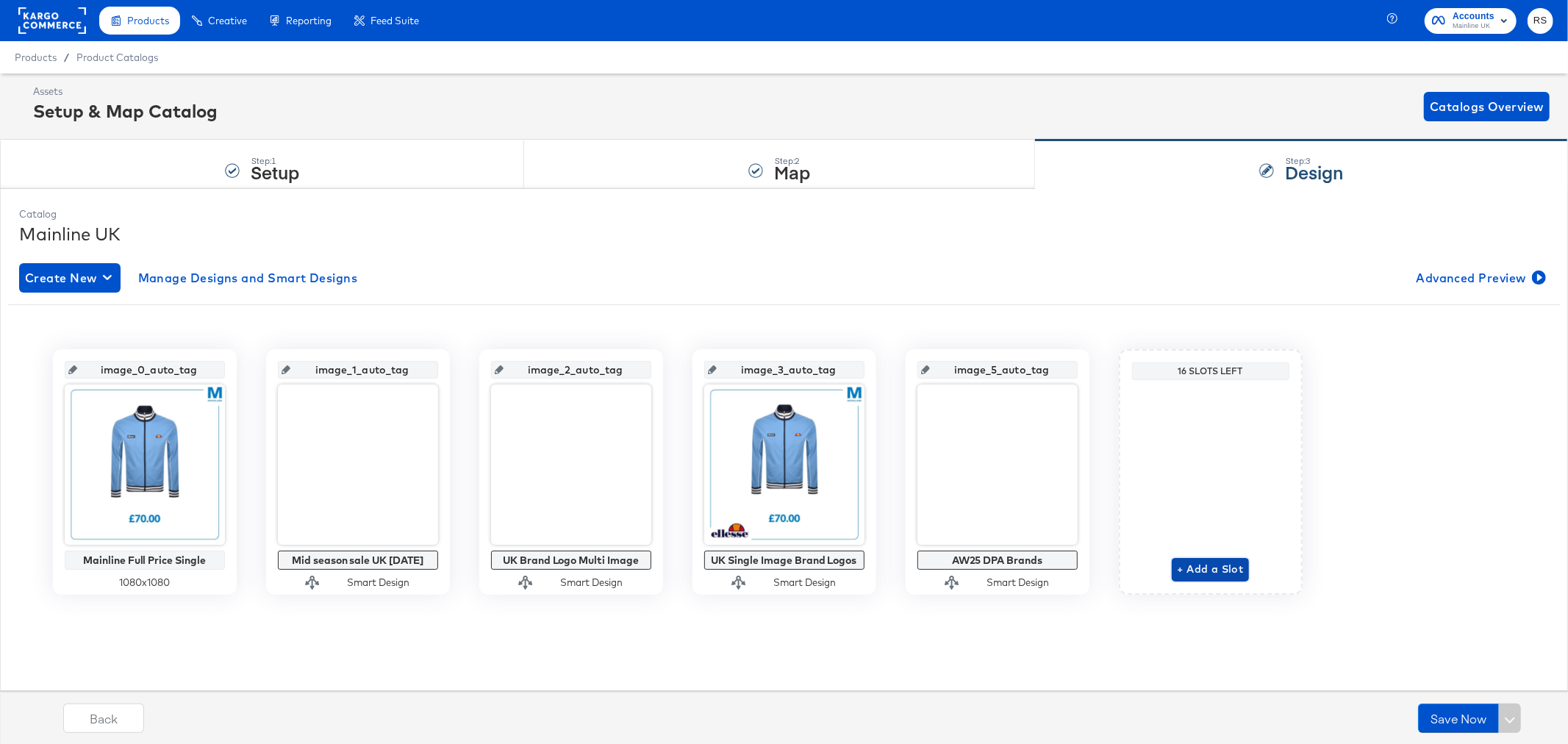
click at [1207, 575] on span "+ Add a Slot" at bounding box center [1211, 569] width 66 height 18
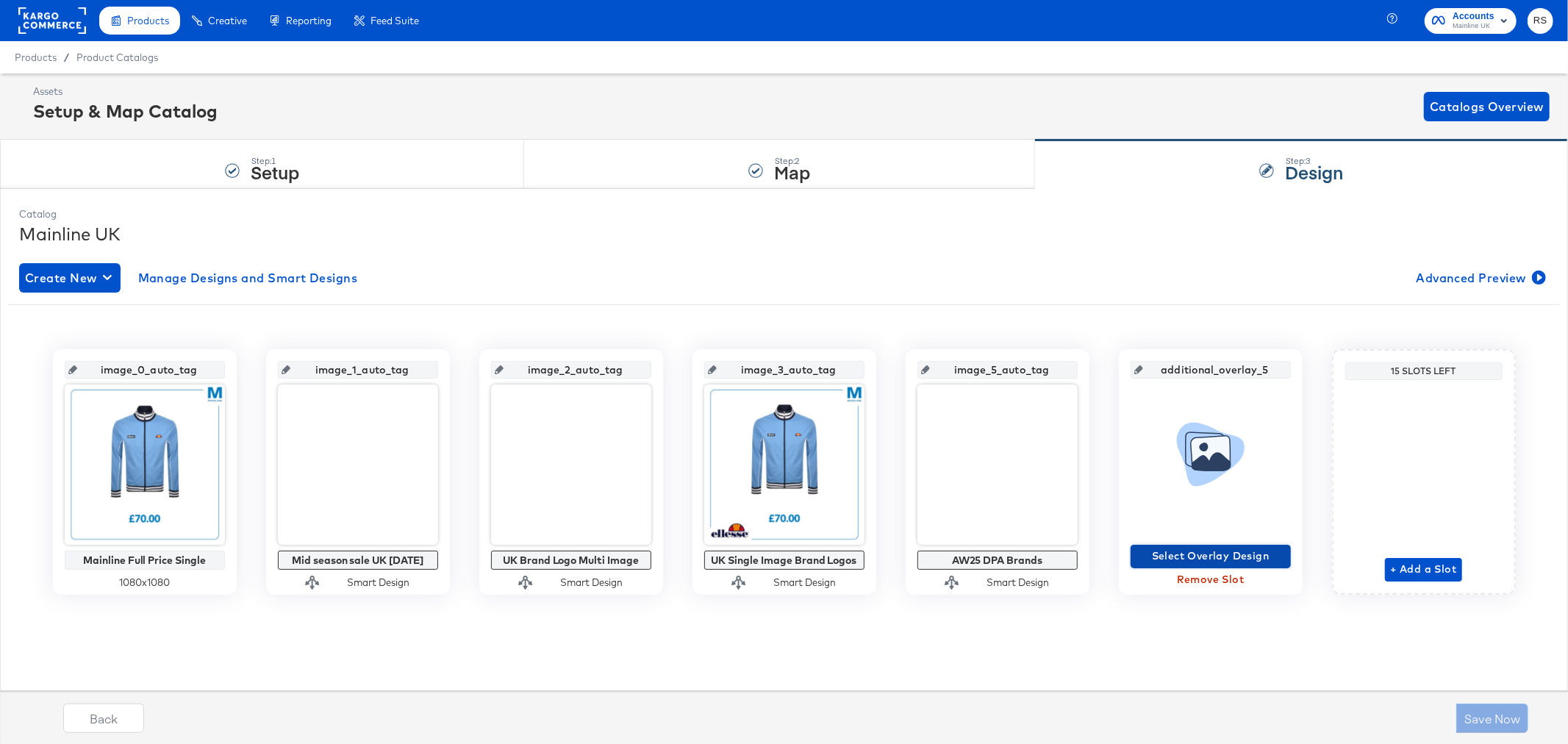
click at [1209, 561] on span "Select Overlay Design" at bounding box center [1211, 556] width 149 height 18
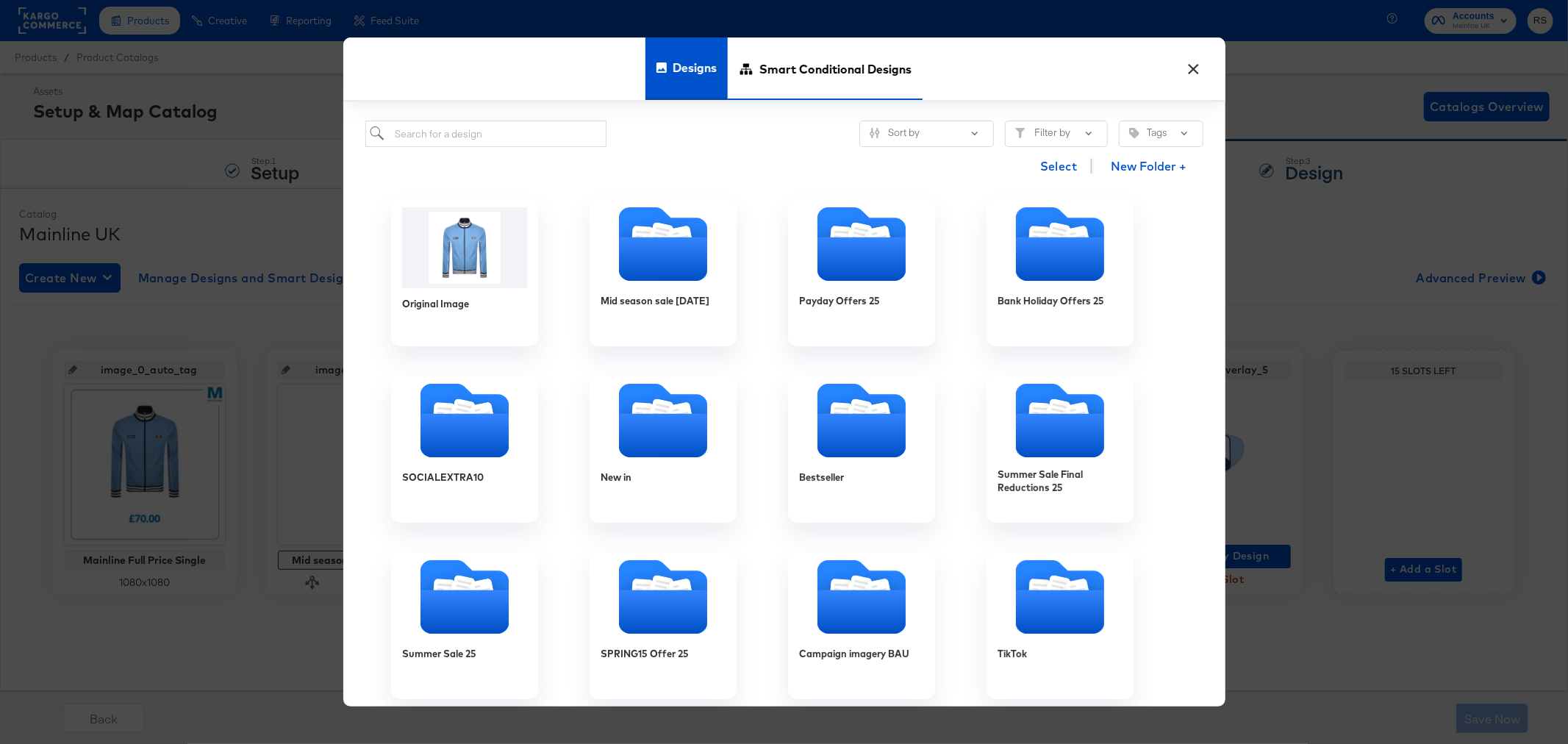
click at [799, 56] on span "Smart Conditional Designs" at bounding box center [835, 68] width 152 height 65
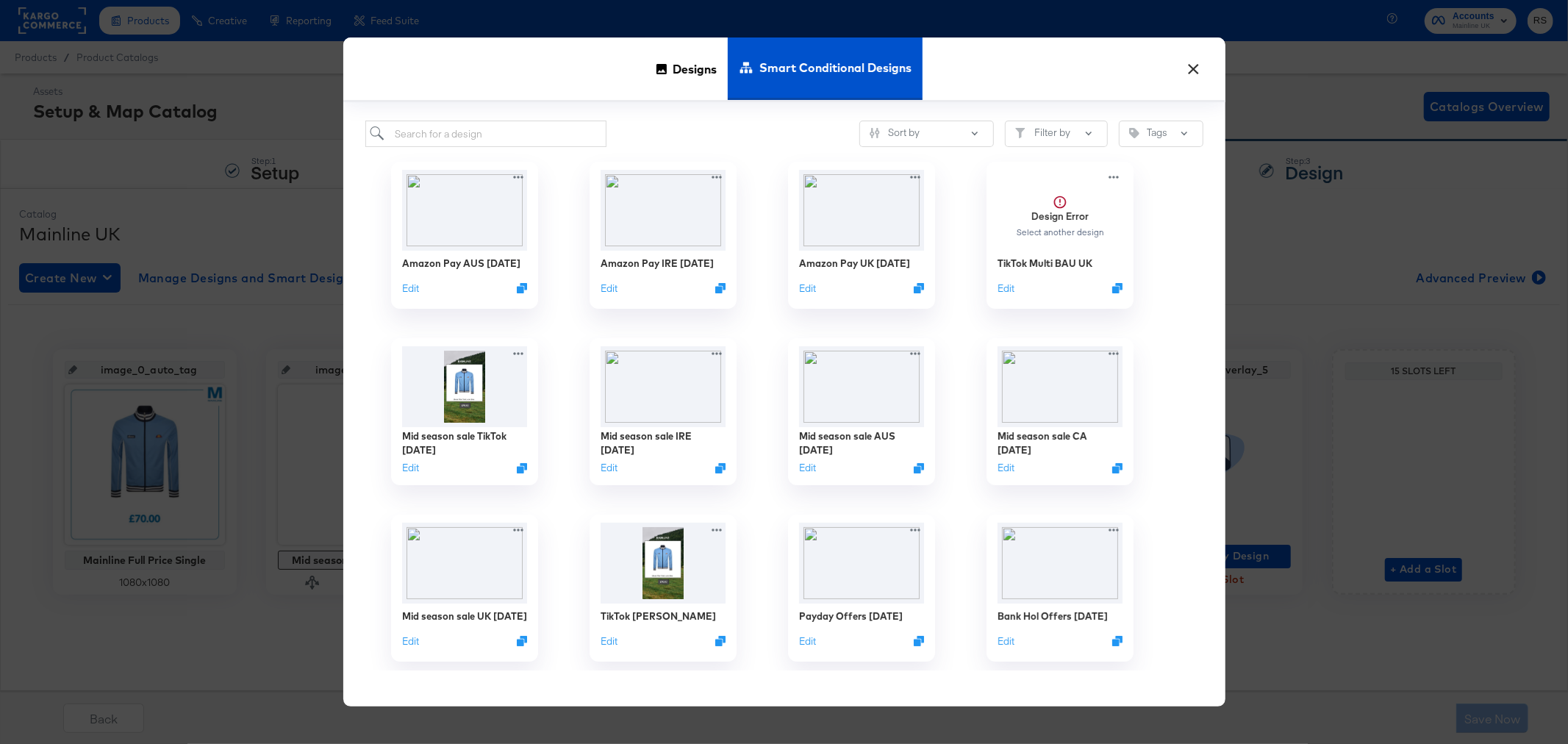
click at [1188, 68] on button "×" at bounding box center [1194, 65] width 27 height 27
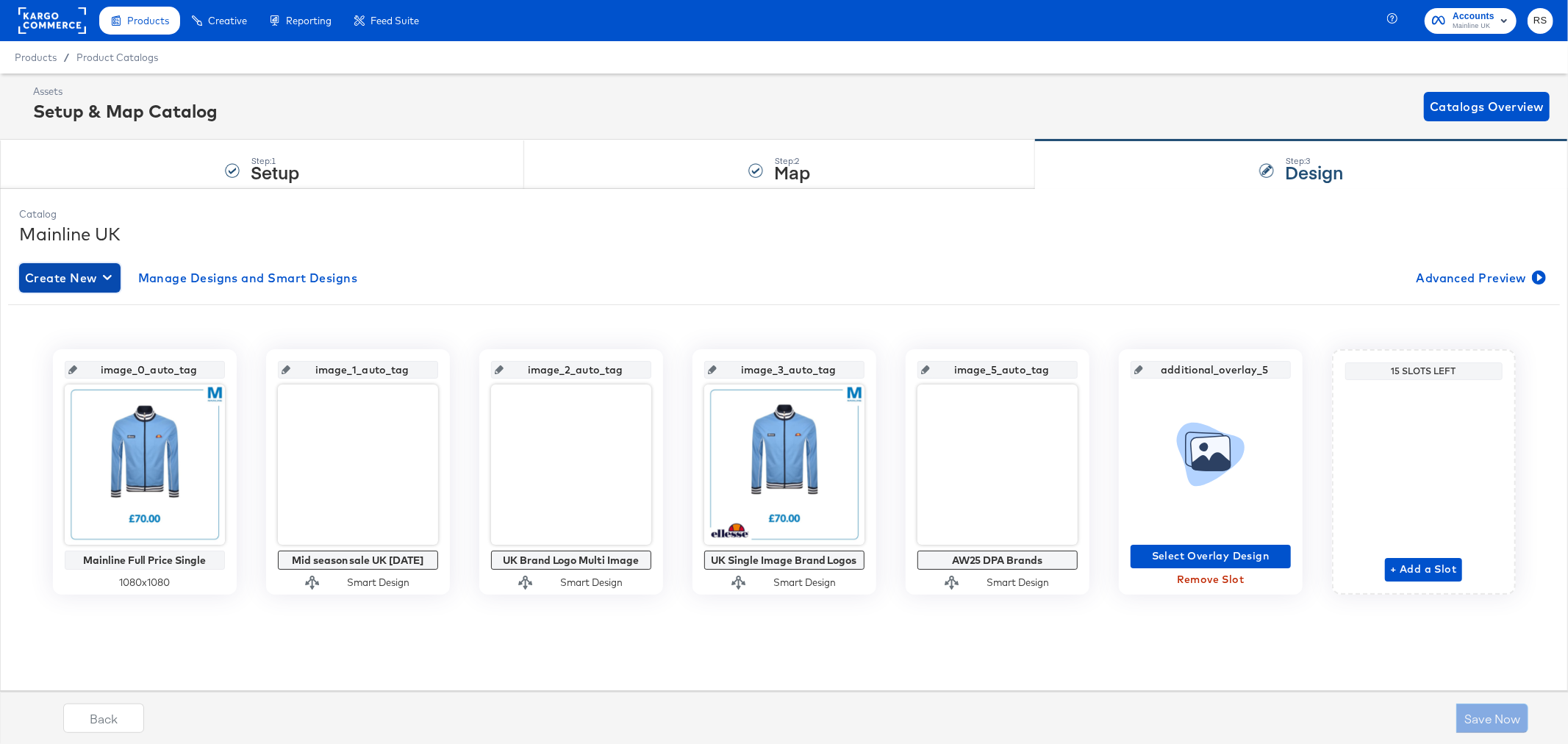
click at [88, 270] on span "Create New" at bounding box center [69, 278] width 90 height 21
click at [69, 335] on div "Create New Smart Design" at bounding box center [97, 338] width 139 height 12
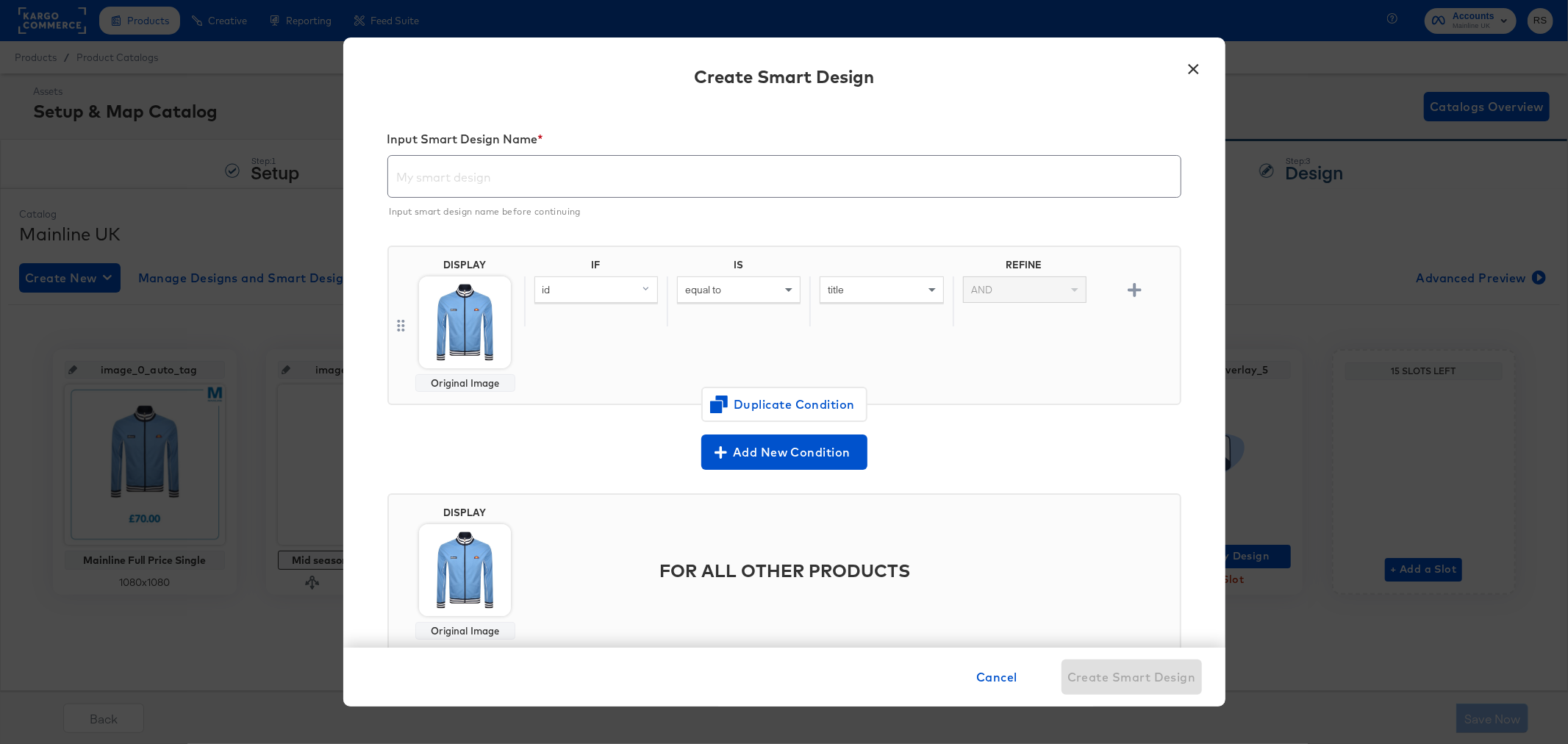
click at [456, 170] on input "text" at bounding box center [784, 170] width 793 height 41
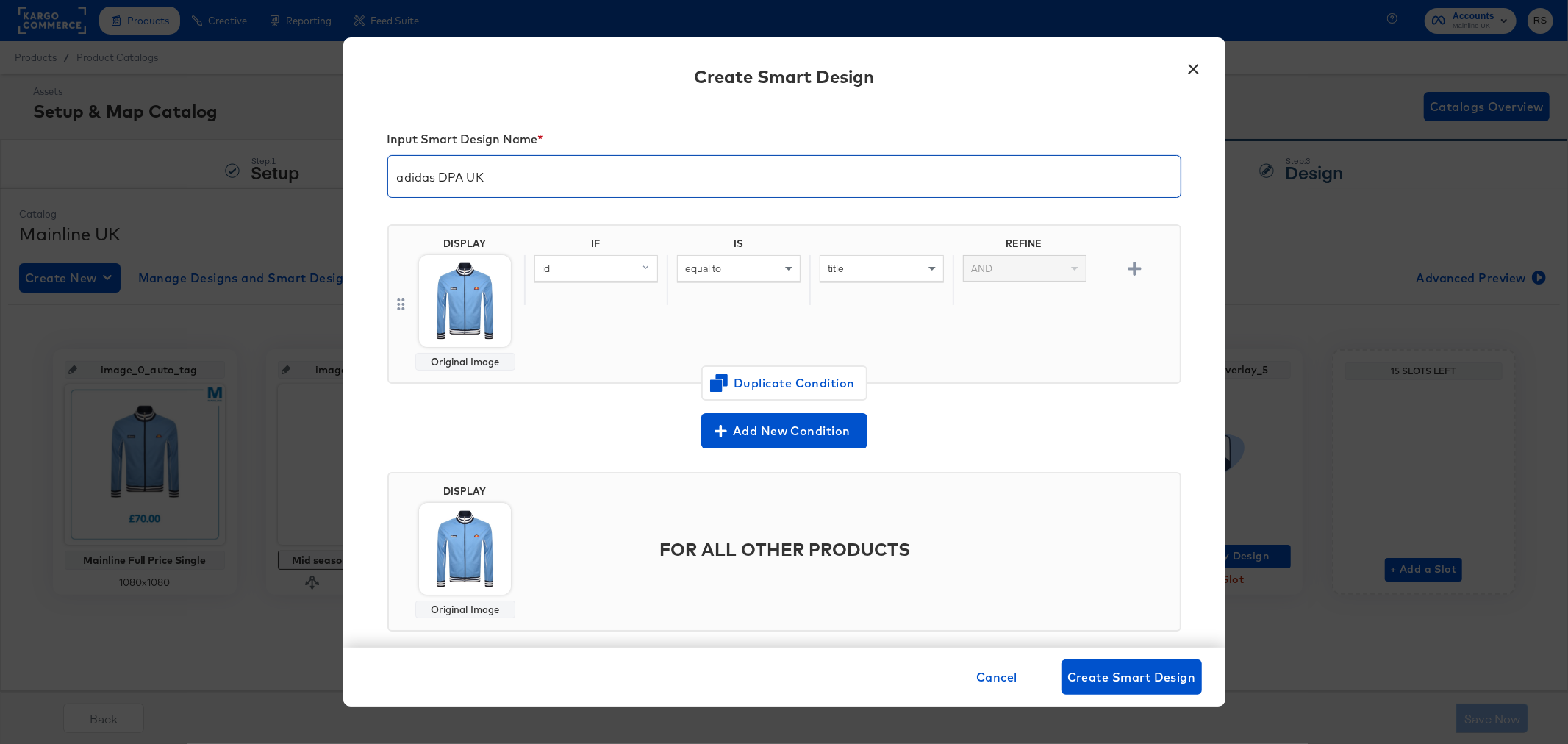
type input "adidas DPA UK"
click at [495, 295] on img at bounding box center [464, 300] width 91 height 92
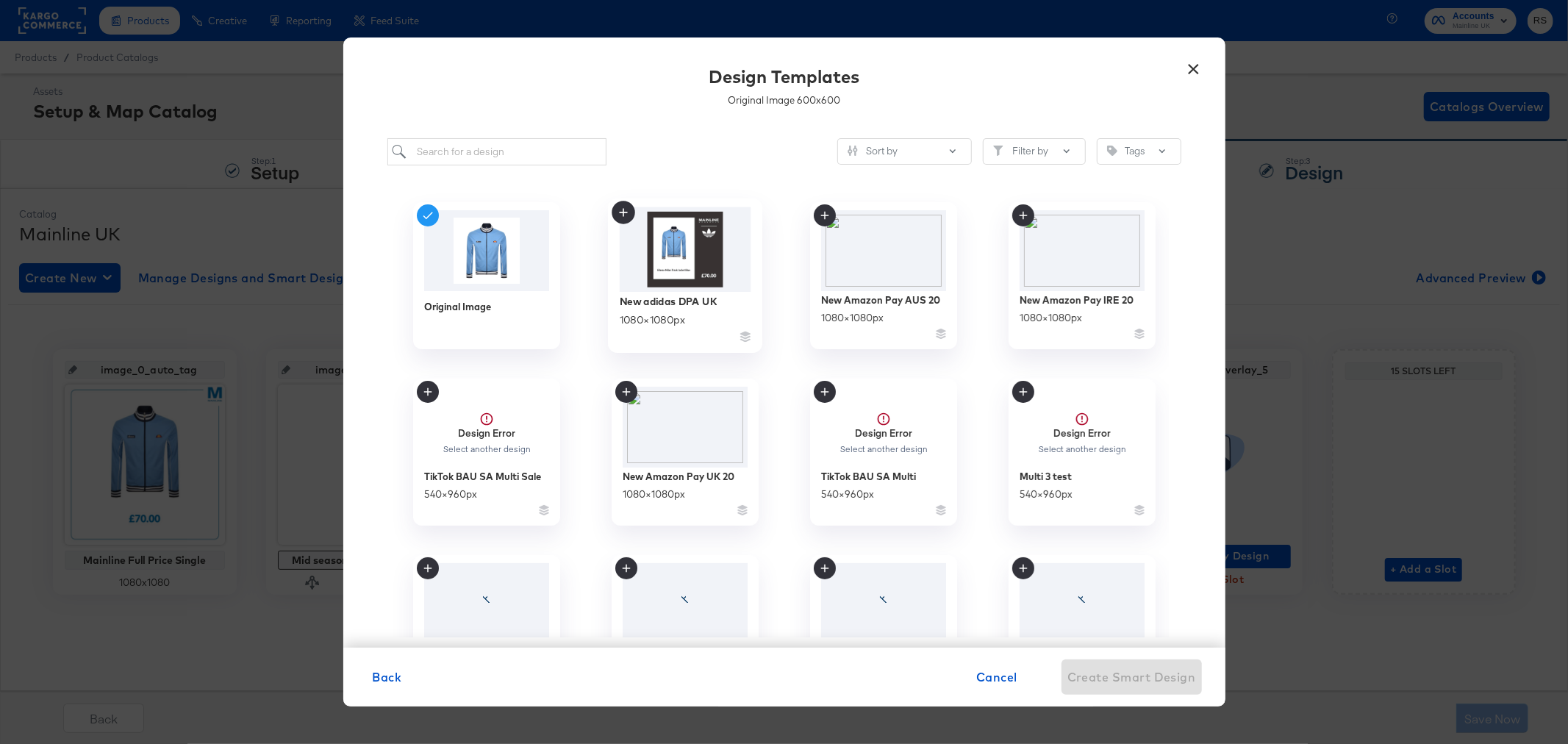
click at [627, 215] on icon at bounding box center [623, 213] width 24 height 24
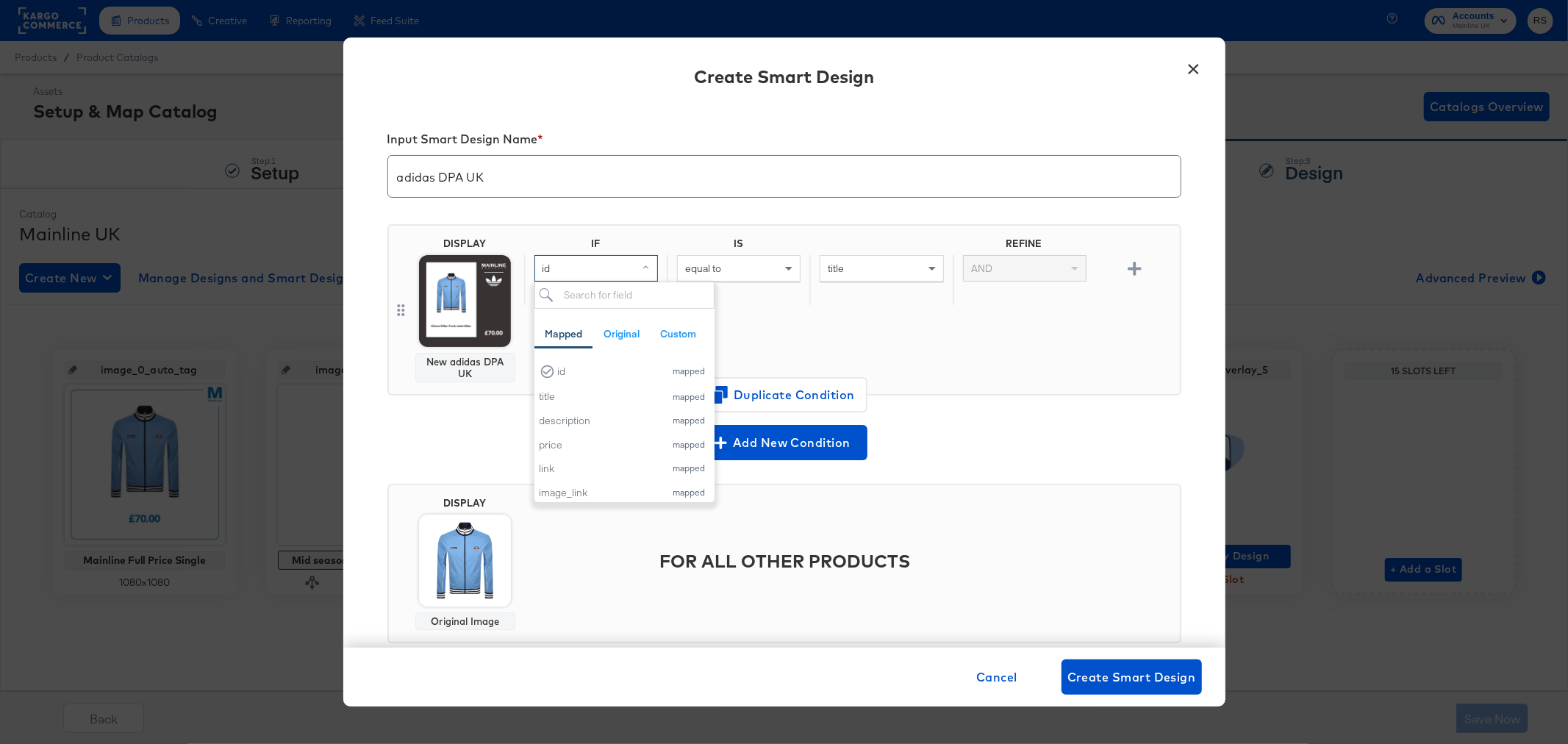
click at [585, 272] on div "id" at bounding box center [596, 268] width 122 height 25
type input "sale"
click at [604, 369] on div "sale_price" at bounding box center [595, 371] width 111 height 14
click at [703, 269] on span "equal to" at bounding box center [703, 268] width 36 height 13
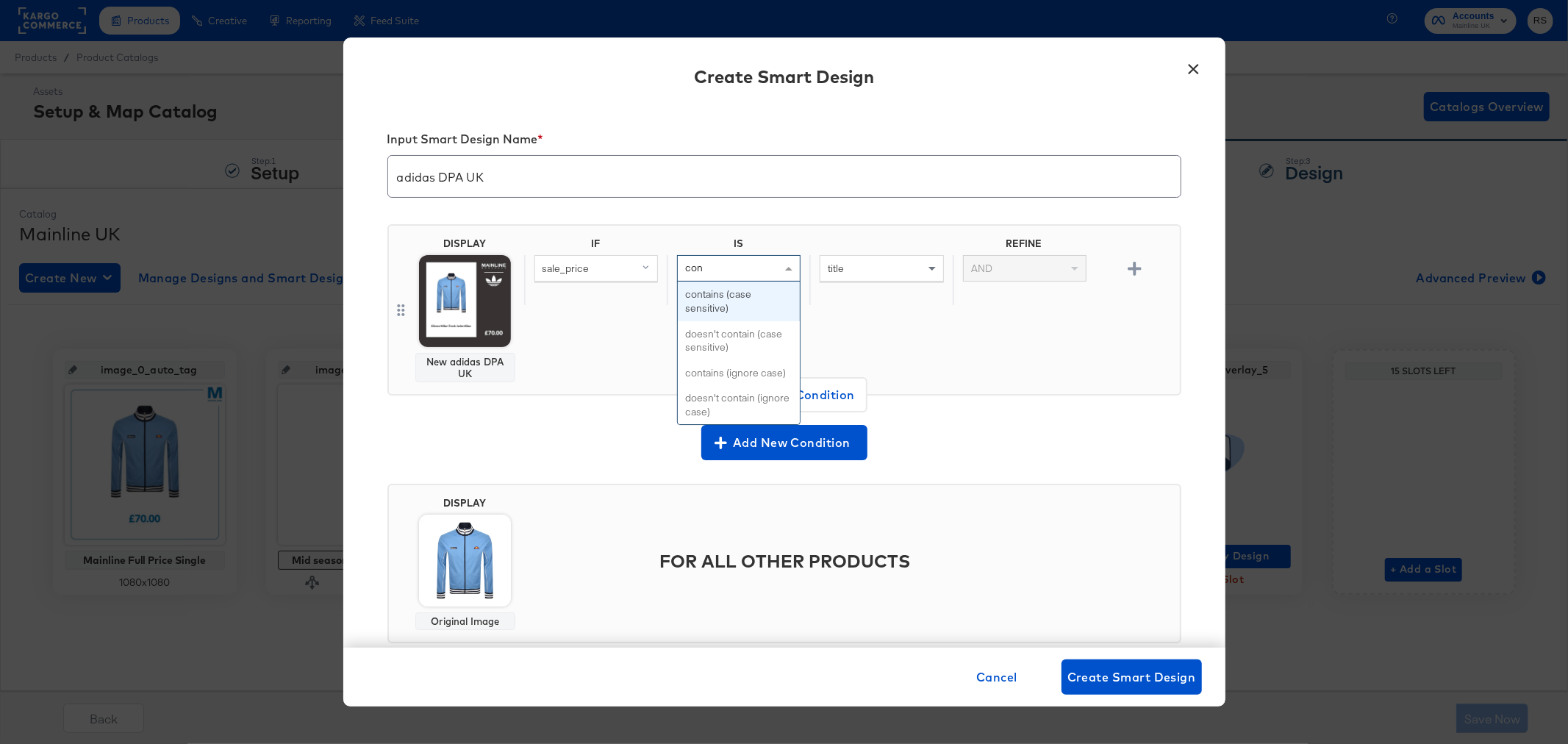
type input "cont"
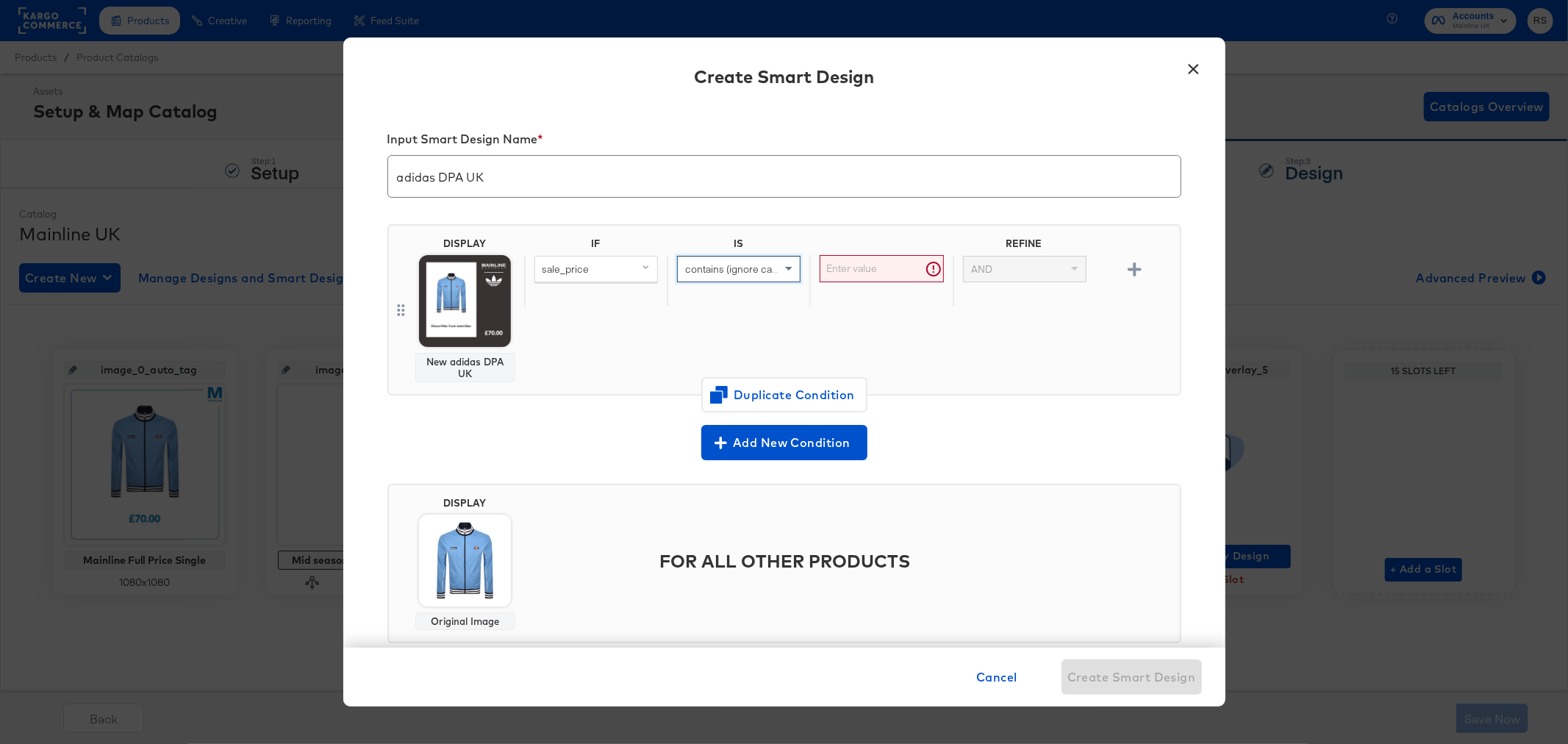
click at [848, 273] on input "text" at bounding box center [881, 269] width 123 height 27
type input "."
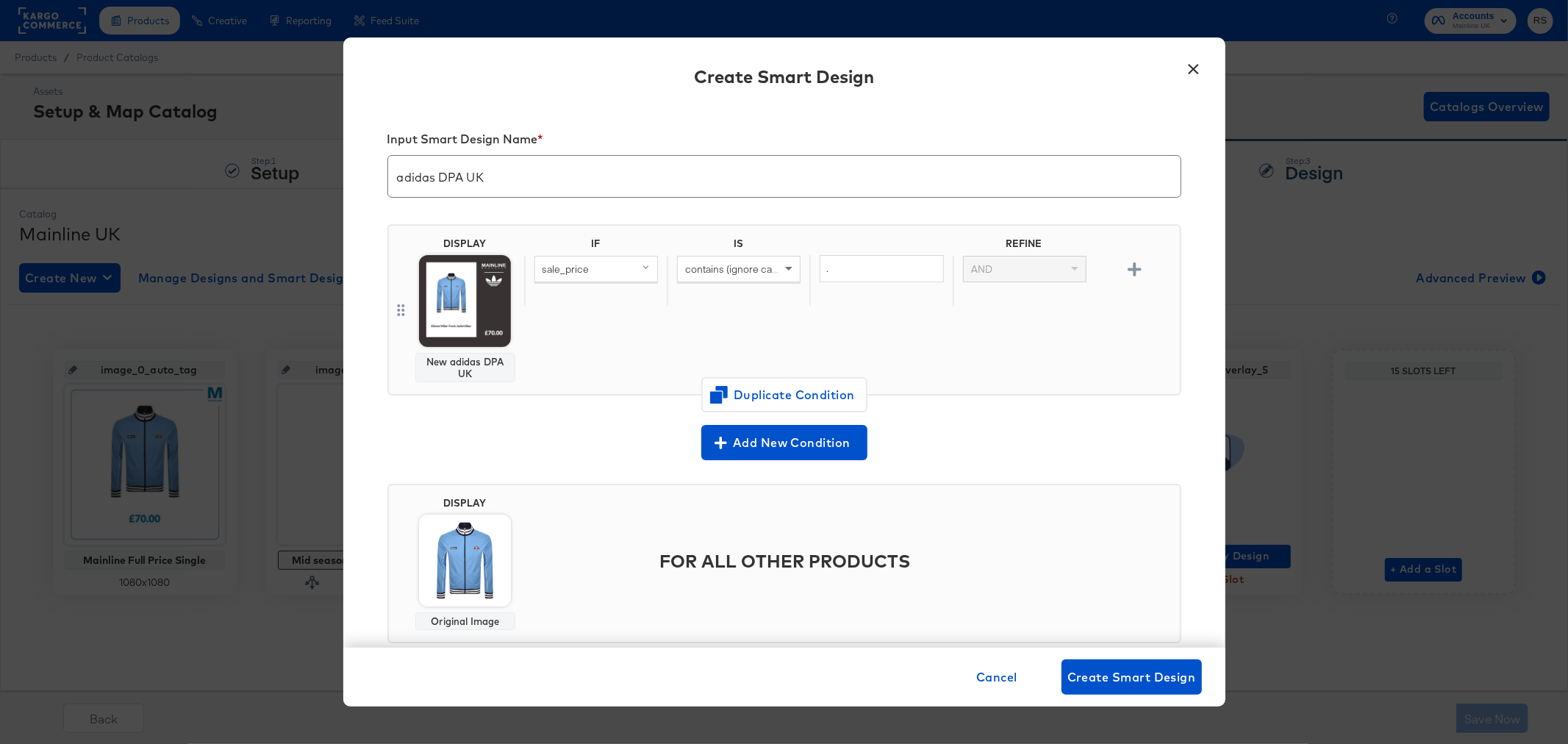
click at [472, 582] on img at bounding box center [464, 560] width 91 height 92
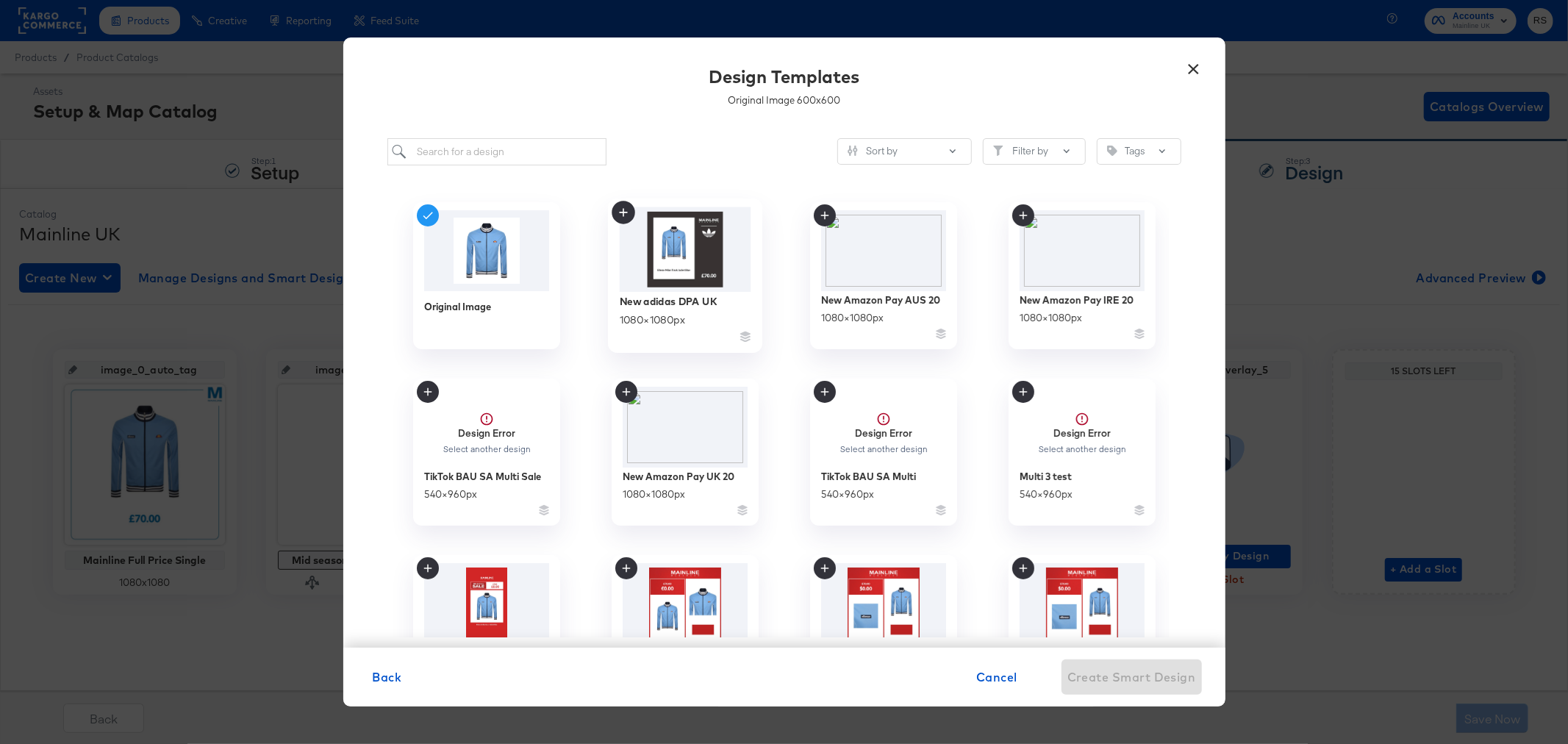
click at [620, 211] on icon at bounding box center [623, 213] width 24 height 24
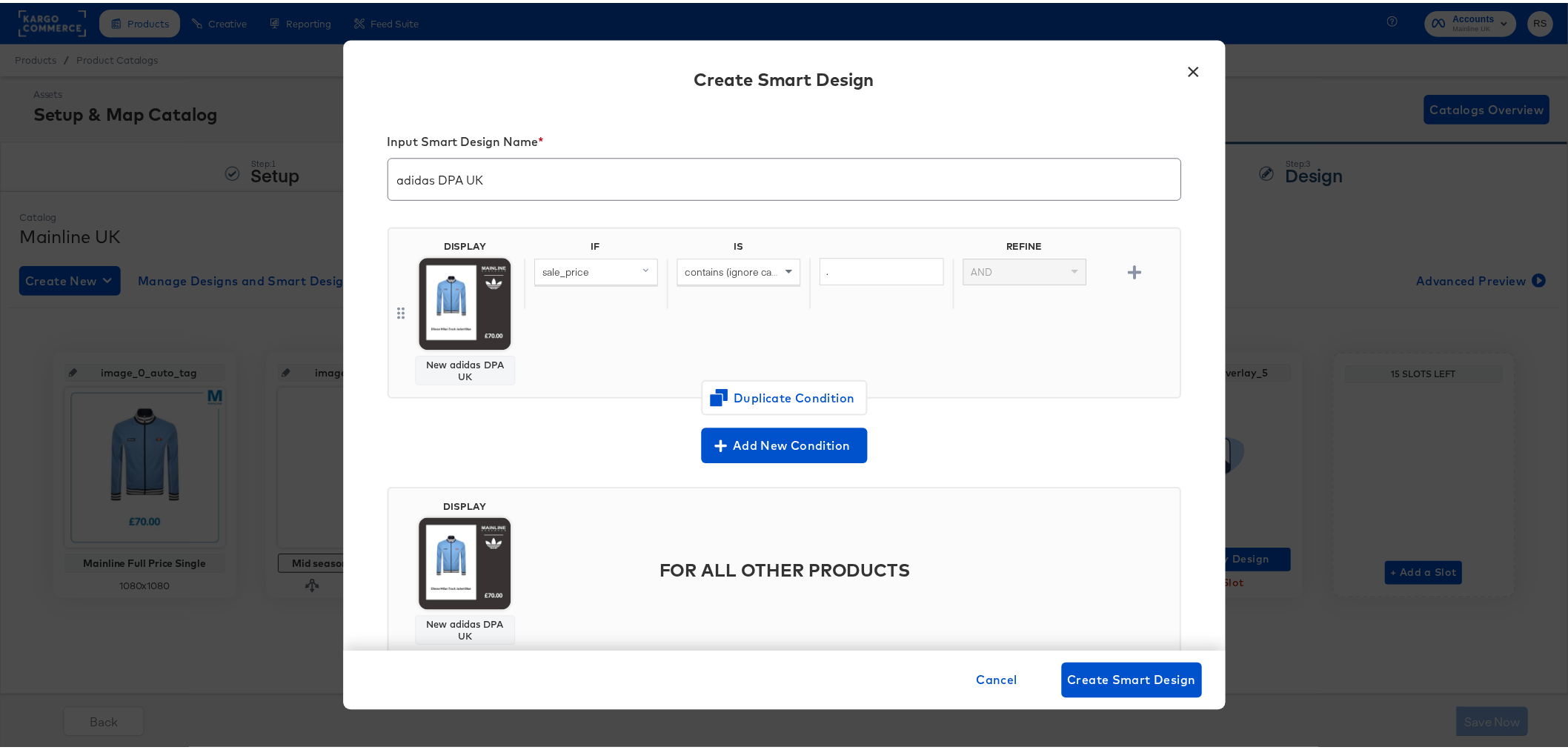
scroll to position [43, 0]
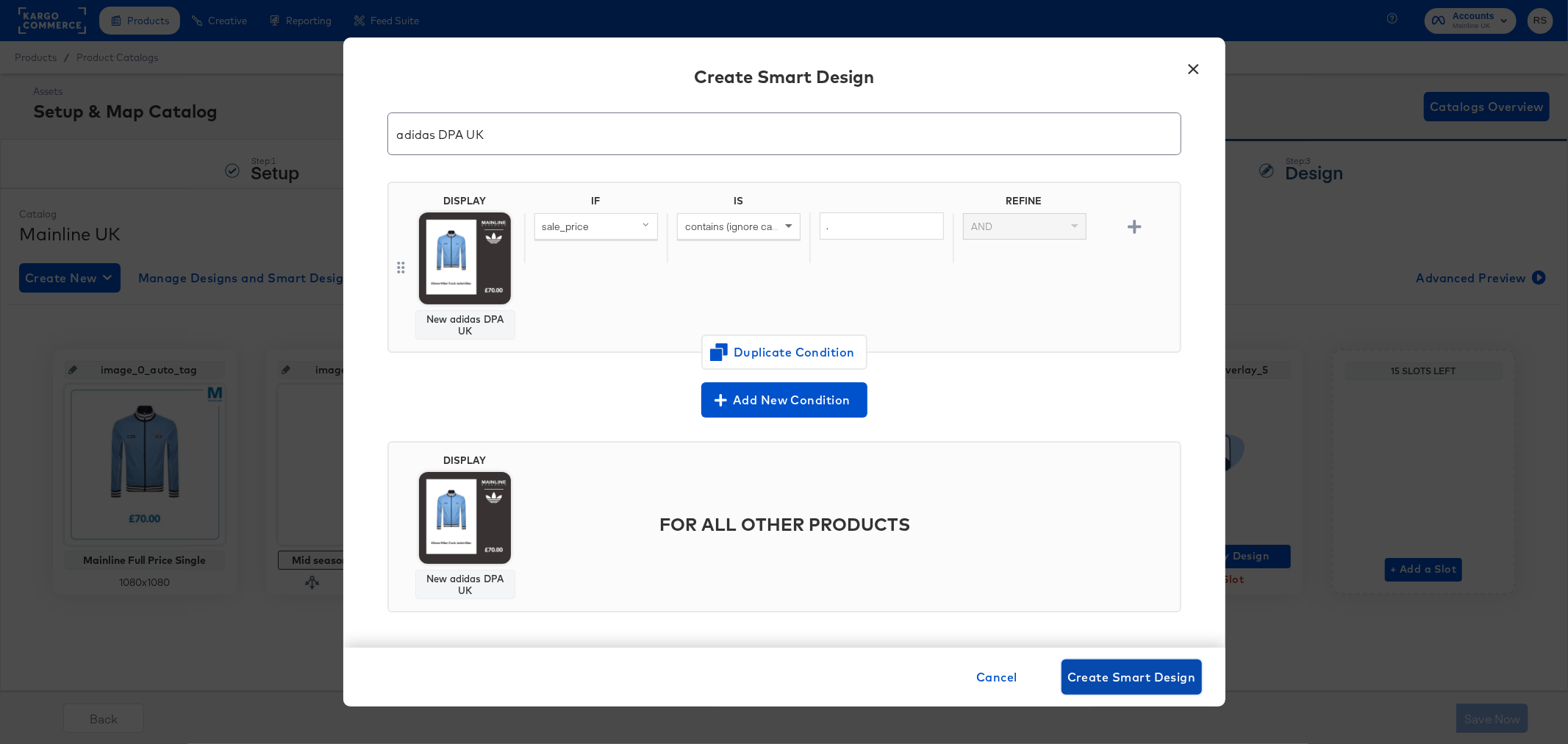
click at [1131, 670] on span "Create Smart Design" at bounding box center [1132, 677] width 128 height 21
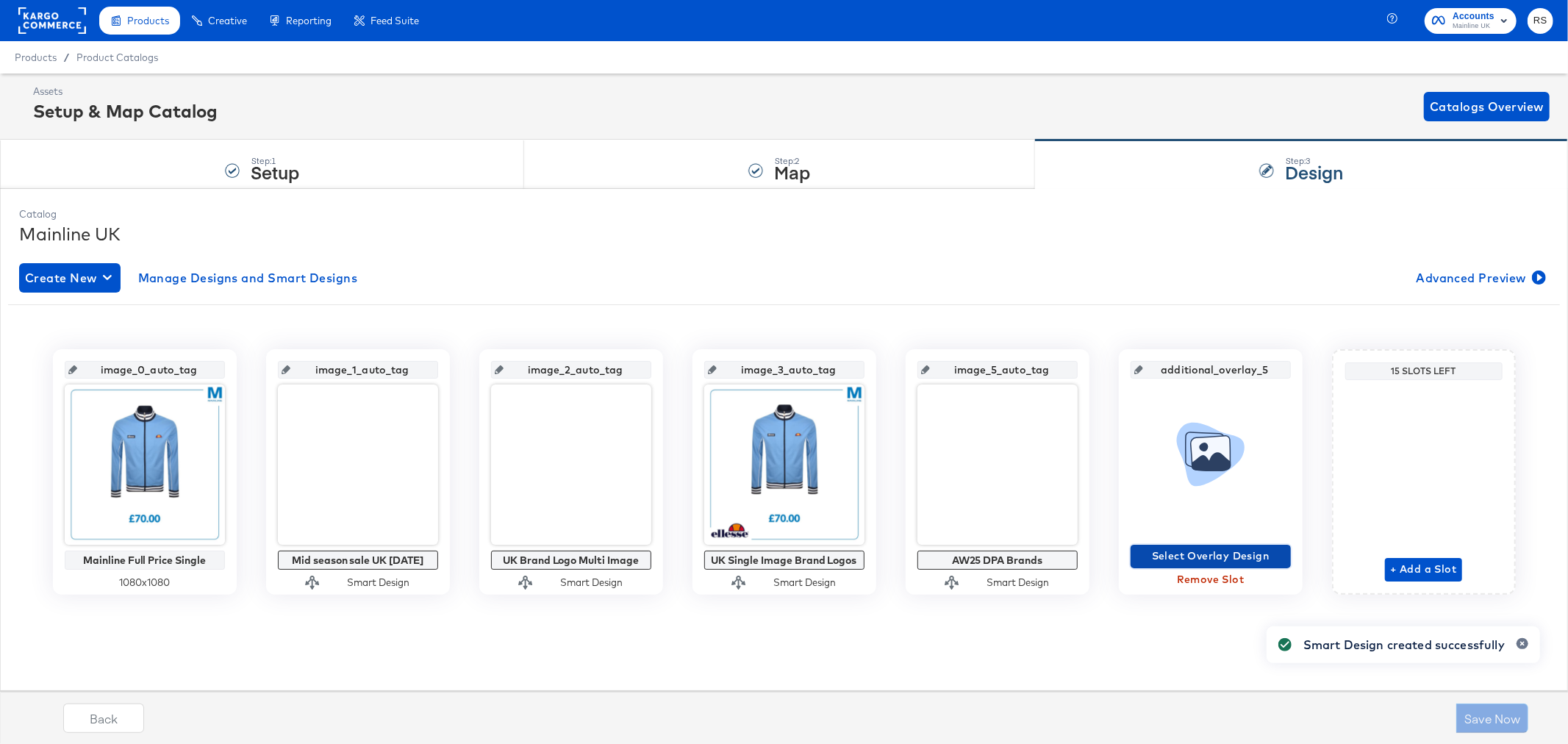
click at [1226, 556] on span "Select Overlay Design" at bounding box center [1211, 556] width 149 height 18
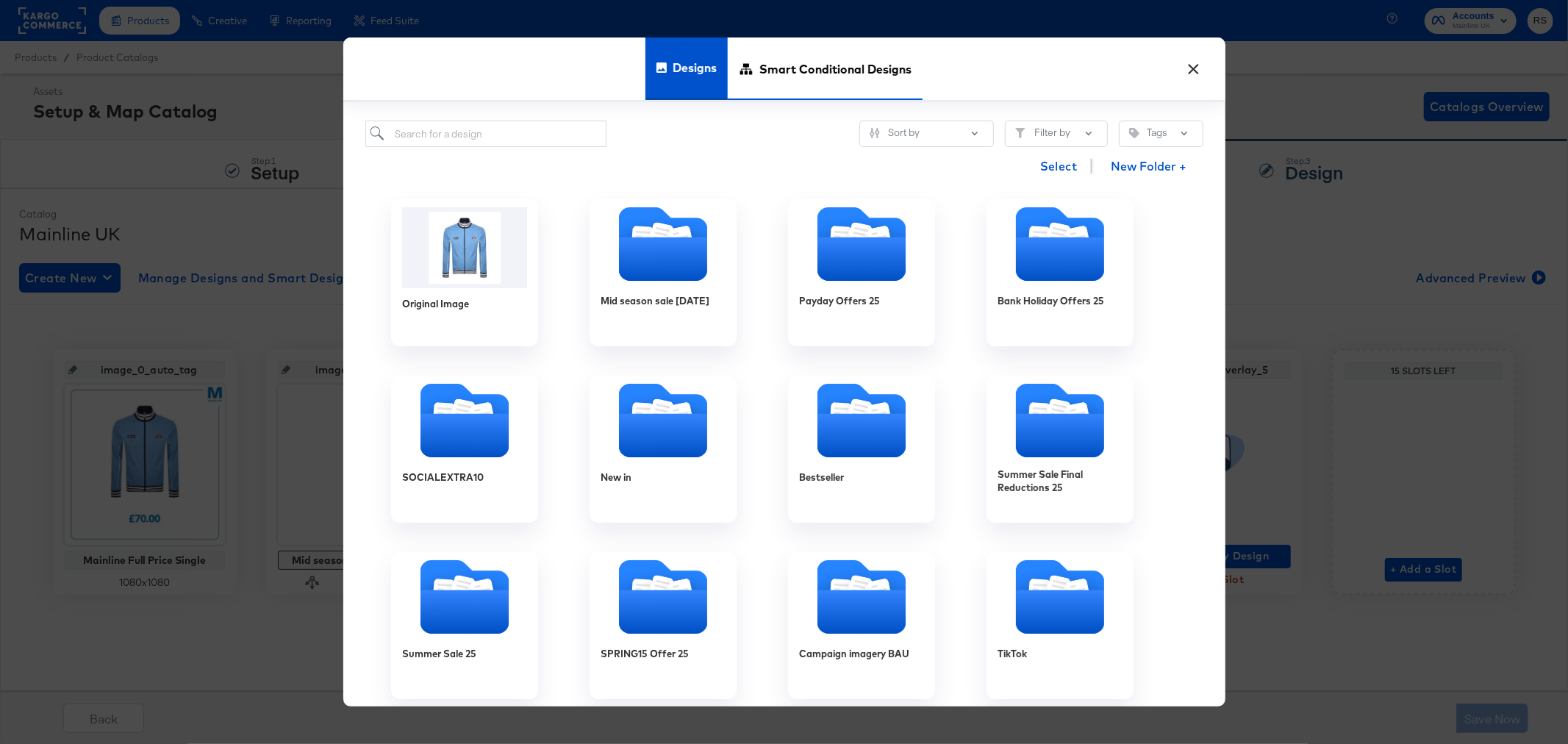
click at [788, 76] on span "Smart Conditional Designs" at bounding box center [835, 68] width 152 height 65
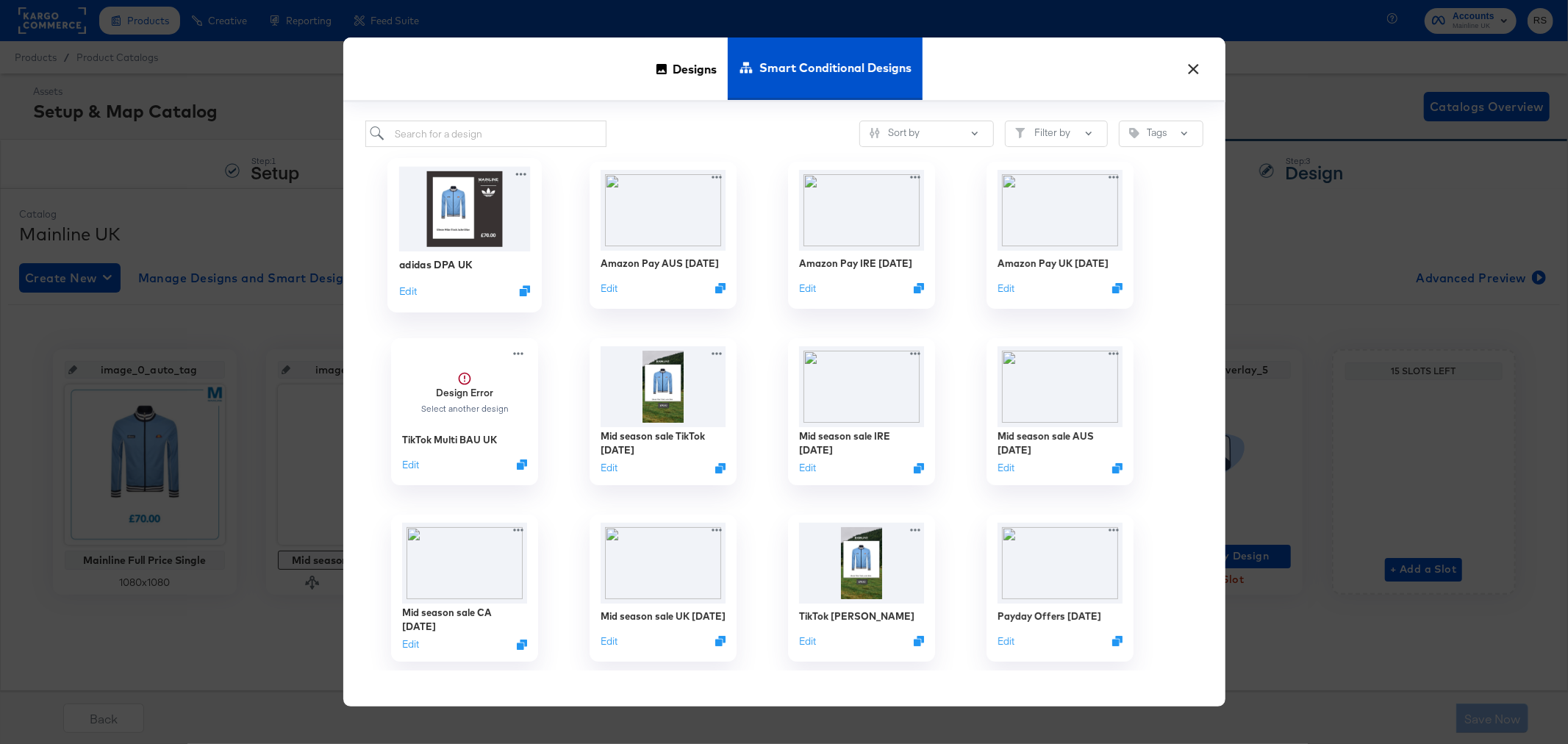
click at [466, 203] on img at bounding box center [464, 209] width 132 height 85
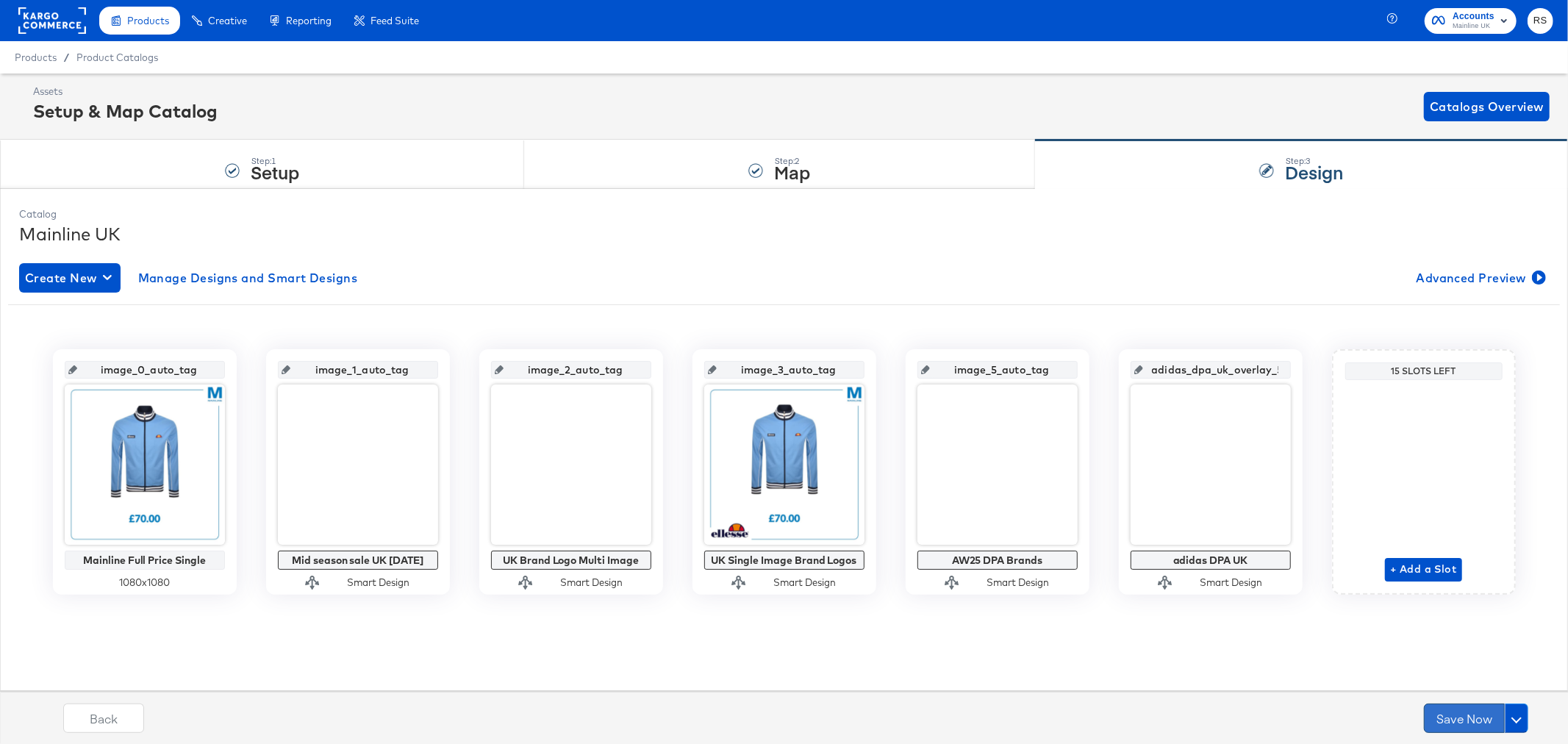
click at [1465, 715] on button "Save Now" at bounding box center [1465, 718] width 81 height 29
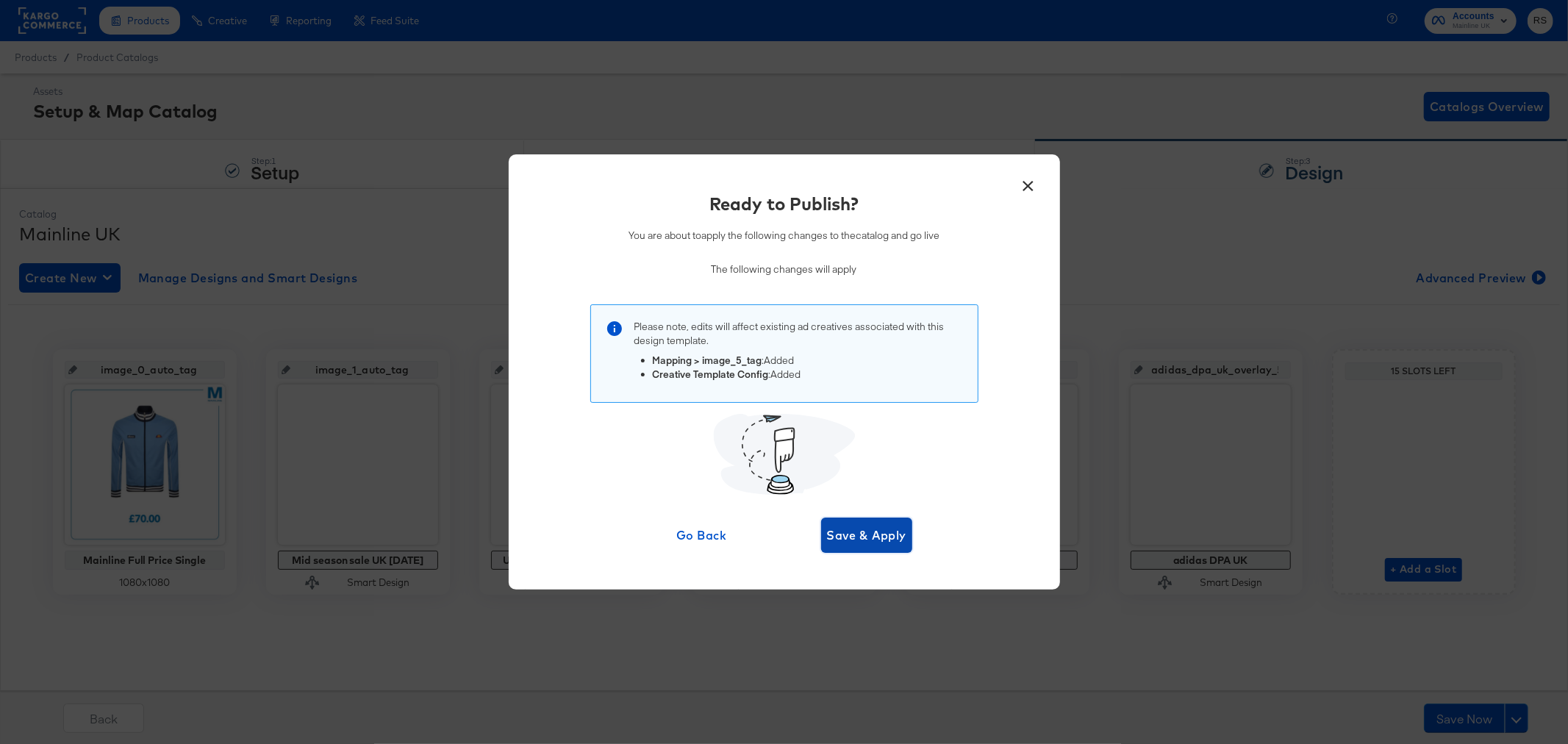
click at [879, 533] on span "Save & Apply" at bounding box center [867, 535] width 80 height 21
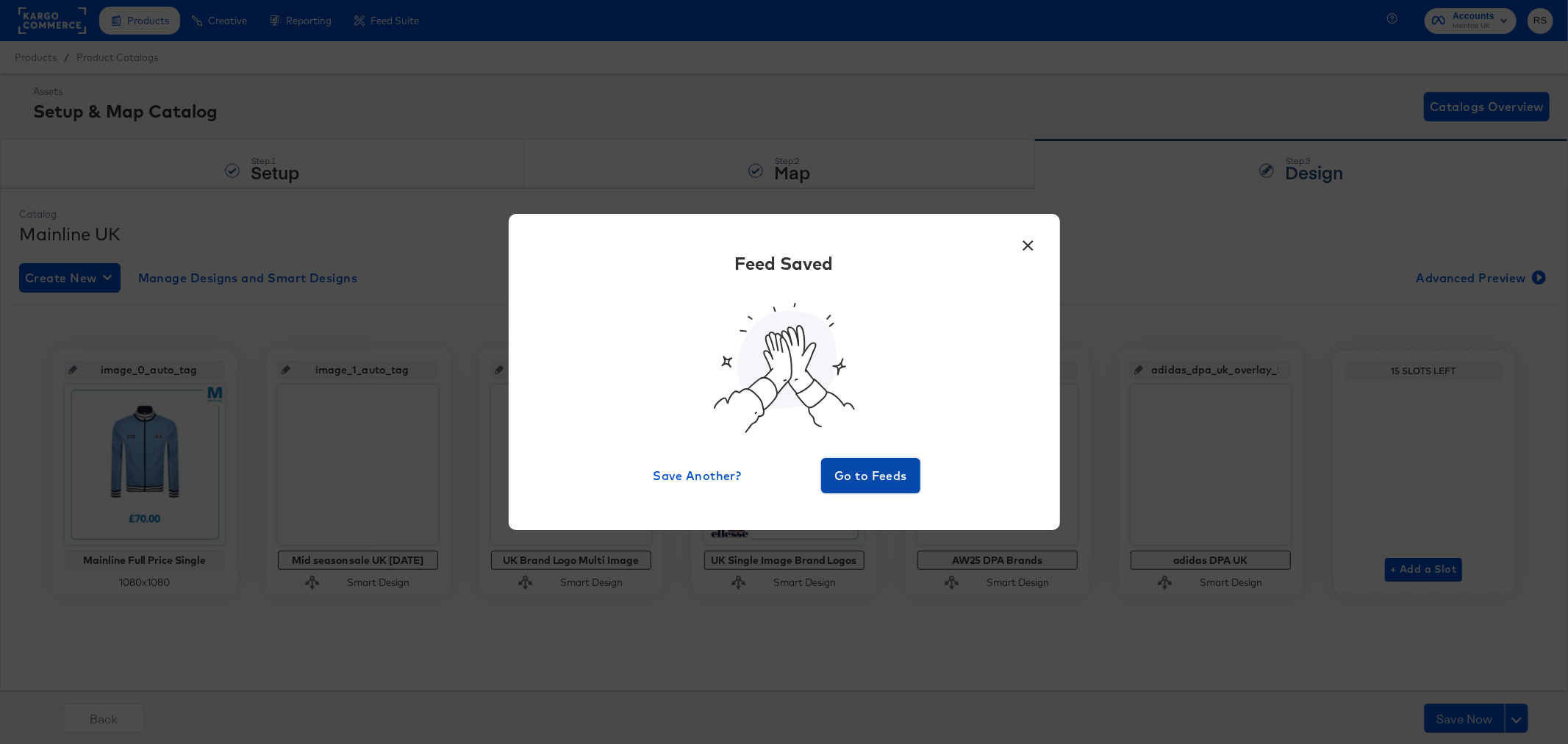
click at [864, 475] on span "Go to Feeds" at bounding box center [870, 475] width 88 height 21
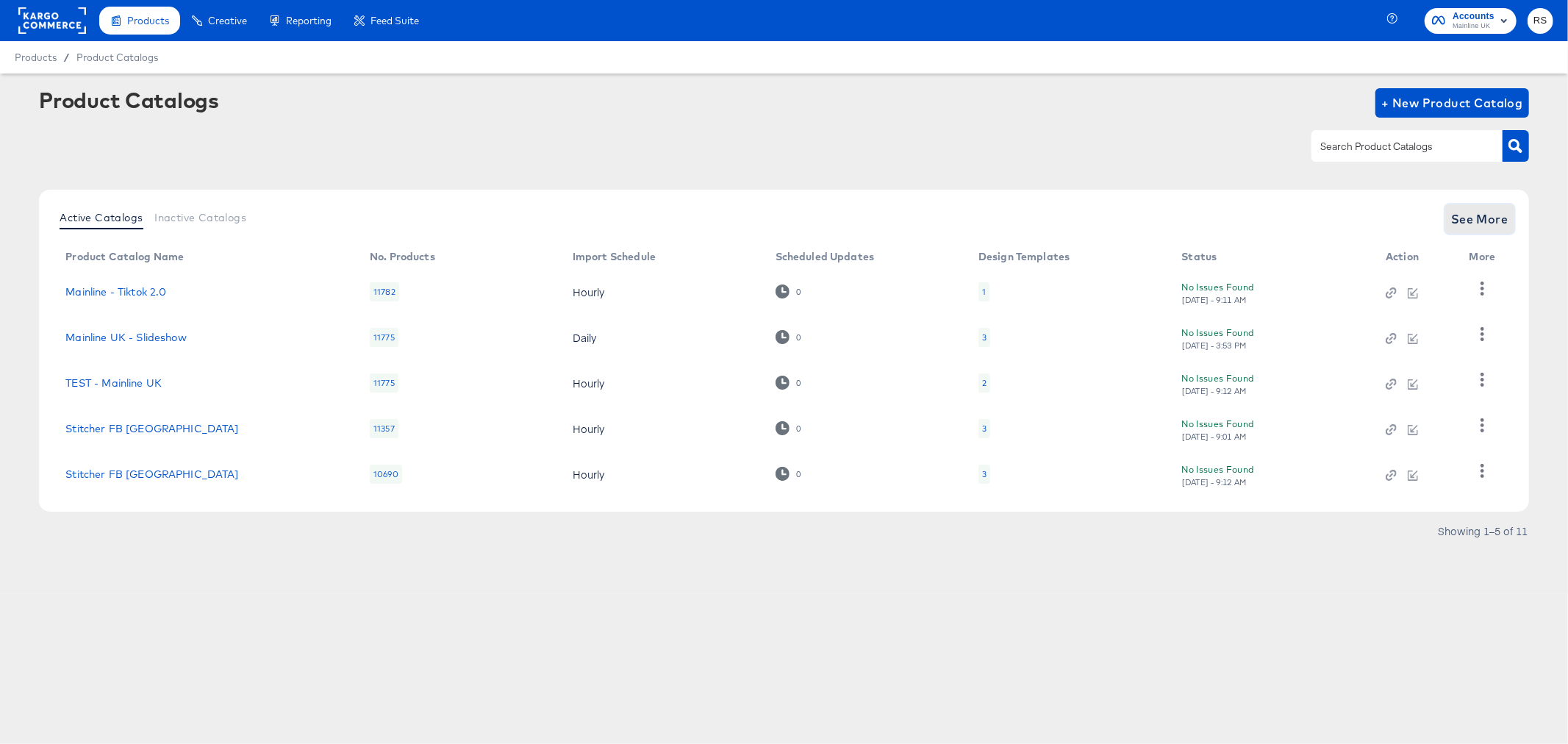
click at [1489, 219] on span "See More" at bounding box center [1479, 219] width 57 height 21
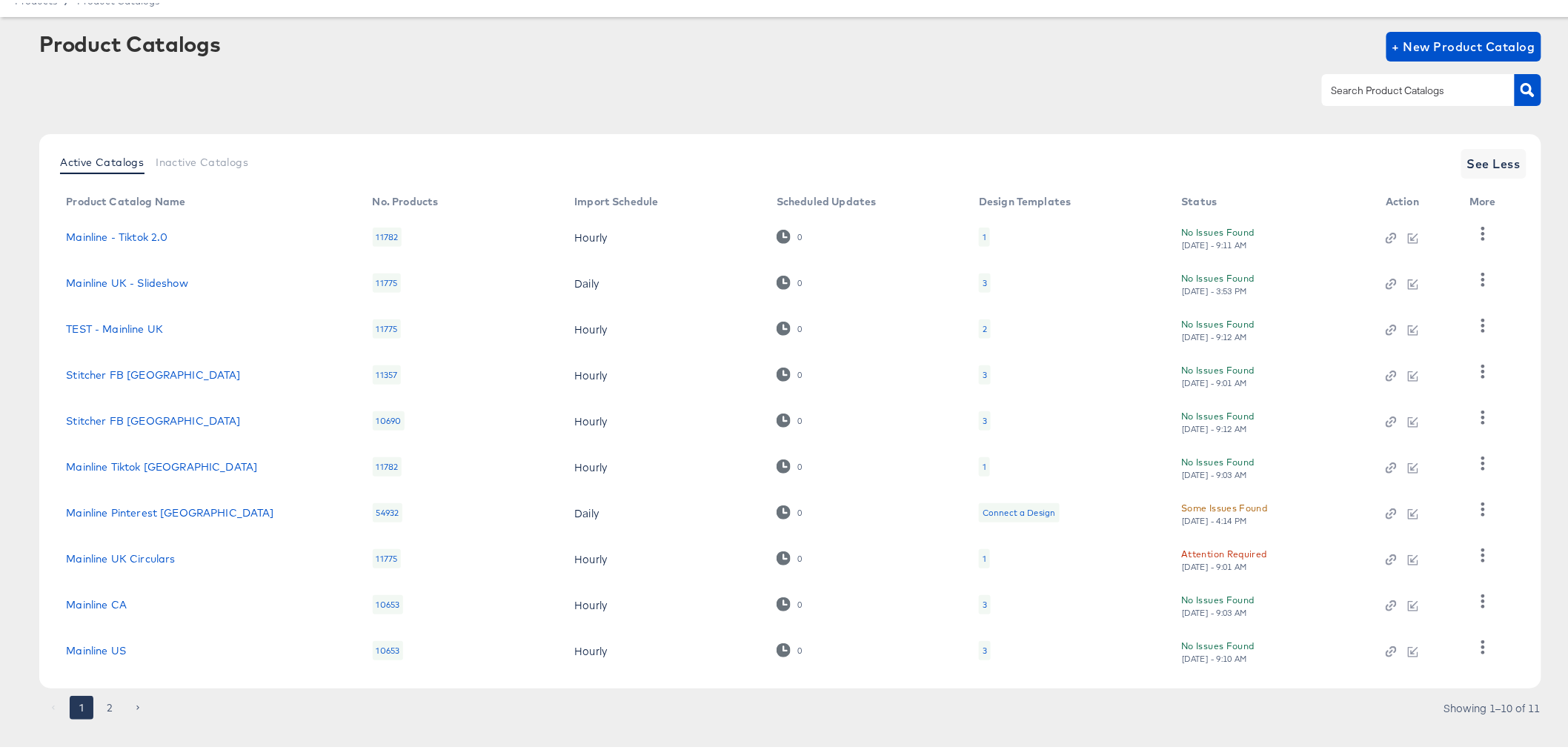
scroll to position [78, 0]
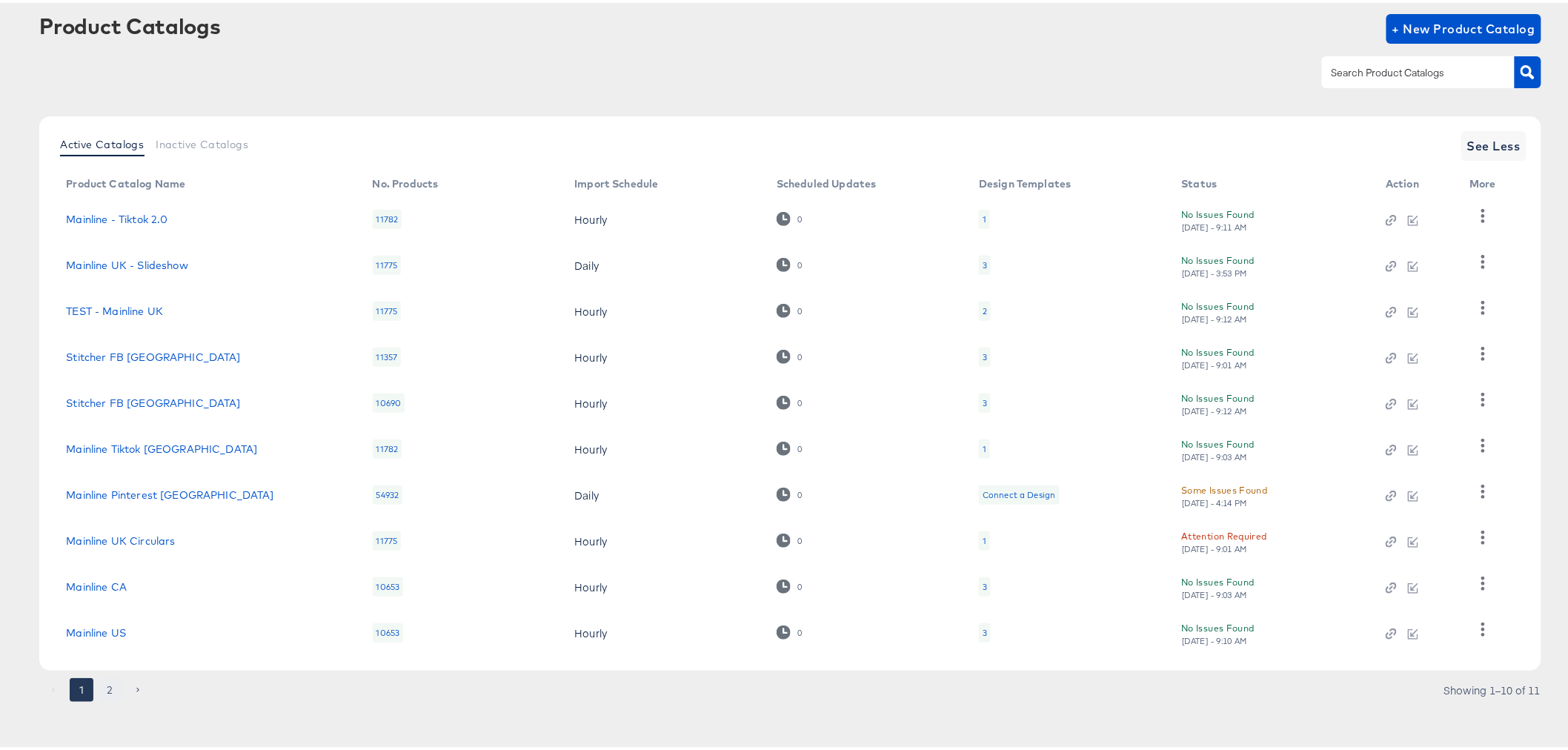
click at [115, 682] on button "2" at bounding box center [110, 687] width 24 height 24
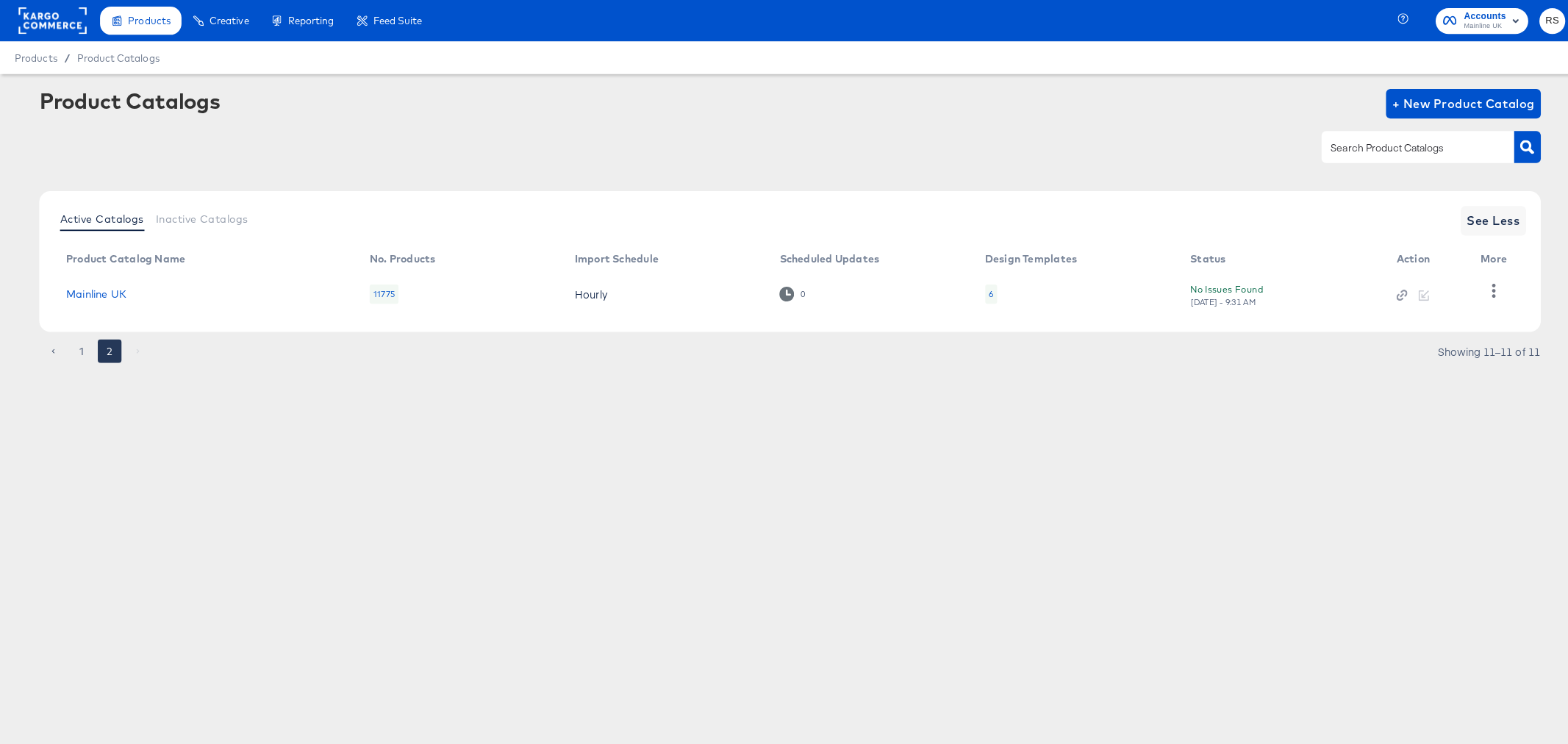
scroll to position [0, 0]
